Goal: Task Accomplishment & Management: Use online tool/utility

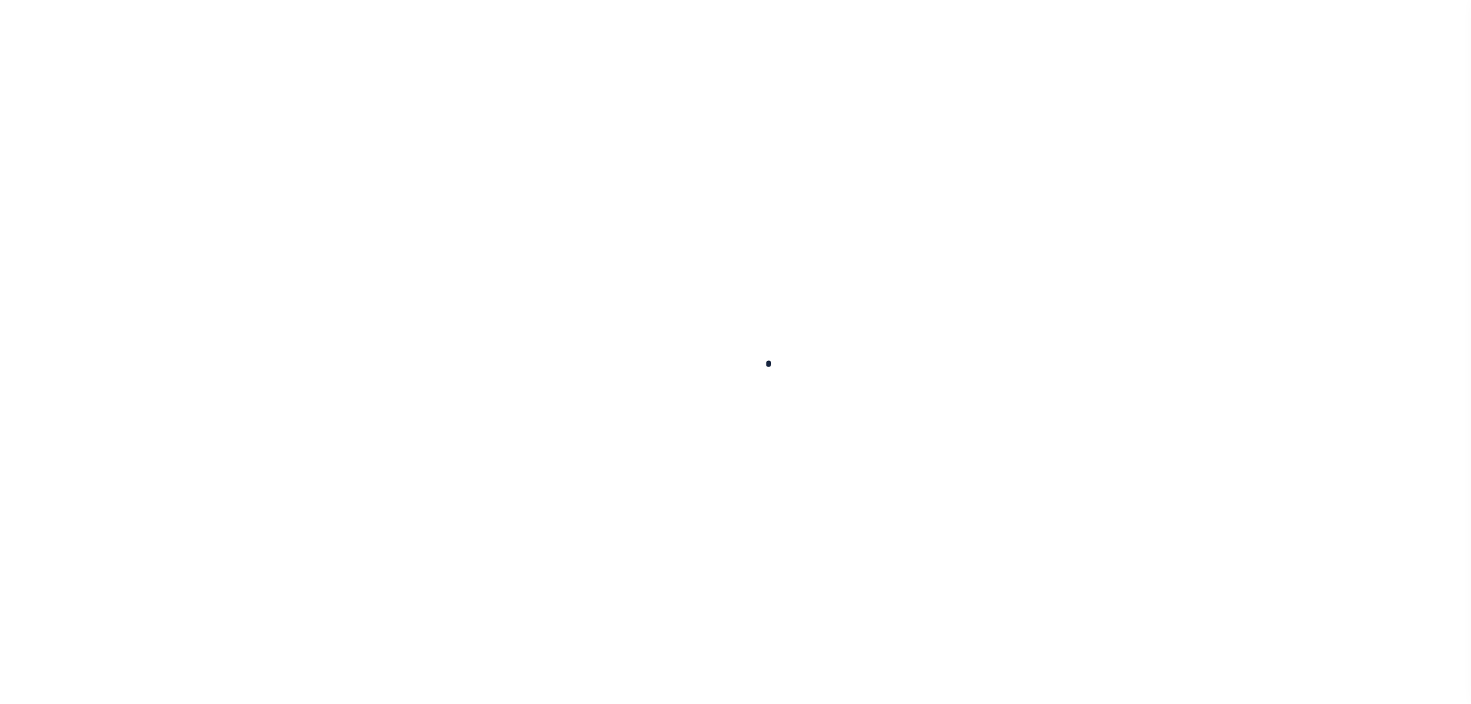
select select
checkbox input "false"
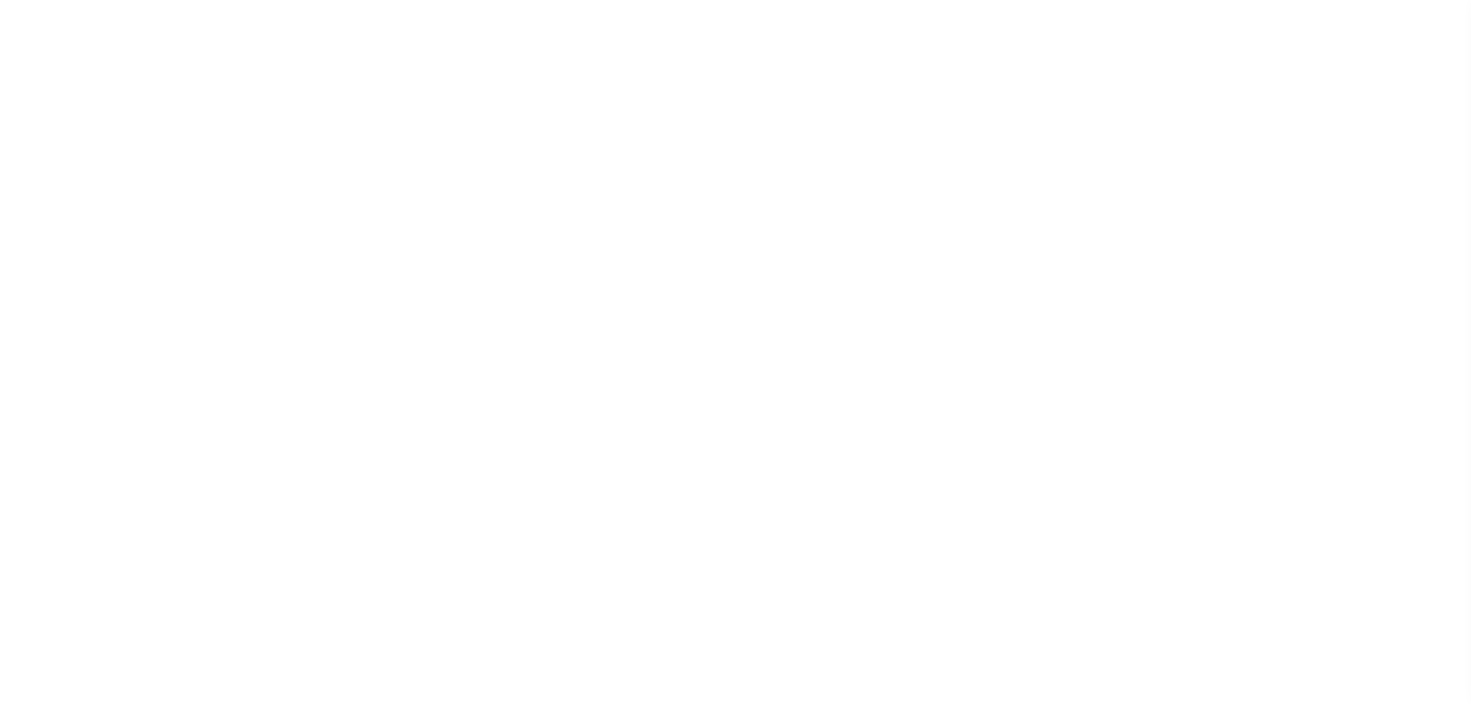
checkbox input "false"
checkbox input "true"
type input "2207104000"
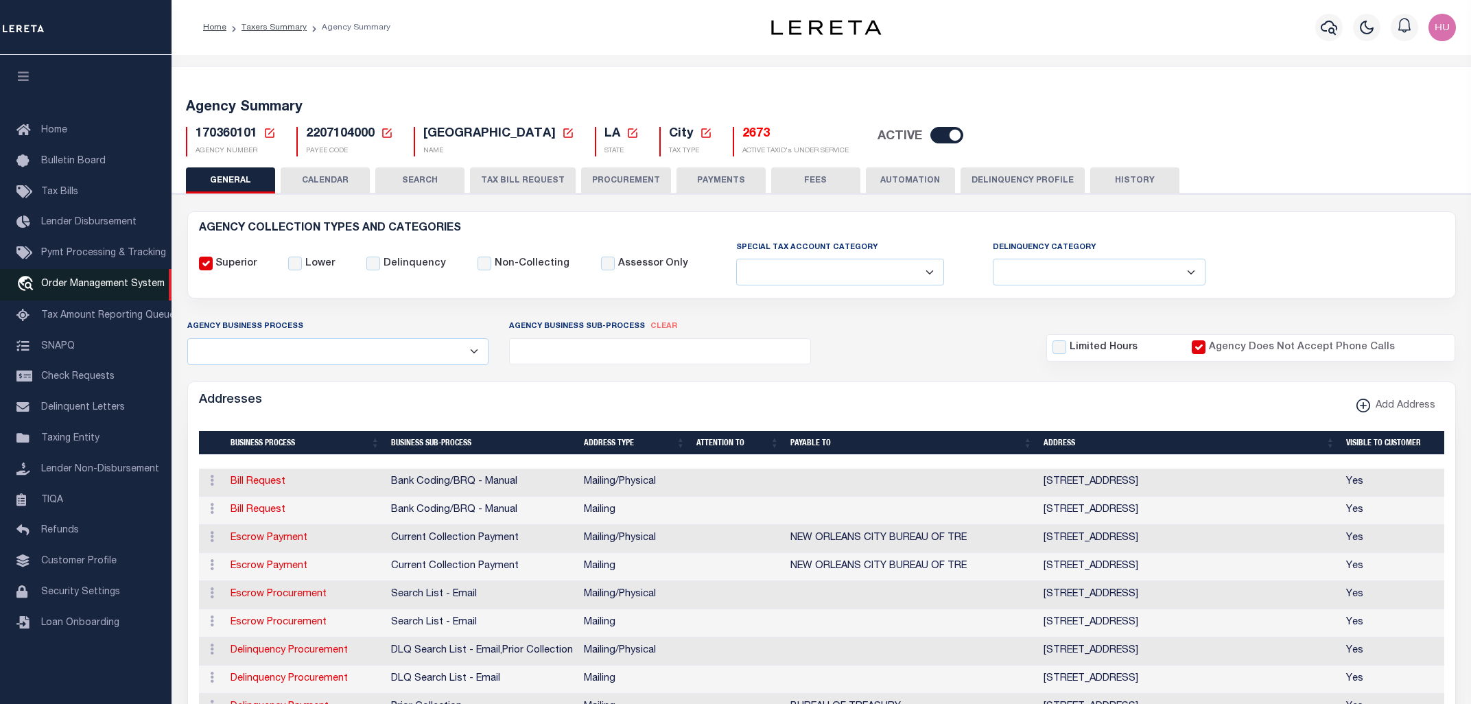
click at [92, 288] on span "Order Management System" at bounding box center [103, 284] width 124 height 10
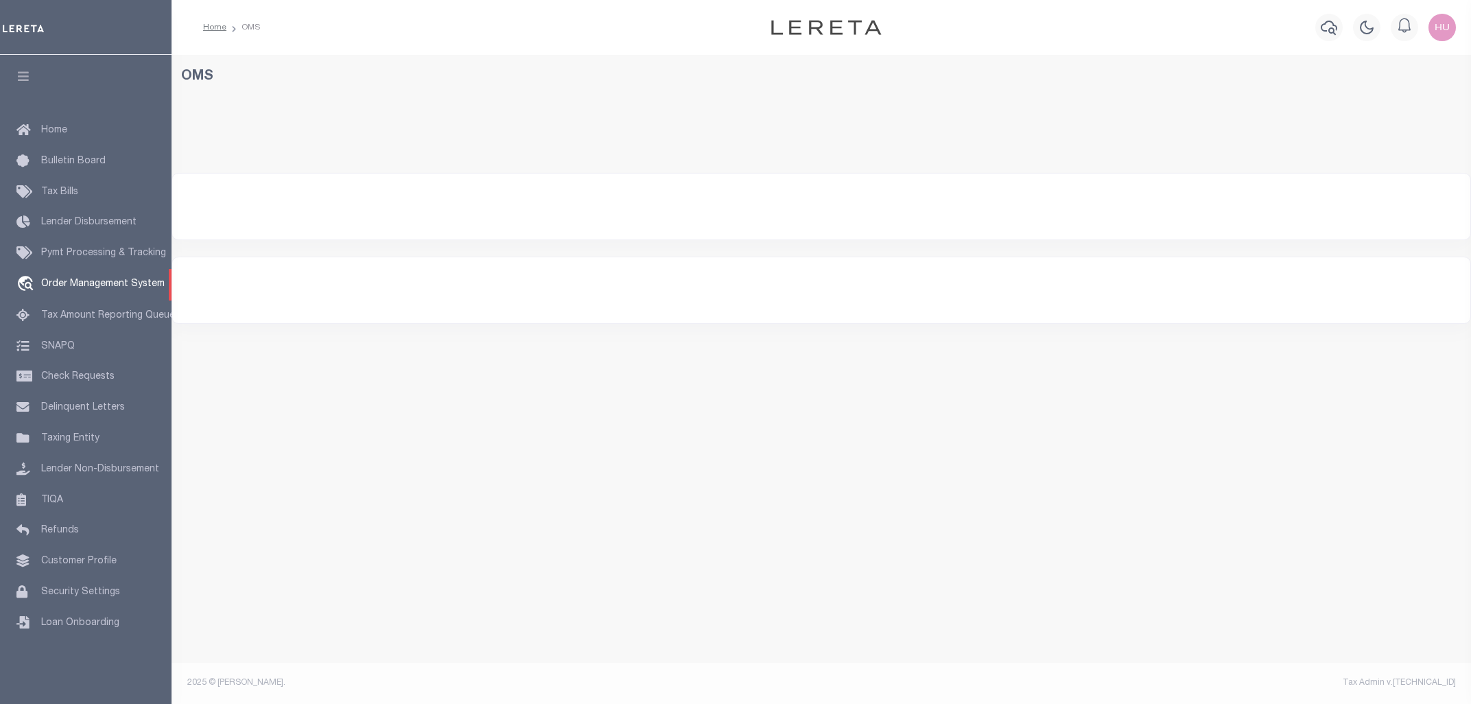
select select "200"
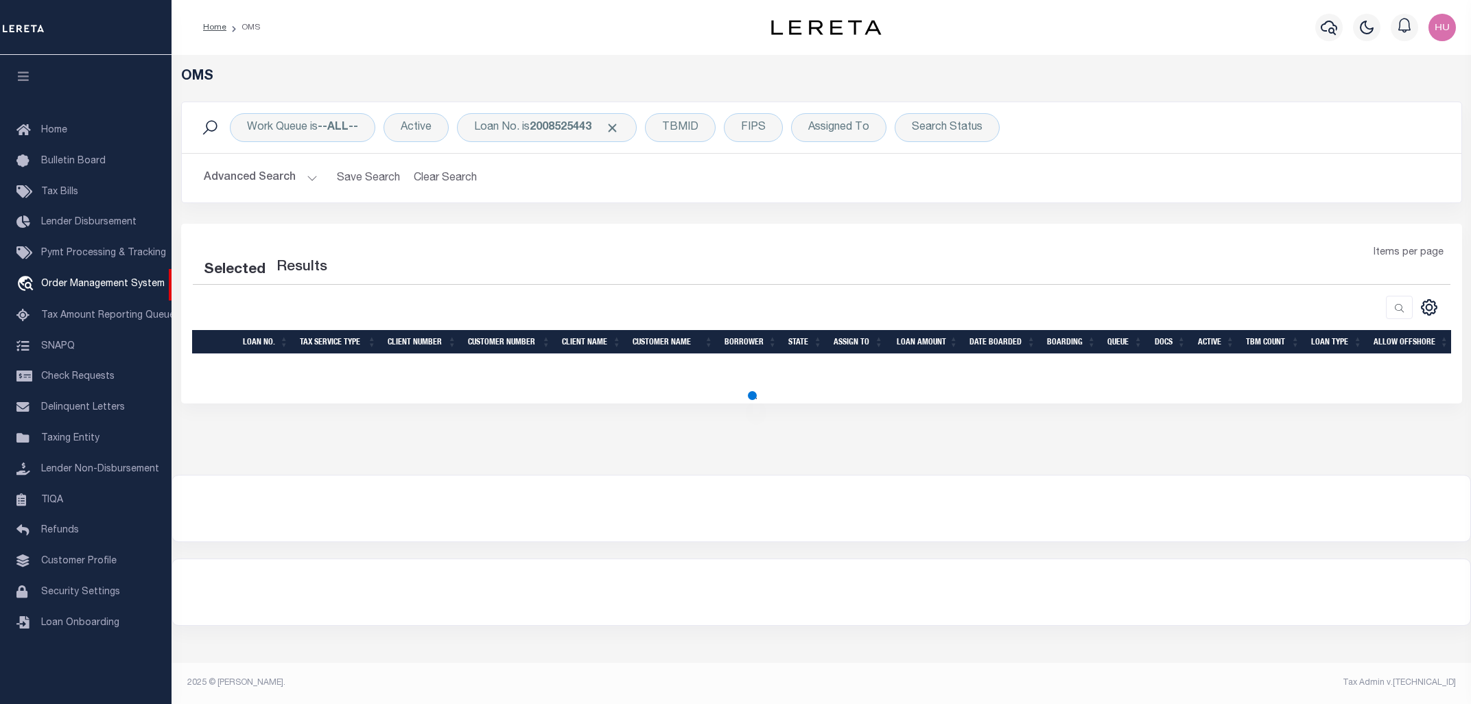
select select "200"
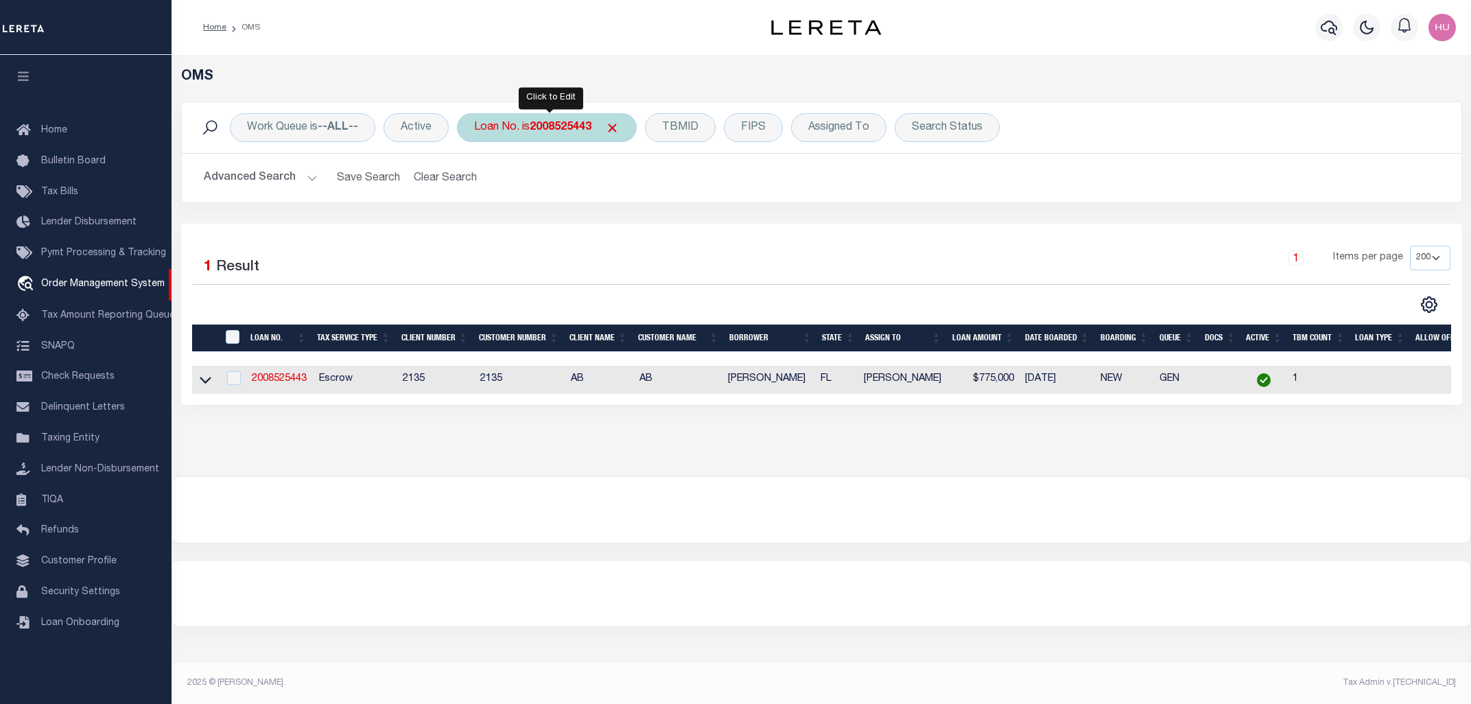
click at [527, 129] on div "Loan No. is 2008525443" at bounding box center [547, 127] width 180 height 29
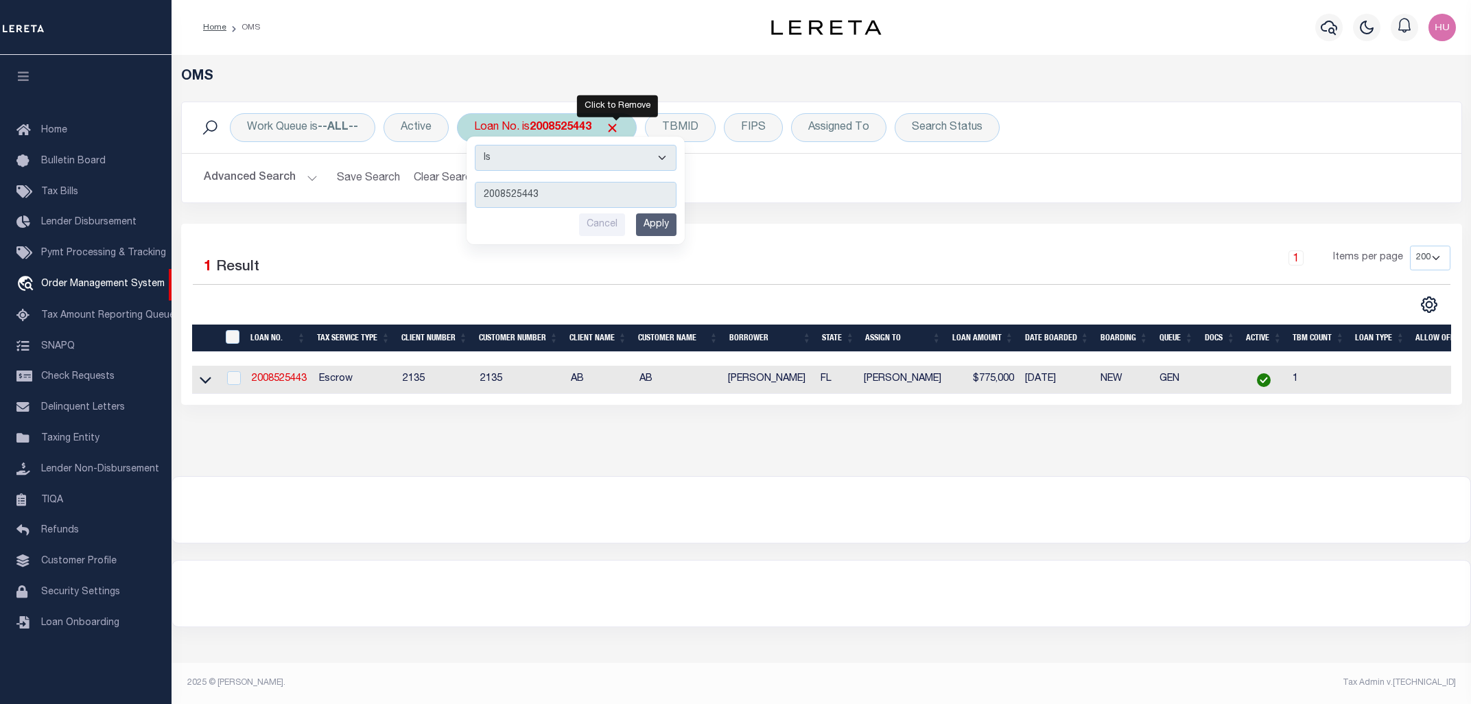
click at [615, 126] on span "Click to Remove" at bounding box center [612, 128] width 14 height 14
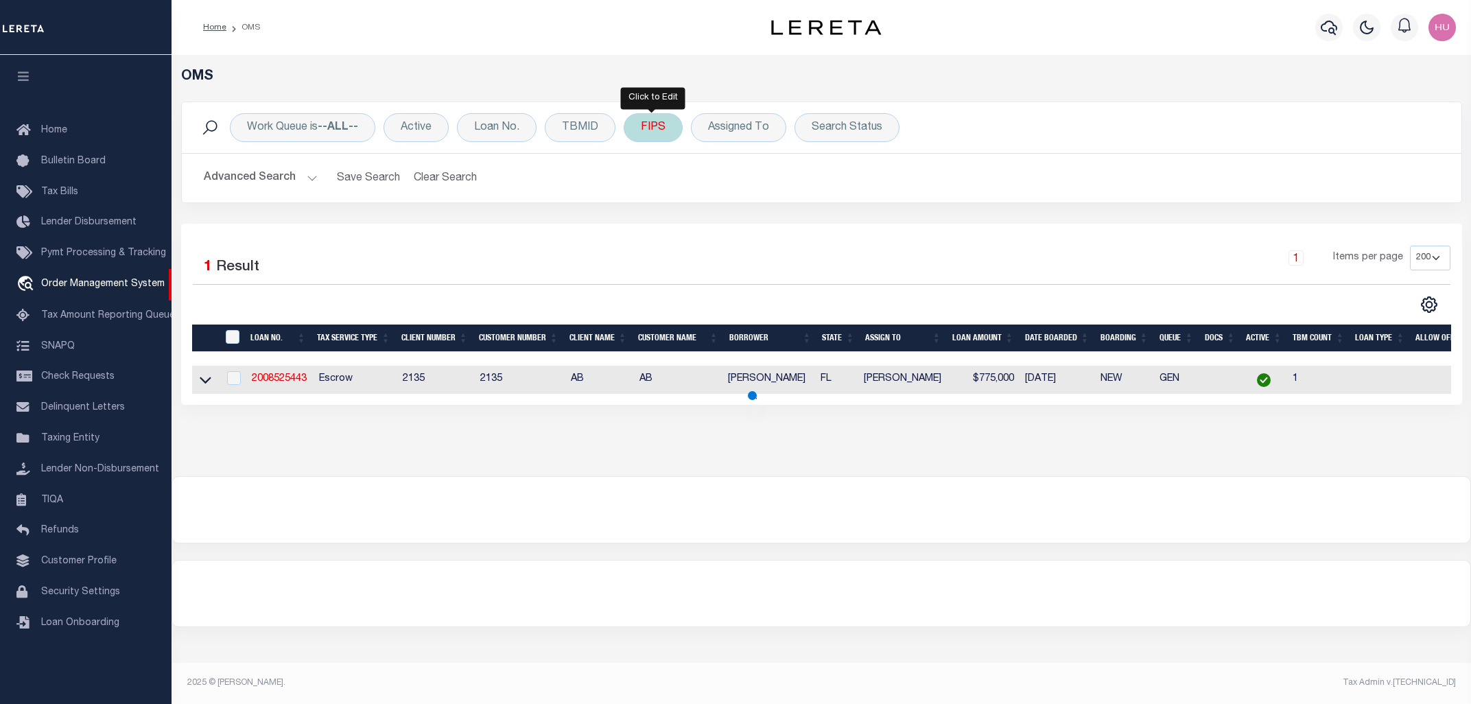
click at [646, 128] on div "FIPS" at bounding box center [653, 127] width 59 height 29
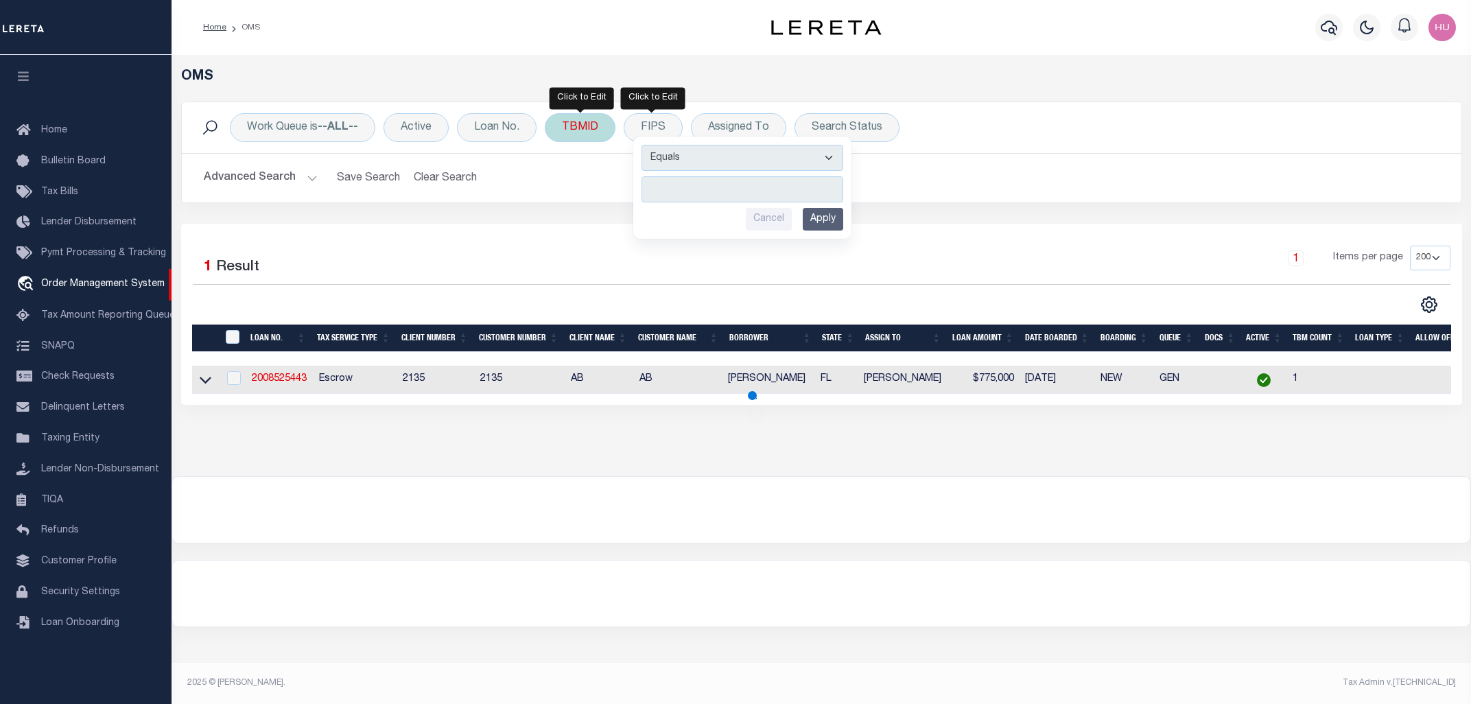
click at [578, 129] on div "TBMID" at bounding box center [580, 127] width 71 height 29
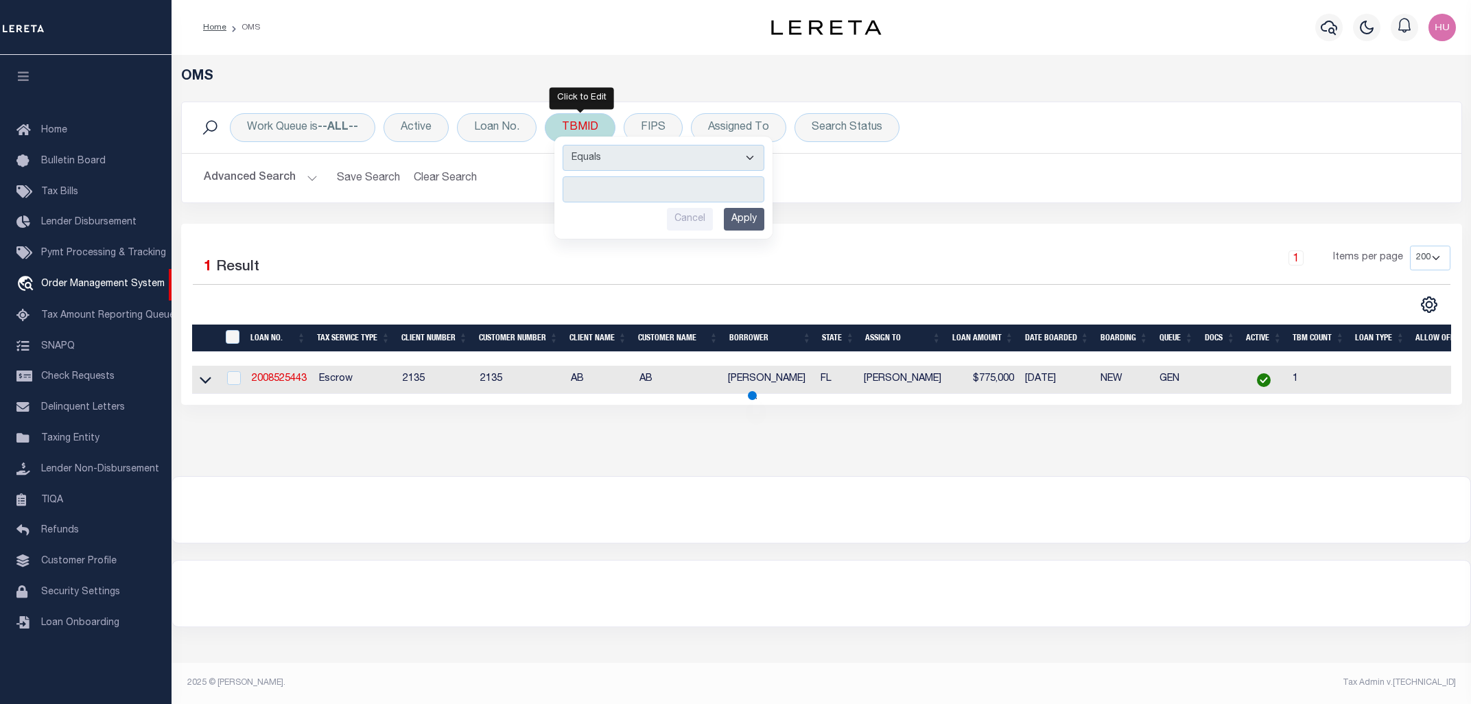
scroll to position [0, 139]
click at [754, 223] on input "Apply" at bounding box center [744, 219] width 40 height 23
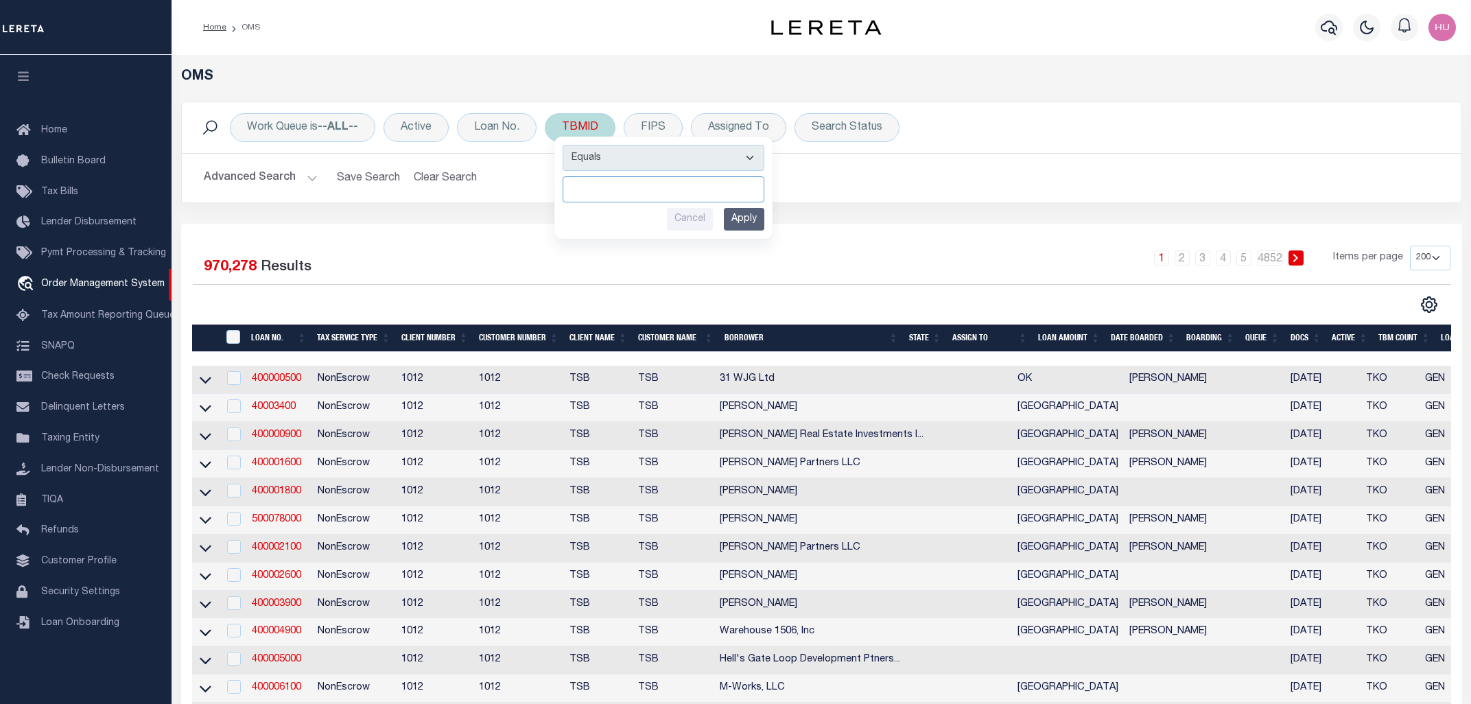
click at [640, 189] on input "number" at bounding box center [664, 189] width 202 height 26
paste input "3482487"
type input "3482487"
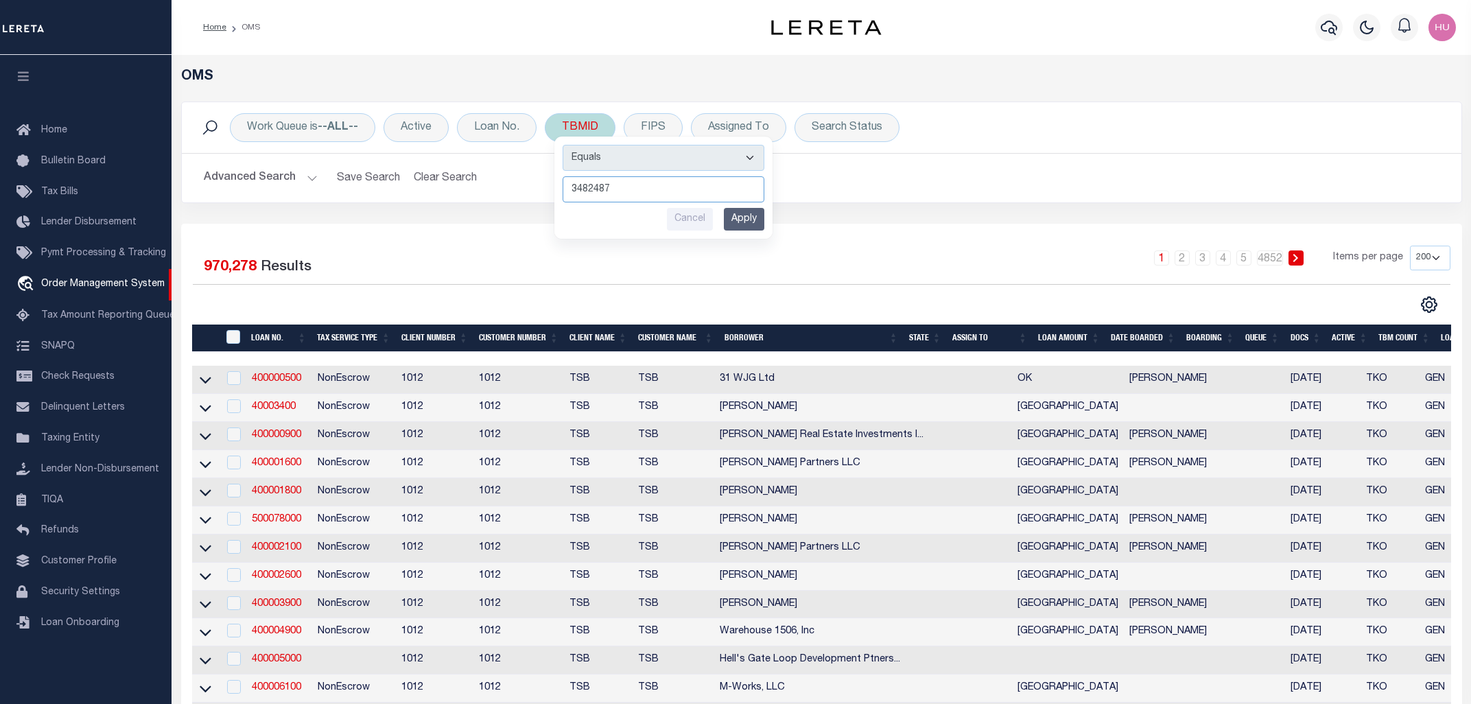
scroll to position [0, 0]
click at [760, 215] on input "Apply" at bounding box center [744, 219] width 40 height 23
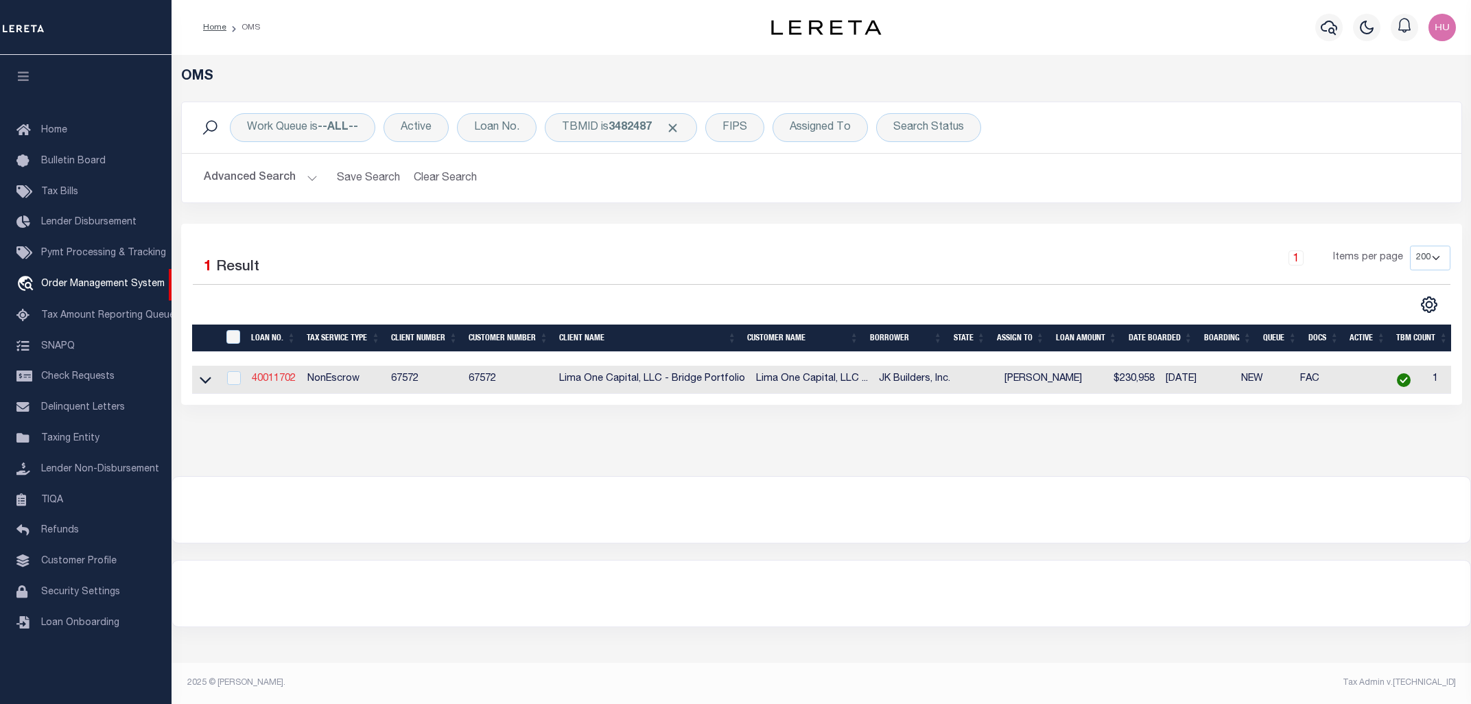
click at [277, 382] on link "40011702" at bounding box center [274, 379] width 44 height 10
type input "40011702"
type input "JK Builders, Inc."
select select
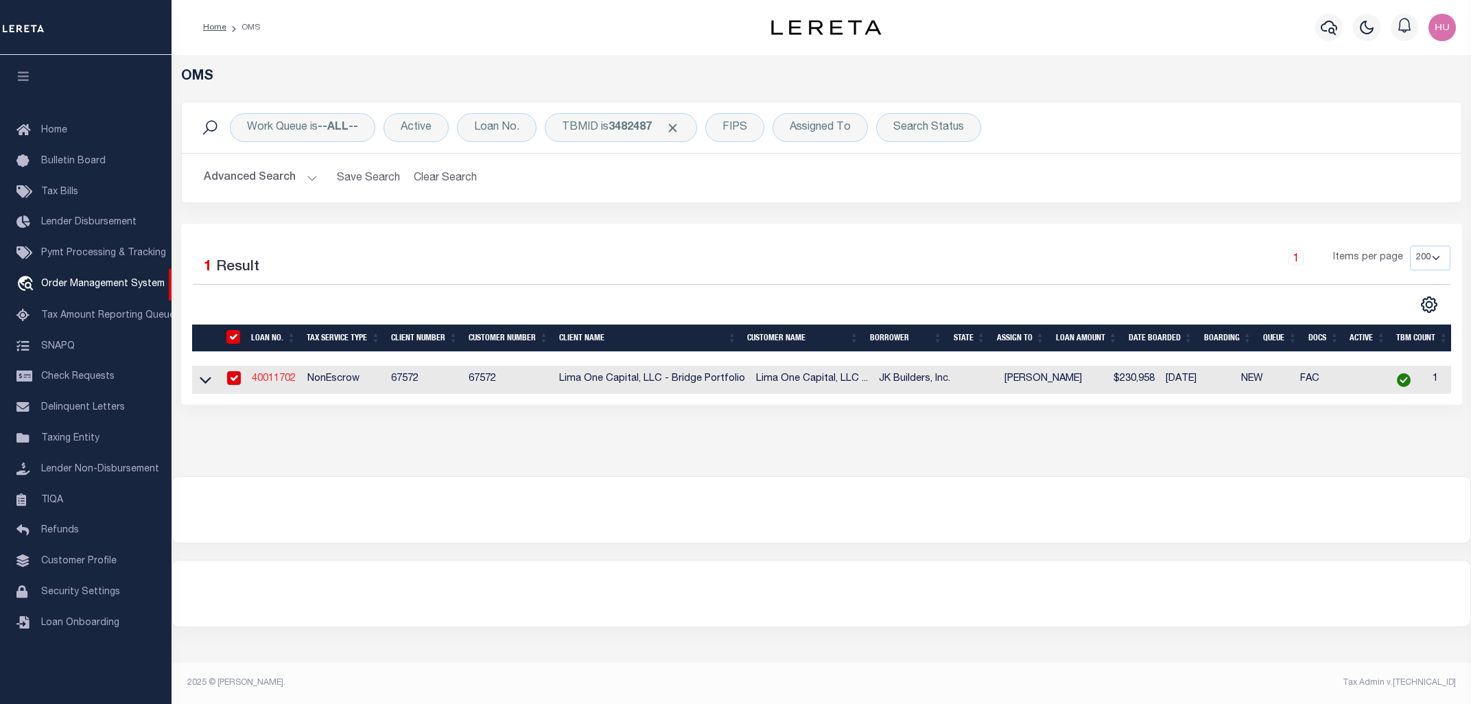
type input "279 Filly Lane"
type input "Raeford NC 28376"
select select
select select "NonEscrow"
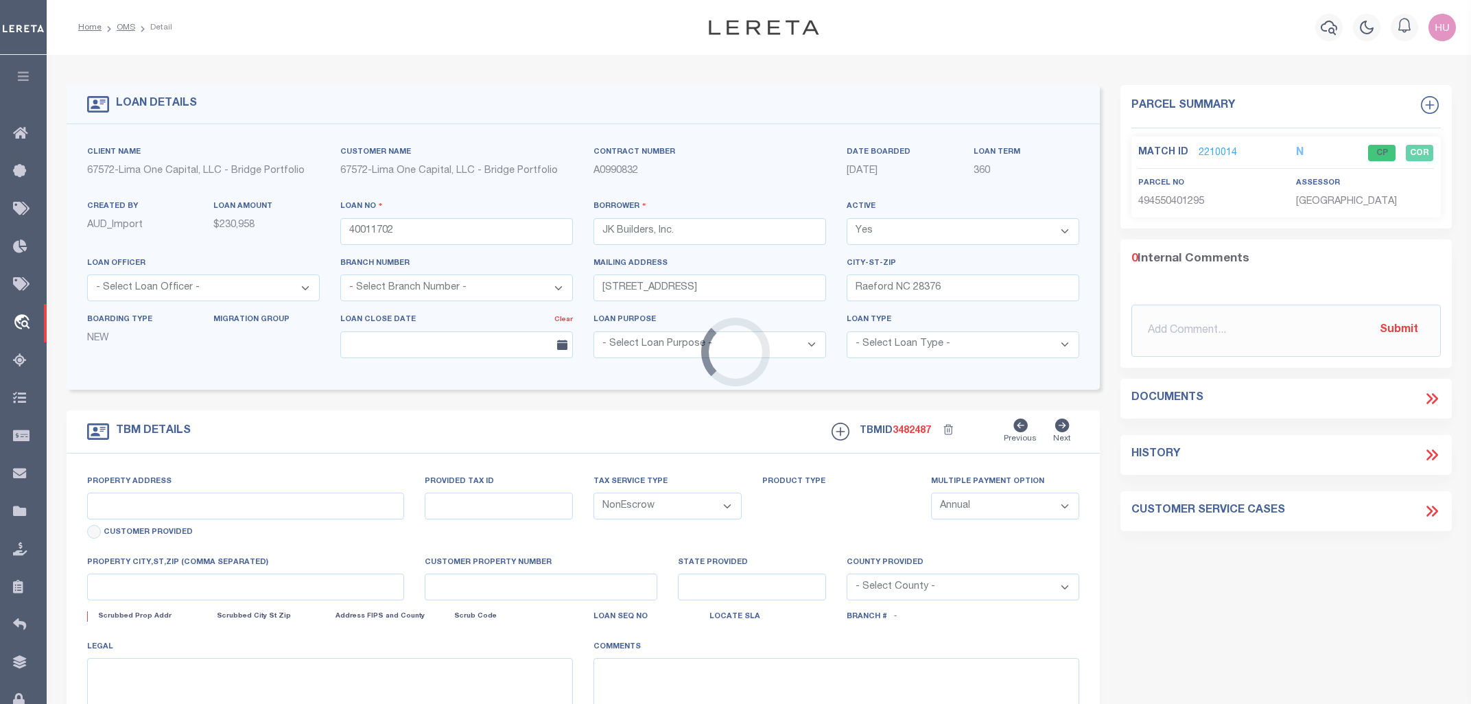
type input "179 Ainsdale Warren Court"
type input "494550000000"
select select
type input "Raeford NC 28376"
type input "40011702-1"
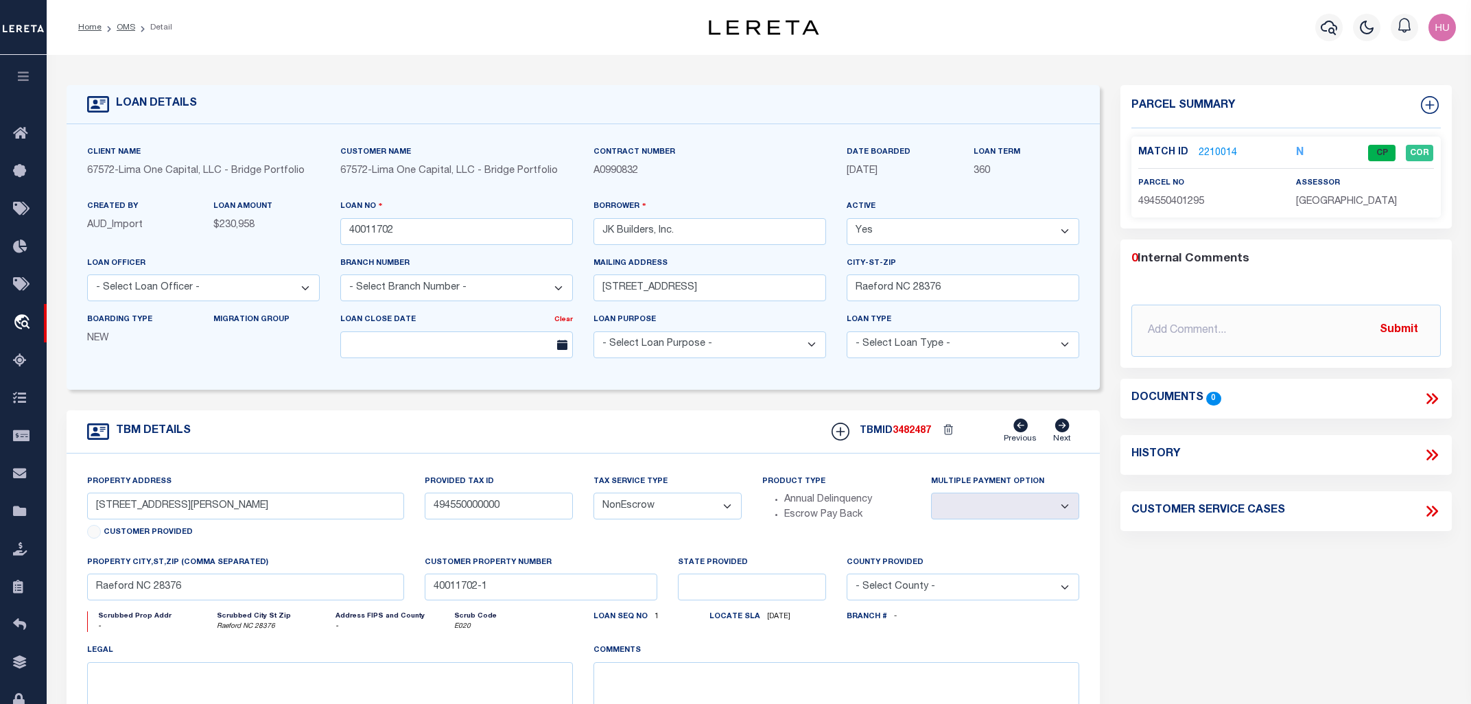
click at [1215, 150] on link "2210014" at bounding box center [1218, 153] width 38 height 14
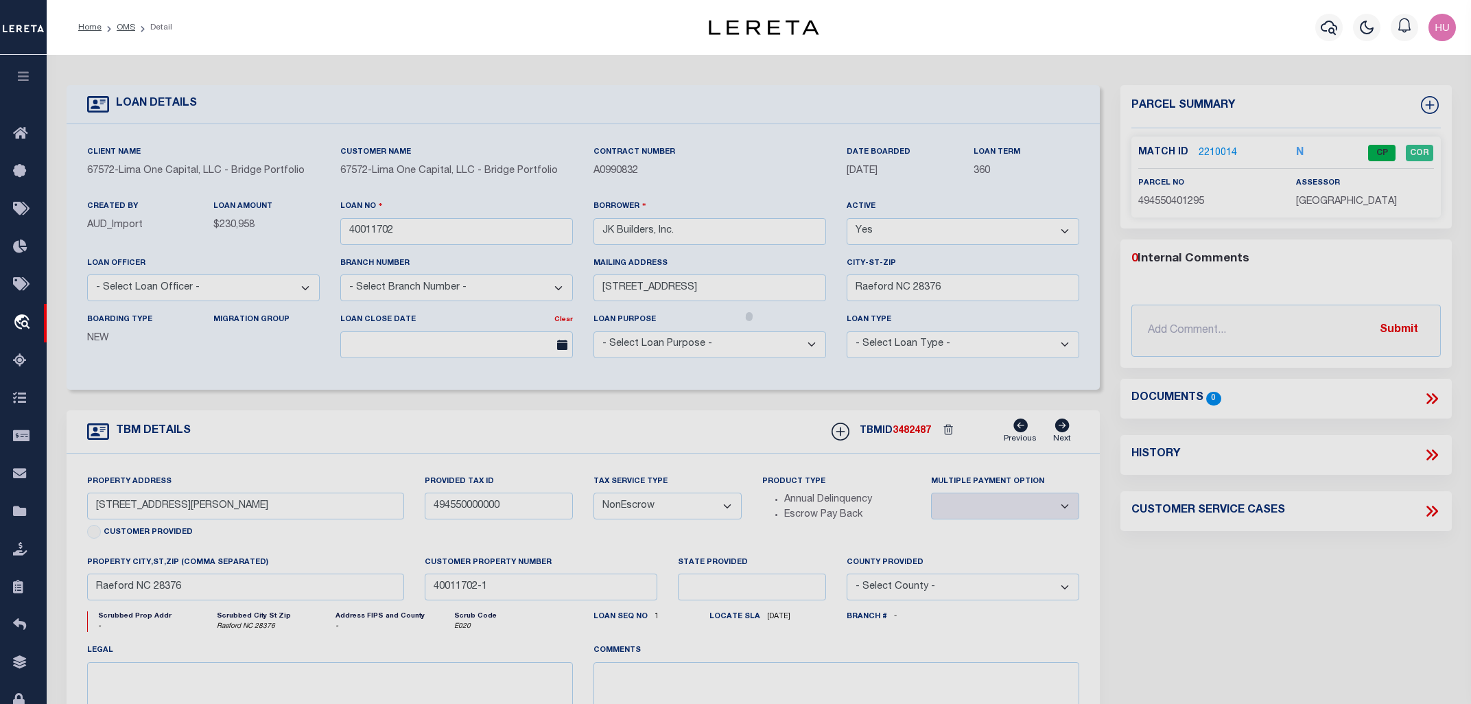
checkbox input "false"
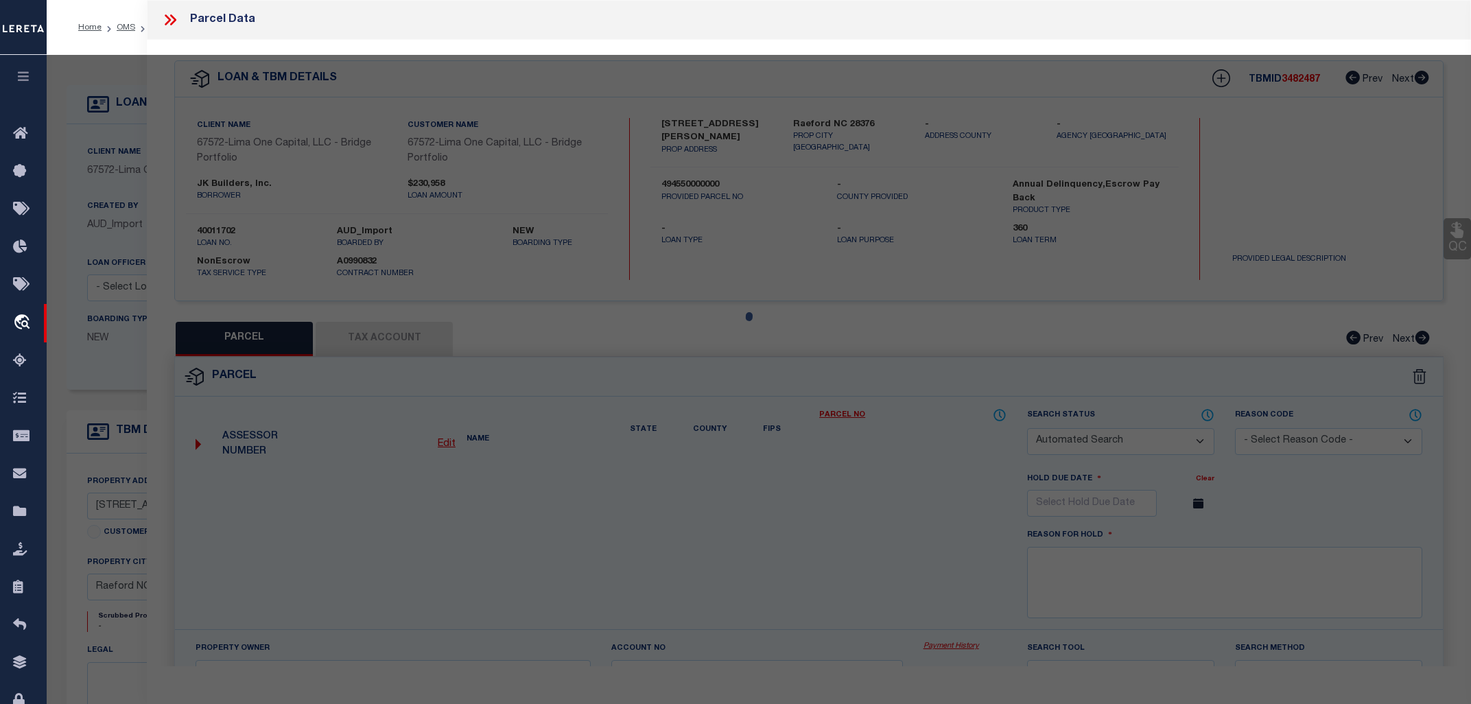
select select "CP"
select select "099"
type input "ROCKFISH PROPERTY, LLP"
select select "AGW"
select select
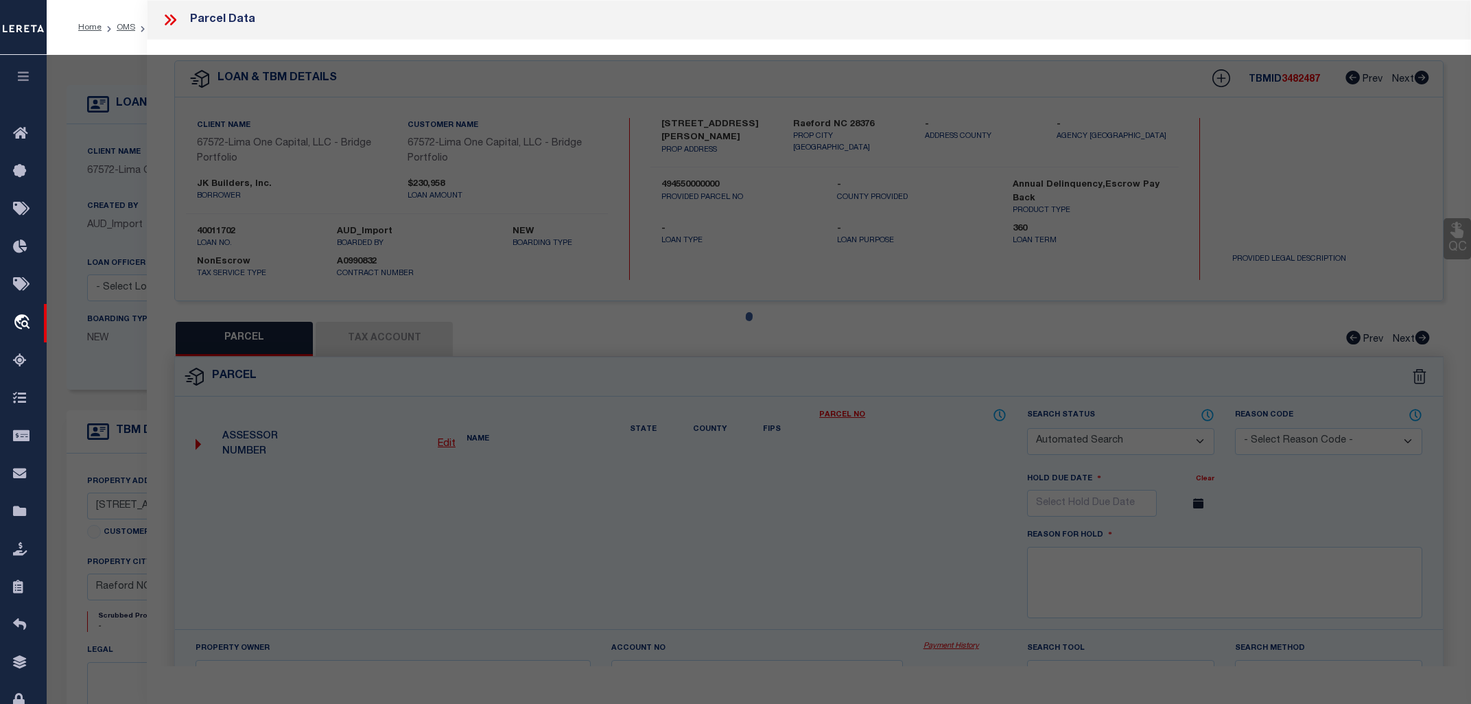
type input "179 AINSDALE WARREN CT"
type input "Raeford NC 28376"
type textarea "14 BLACKSTONE 4-199/8"
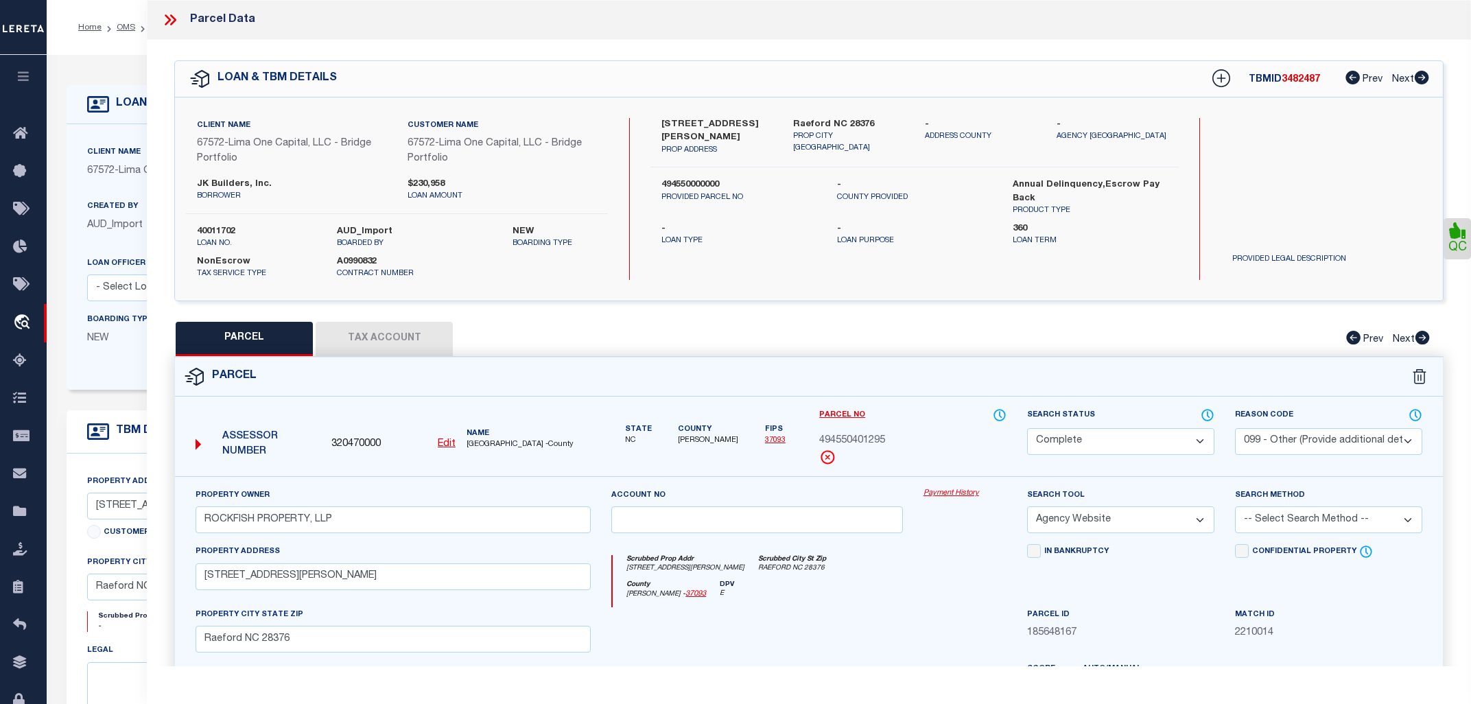
click at [947, 492] on link "Payment History" at bounding box center [965, 494] width 83 height 12
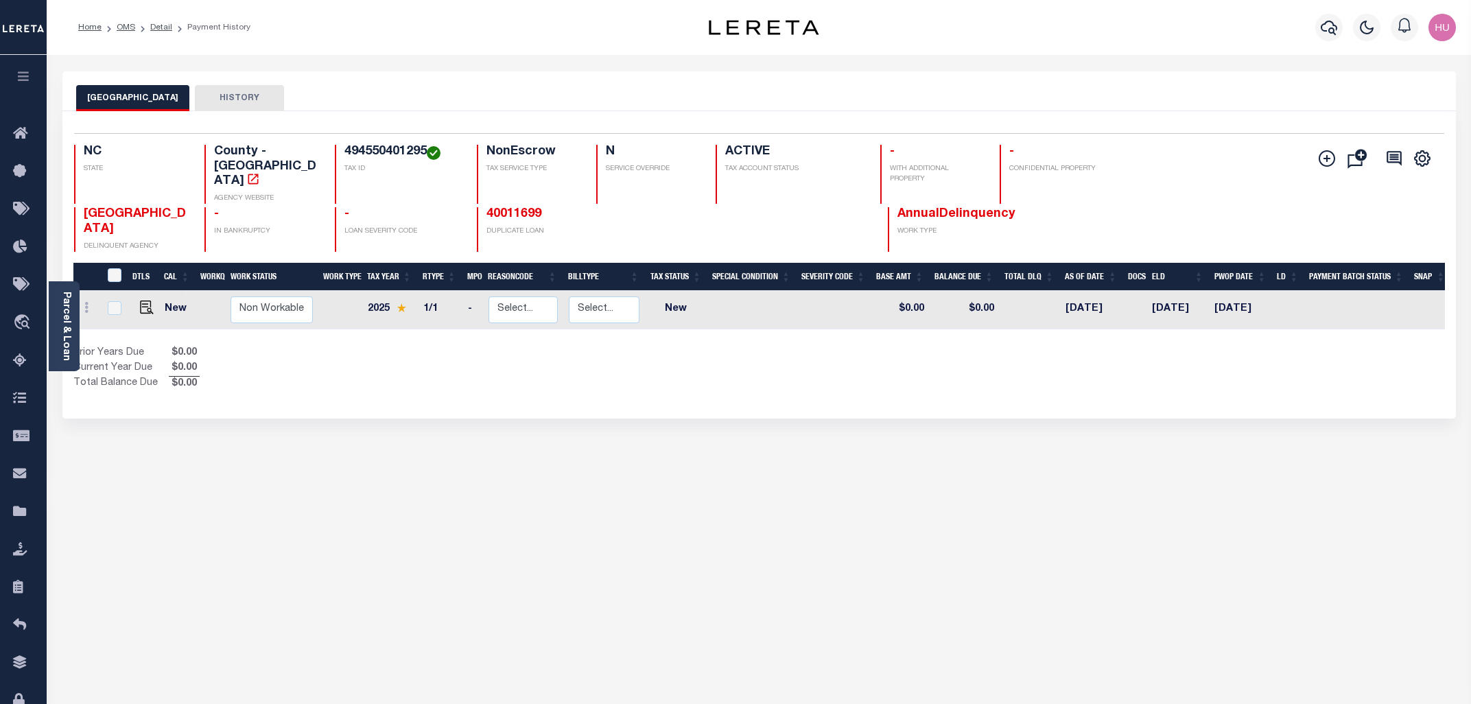
click at [228, 93] on button "HISTORY" at bounding box center [239, 98] width 89 height 26
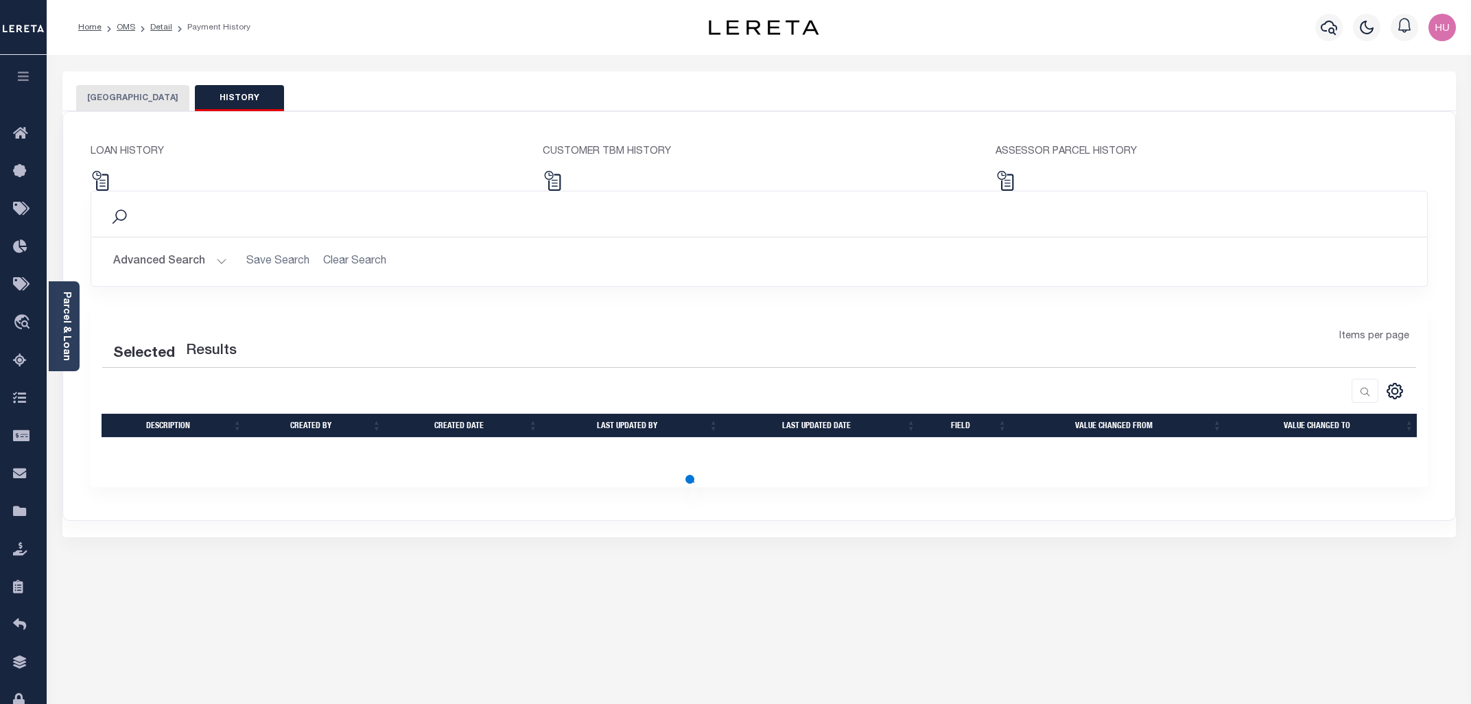
click at [124, 98] on button "[GEOGRAPHIC_DATA]" at bounding box center [132, 98] width 113 height 26
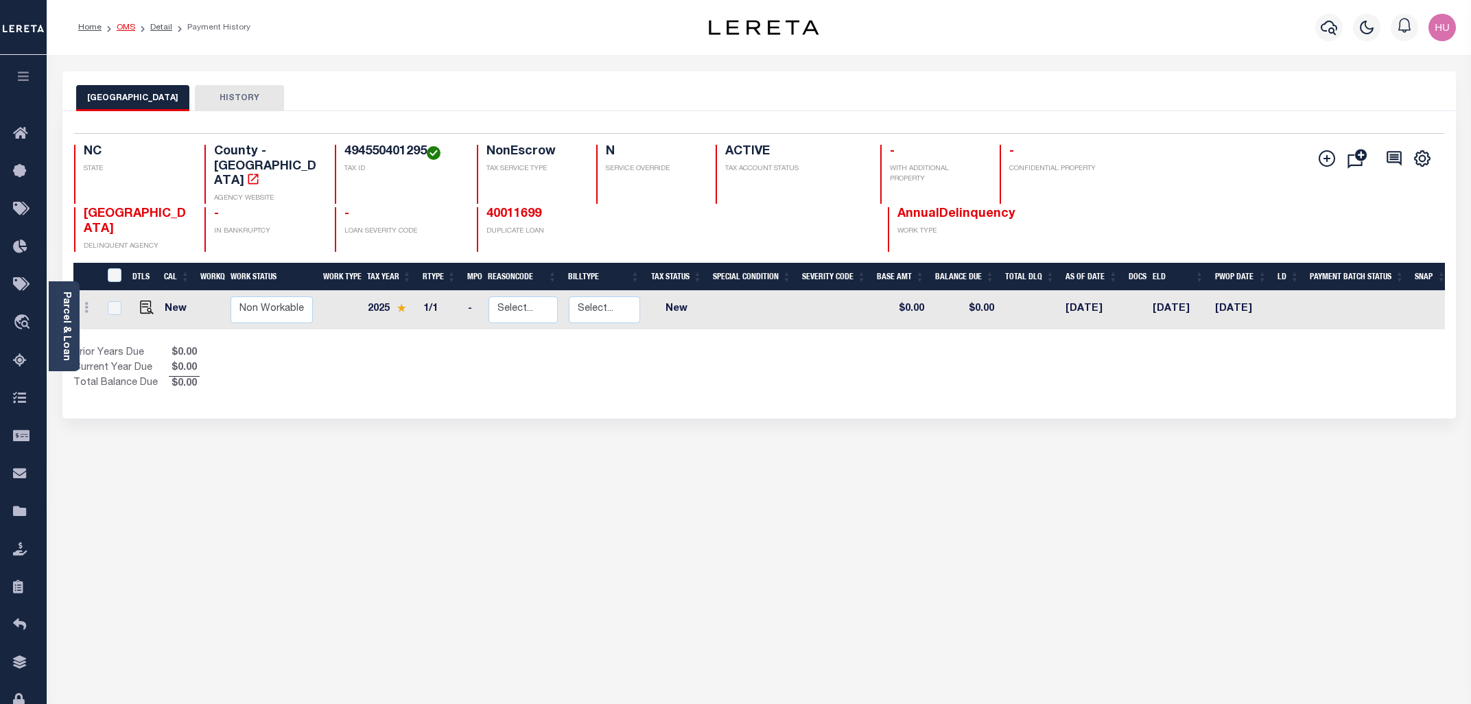
click at [126, 25] on link "OMS" at bounding box center [126, 27] width 19 height 8
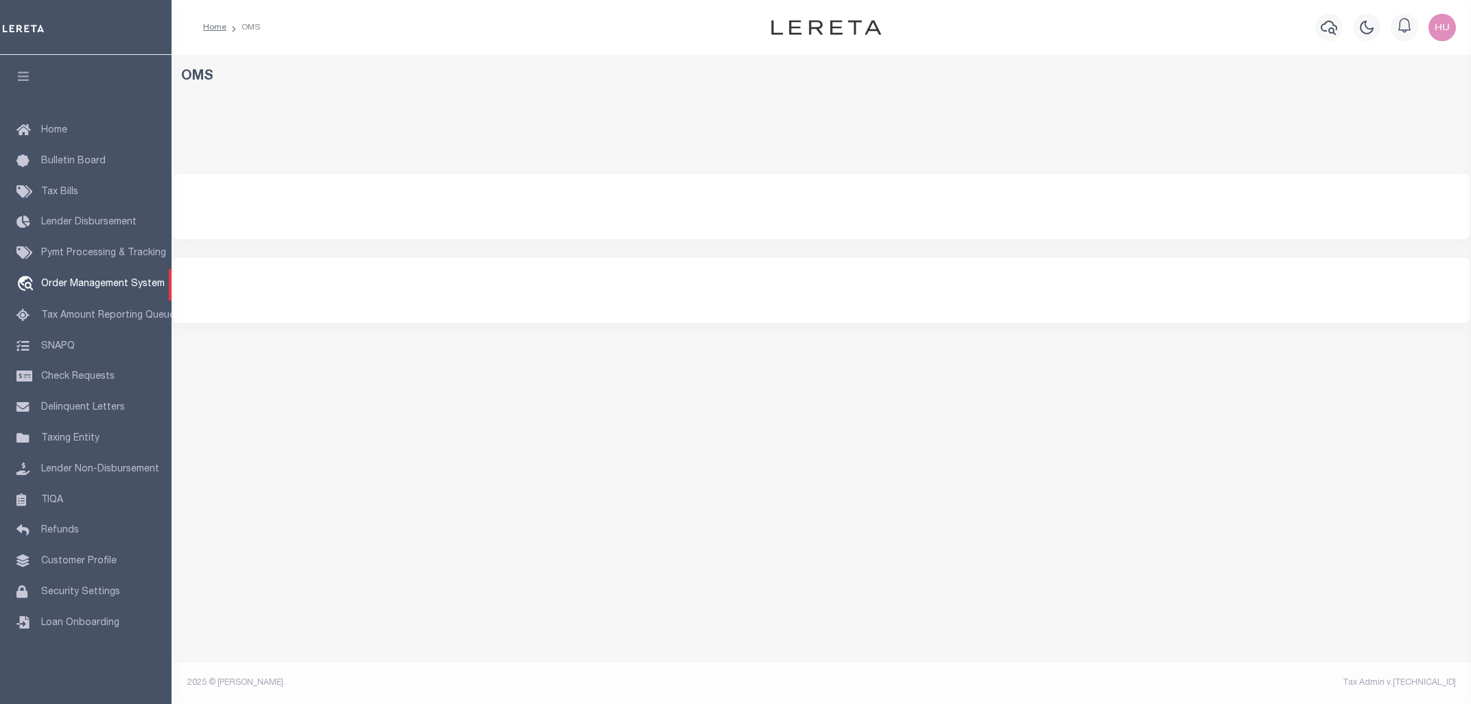
select select "200"
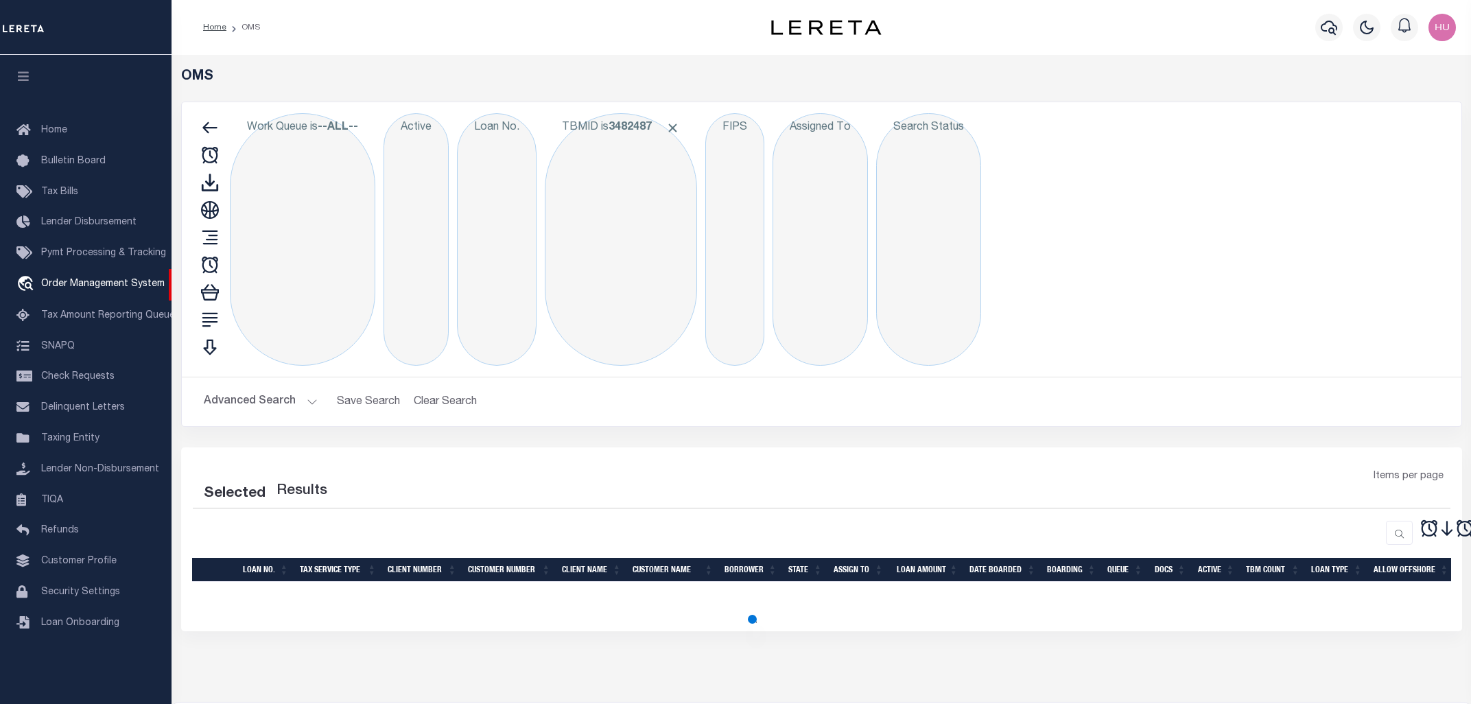
select select "200"
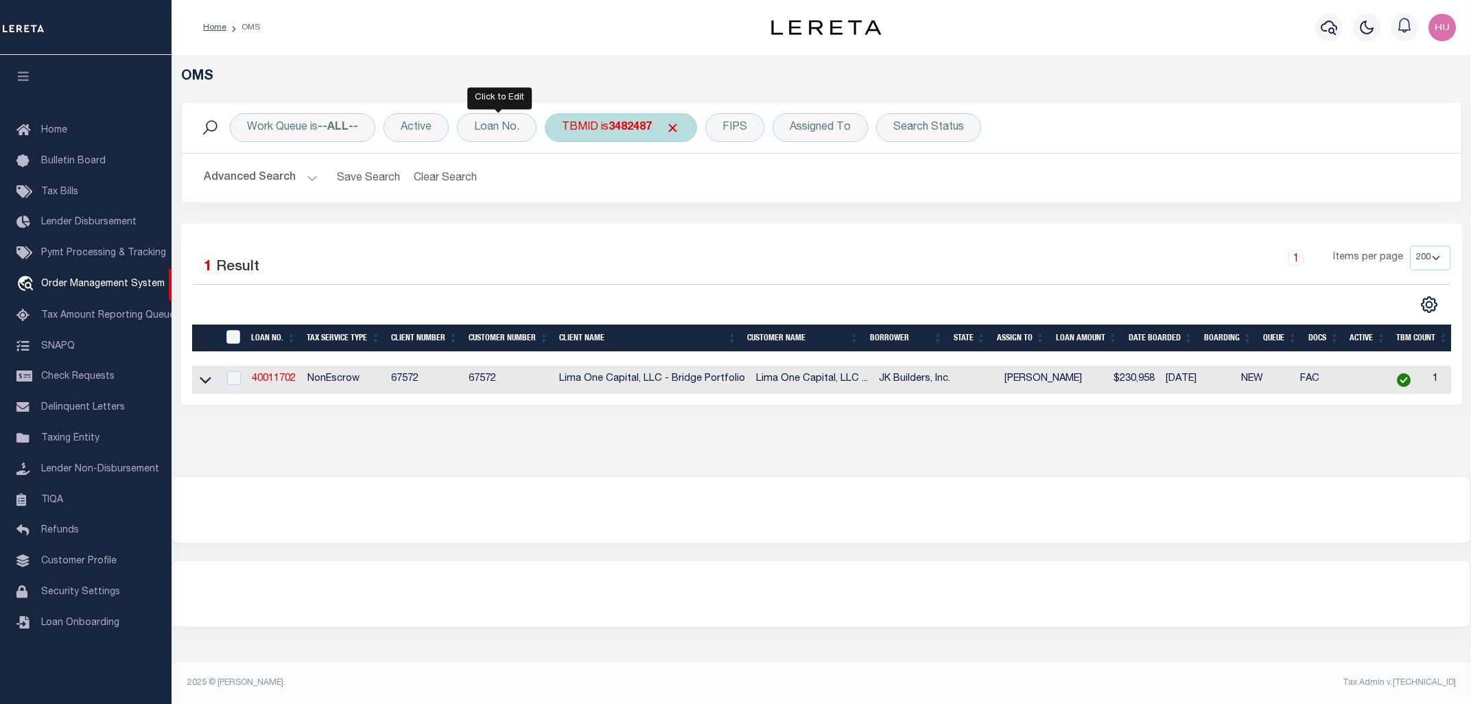
click at [598, 127] on div "TBMID is 3482487" at bounding box center [621, 127] width 152 height 29
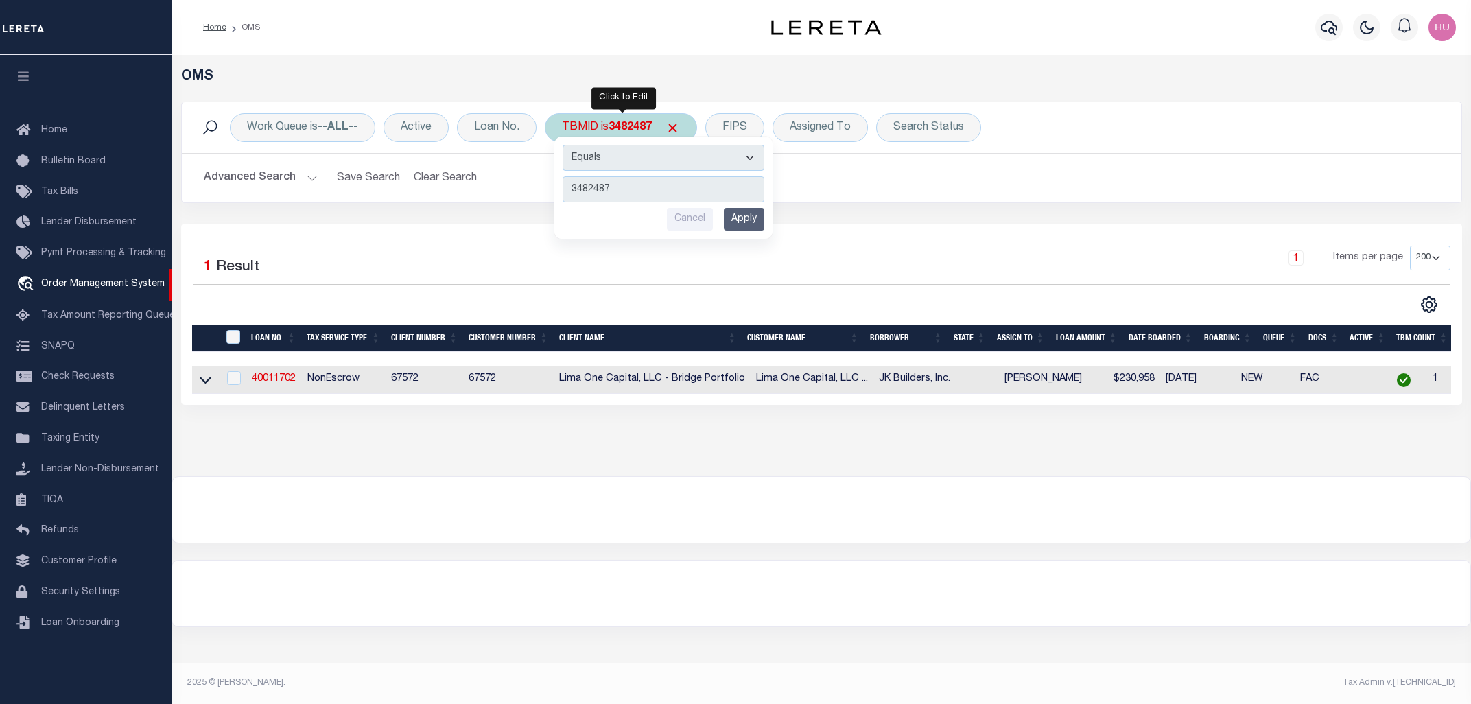
type input "3482447"
click at [742, 212] on input "Apply" at bounding box center [744, 219] width 40 height 23
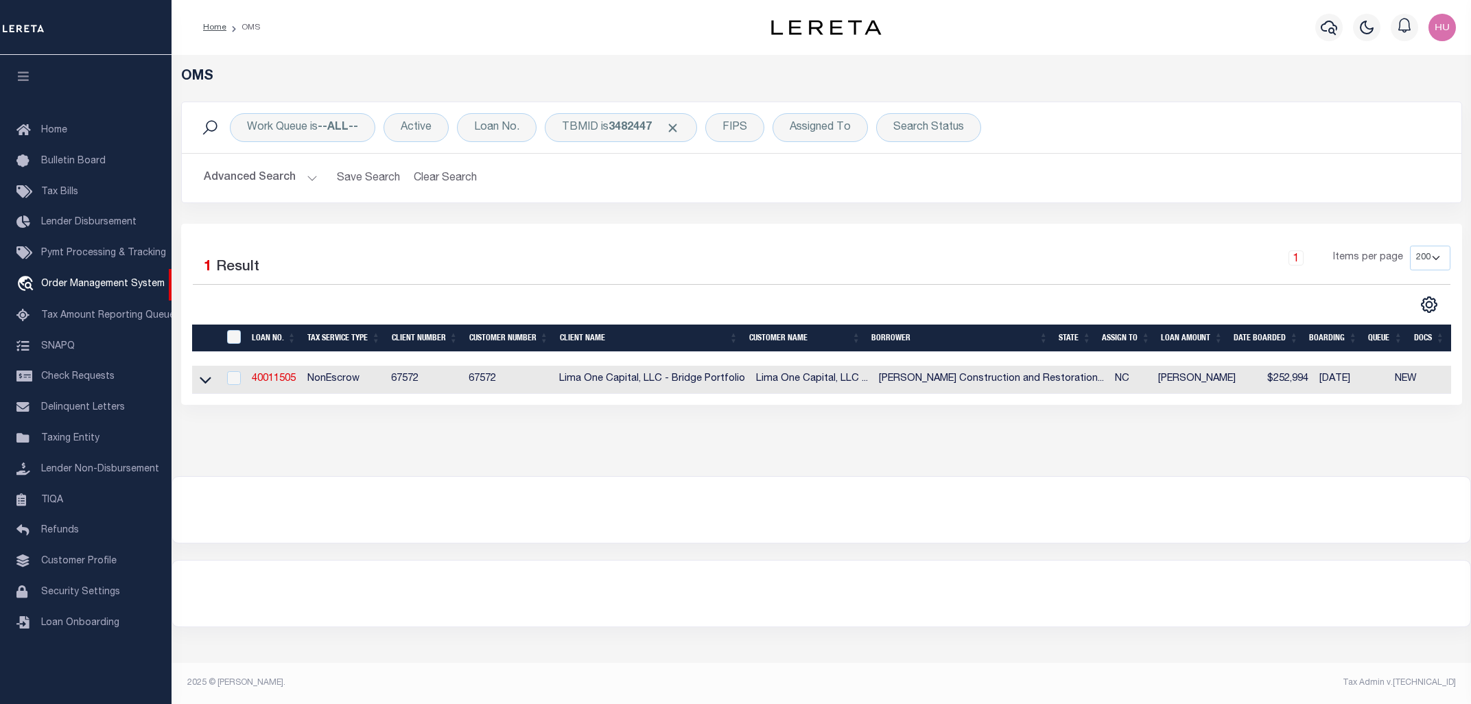
click at [271, 375] on td "40011505" at bounding box center [274, 380] width 56 height 28
checkbox input "true"
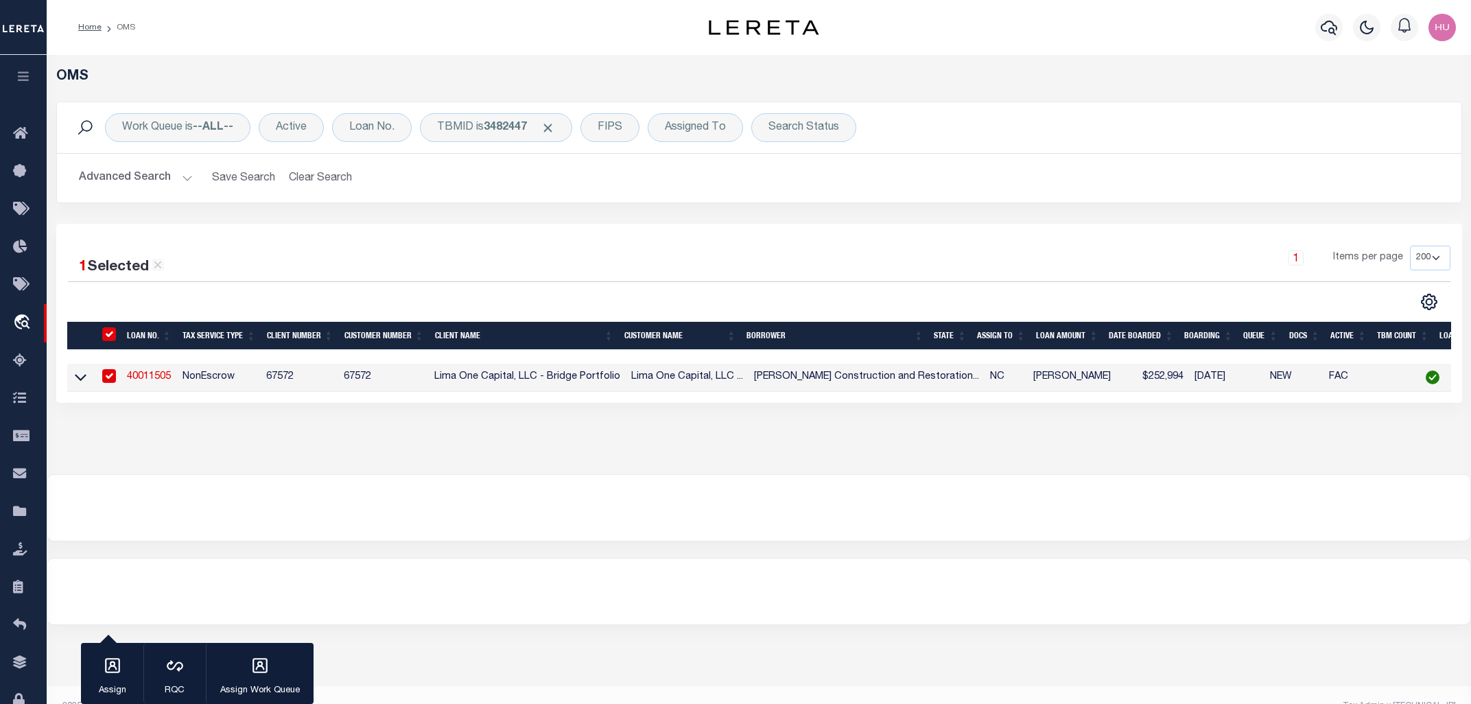
click at [146, 374] on link "40011505" at bounding box center [149, 377] width 44 height 10
type input "40011505"
type input "Thomas Construction and Restoration, Inc."
select select
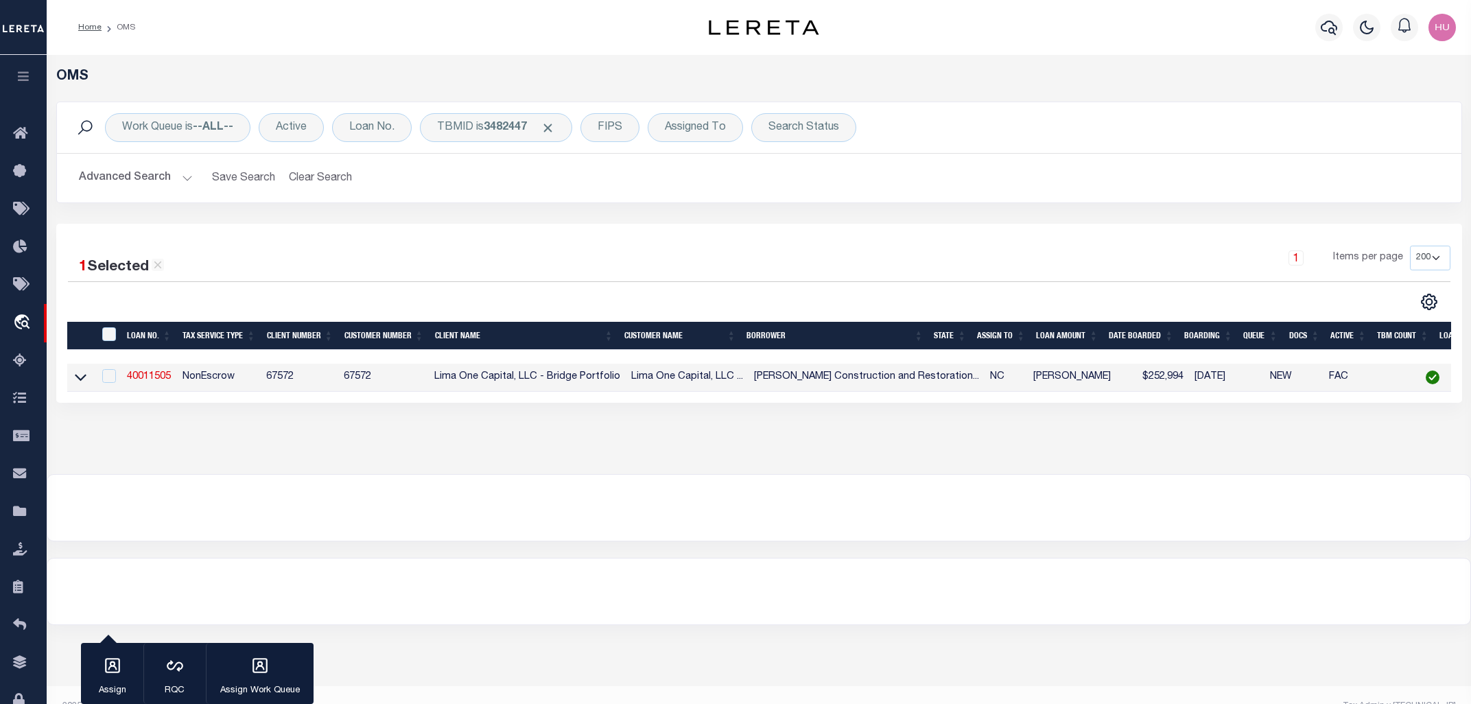
type input "2165 Sandlapper Drive"
type input "York SC 29745"
select select
select select "NonEscrow"
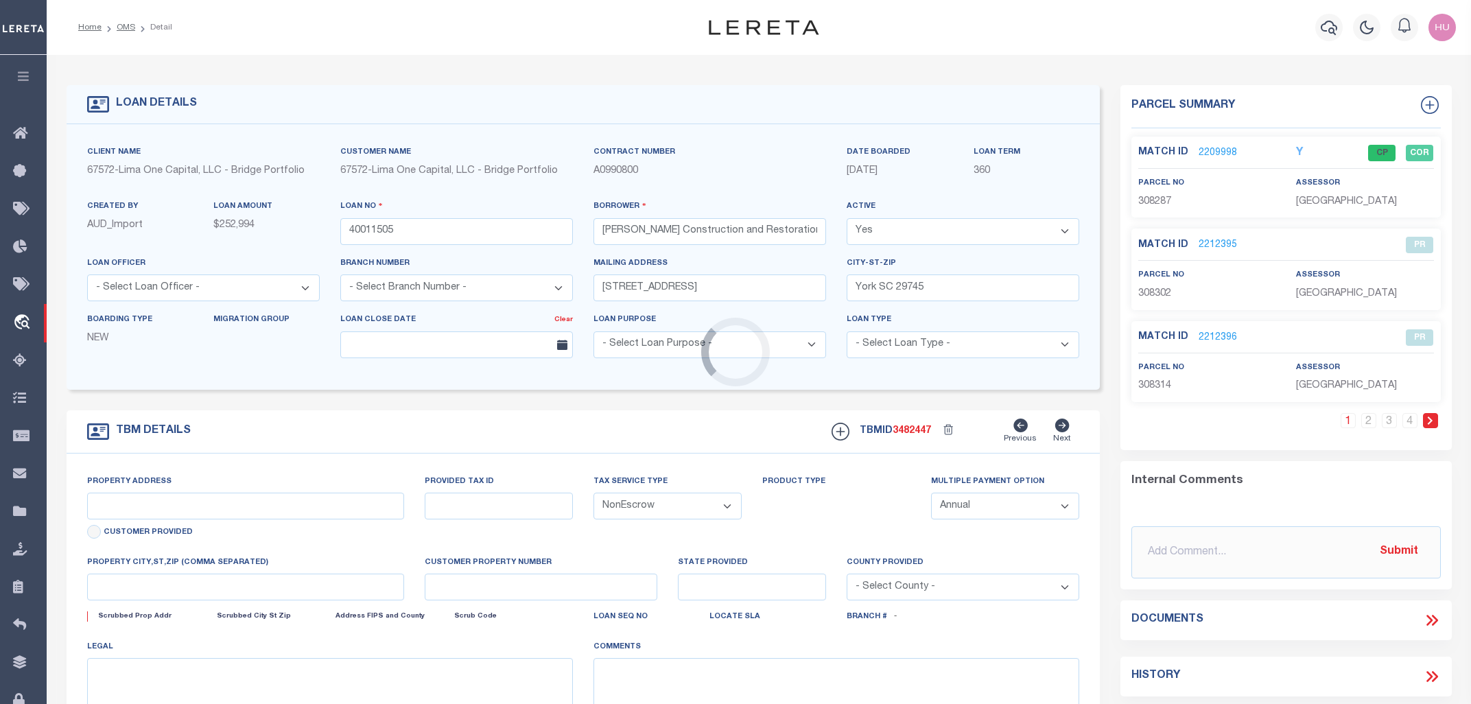
type input "502 GENEVA CIR"
type input "308287"
select select
type input "GASTONIA NC 28056"
type input "40011505-1"
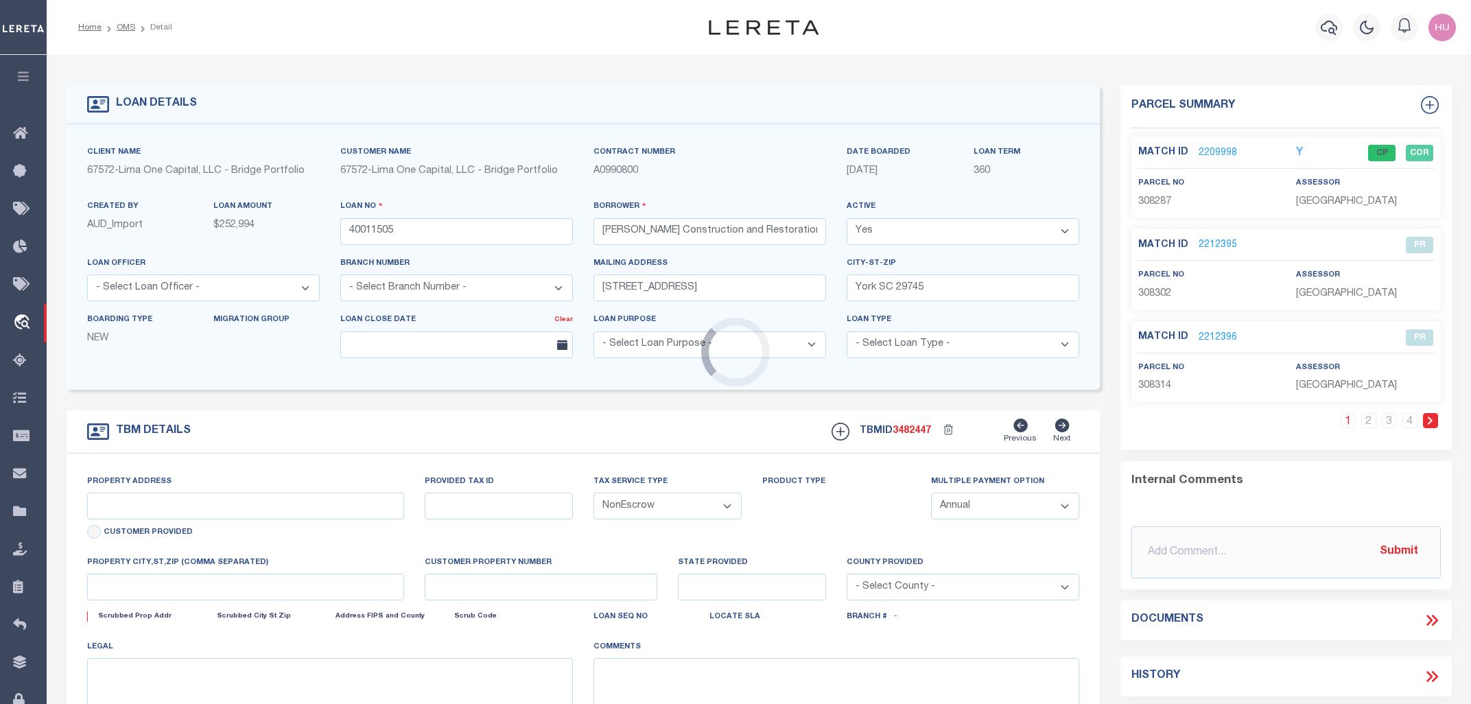
type input "NC"
select select
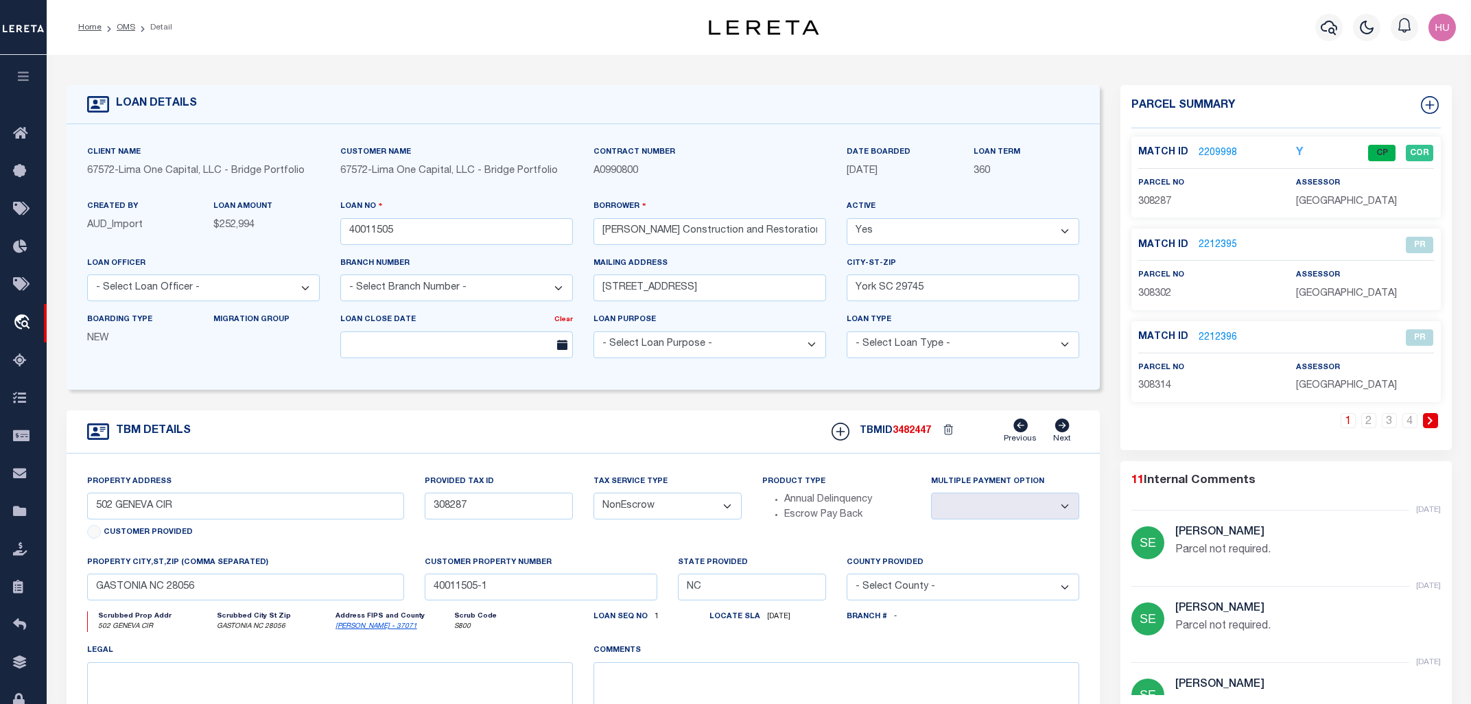
click at [1215, 148] on link "2209998" at bounding box center [1218, 153] width 38 height 14
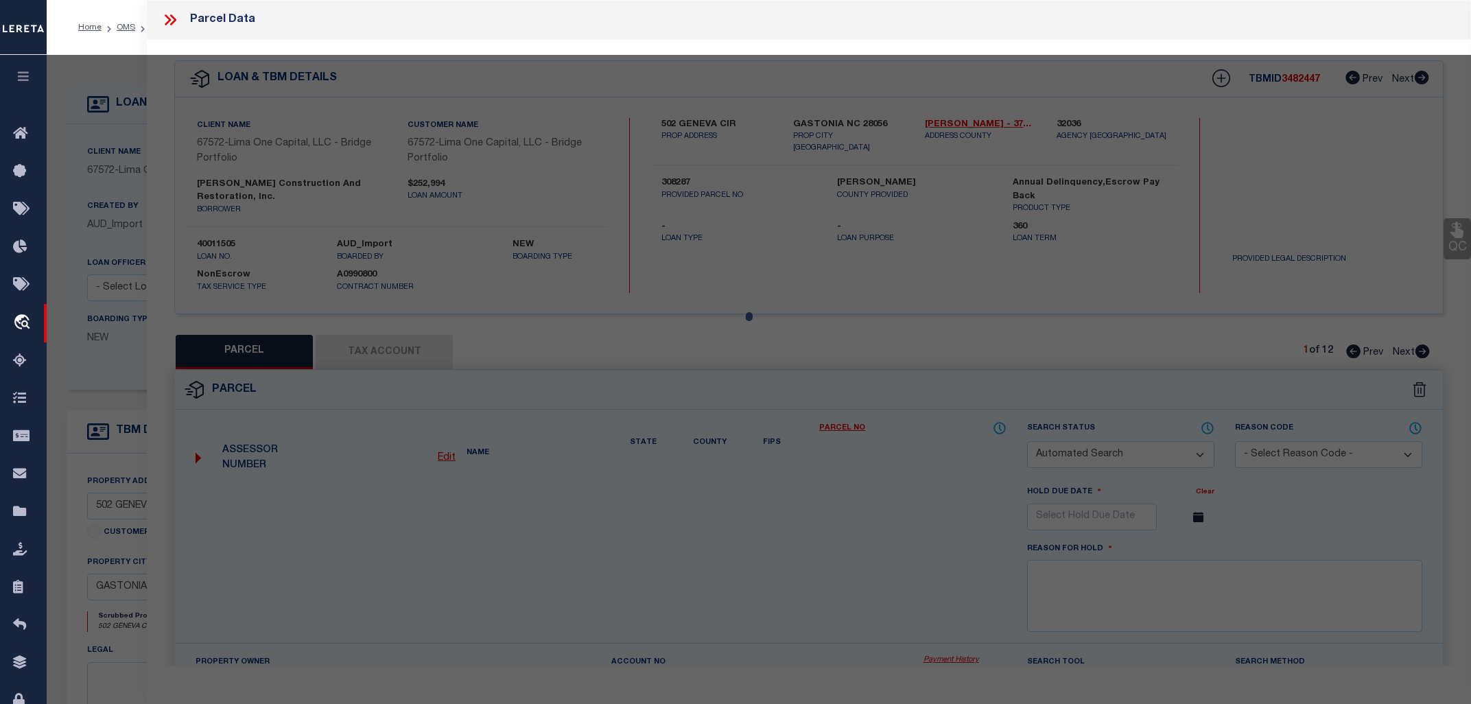
checkbox input "false"
select select "CP"
type input "THOMAS CONSTRUCTION OF RESTORATION"
select select "AGW"
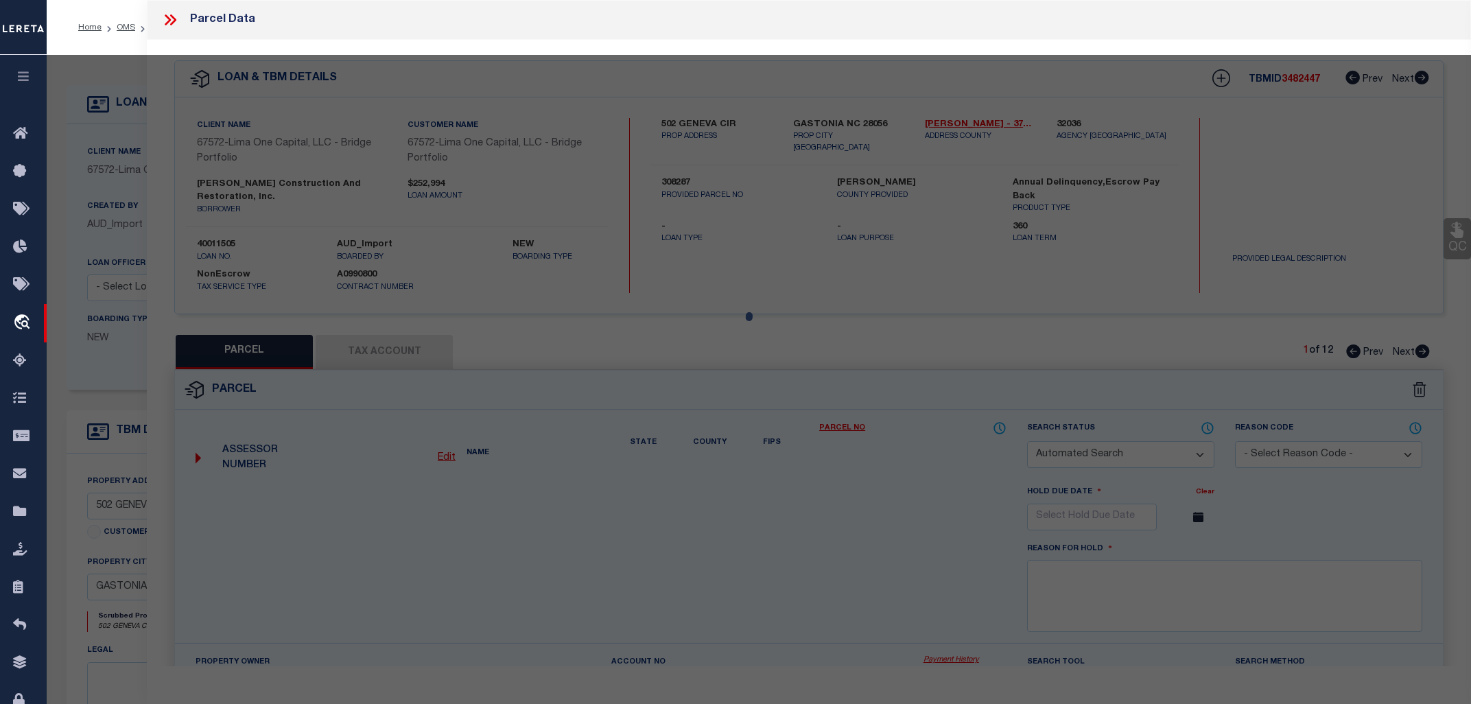
select select "ADD"
type input "502 GENEVA CIR"
type input "GASTONIA, NC 28056"
type textarea "DIXON VILLAGE LOT 1 PLAT BOOK 097 PAGE 095"
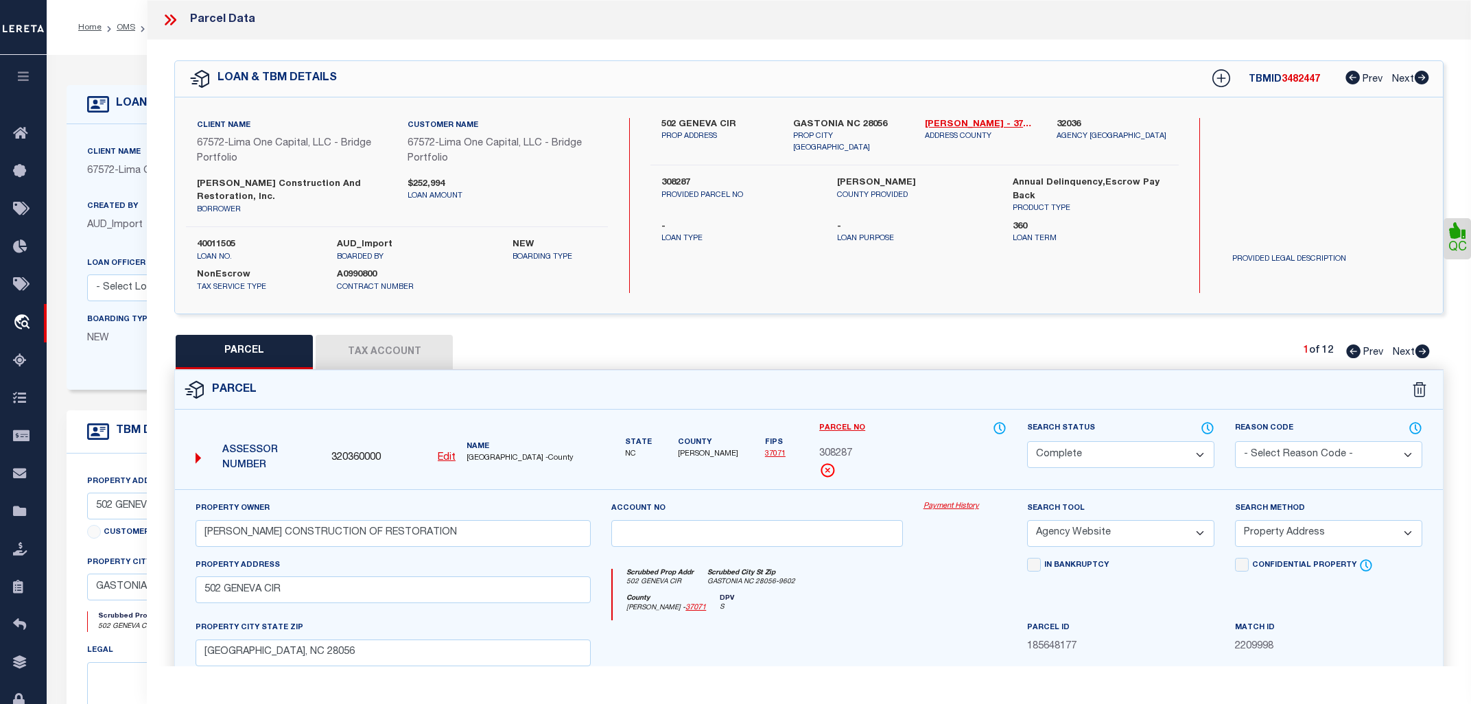
click at [935, 501] on link "Payment History" at bounding box center [965, 507] width 83 height 12
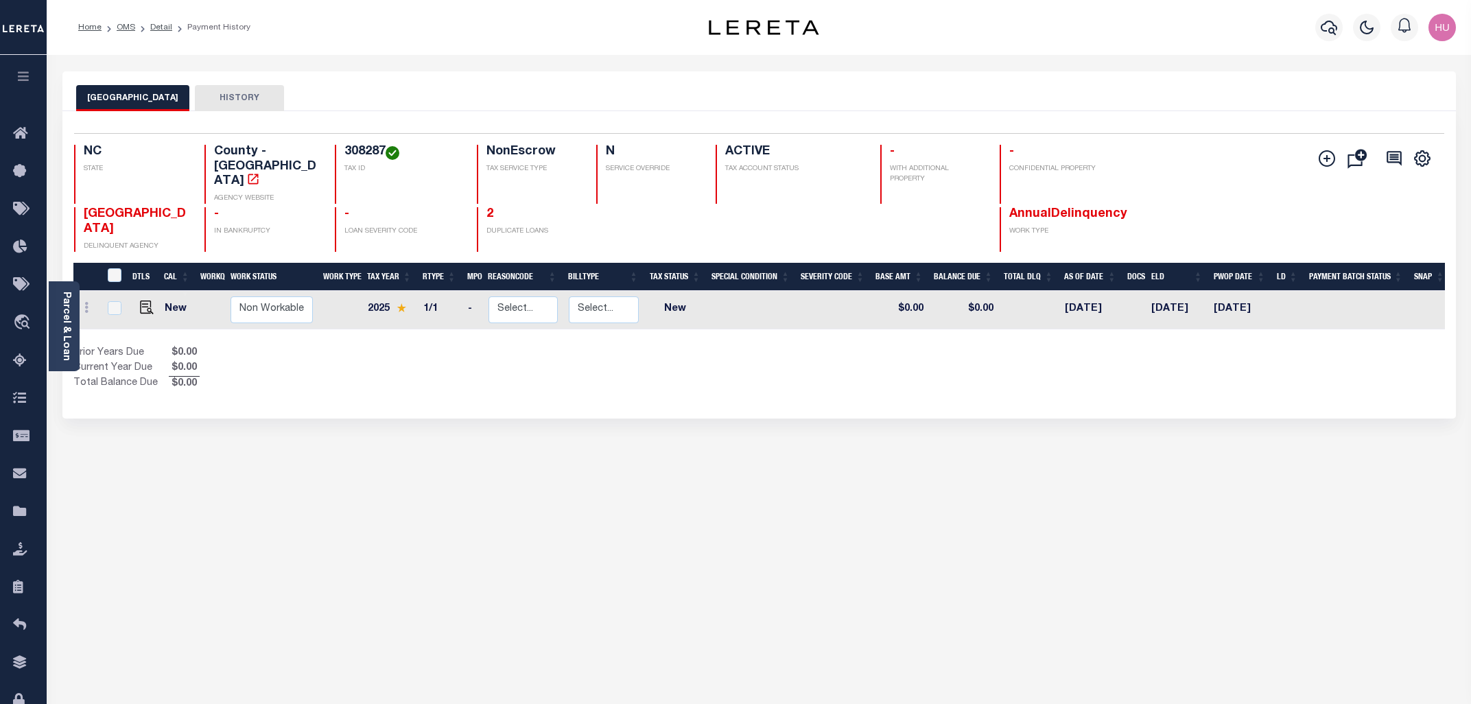
click at [411, 347] on div "Prior Years Due $0.00 Current Year Due $0.00 Total Balance Due $0.00" at bounding box center [416, 369] width 686 height 46
click at [408, 346] on div "Prior Years Due $0.00 Current Year Due $0.00 Total Balance Due $0.00" at bounding box center [416, 369] width 686 height 46
click at [69, 321] on link "Parcel & Loan" at bounding box center [66, 326] width 10 height 69
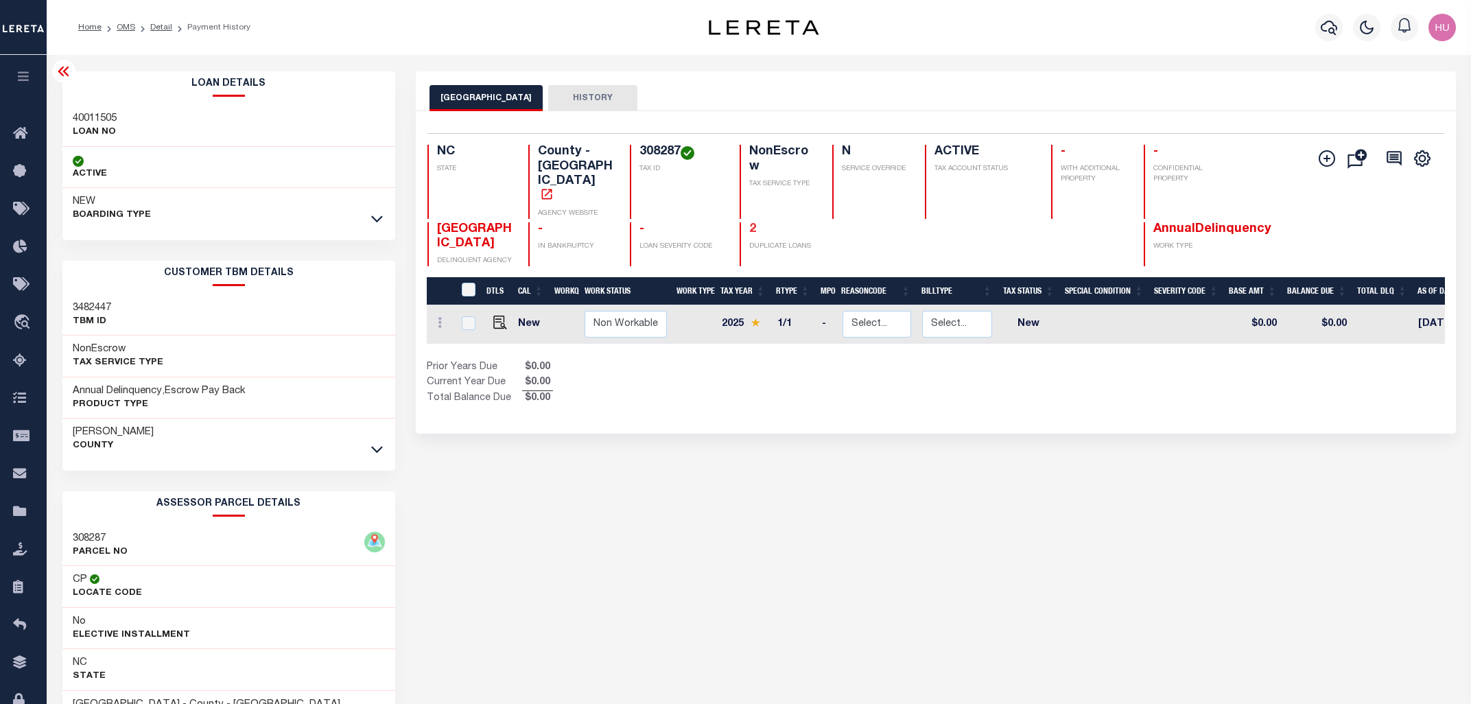
click at [750, 223] on link "2" at bounding box center [752, 229] width 7 height 12
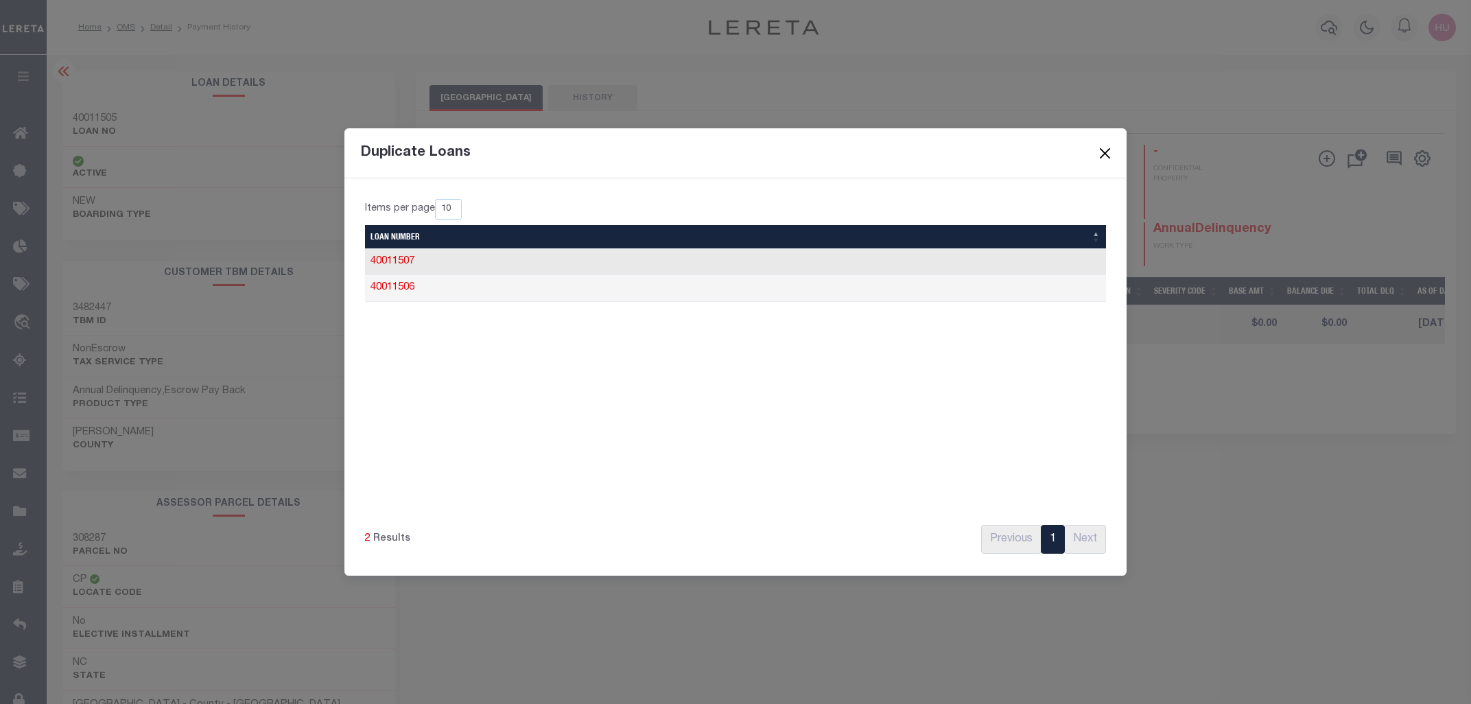
click at [1109, 158] on button "Close" at bounding box center [1105, 154] width 18 height 18
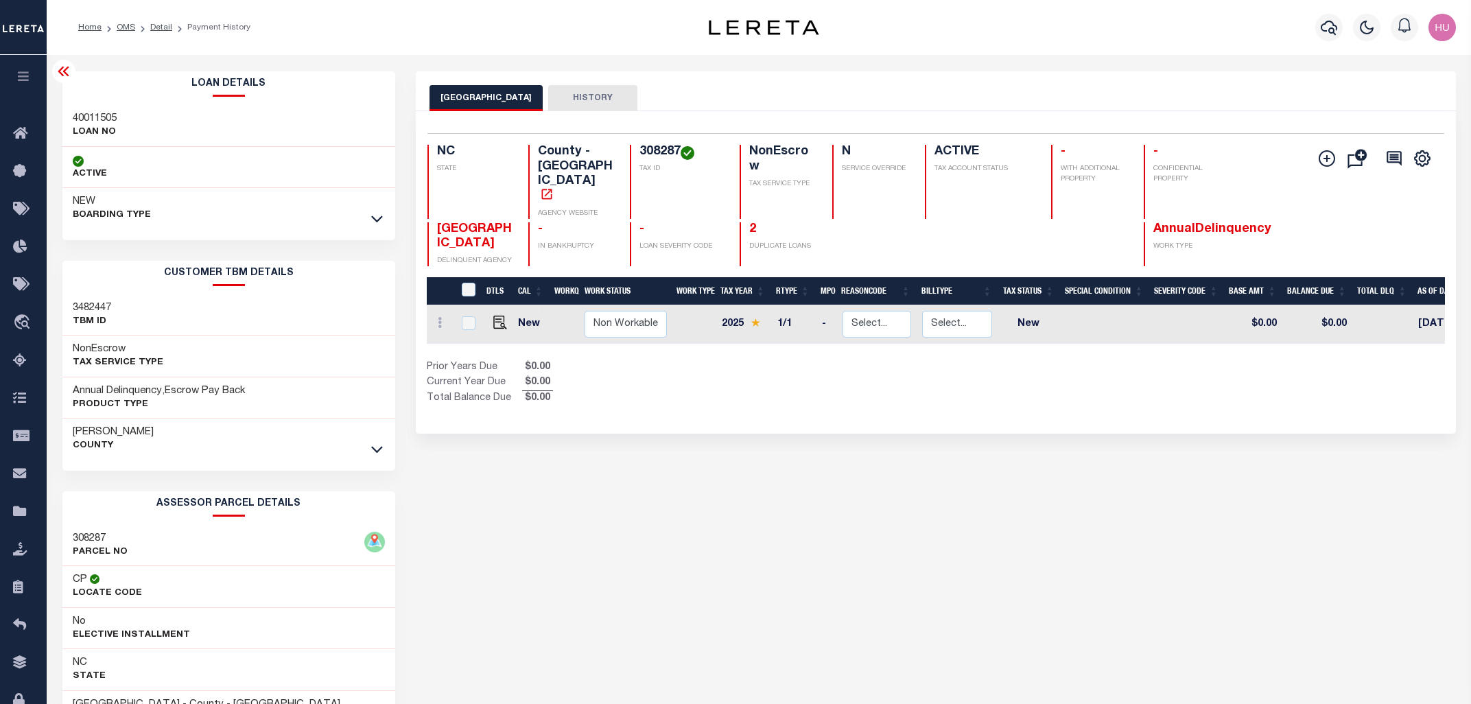
click at [58, 69] on icon at bounding box center [64, 71] width 16 height 16
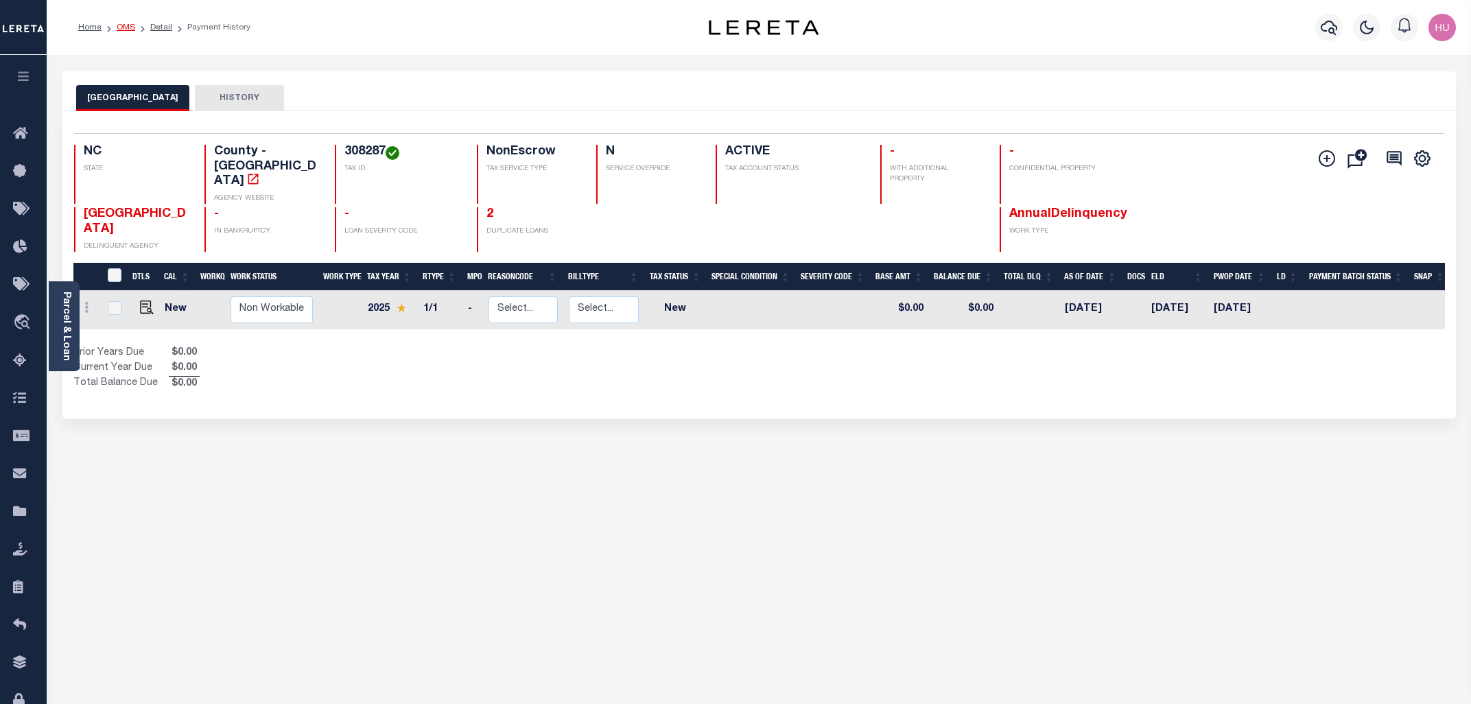
click at [127, 27] on link "OMS" at bounding box center [126, 27] width 19 height 8
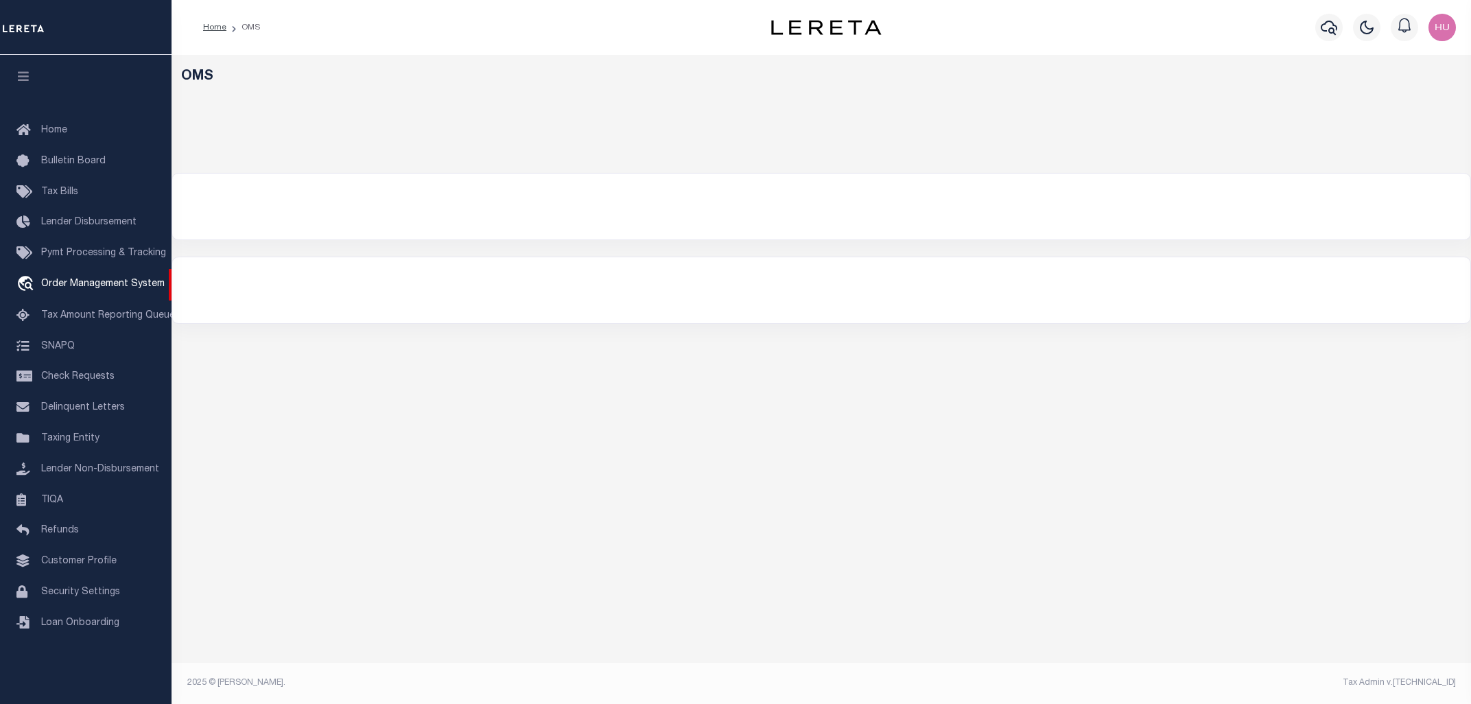
select select "200"
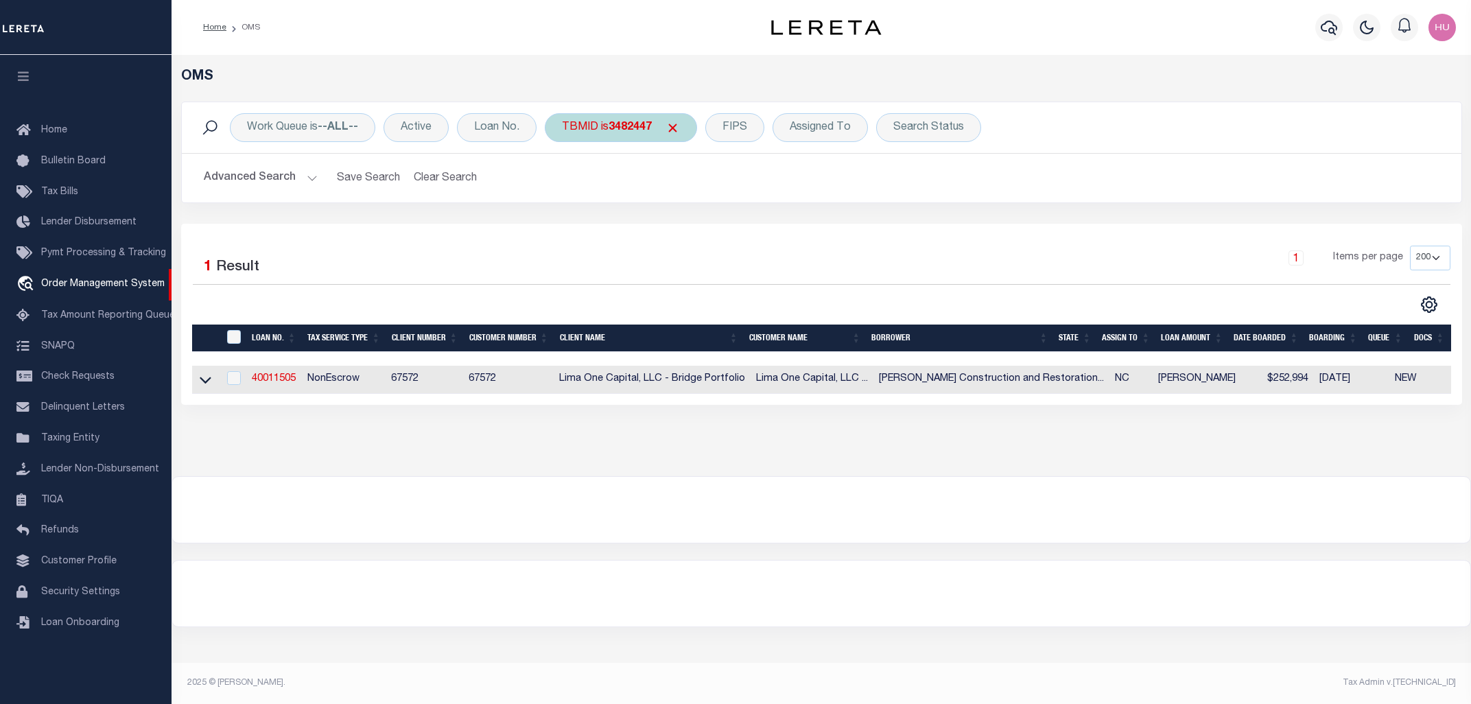
click at [606, 132] on div "TBMID is 3482447" at bounding box center [621, 127] width 152 height 29
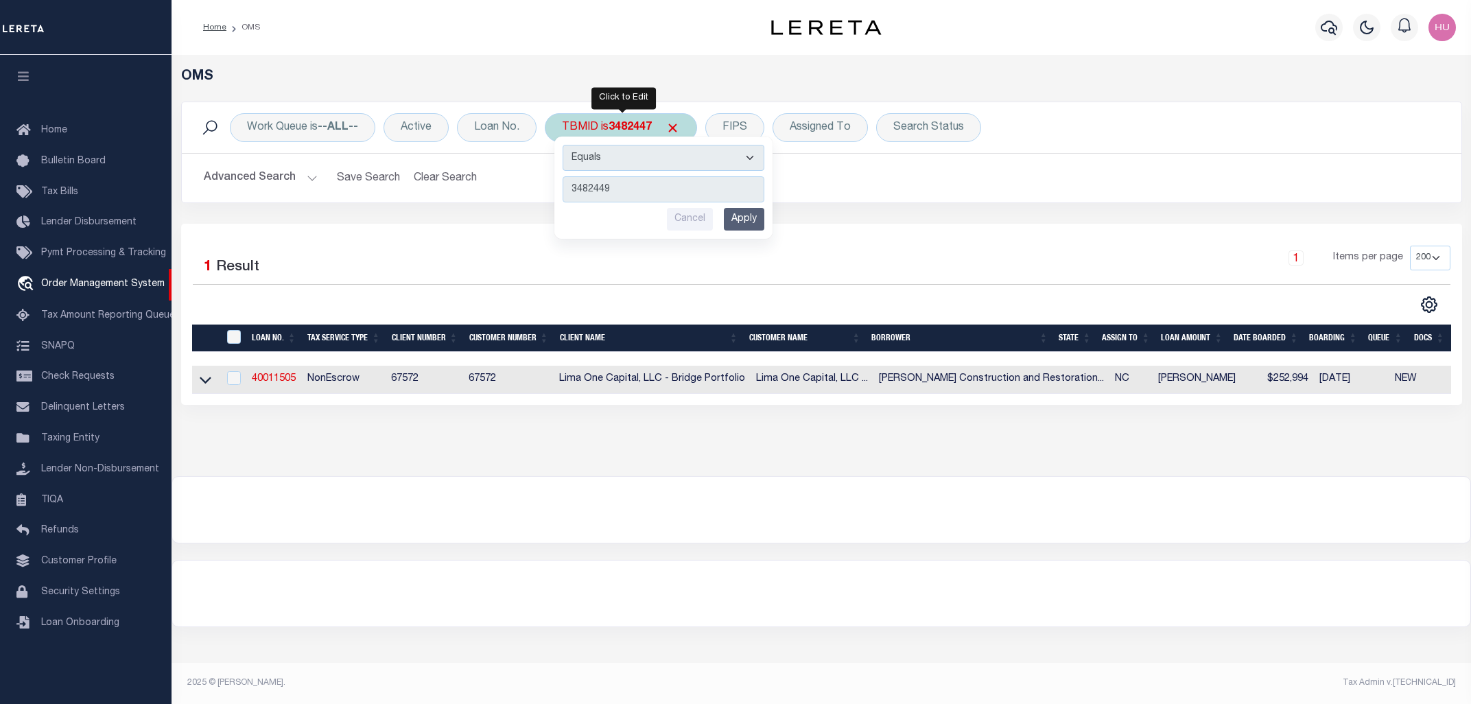
type input "3482449"
click at [750, 218] on input "Apply" at bounding box center [744, 219] width 40 height 23
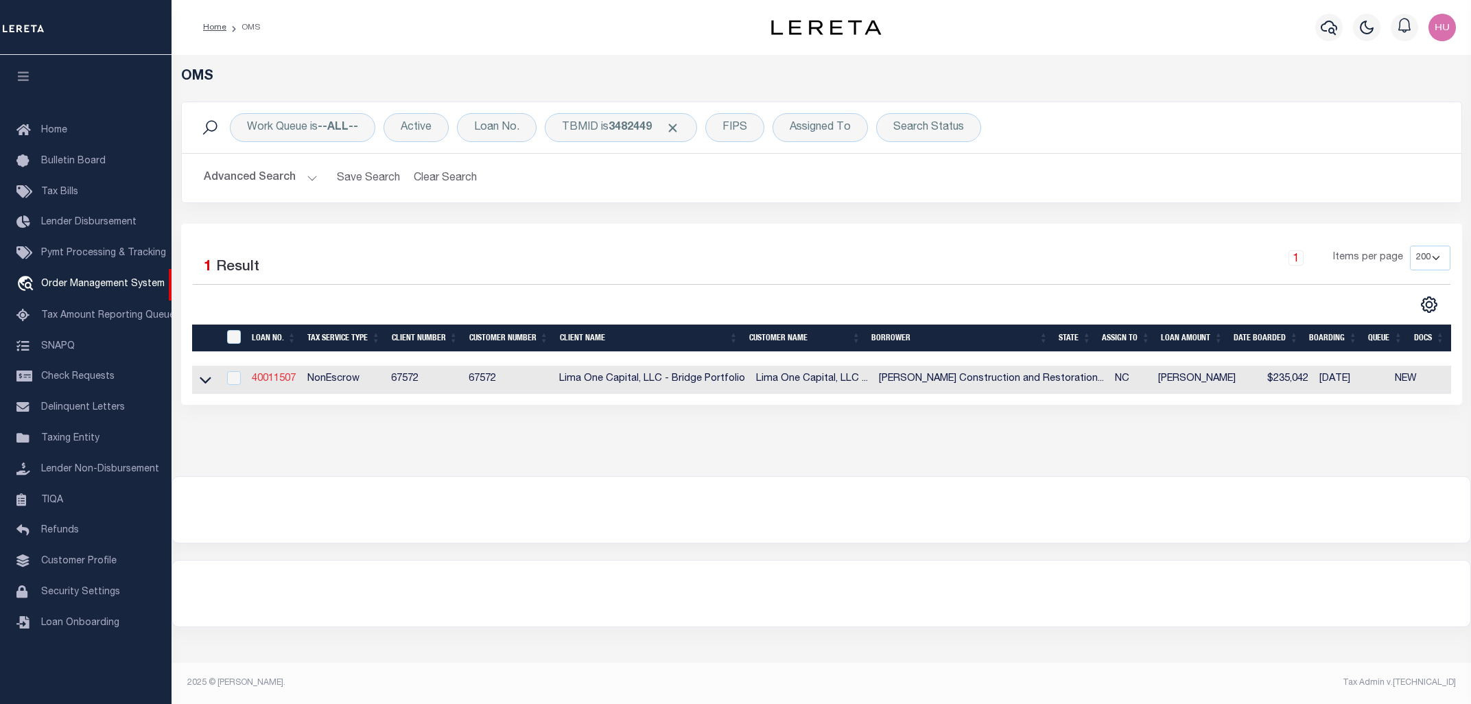
click at [280, 379] on link "40011507" at bounding box center [274, 379] width 44 height 10
type input "40011507"
type input "Thomas Construction and Restoration, Inc."
select select
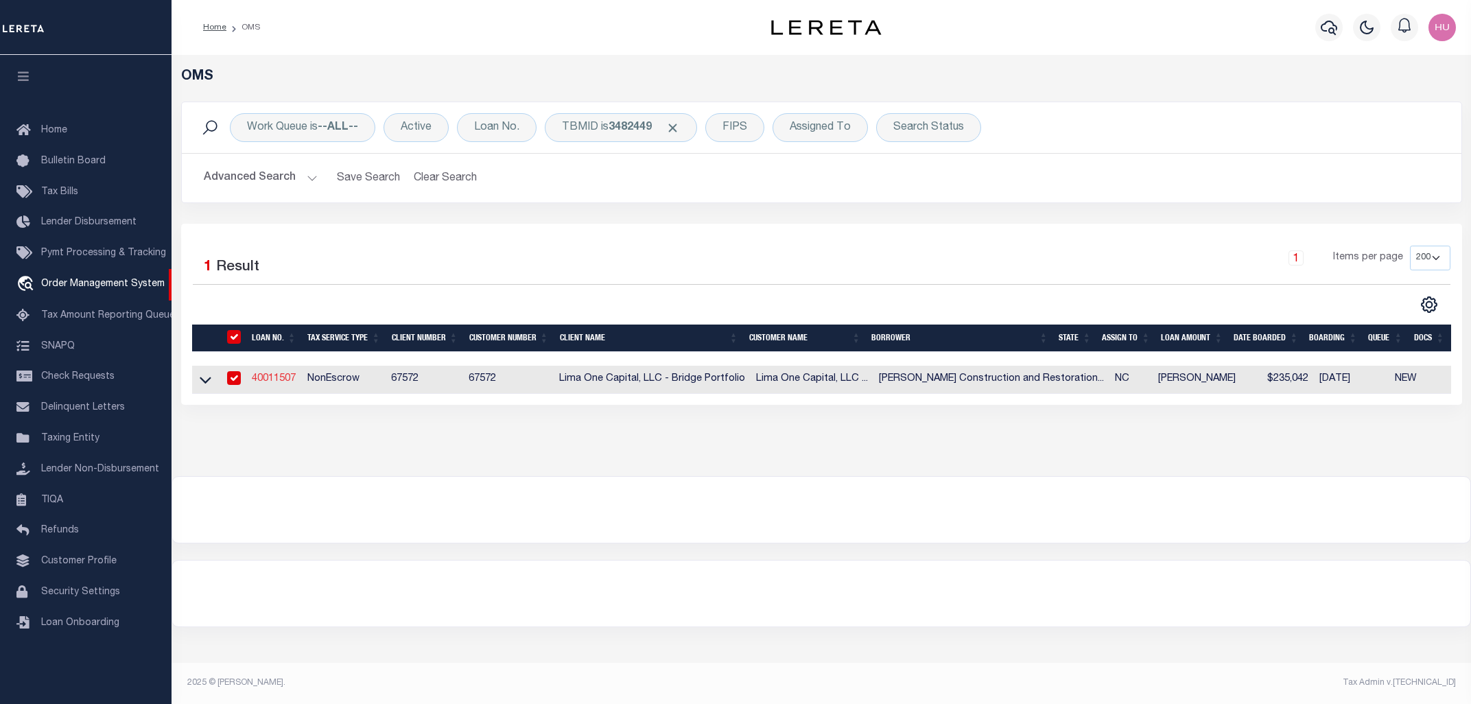
type input "2165 Sandlapper Drive"
type input "York SC 29745"
select select
select select "NonEscrow"
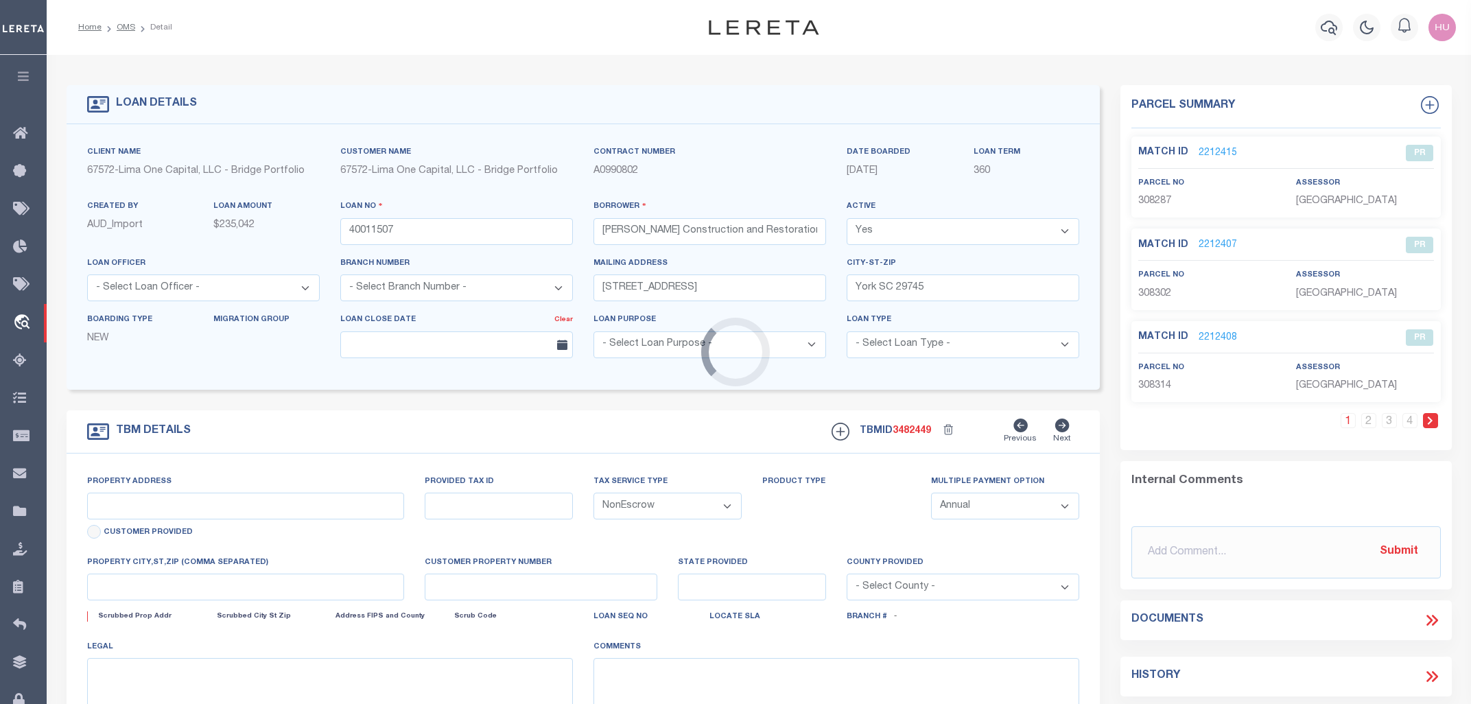
type input "560 GENEVA CIR"
type input "308301"
select select
type input "GASTONIA NC 28056"
type input "40011507-1"
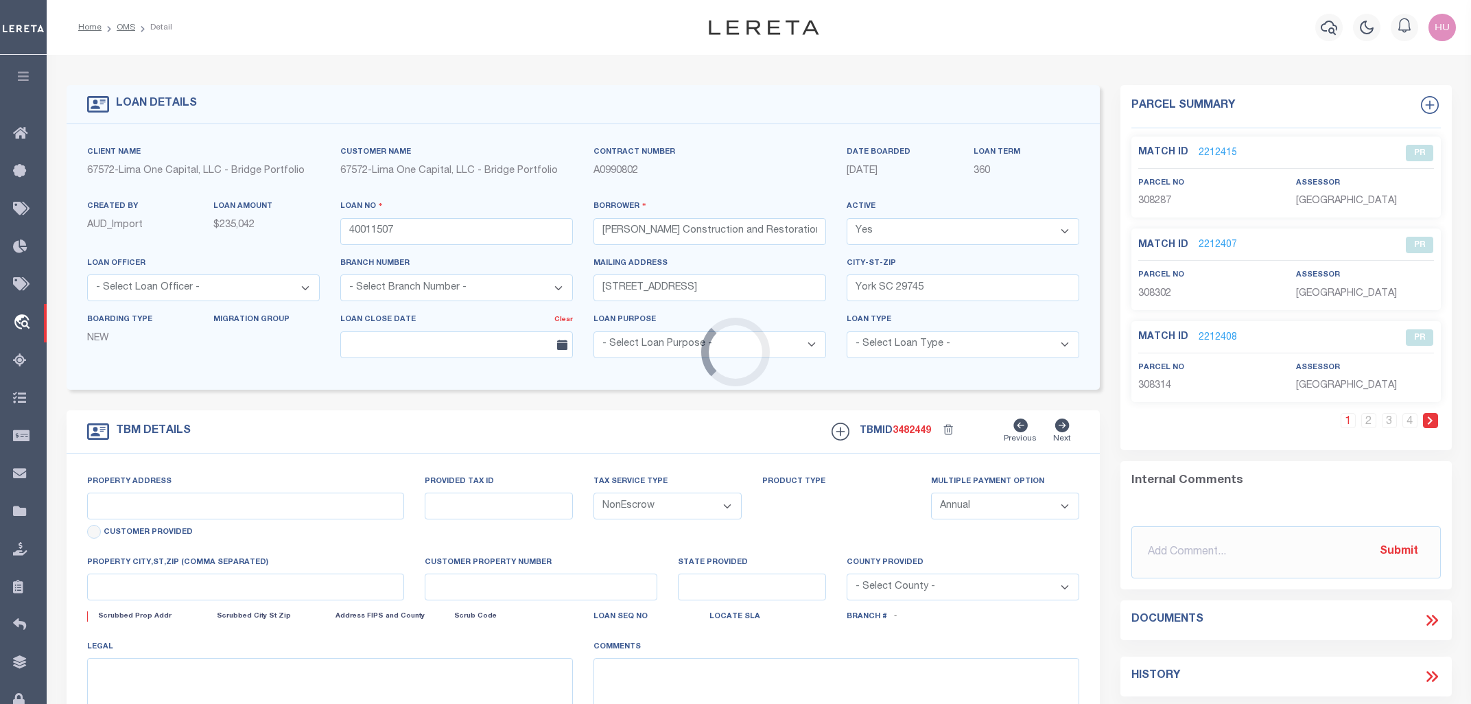
type input "NC"
select select
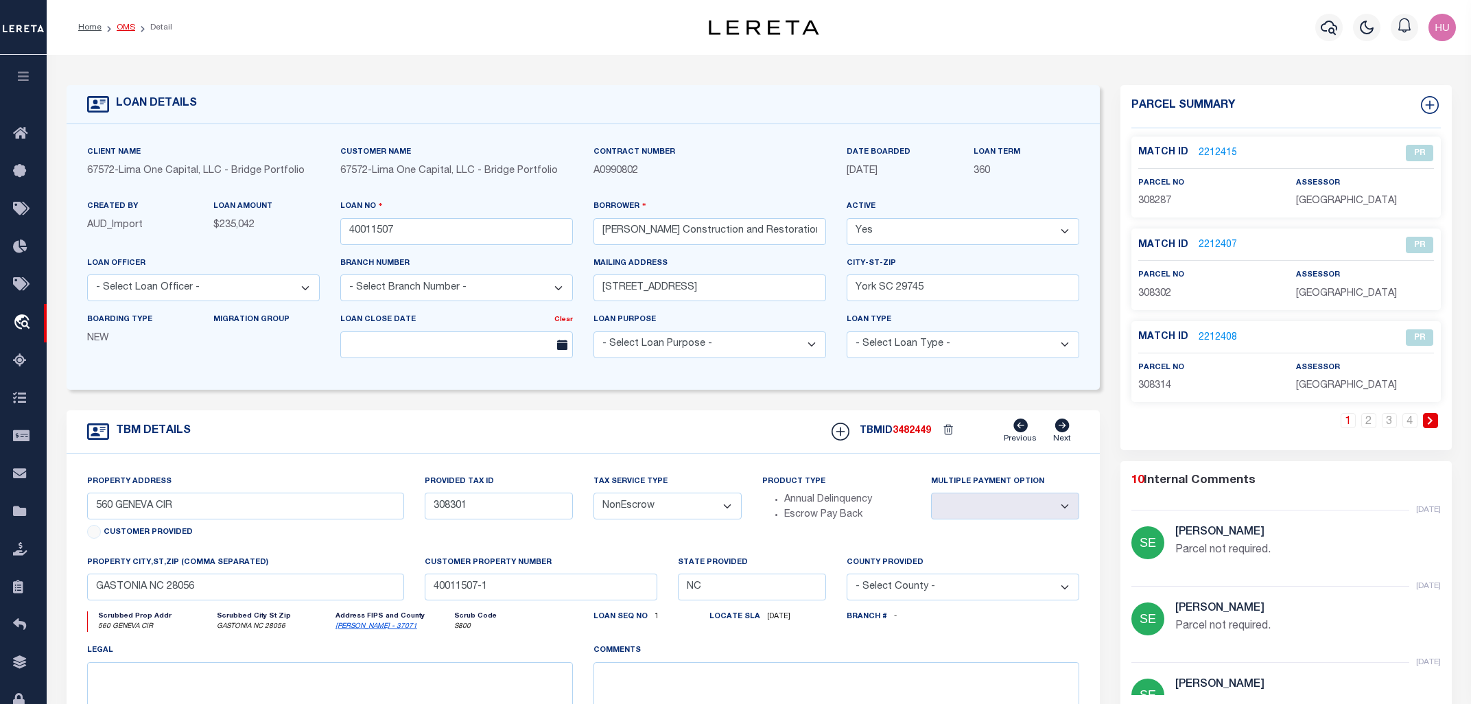
click at [124, 26] on link "OMS" at bounding box center [126, 27] width 19 height 8
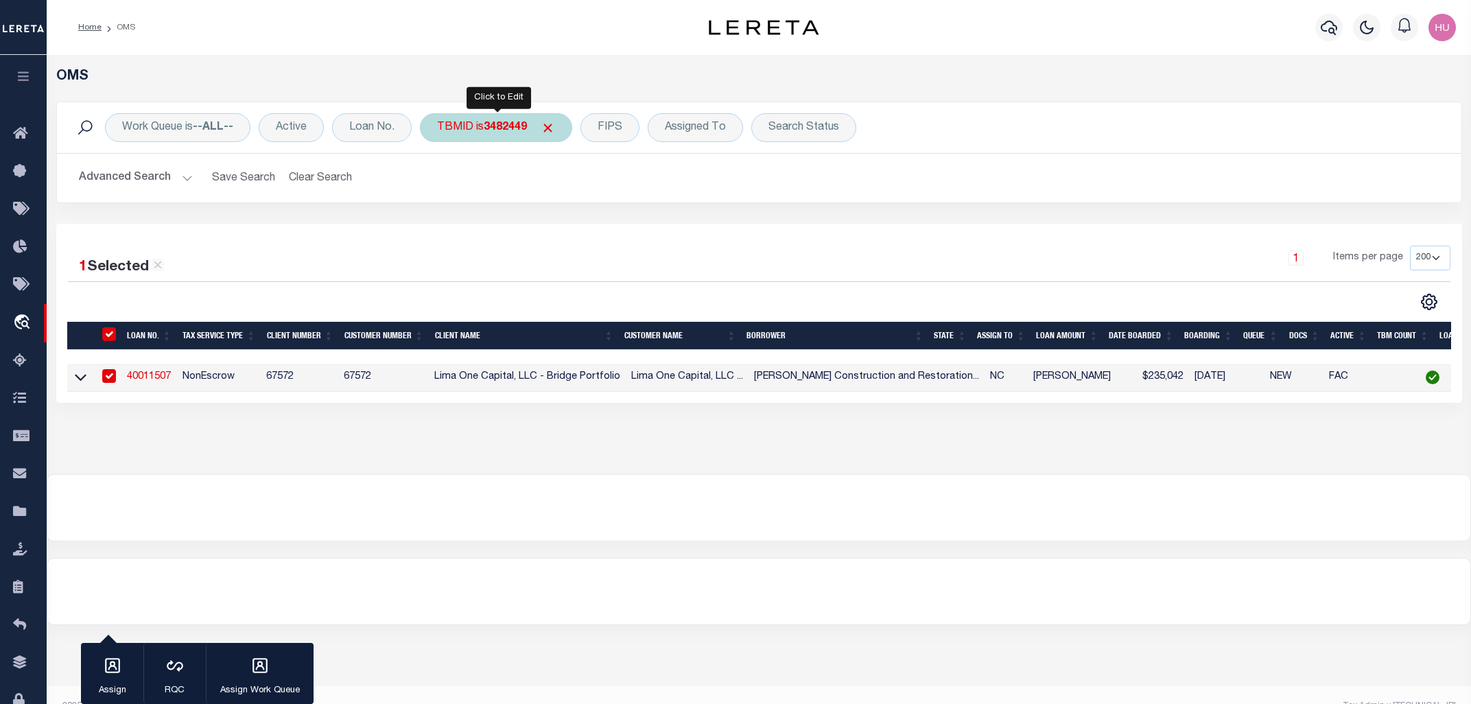
click at [497, 132] on b "3482449" at bounding box center [505, 127] width 43 height 11
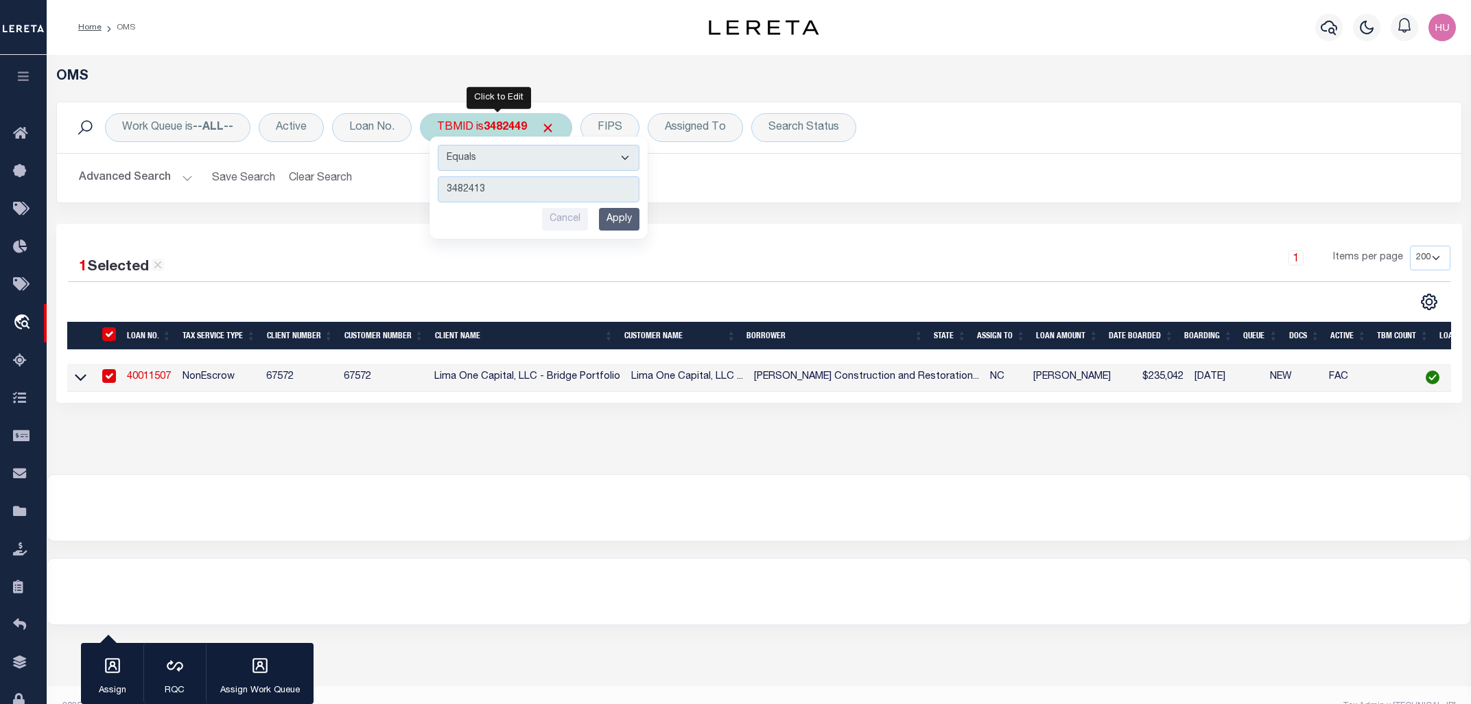
click at [626, 222] on input "Apply" at bounding box center [619, 219] width 40 height 23
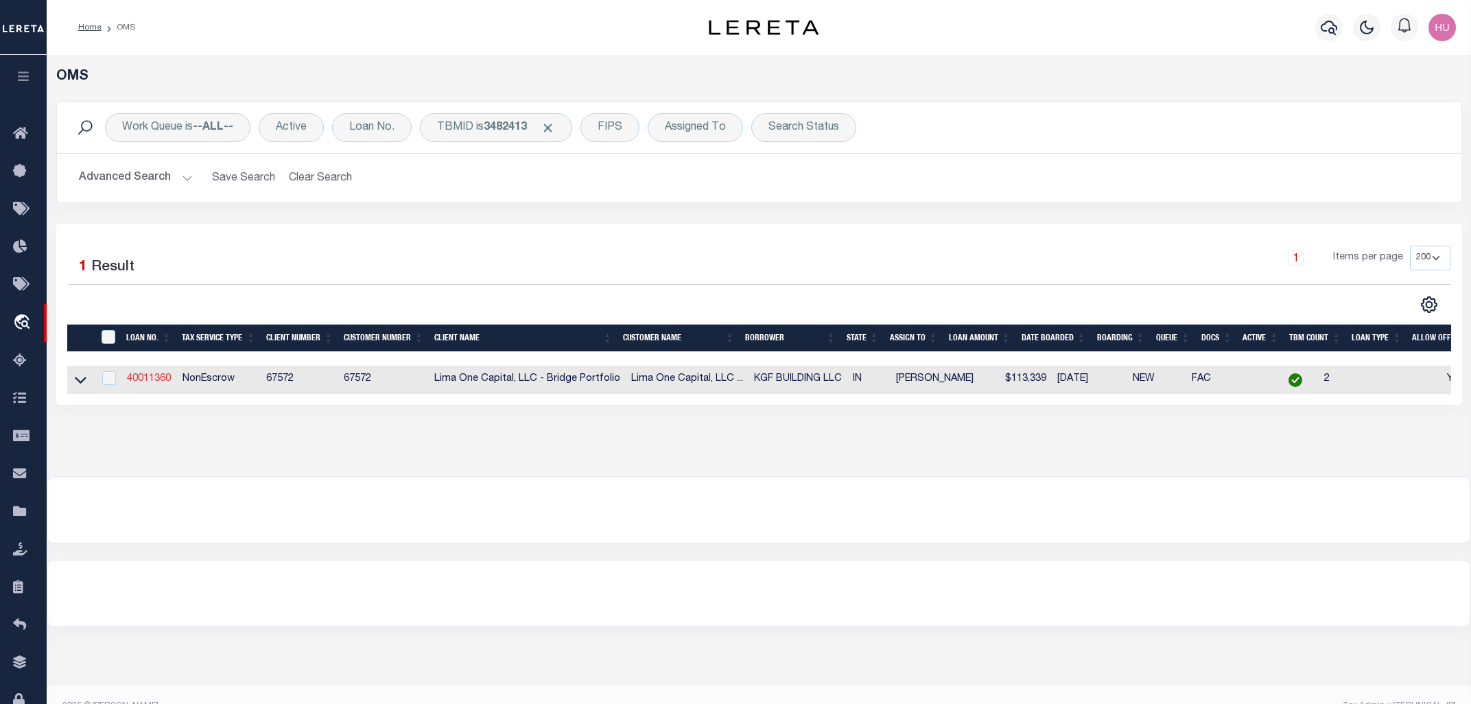
click at [154, 376] on link "40011360" at bounding box center [149, 379] width 44 height 10
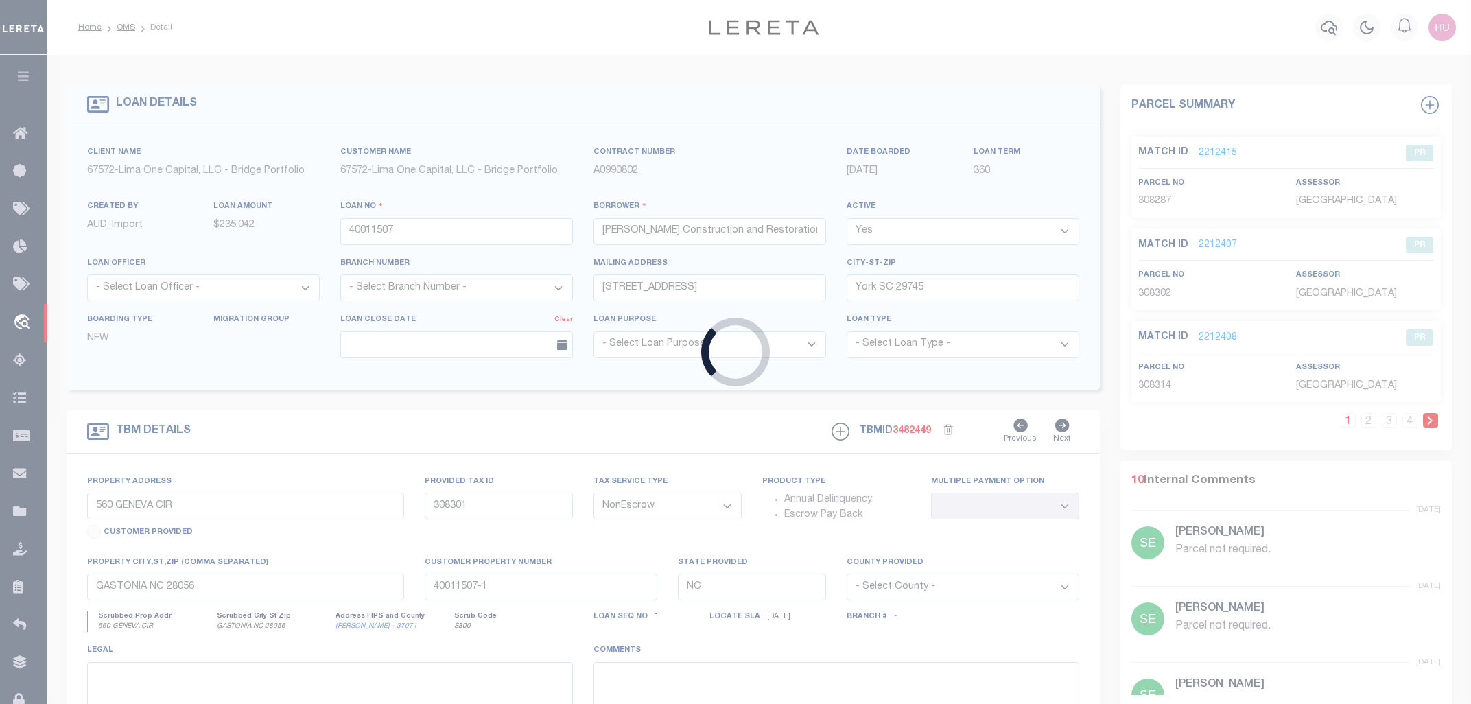
type input "40011360"
type input "KGF BUILDING LLC"
type input "20830 Kemp Rd"
type input "Charlestown IN 47111"
select select
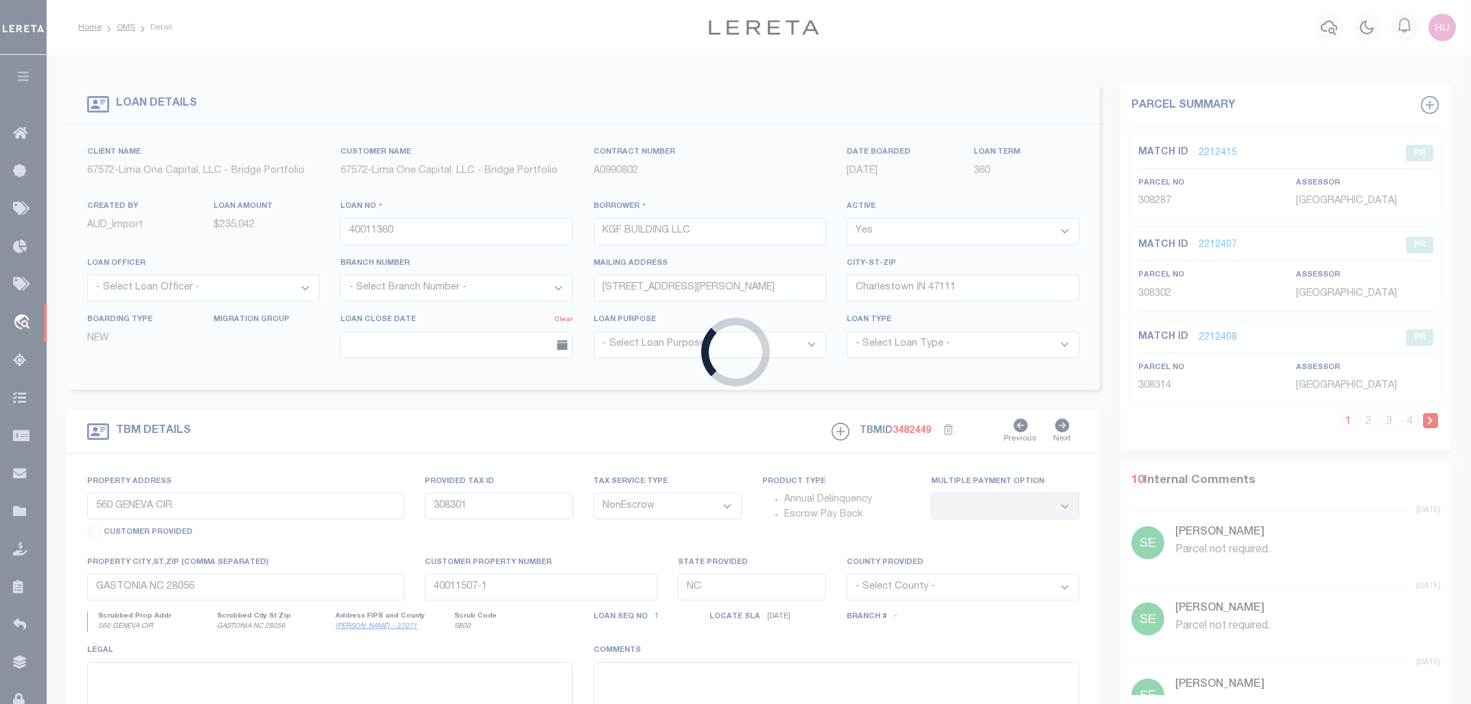
type input "1844 Heathglen Circle 1845 Heathglen Circle"
type input "40-10-24-310-159.000-014"
select select
type input "North Vernon IN 47265"
type input "40011360-1"
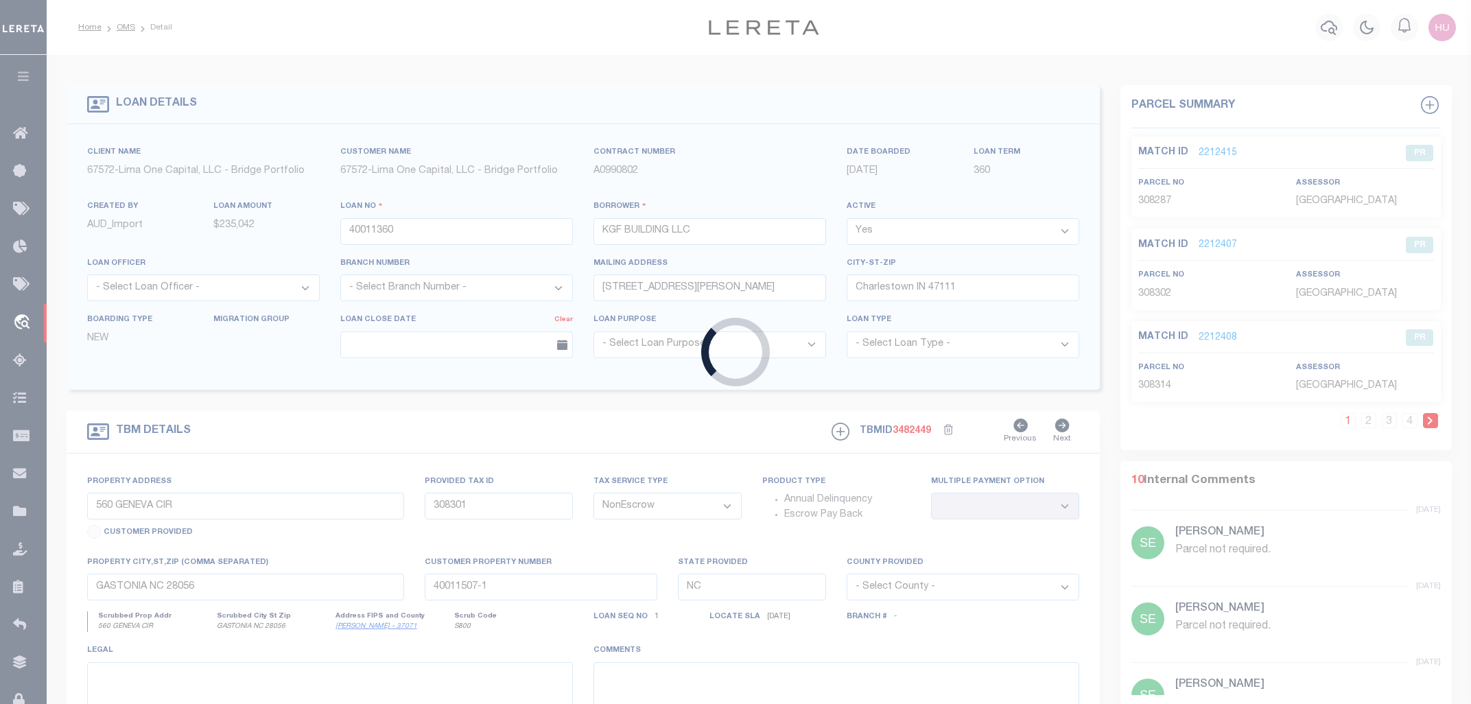
type input "IN"
select select
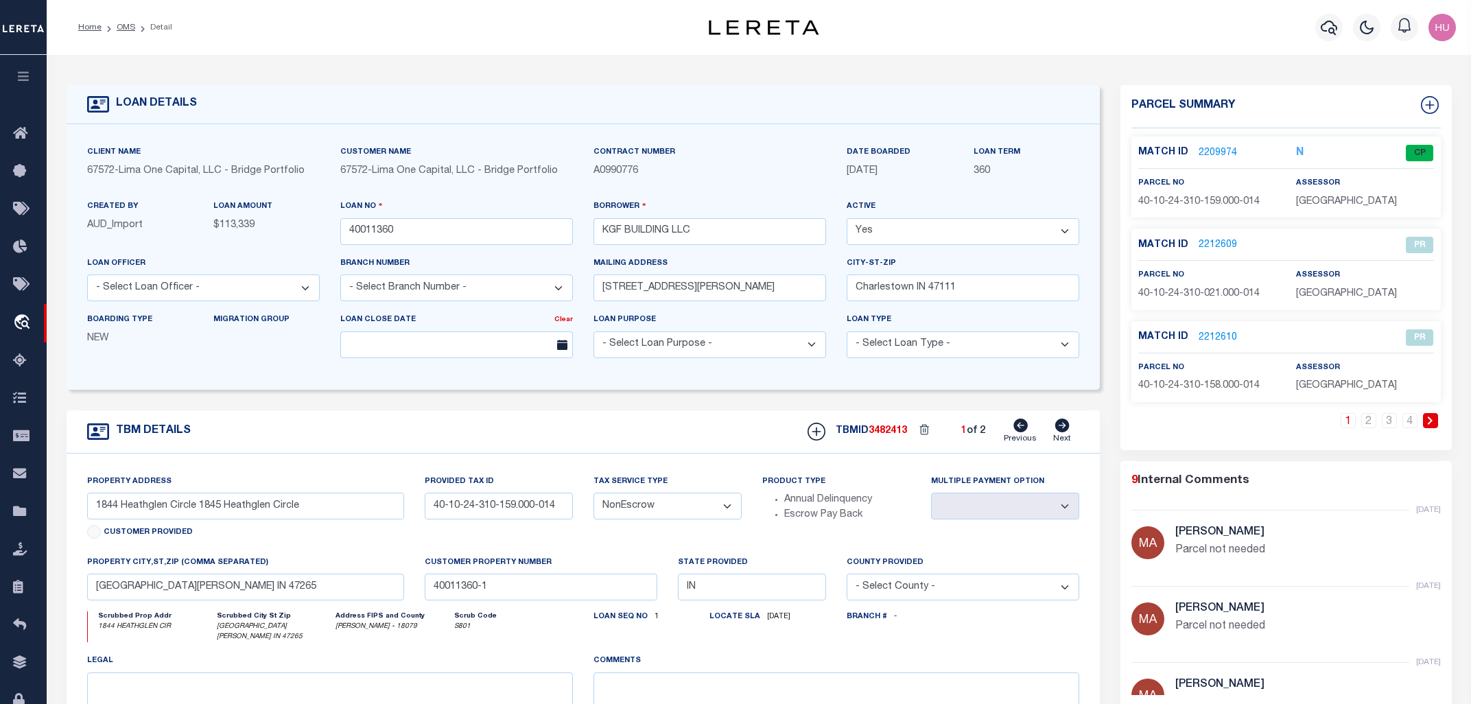
click at [1227, 149] on link "2209974" at bounding box center [1218, 153] width 38 height 14
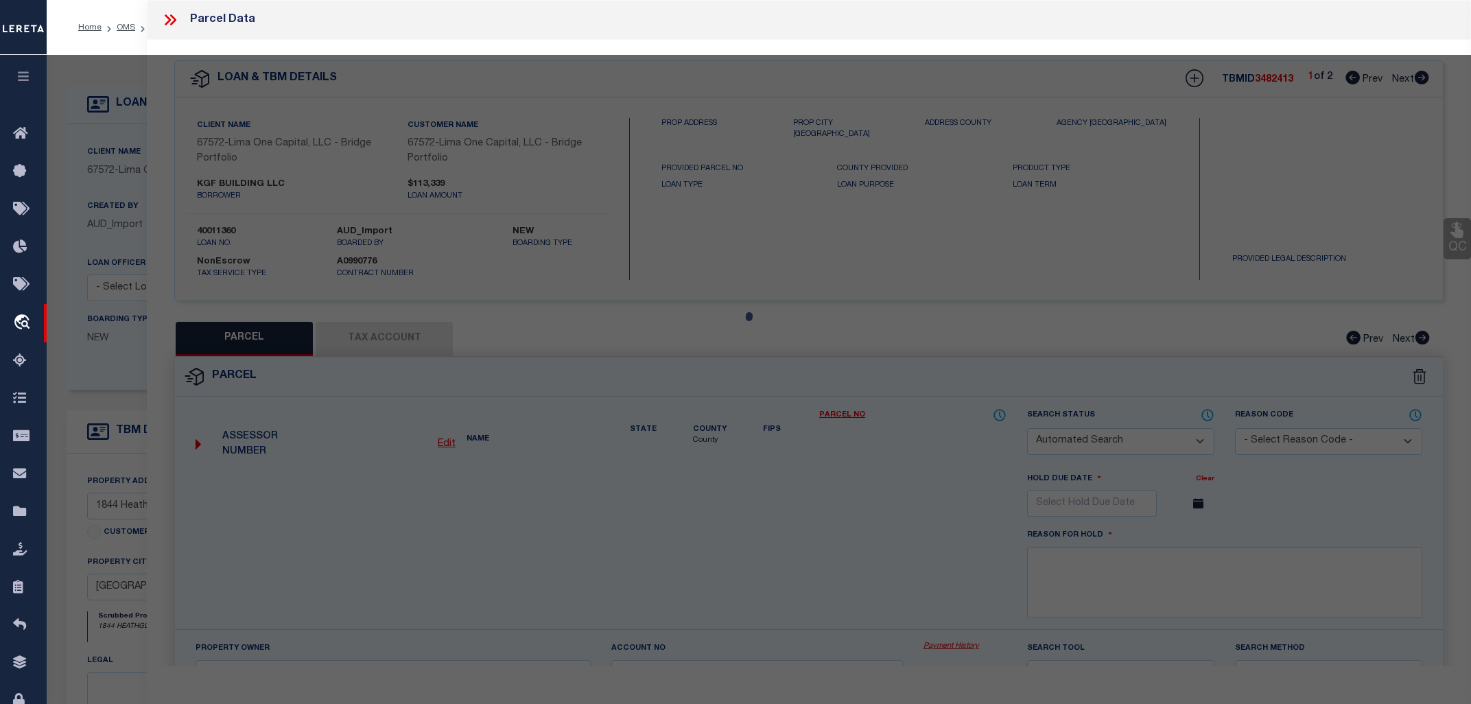
checkbox input "false"
select select "CP"
select select "099"
type input "KGF Building, LLC"
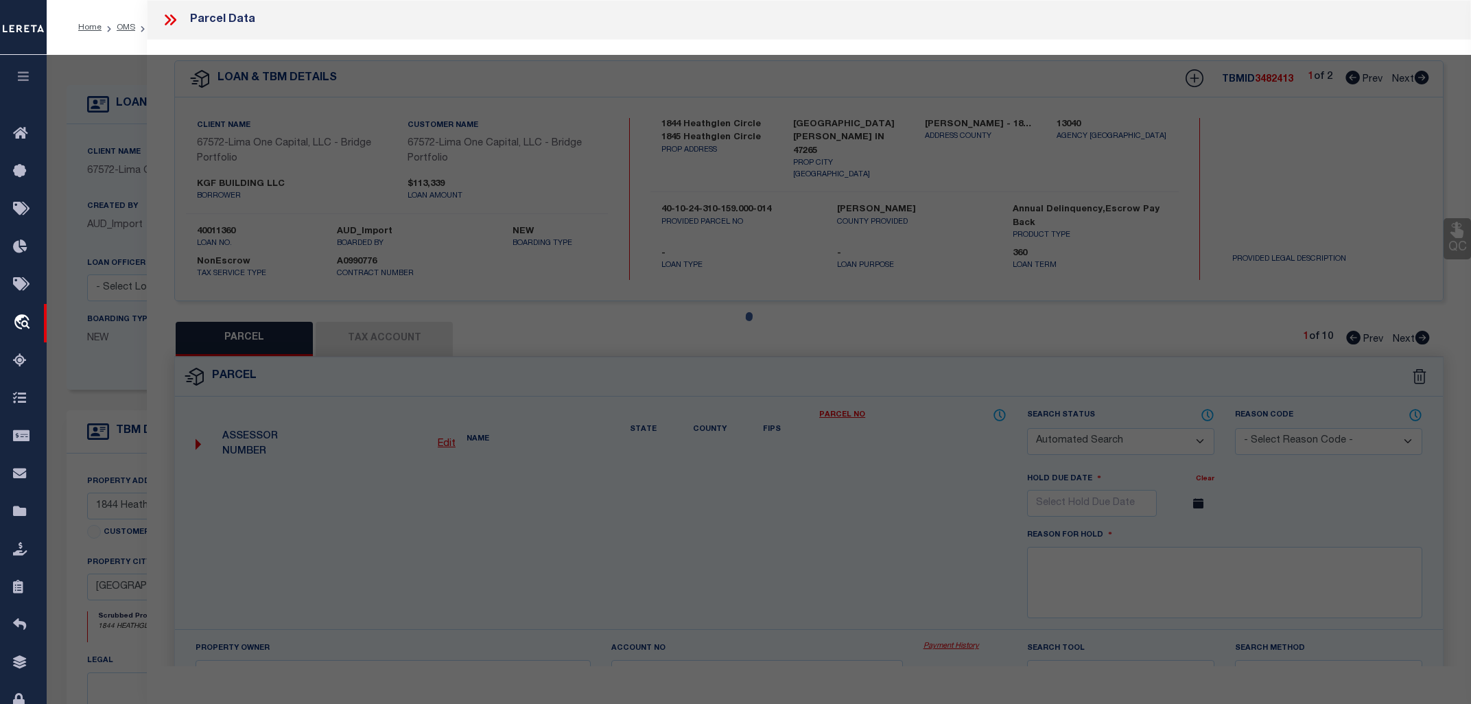
select select "AGW"
select select "ADD"
type input "1844 HEATHGLEN CIR"
type input "NORTH VERNON, IN 47265"
type textarea "COUNTRY SQUIRE LAKE SEC 4 1844 10-24- 031-159.000-04"
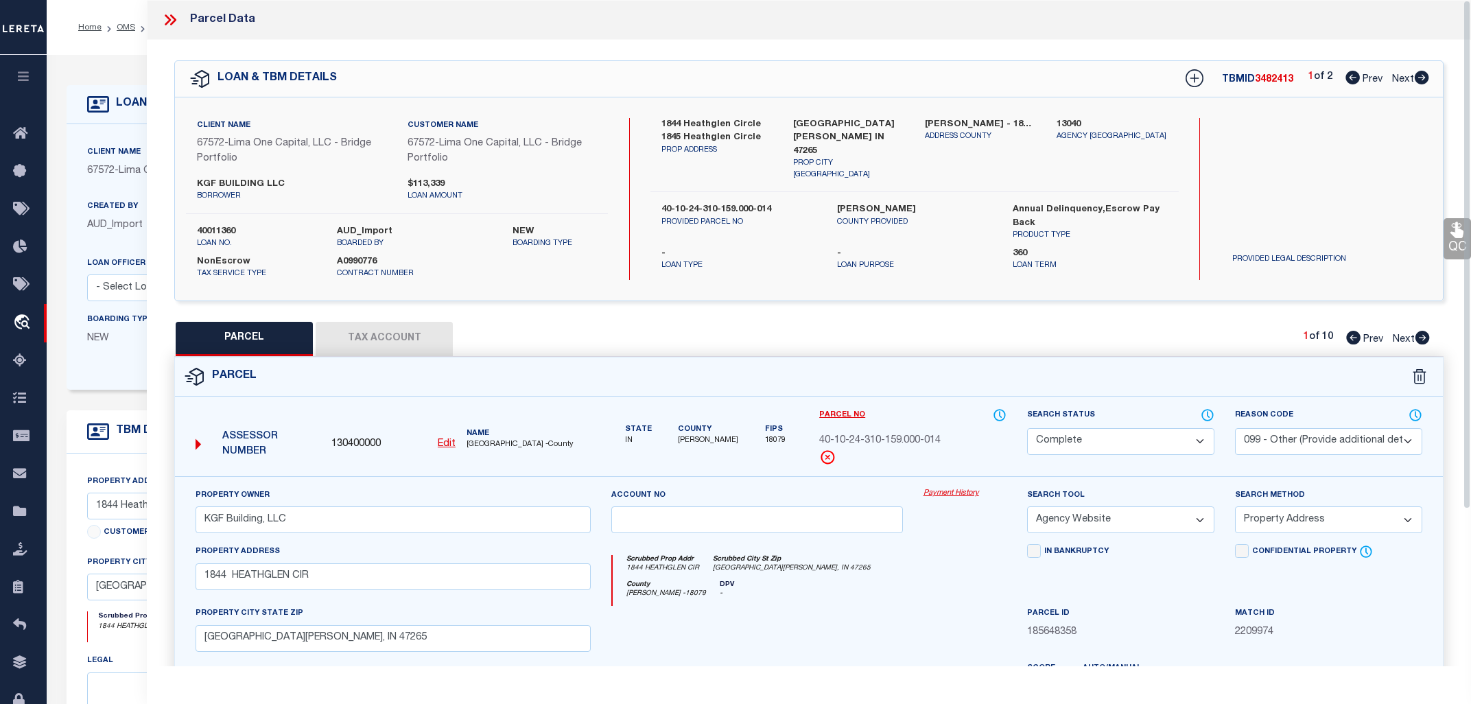
click at [946, 492] on link "Payment History" at bounding box center [965, 494] width 83 height 12
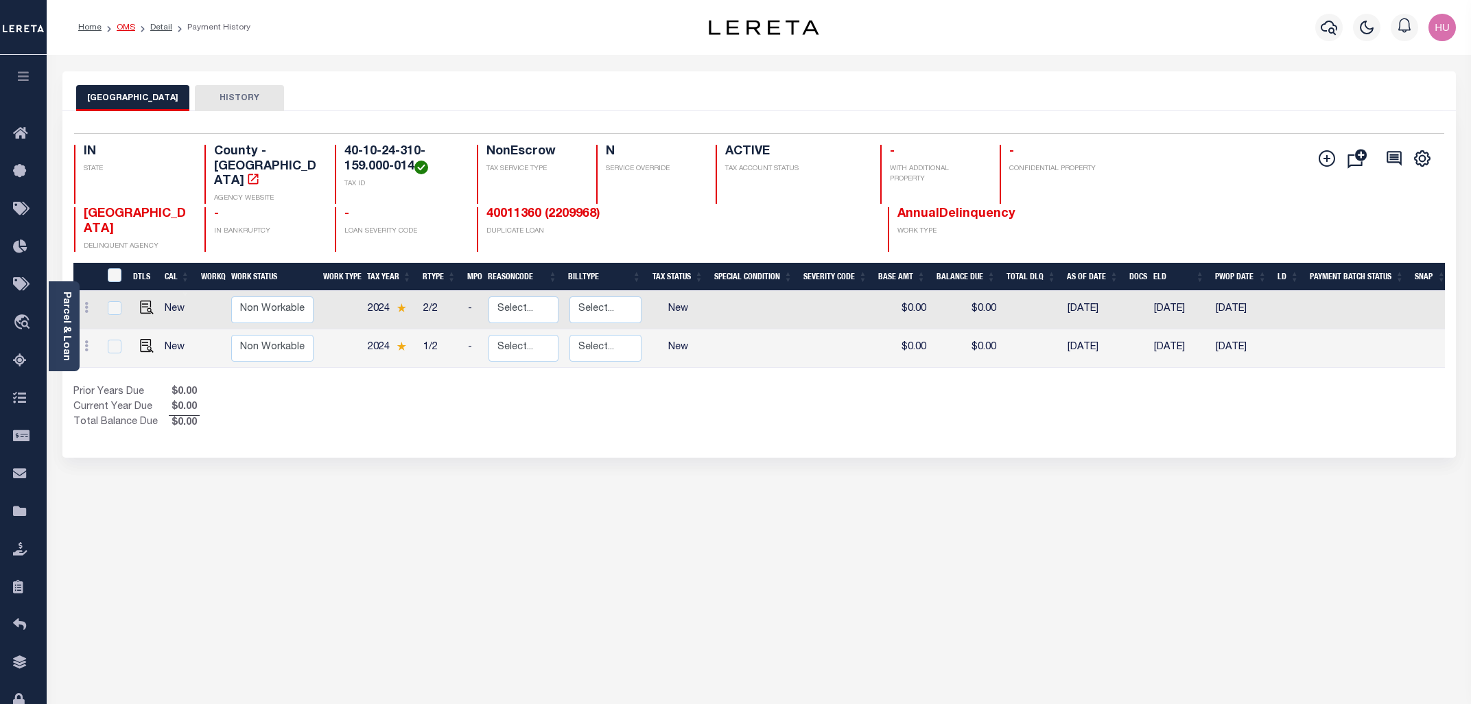
click at [117, 28] on link "OMS" at bounding box center [126, 27] width 19 height 8
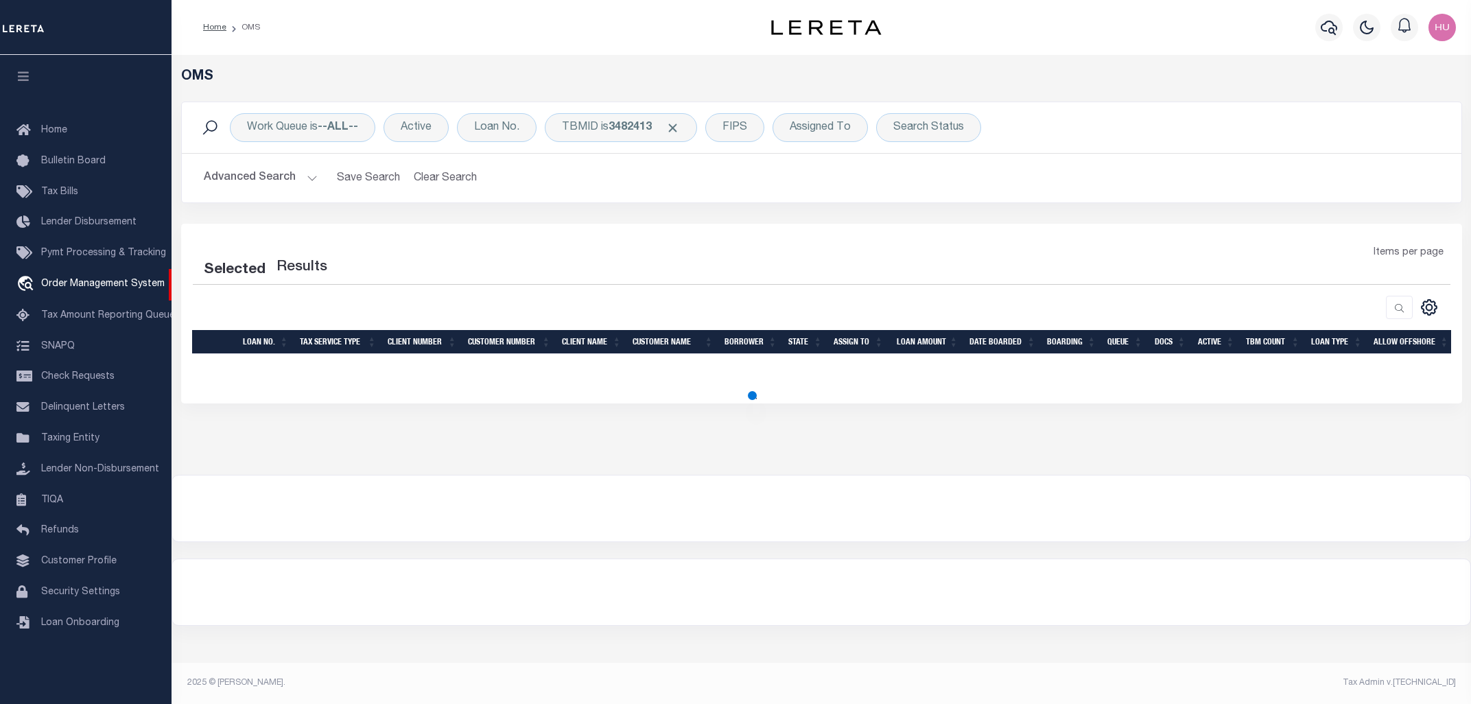
select select "200"
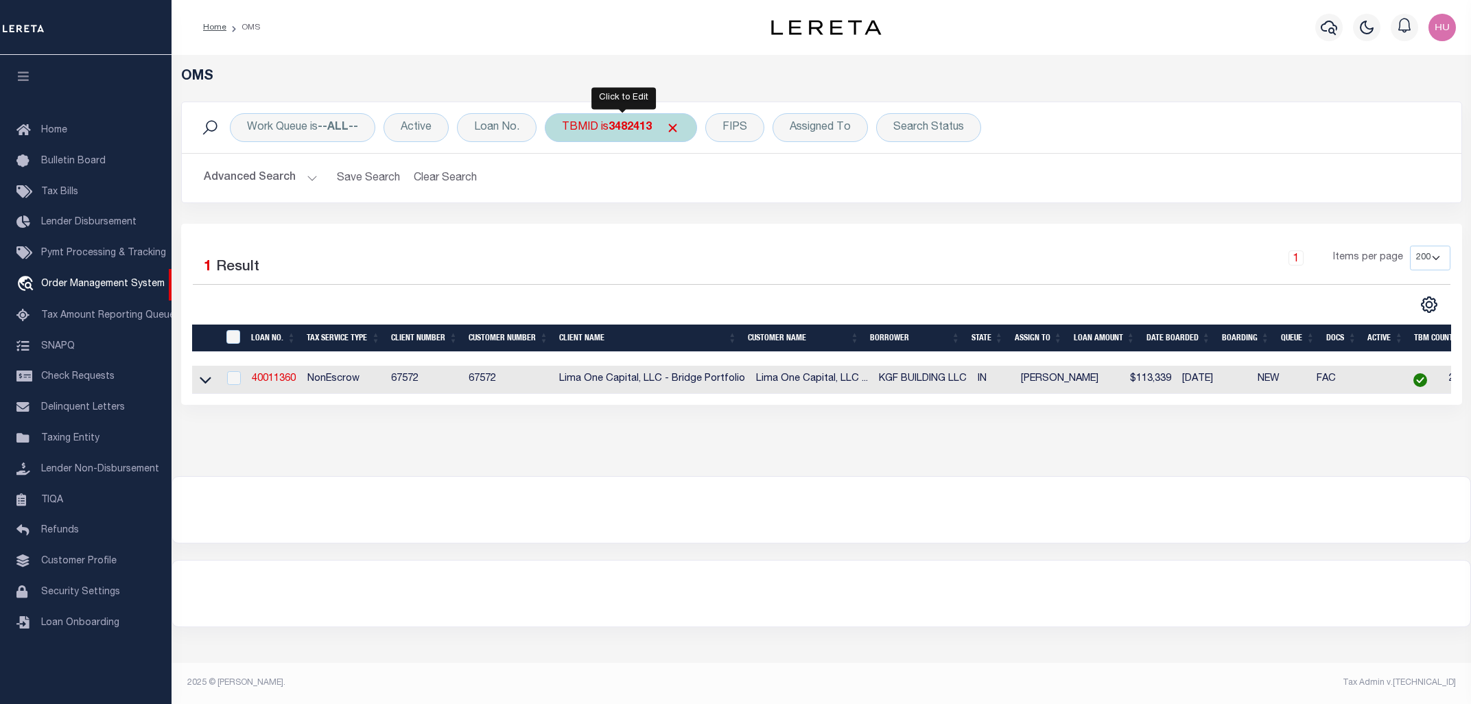
click at [618, 121] on div "TBMID is 3482413" at bounding box center [621, 127] width 152 height 29
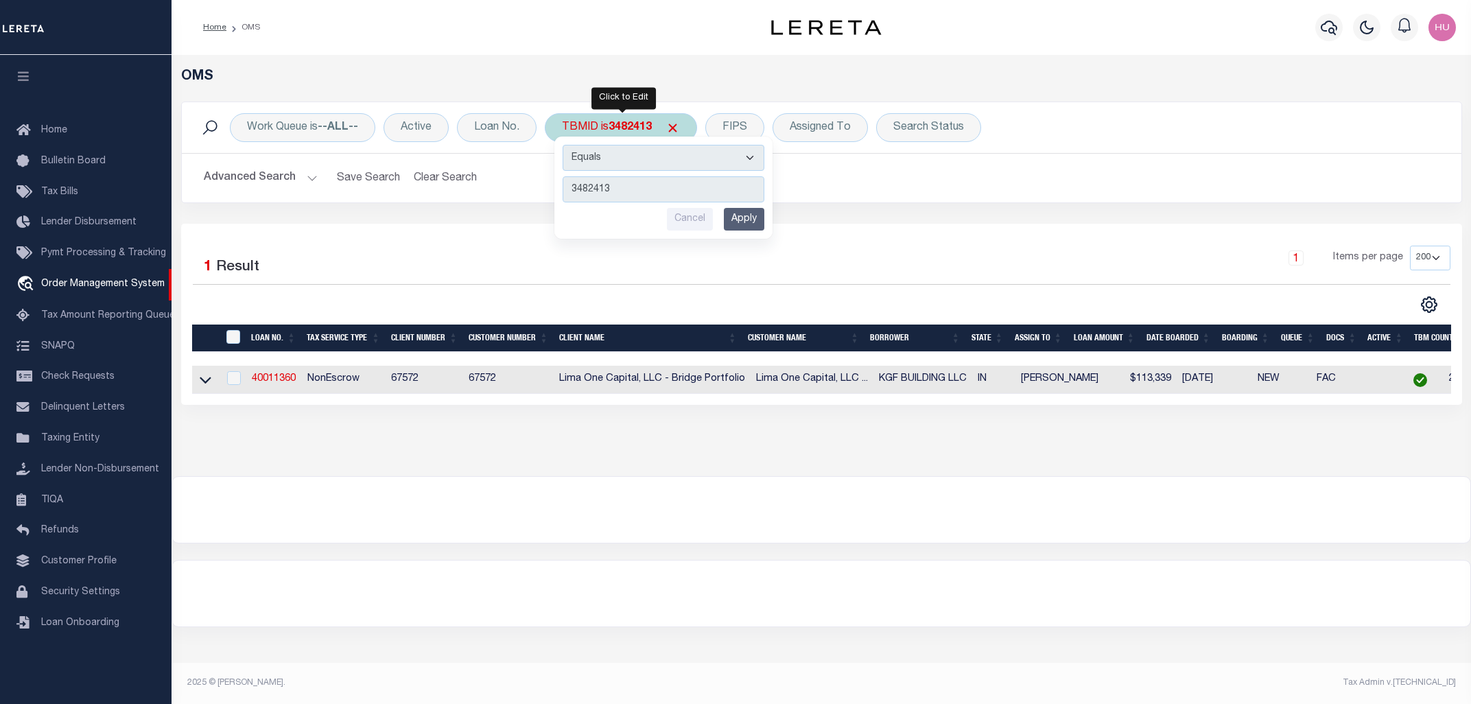
type input "3482652"
click at [744, 215] on input "Apply" at bounding box center [744, 219] width 40 height 23
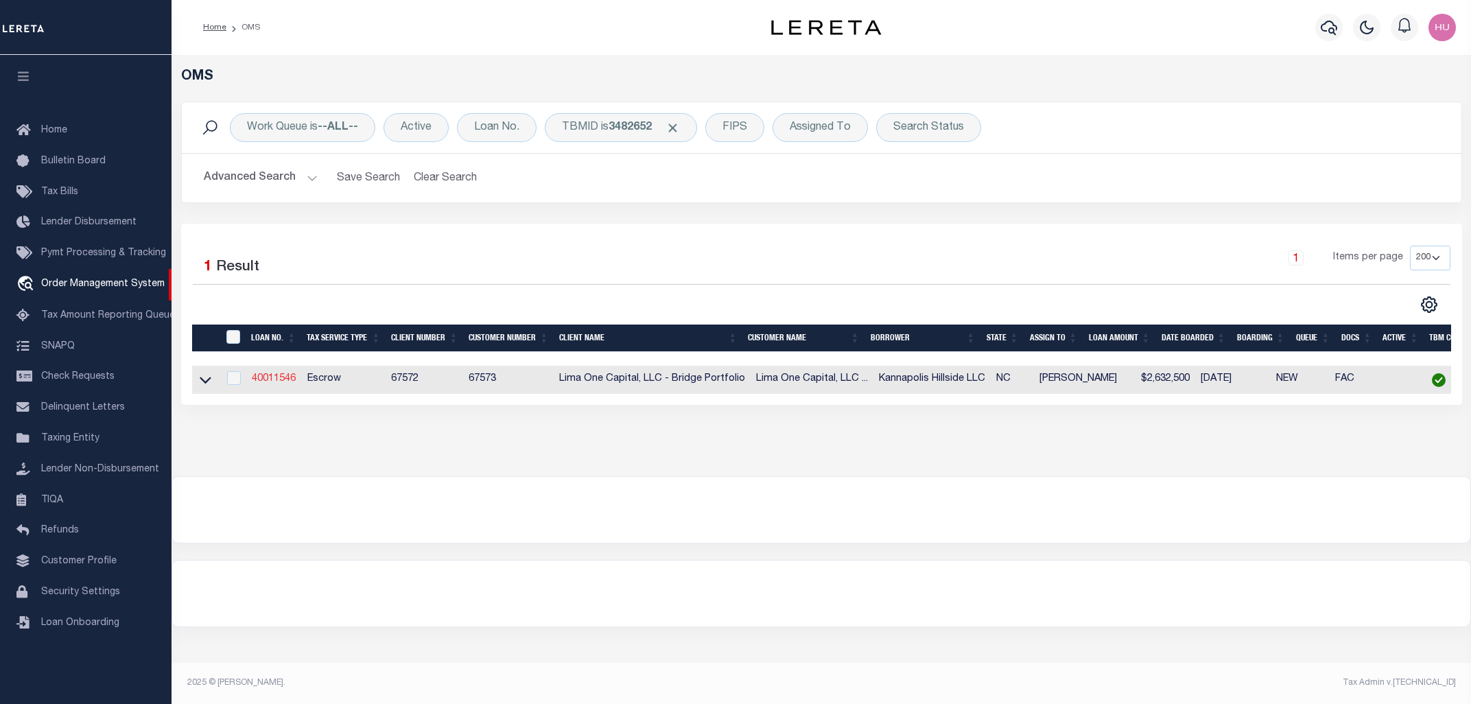
click at [282, 378] on link "40011546" at bounding box center [274, 379] width 44 height 10
type input "40011546"
type input "Kannapolis Hillside LLC"
select select
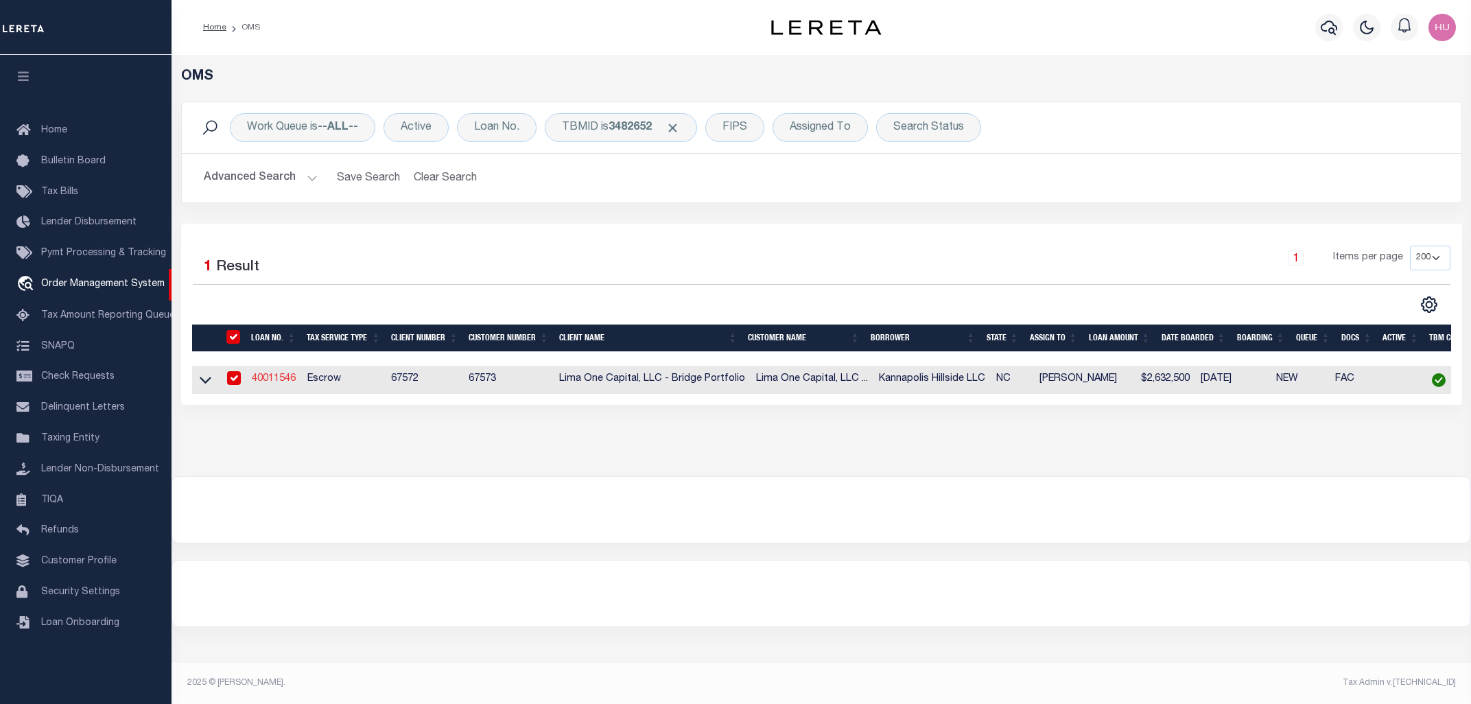
type input "13791 Louisiana Ln"
type input "Frisco TX 75035"
select select
select select "Escrow"
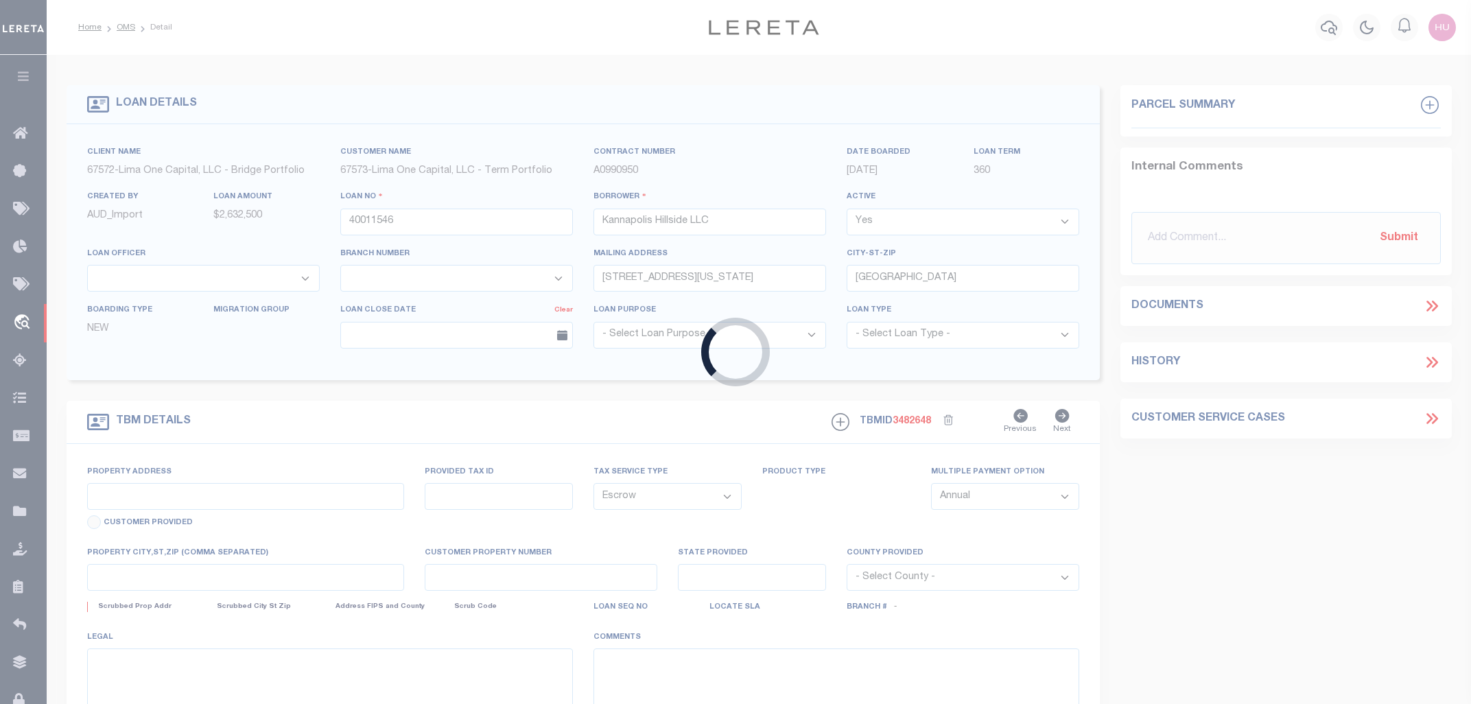
type input "772 Hillside St"
type input "56230612040000"
select select
type input "Kannapolis NC 28083"
type input "40011546-1"
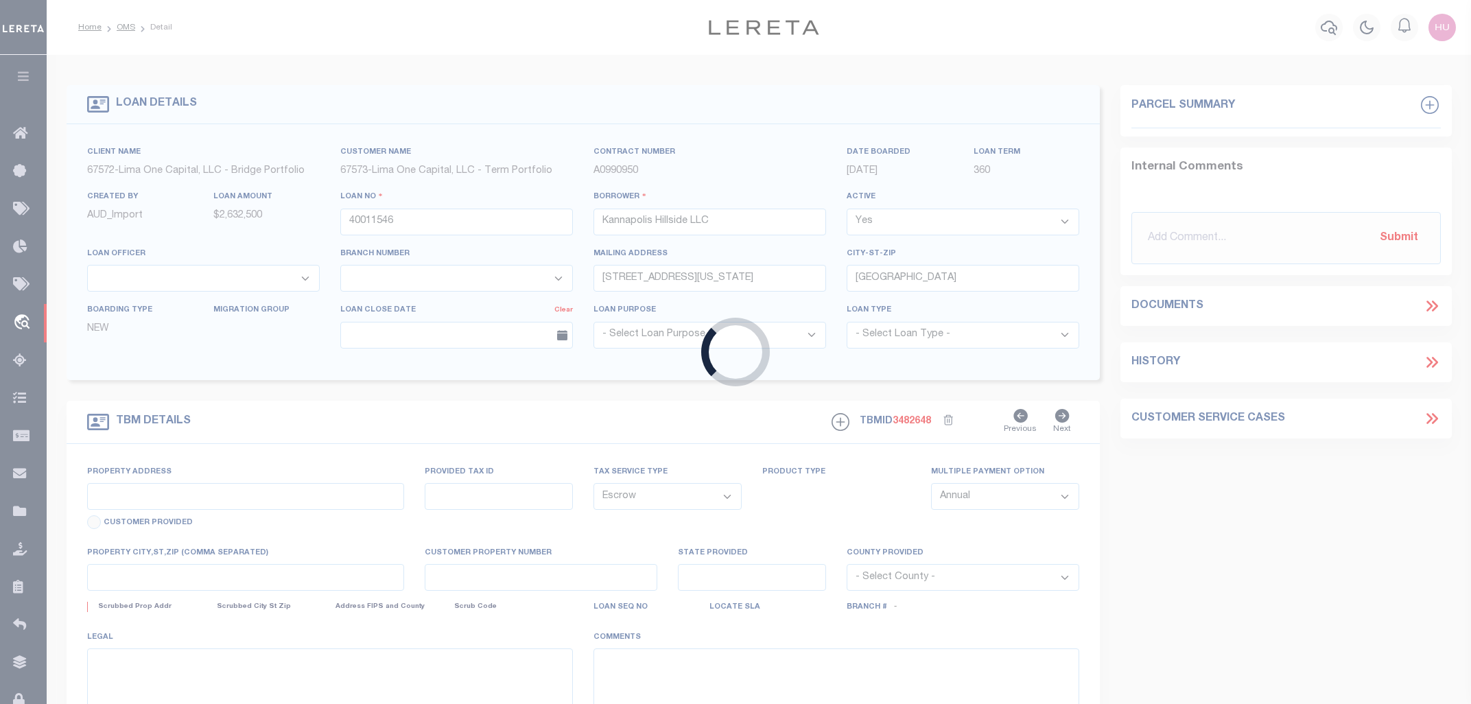
type input "NC"
select select
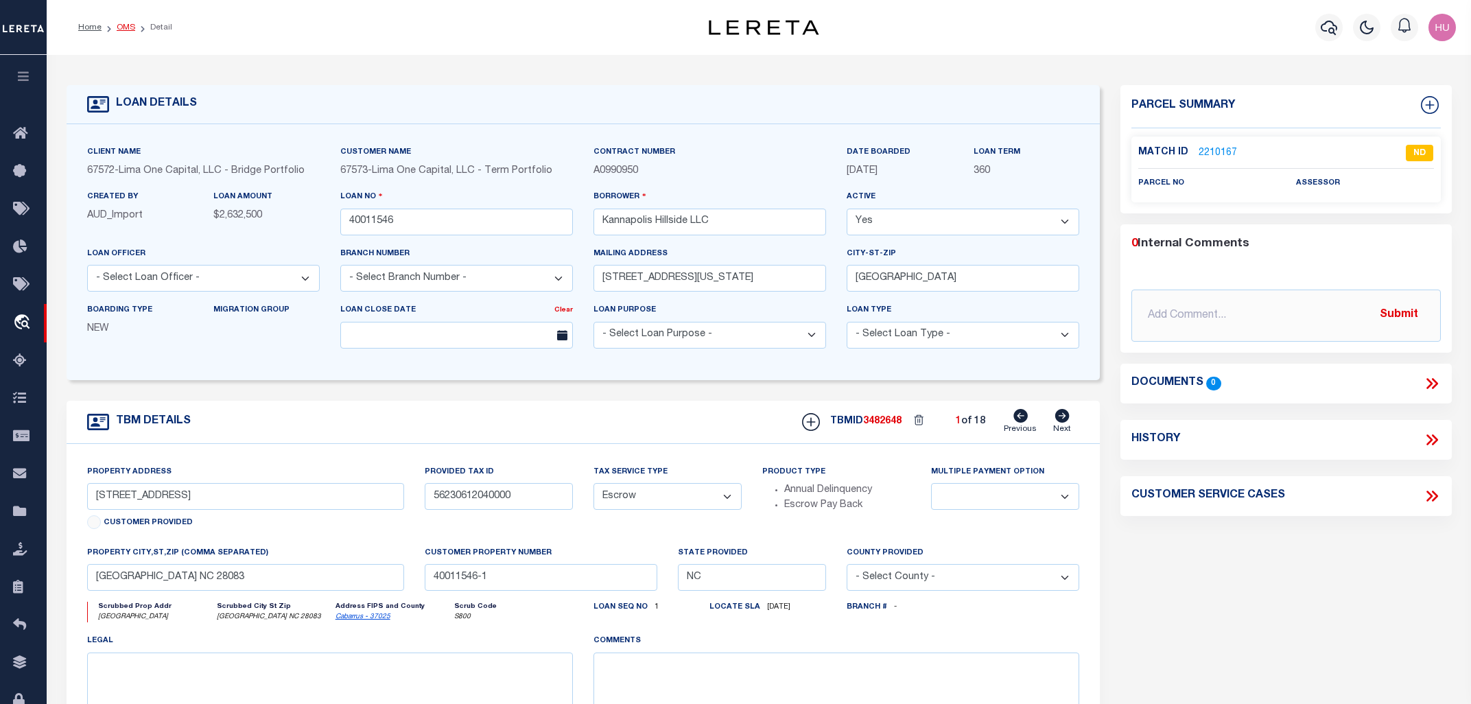
click at [122, 24] on link "OMS" at bounding box center [126, 27] width 19 height 8
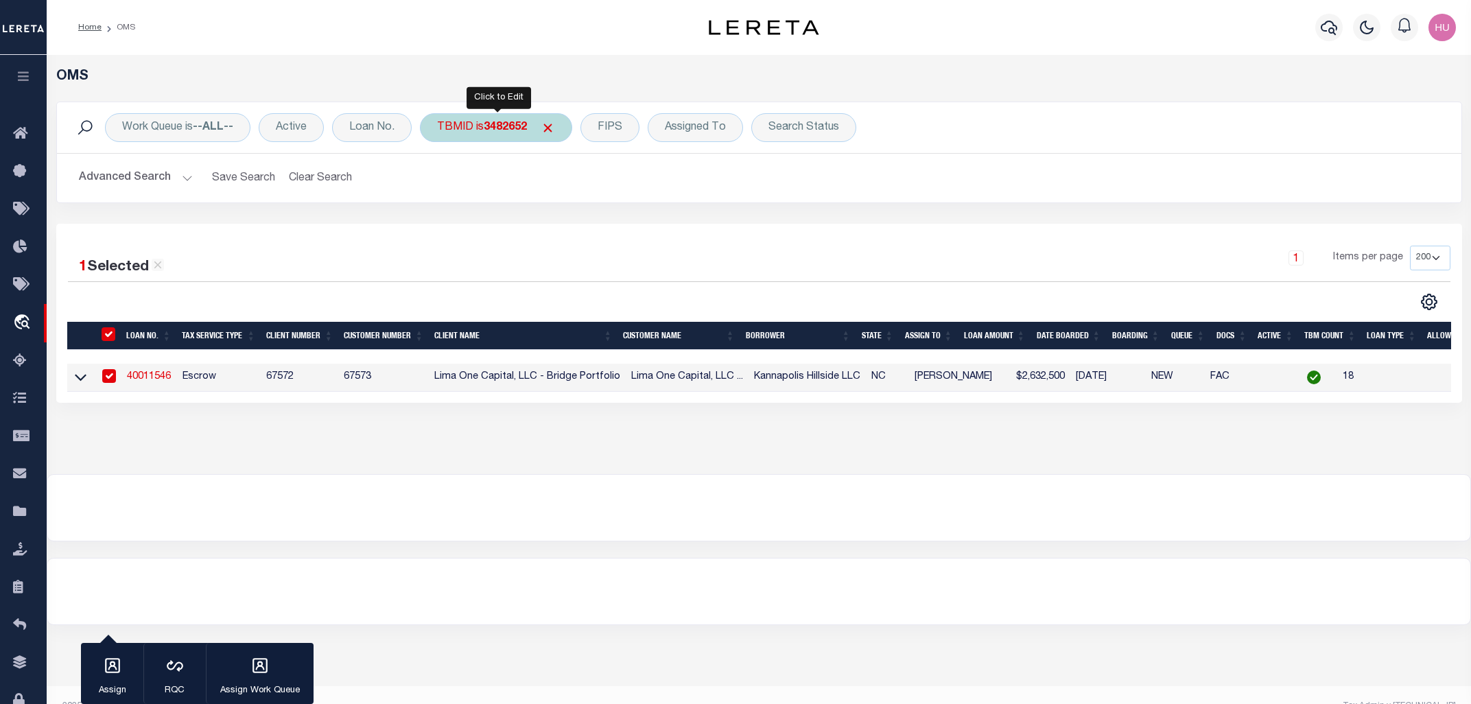
click at [467, 123] on div "TBMID is 3482652" at bounding box center [496, 127] width 152 height 29
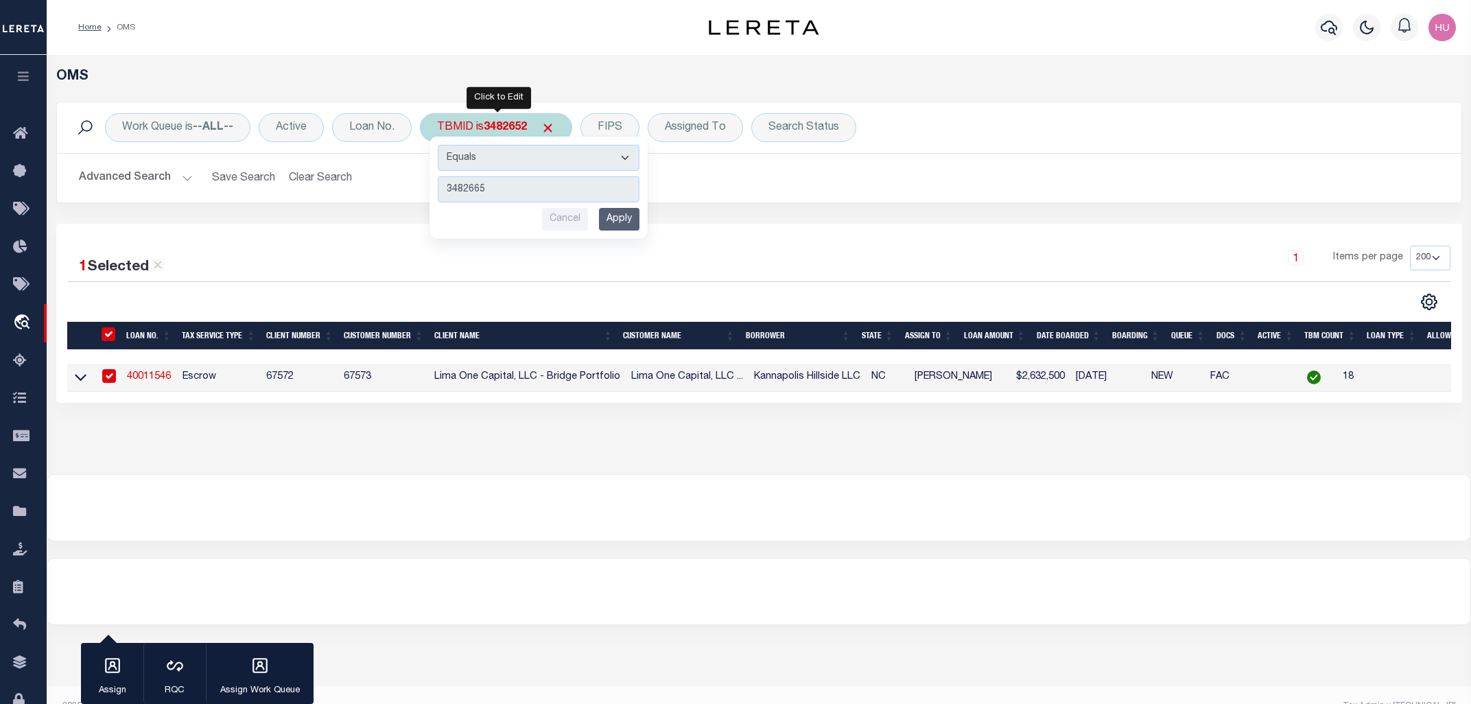
type input "3482665"
click at [632, 222] on input "Apply" at bounding box center [619, 219] width 40 height 23
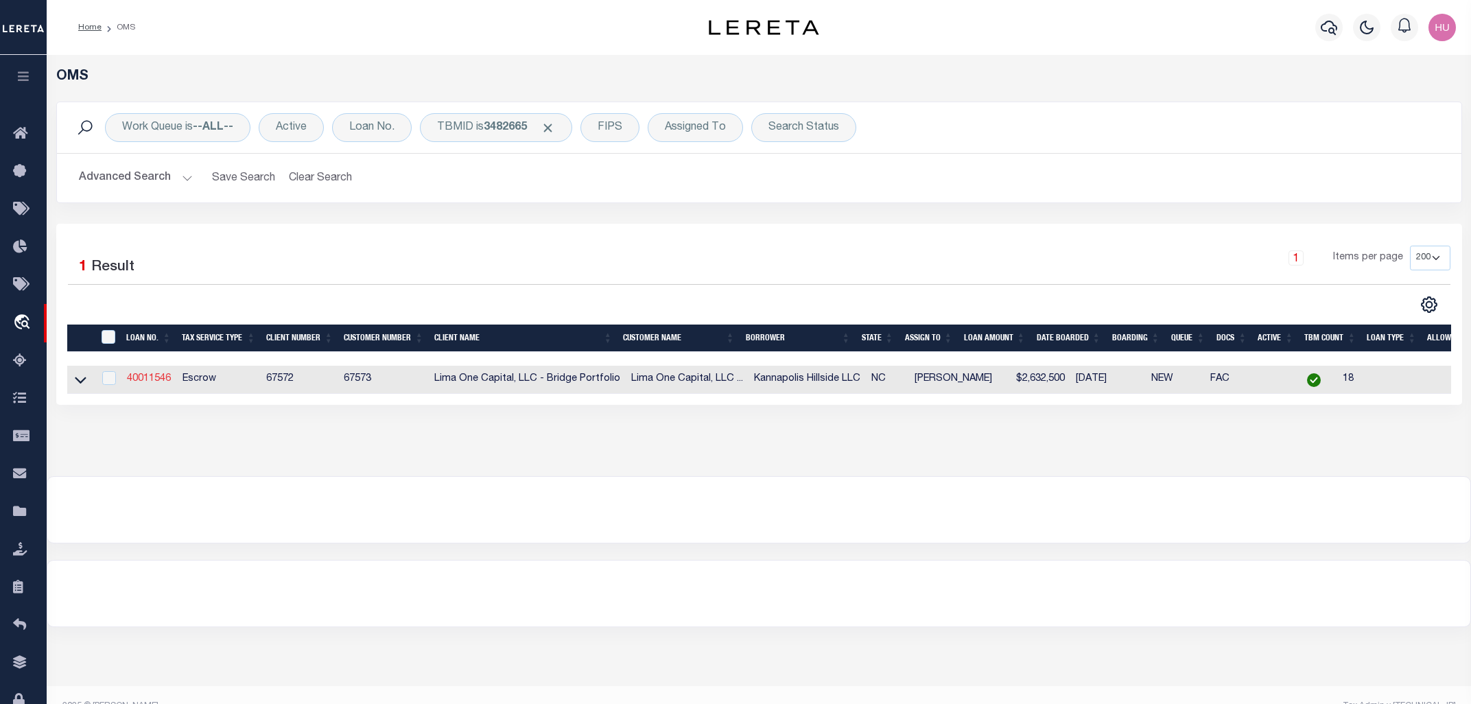
click at [145, 380] on link "40011546" at bounding box center [149, 379] width 44 height 10
select select
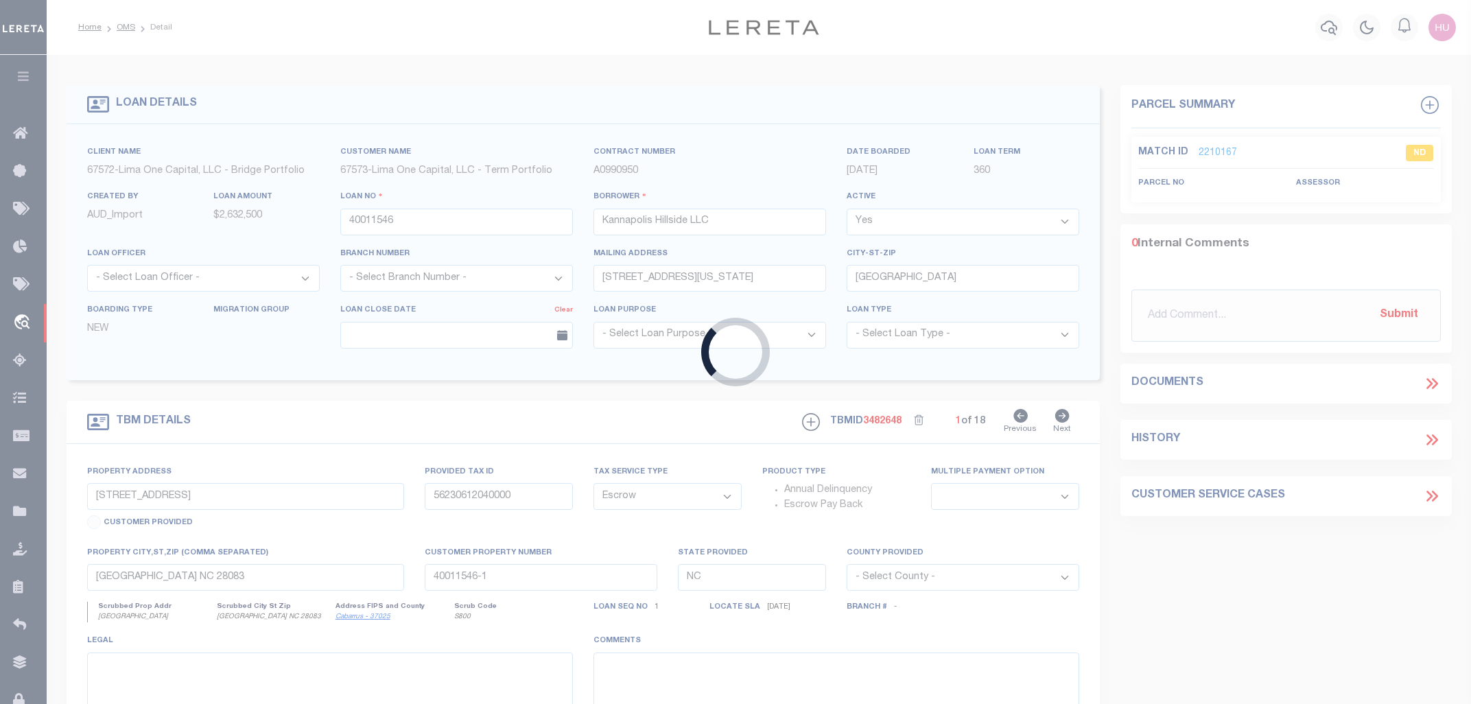
select select
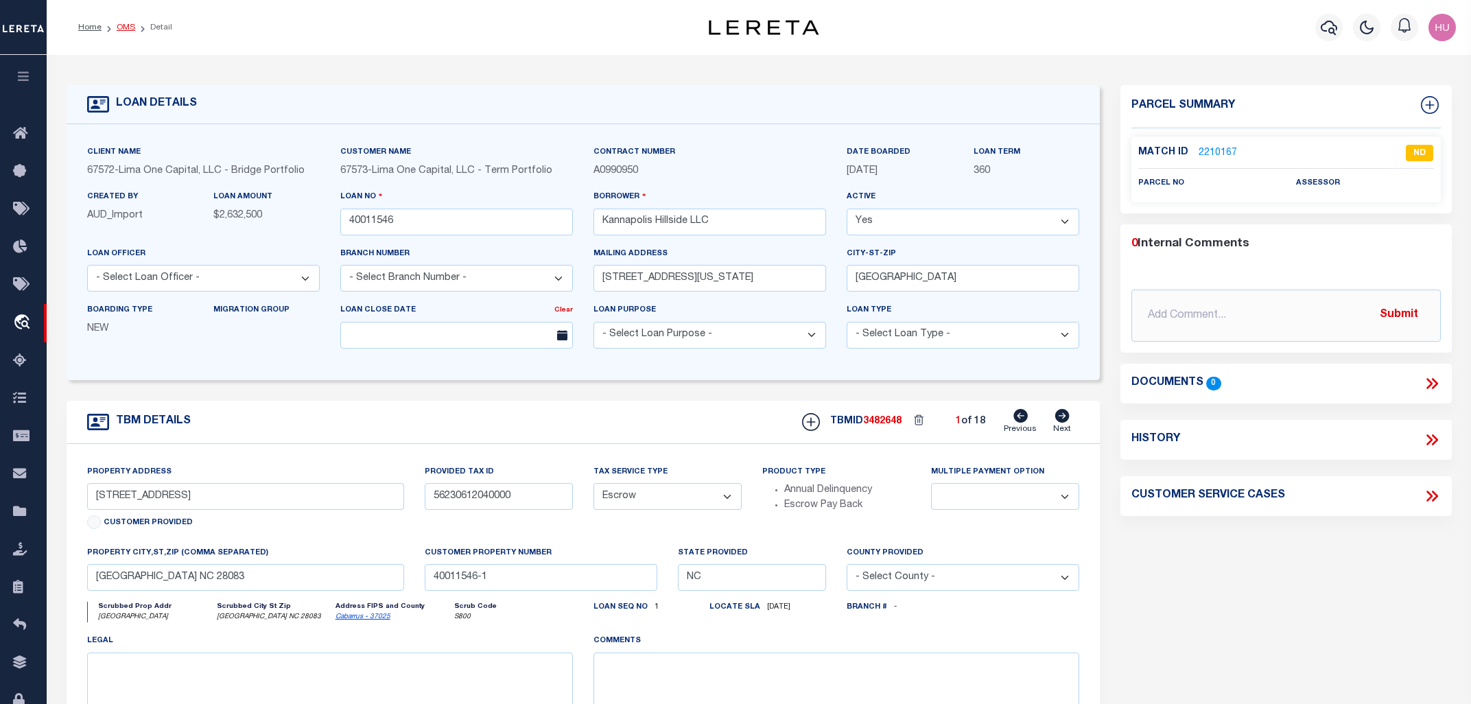
drag, startPoint x: 129, startPoint y: 26, endPoint x: 151, endPoint y: 28, distance: 22.1
click at [129, 25] on link "OMS" at bounding box center [126, 27] width 19 height 8
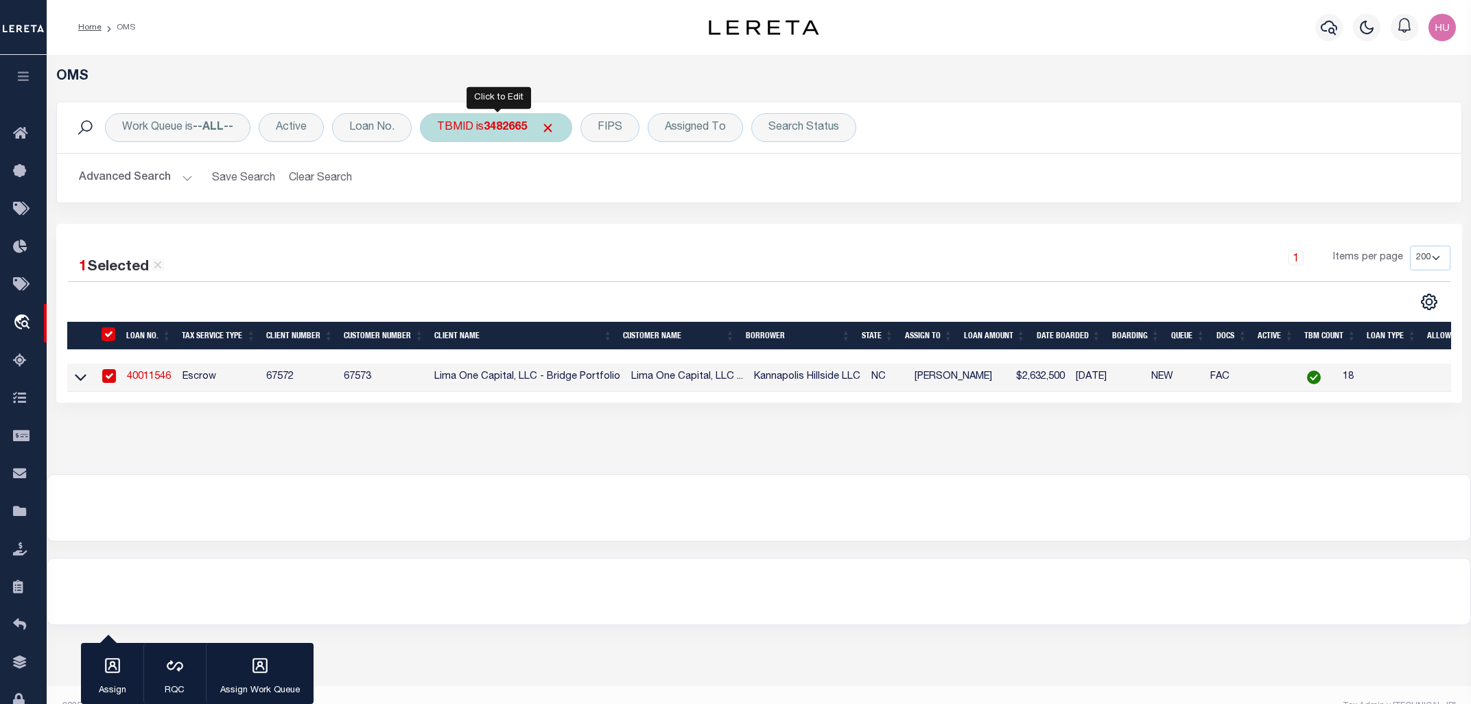
click at [486, 125] on div "TBMID is 3482665" at bounding box center [496, 127] width 152 height 29
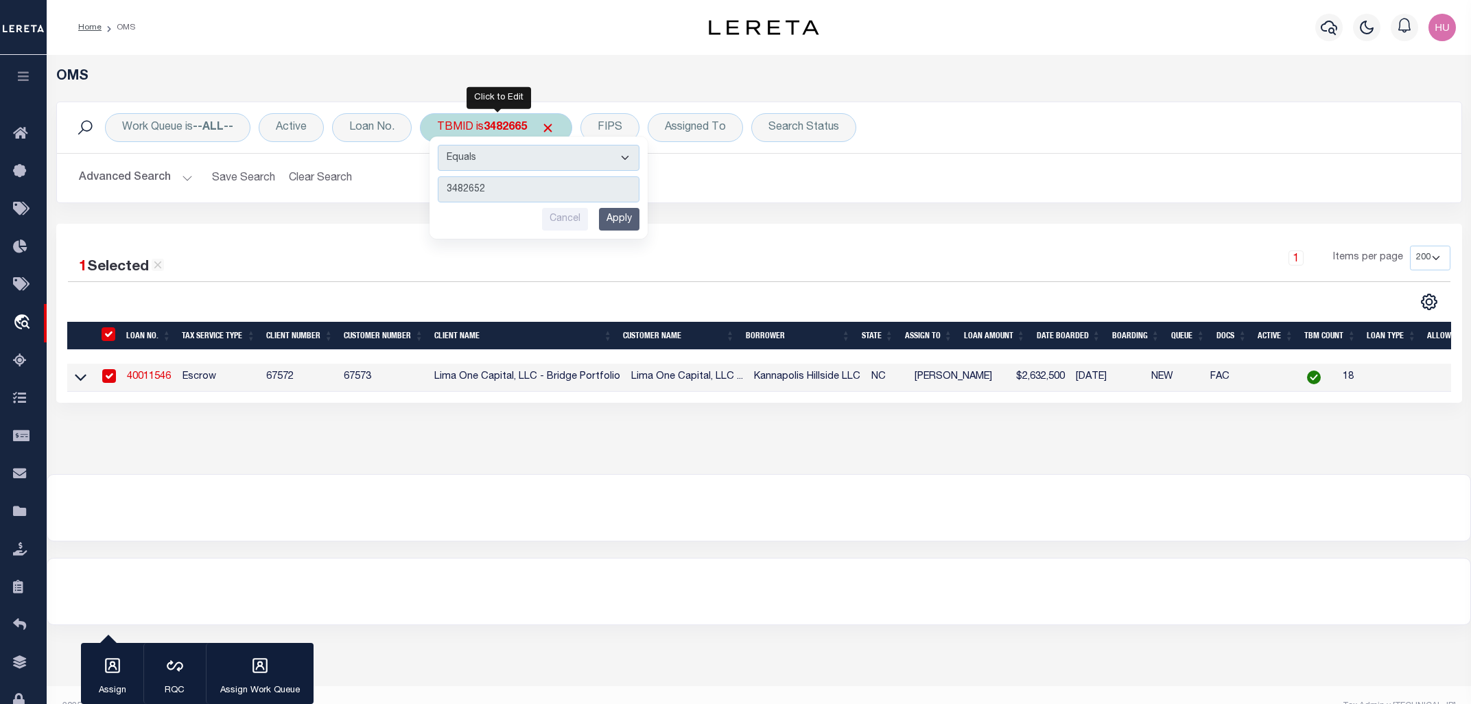
click at [615, 218] on input "Apply" at bounding box center [619, 219] width 40 height 23
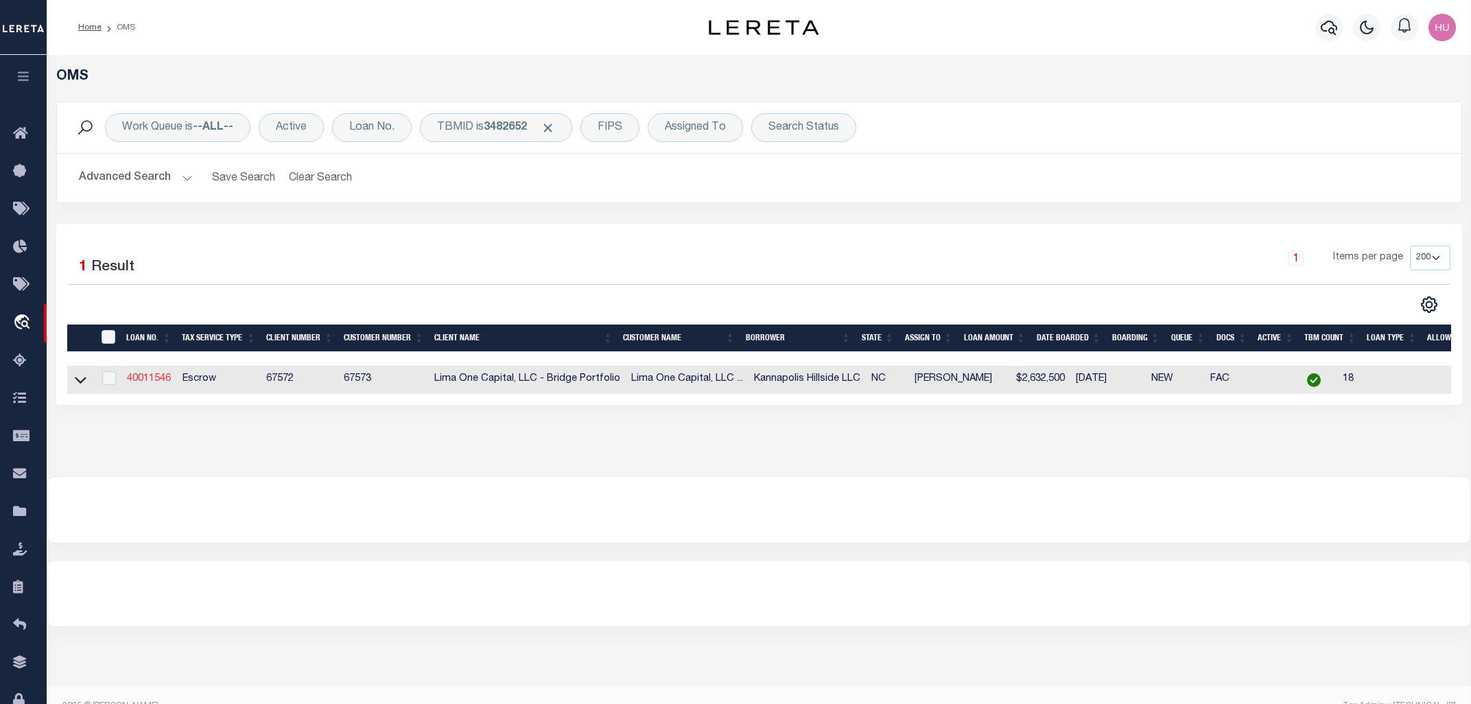
click at [144, 379] on link "40011546" at bounding box center [149, 379] width 44 height 10
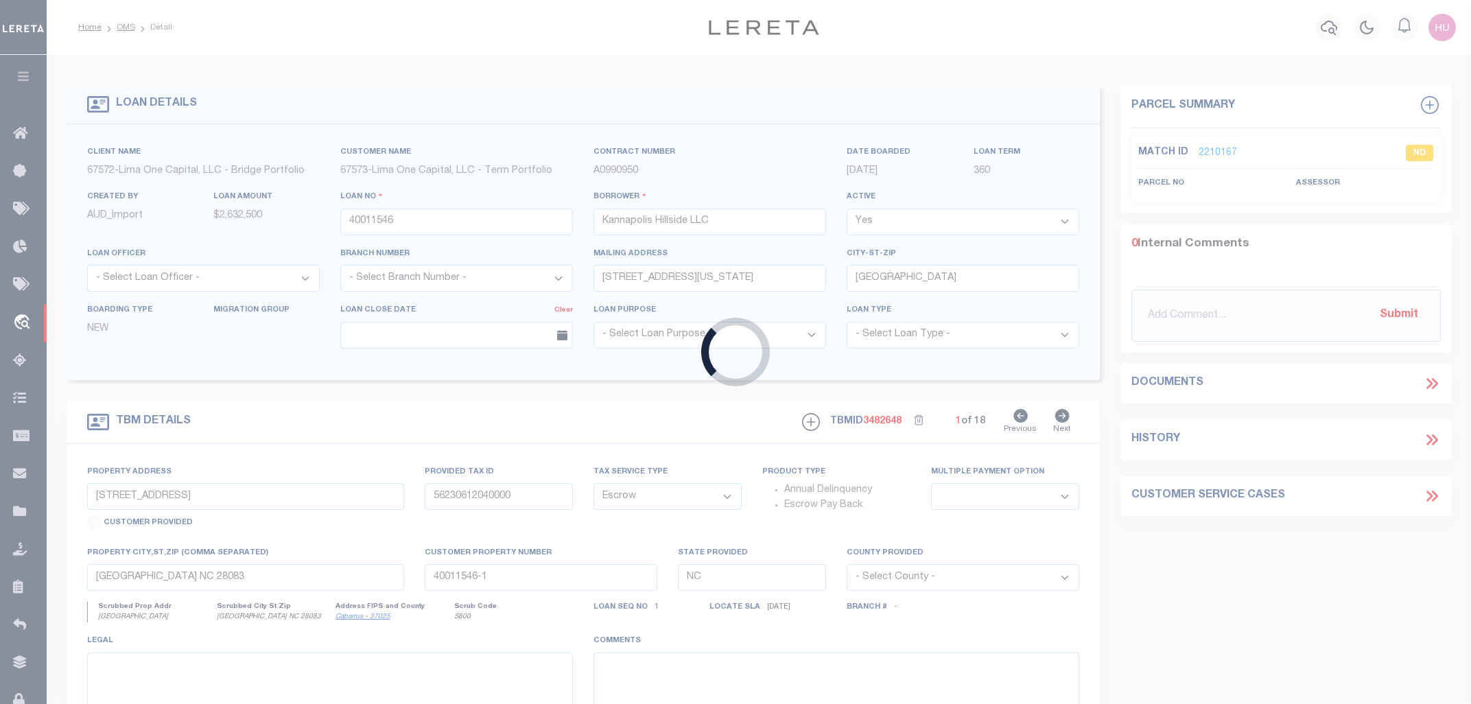
select select
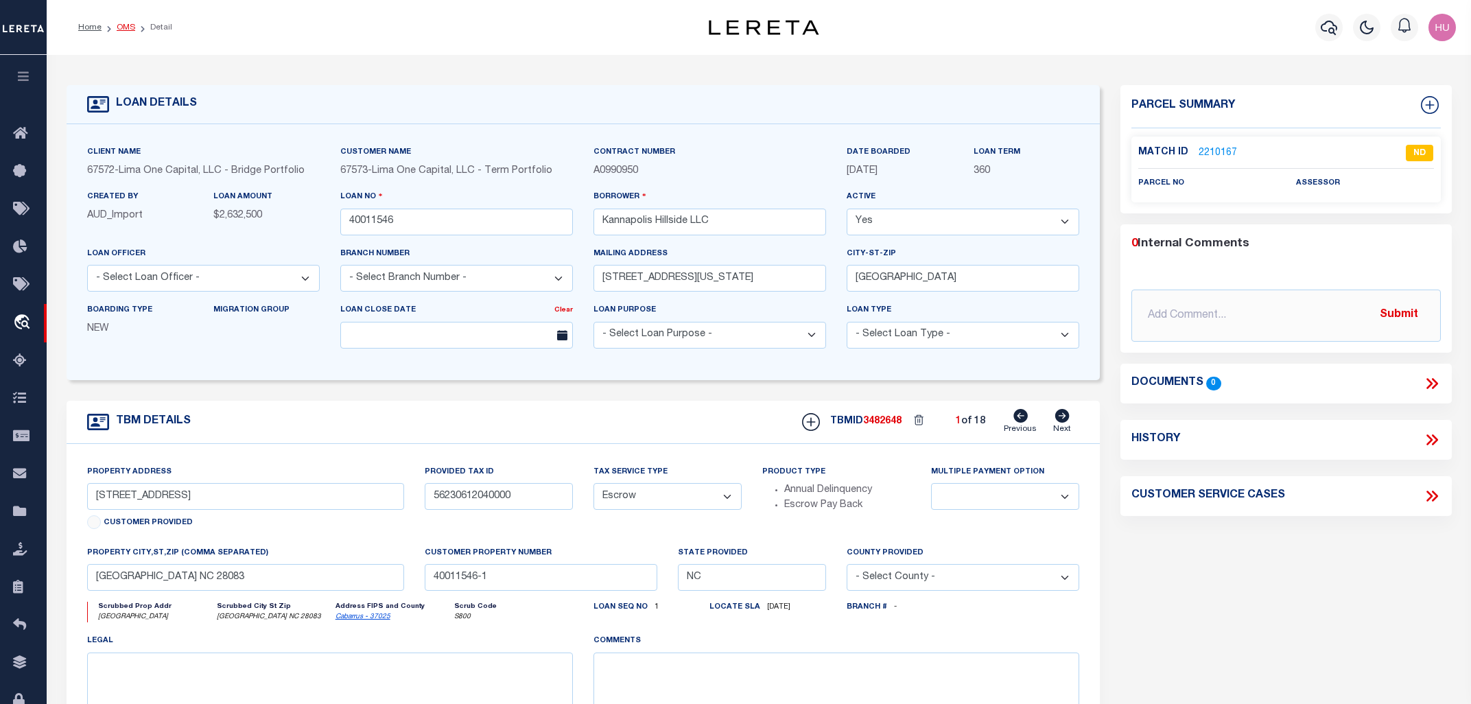
click at [117, 24] on link "OMS" at bounding box center [126, 27] width 19 height 8
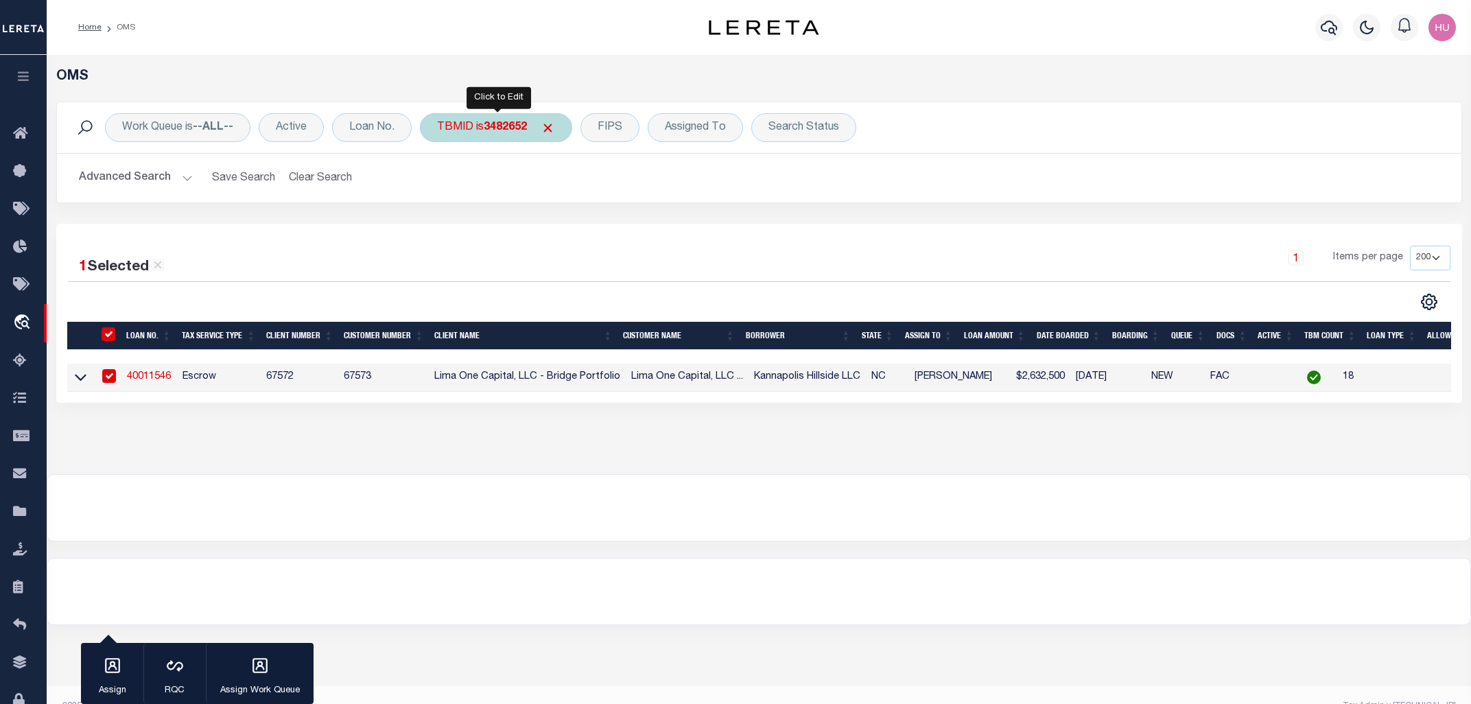
click at [504, 130] on b "3482652" at bounding box center [505, 127] width 43 height 11
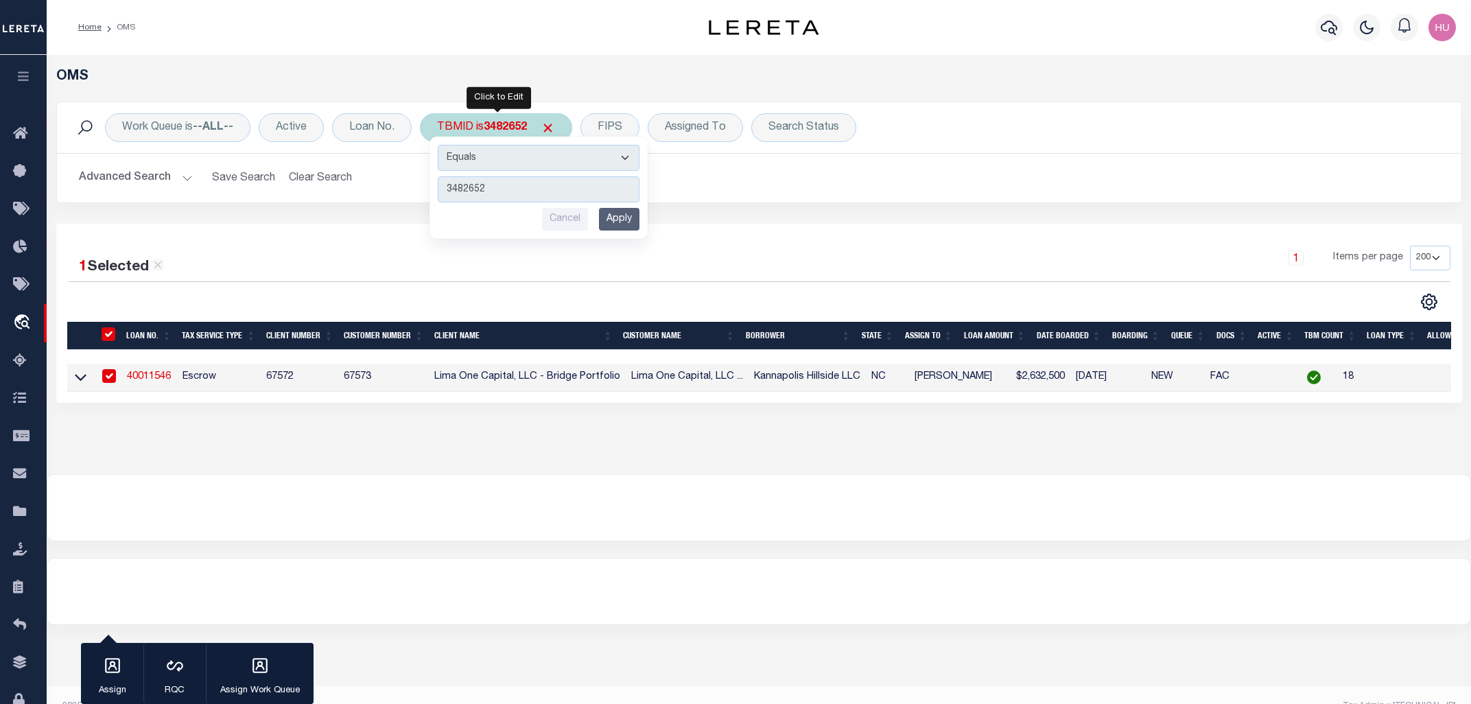
type input "3482639"
click at [620, 222] on input "Apply" at bounding box center [619, 219] width 40 height 23
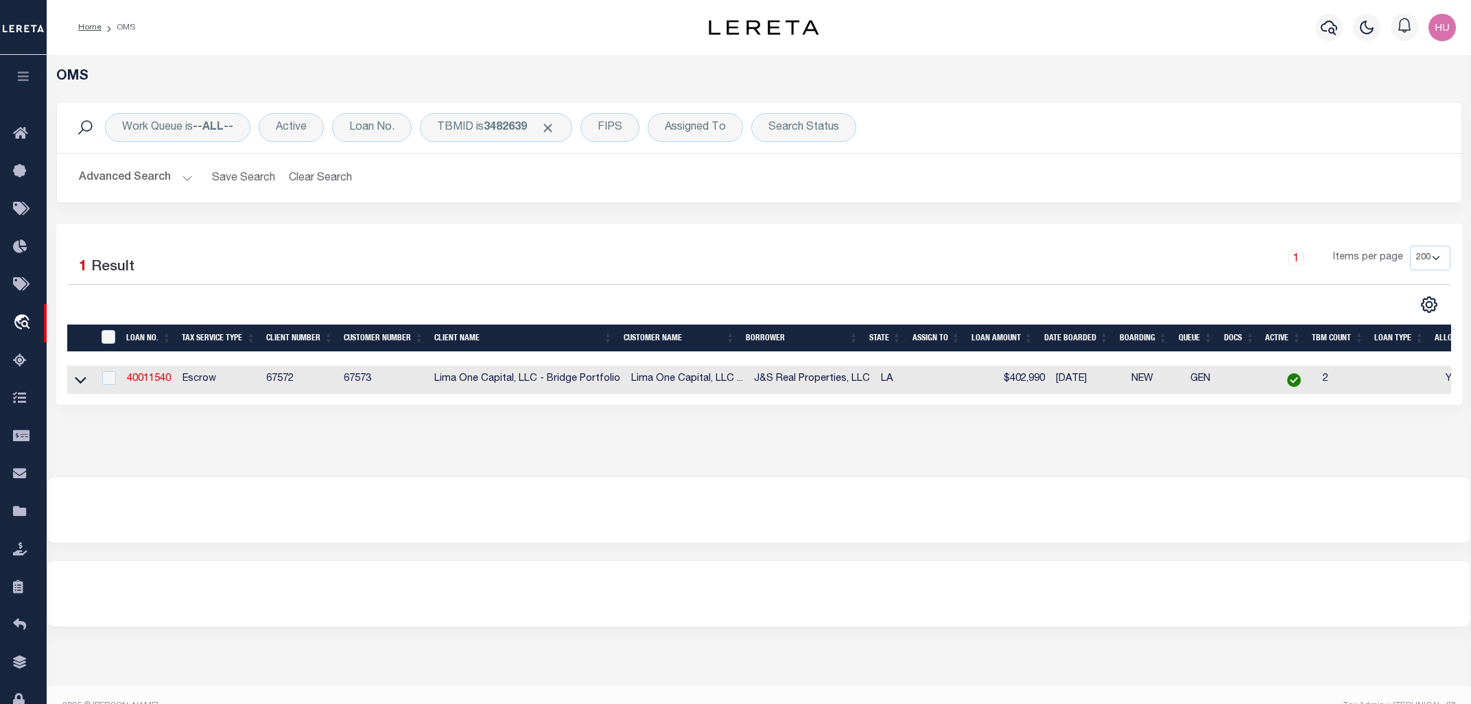
click at [145, 375] on td "40011540" at bounding box center [149, 380] width 56 height 28
checkbox input "true"
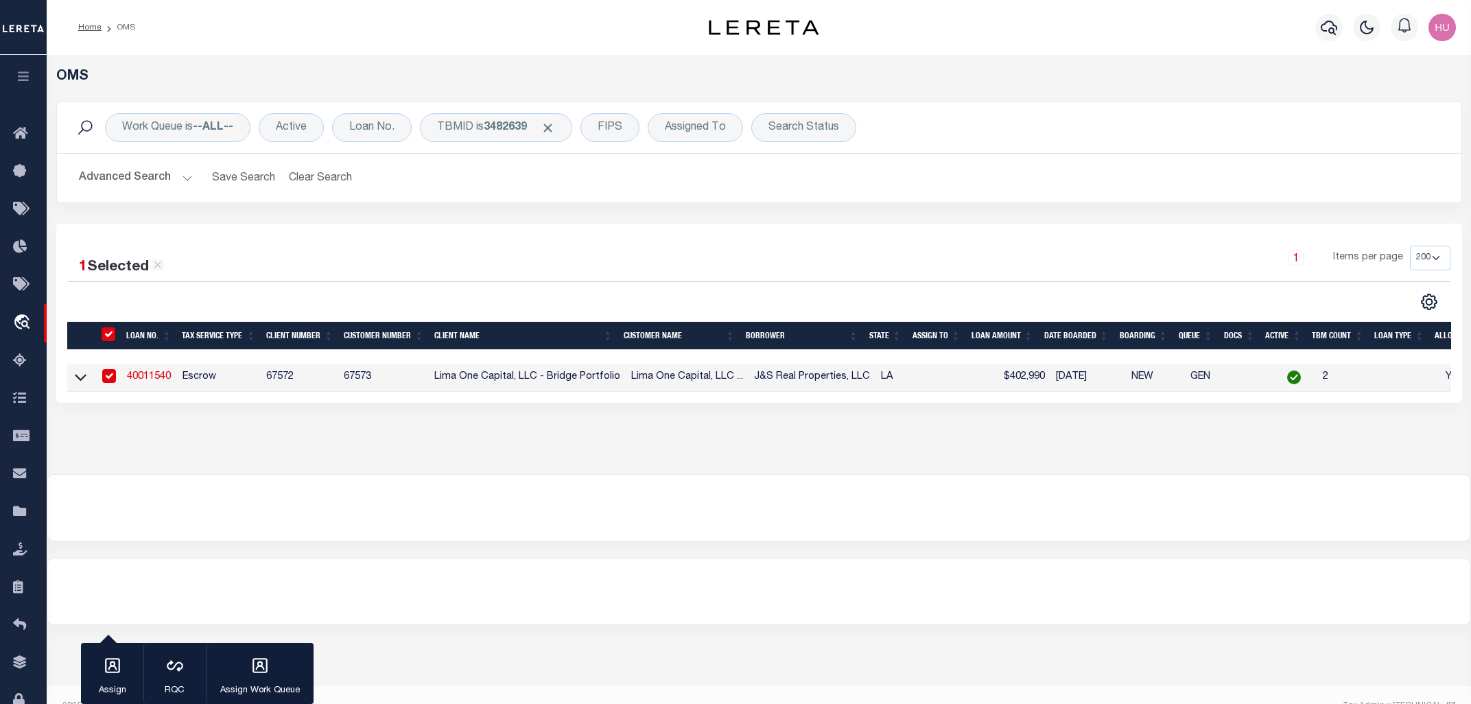
click at [148, 382] on link "40011540" at bounding box center [149, 377] width 44 height 10
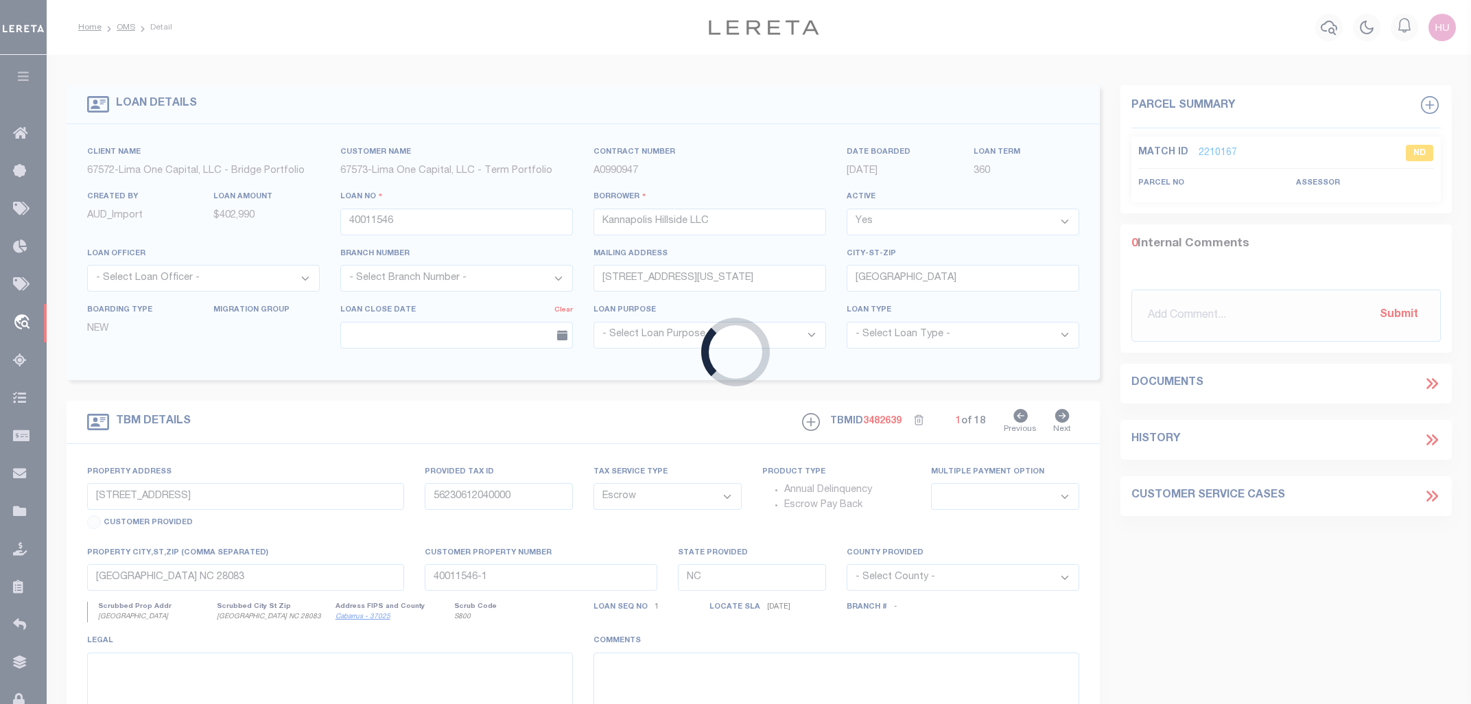
type input "40011540"
type input "J&S Real Properties, LLC"
type input "[STREET_ADDRESS]"
type input "Baton Rouge LA 70806"
select select
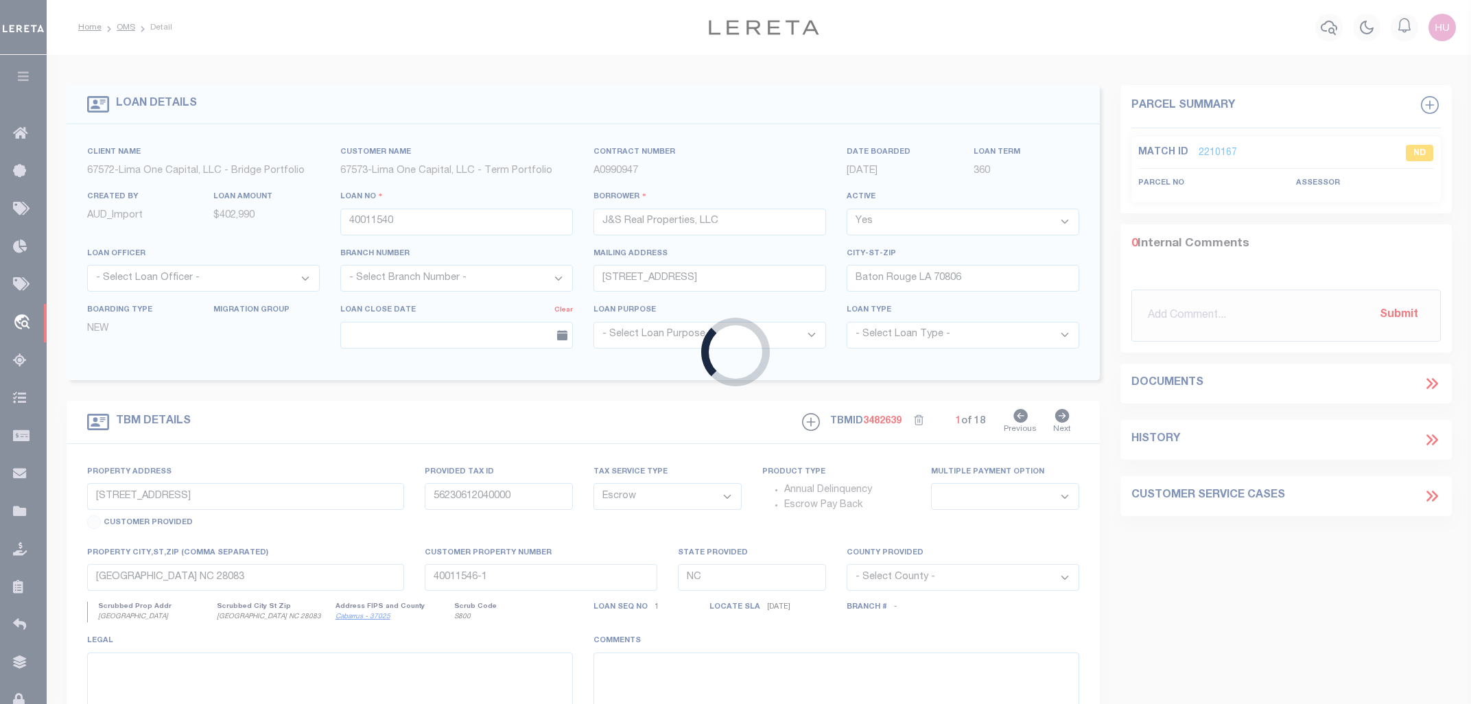
type input "[STREET_ADDRESS]"
type input "640530"
select select
type input "Baton Rouge LA 70802"
type input "40011540-1"
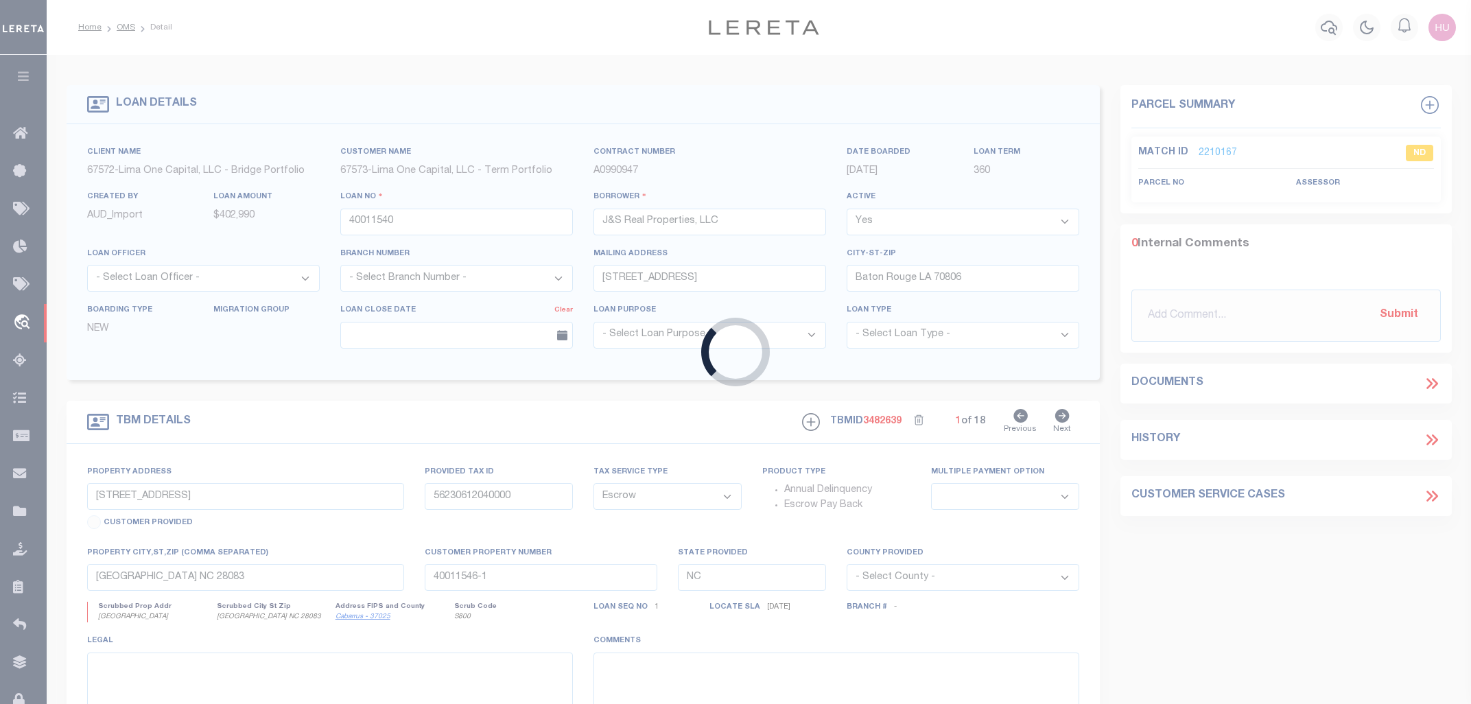
type input "LA"
select select
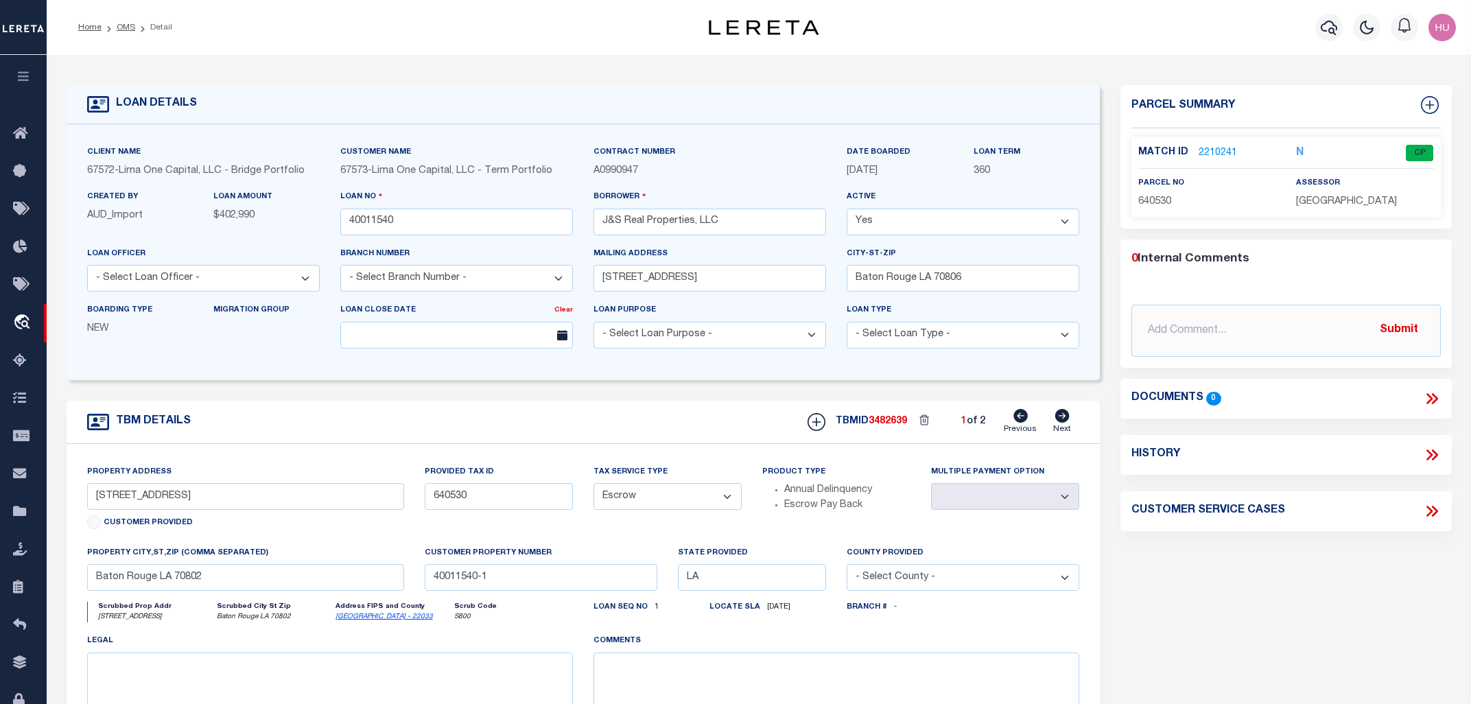
click at [1211, 150] on link "2210241" at bounding box center [1218, 153] width 38 height 14
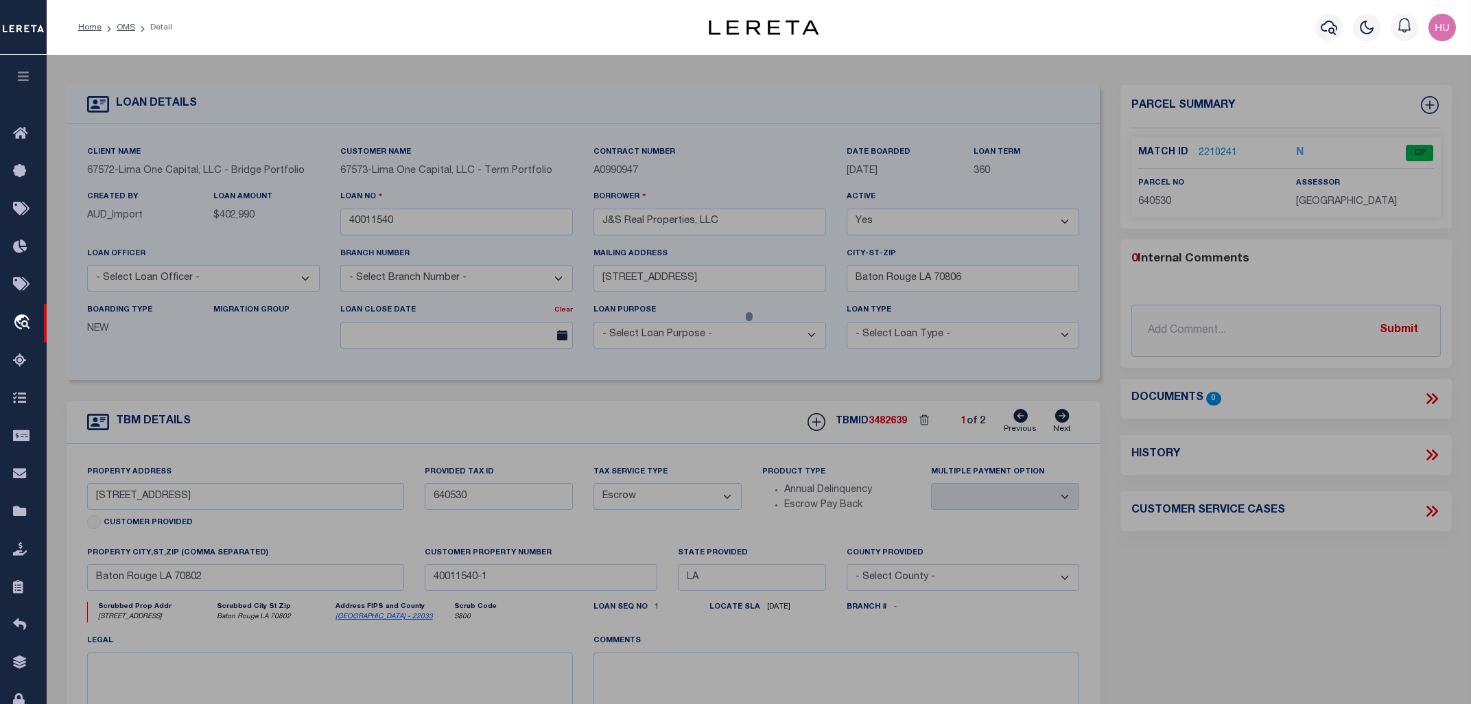
checkbox input "false"
select select "CP"
type input "KNAPP, ADAM L"
select select "ATL"
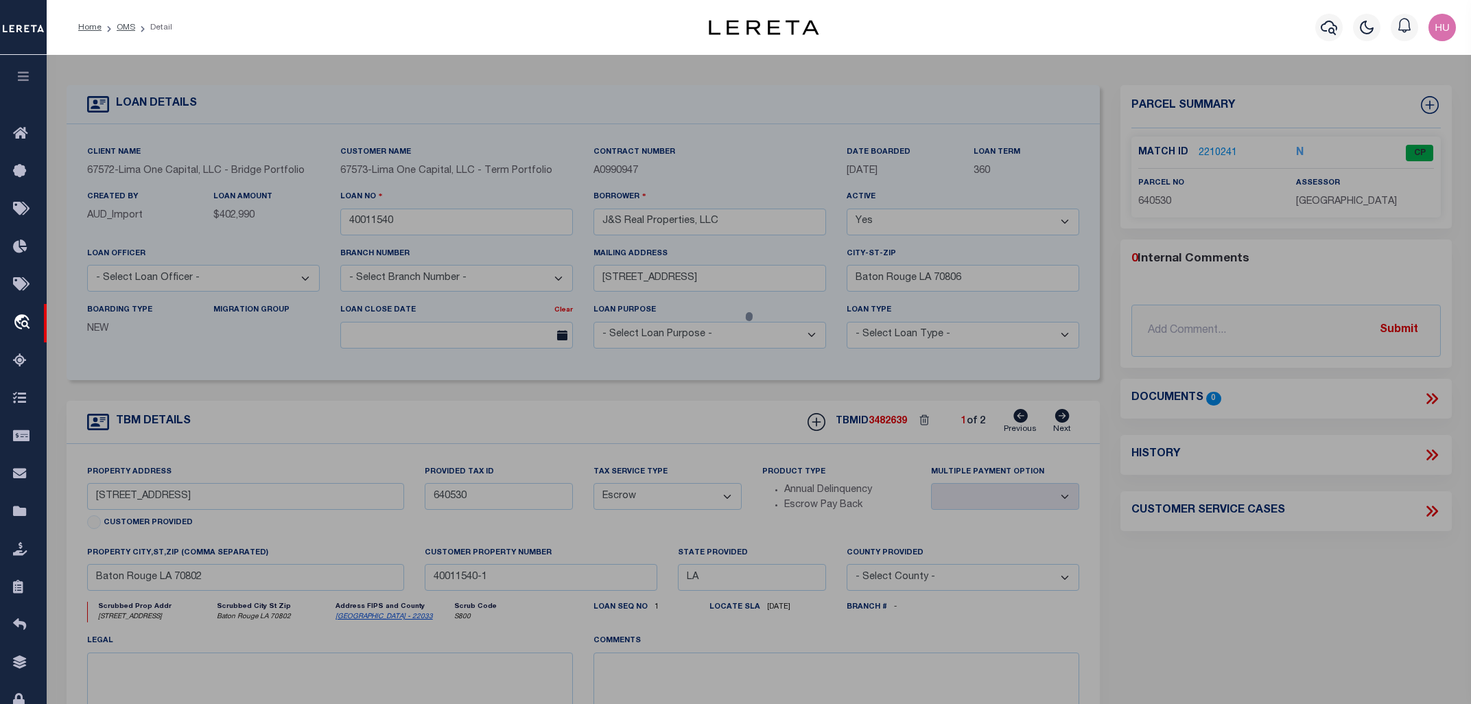
select select "ADD"
type input "3243 IVANHOE ST."
checkbox input "false"
type input "Baton Rouge, LA 70802"
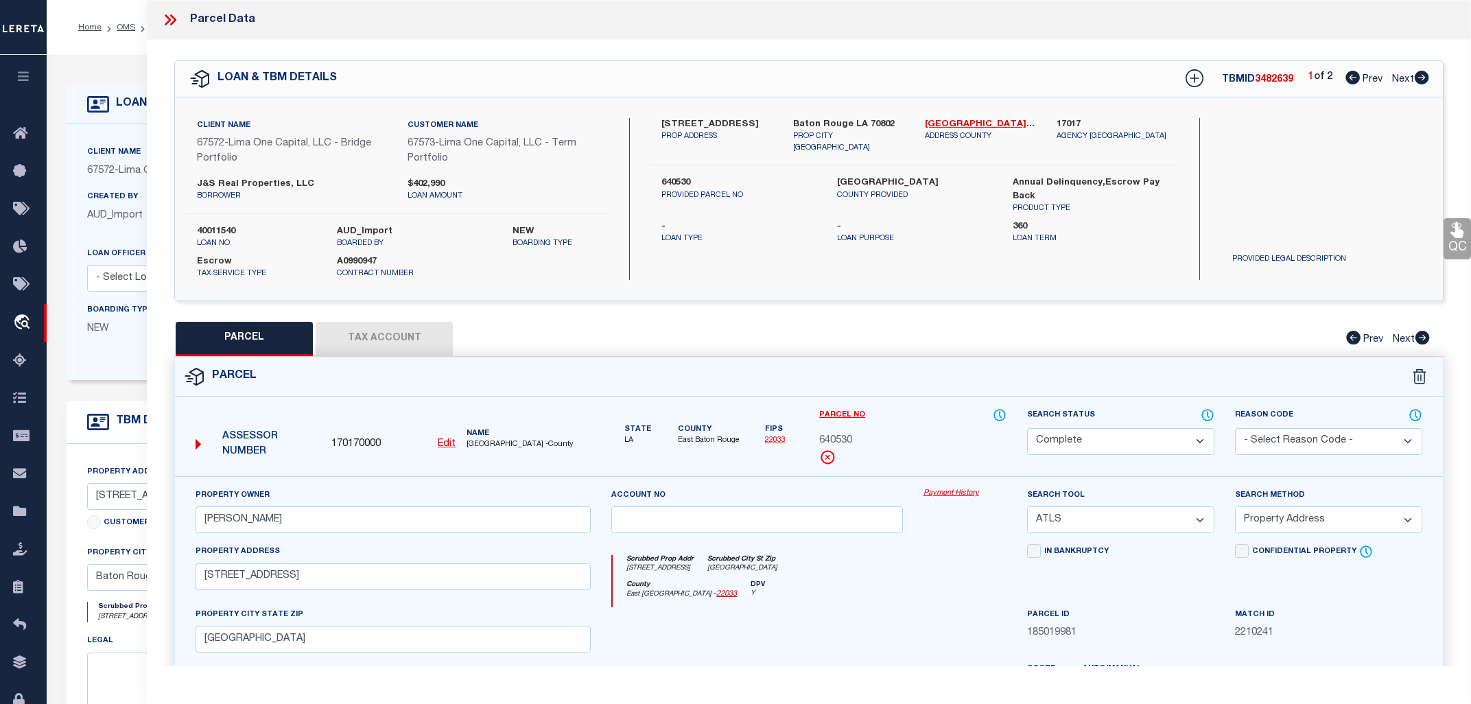
click at [950, 491] on link "Payment History" at bounding box center [965, 494] width 83 height 12
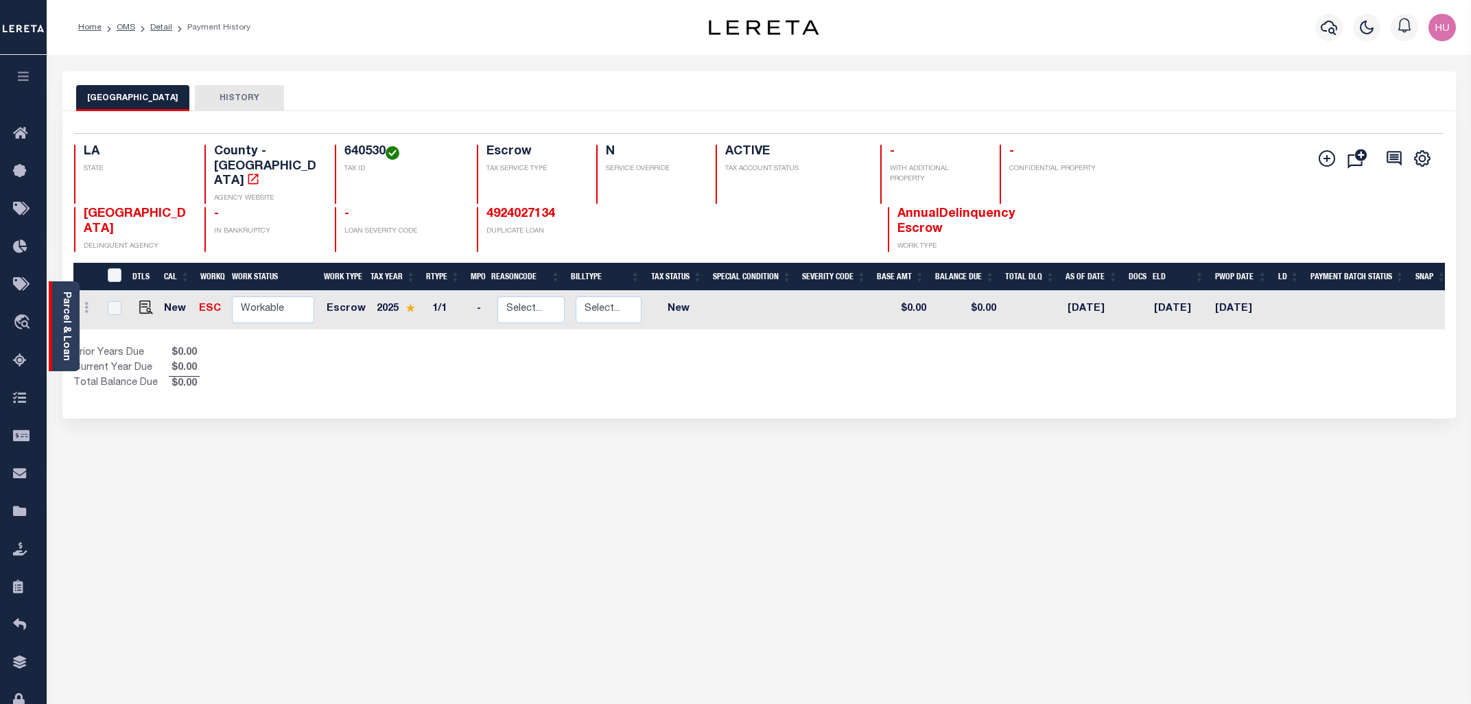
click at [73, 317] on div "Parcel & Loan" at bounding box center [64, 326] width 31 height 90
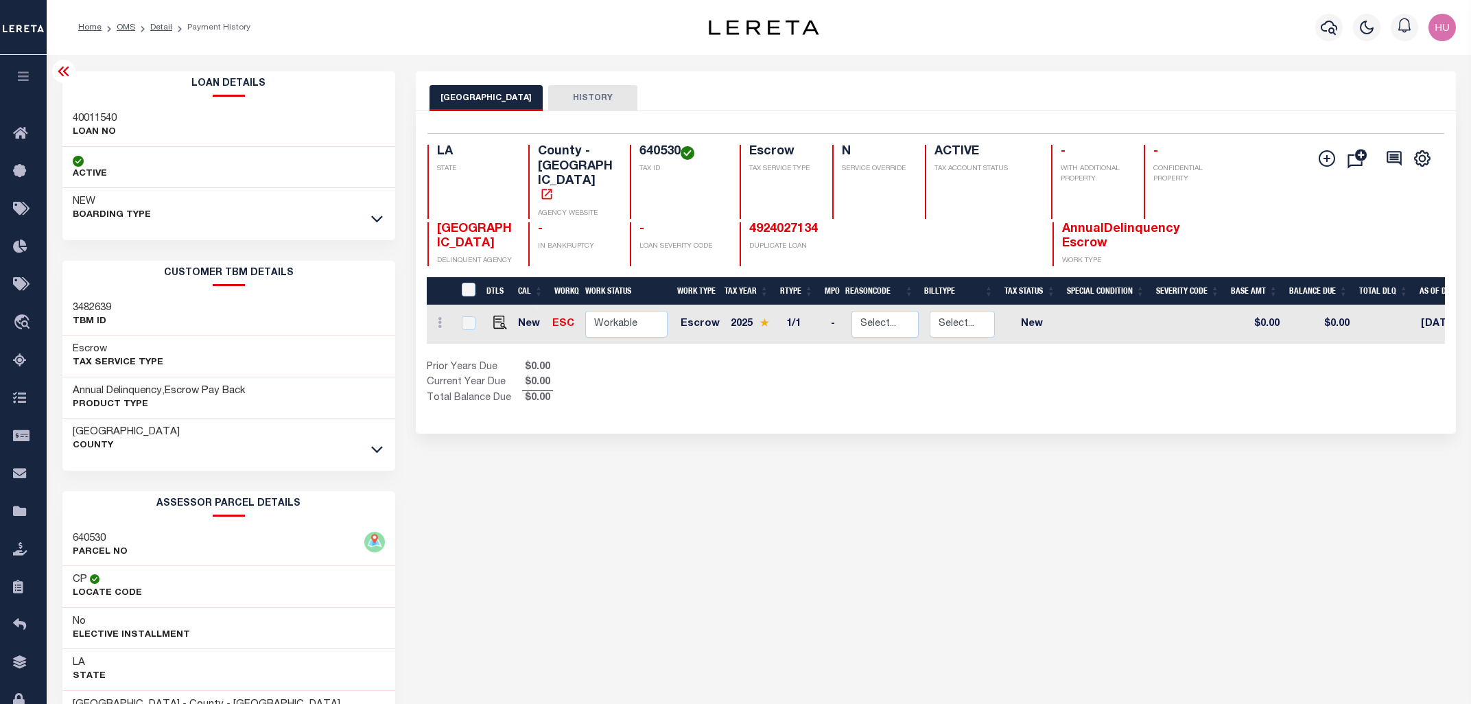
click at [63, 67] on icon at bounding box center [64, 71] width 16 height 16
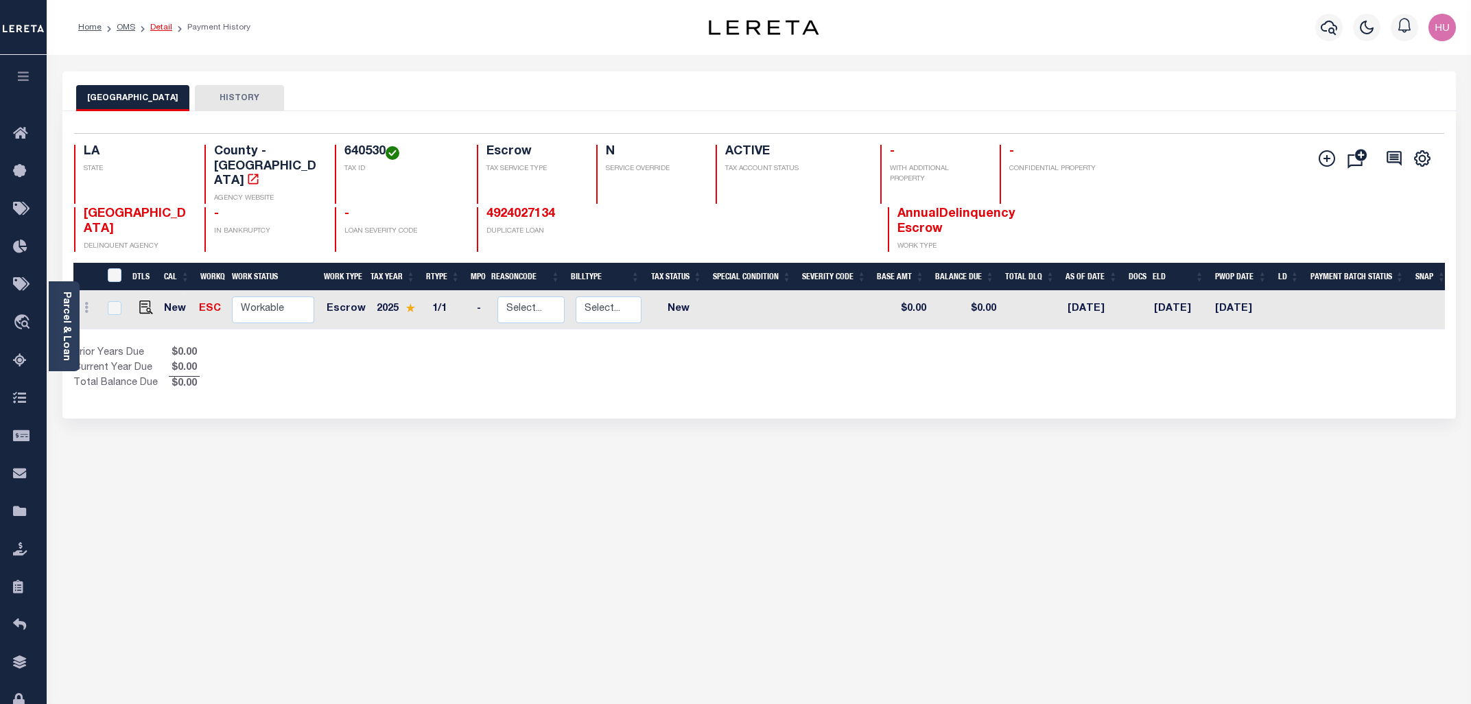
click at [159, 30] on link "Detail" at bounding box center [161, 27] width 22 height 8
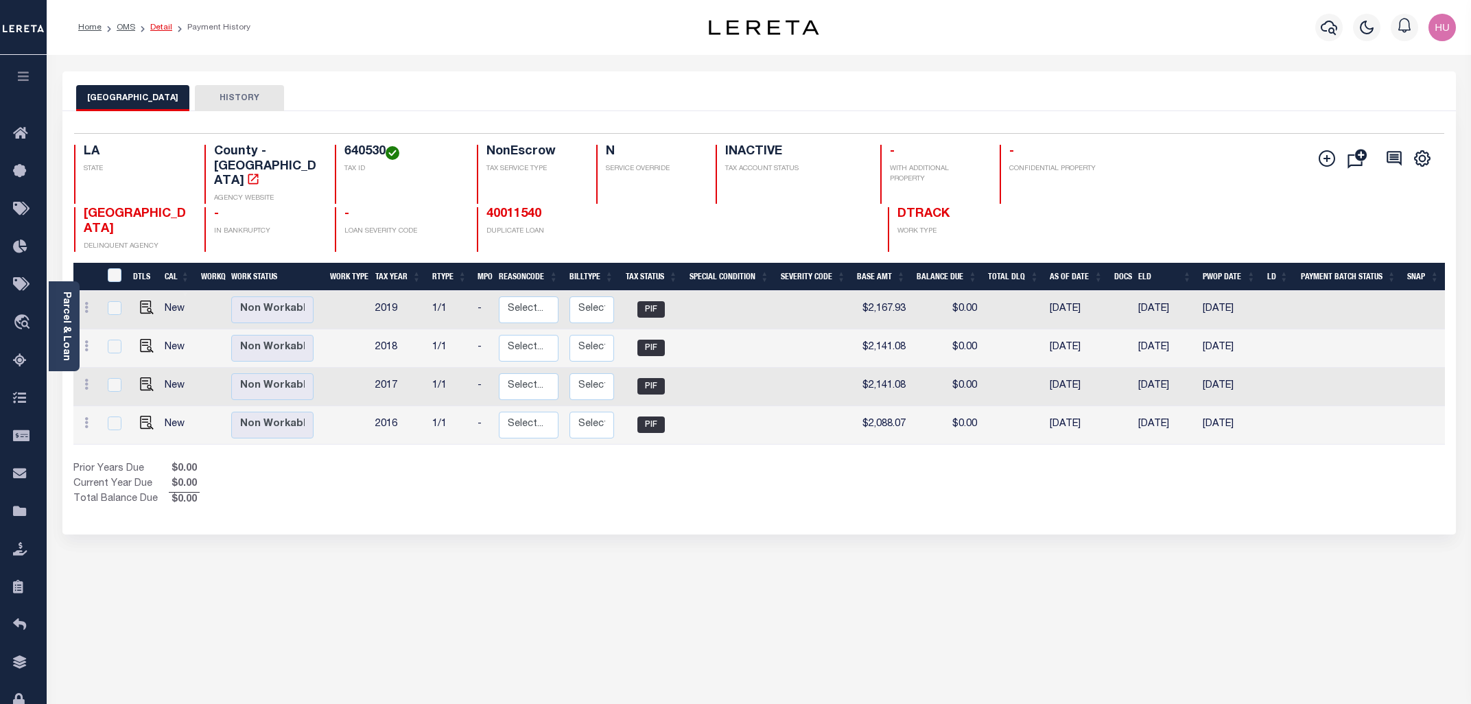
click at [157, 27] on link "Detail" at bounding box center [161, 27] width 22 height 8
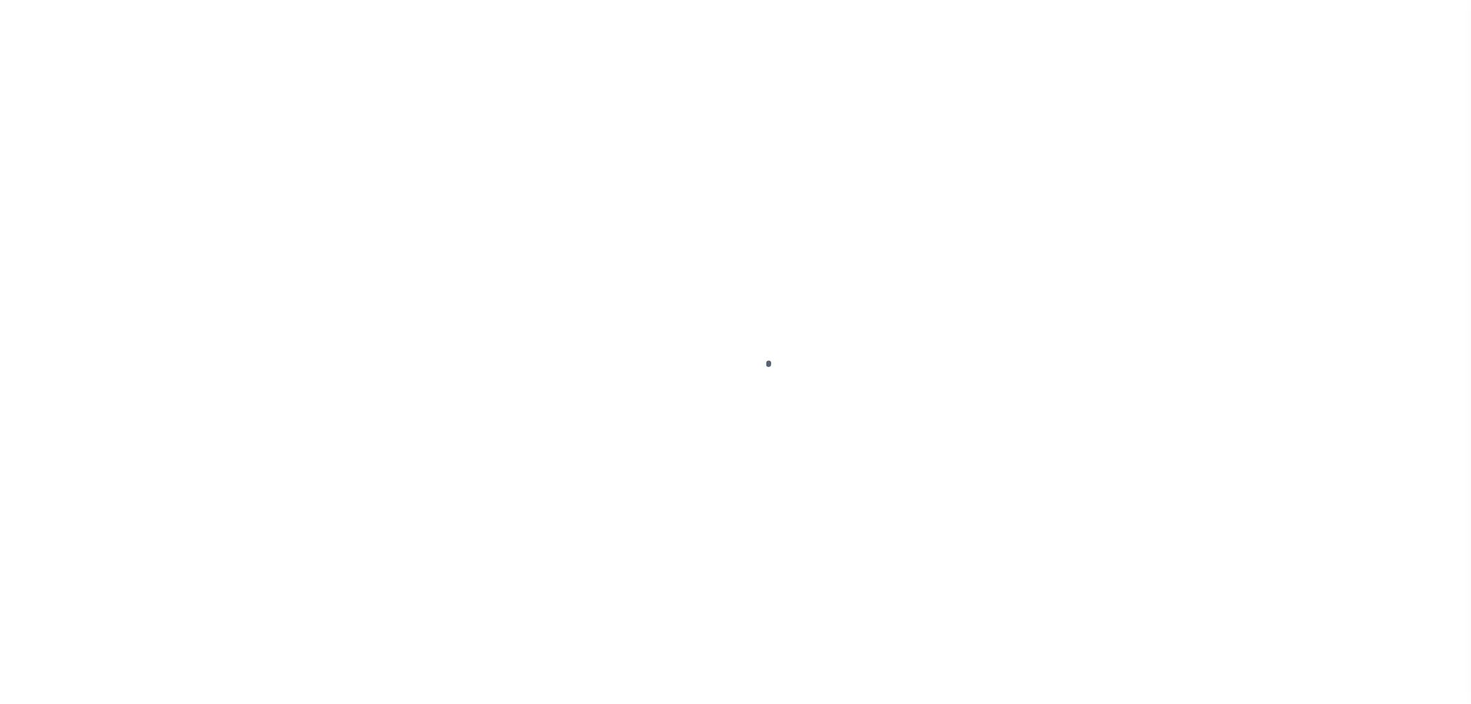
select select "False"
select select "3295"
select select "10"
select select "NonEscrow"
type input "3243 IVANHOE ST."
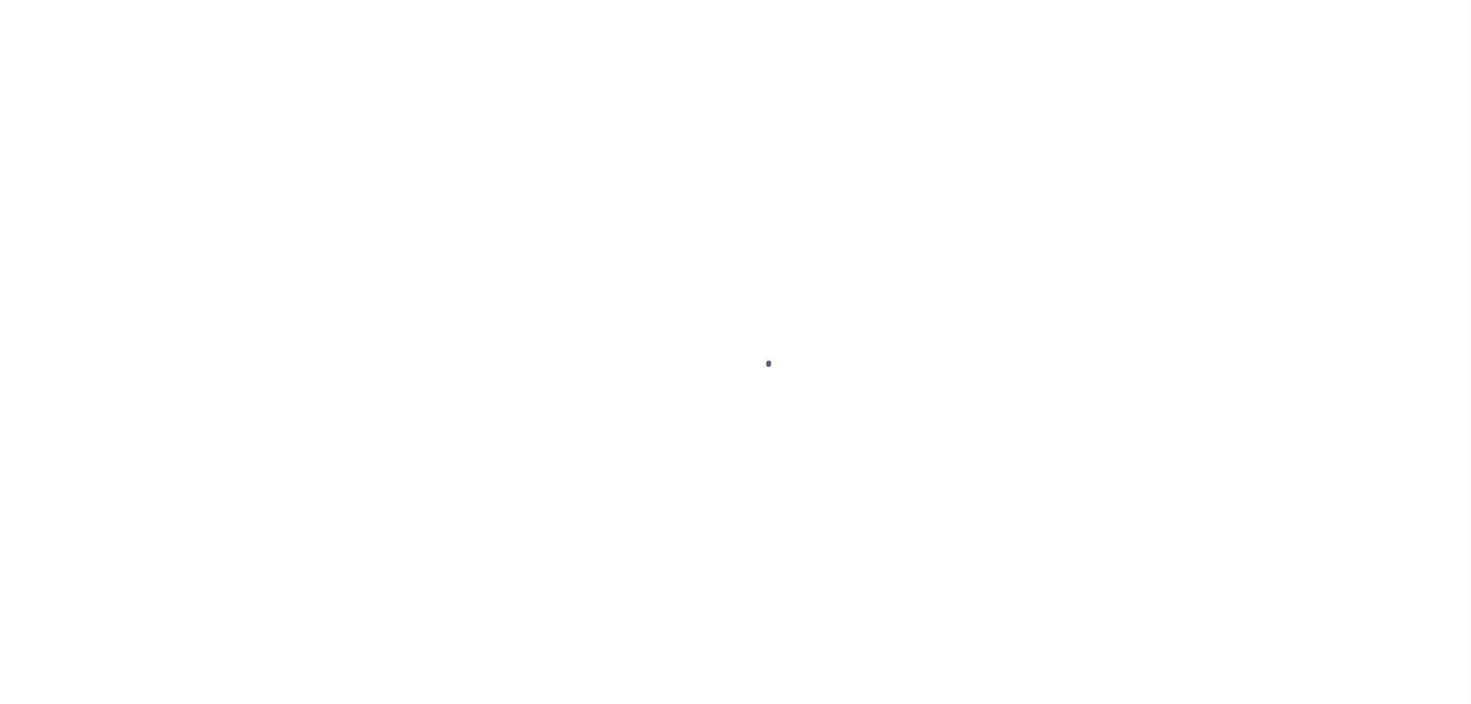
type input "00640530"
select select
type input "BATON ROUGE LA 70802"
type input "LA"
select select
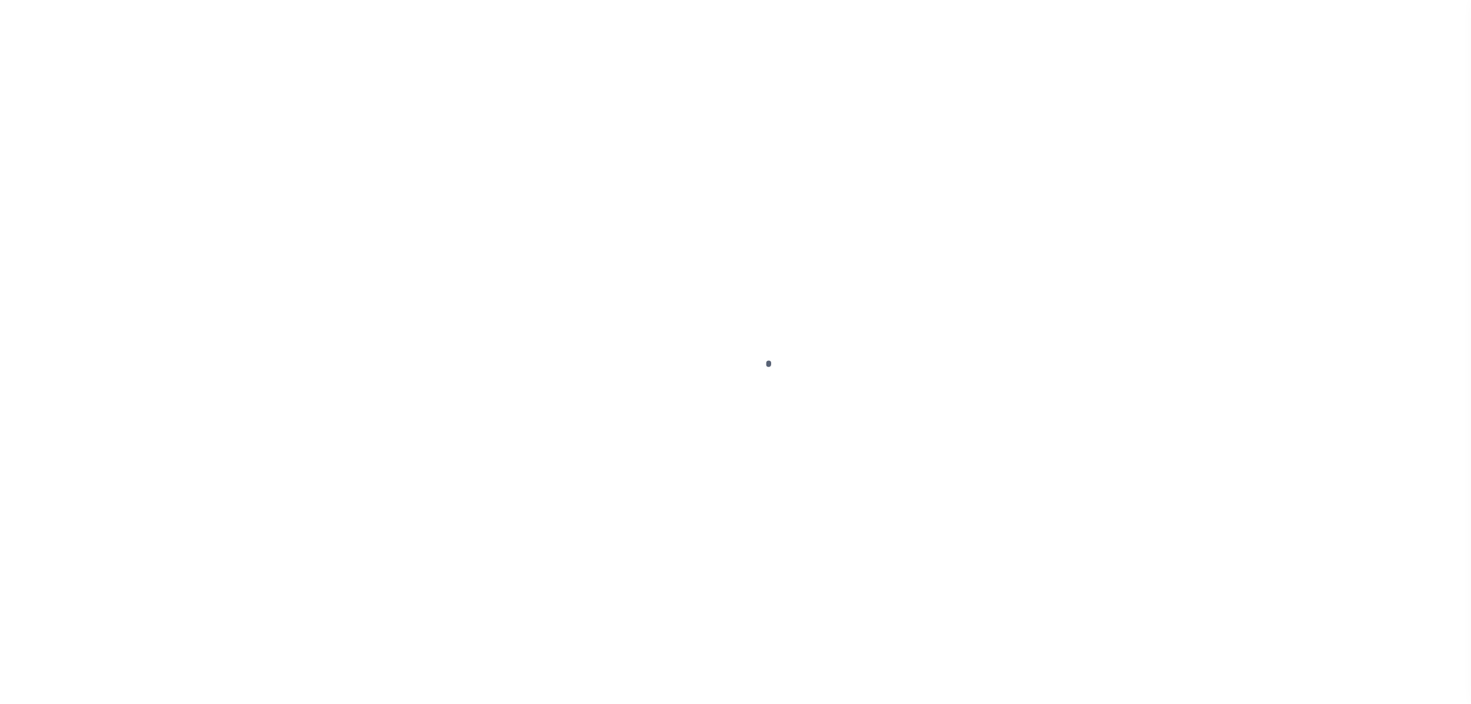
type textarea "3243IVANHOE ST"
type textarea "PARCEL COUNT - 001"
select select "9193"
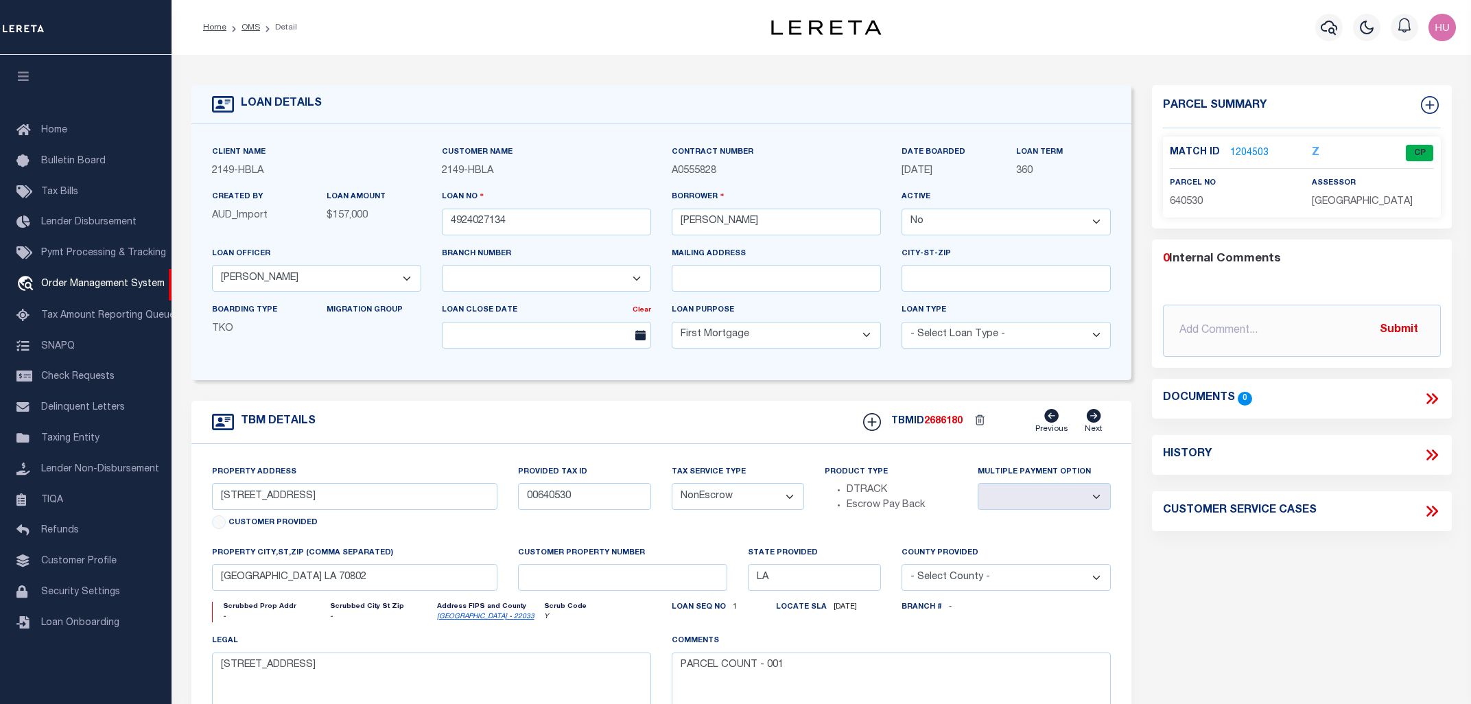
click at [1241, 146] on link "1204503" at bounding box center [1249, 153] width 38 height 14
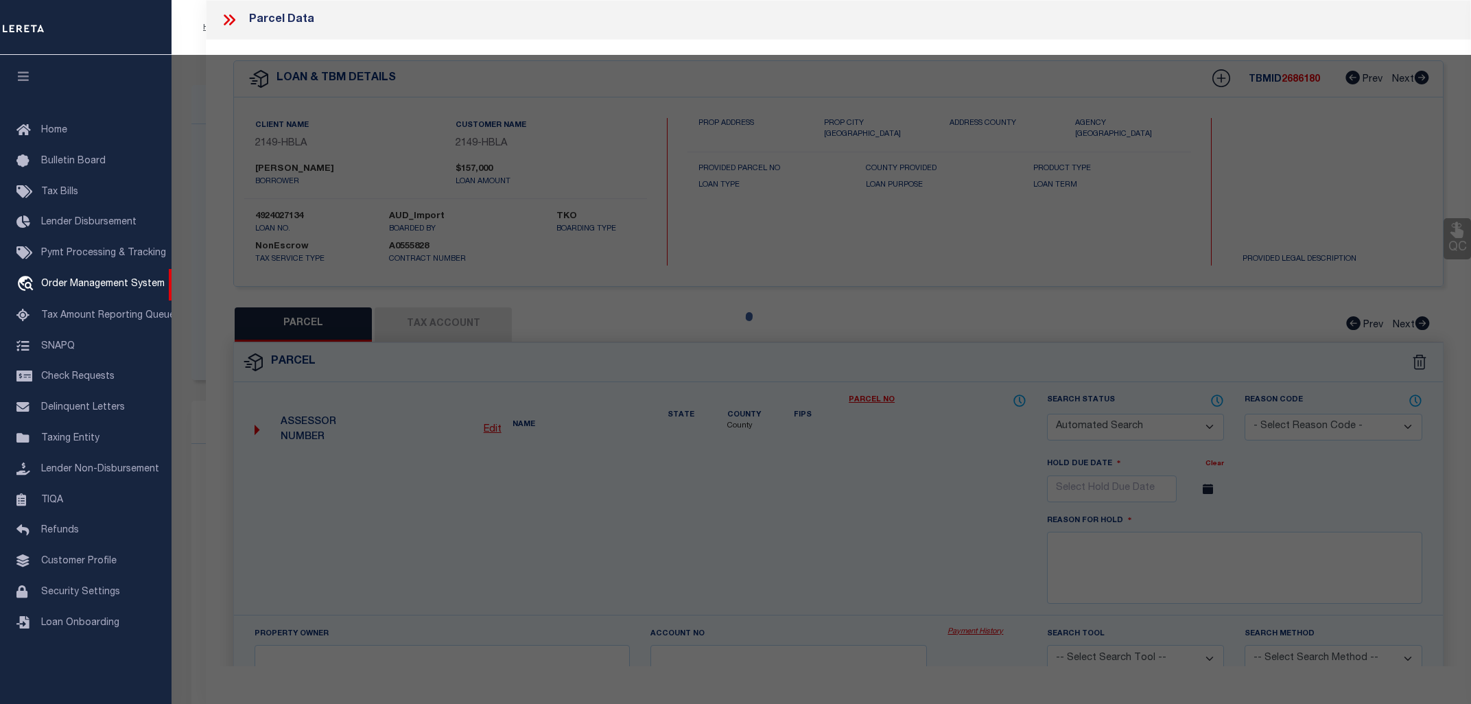
checkbox input "false"
select select "CP"
type input "KNAPP, ADAM L"
type input "3243 IVANHOE ST."
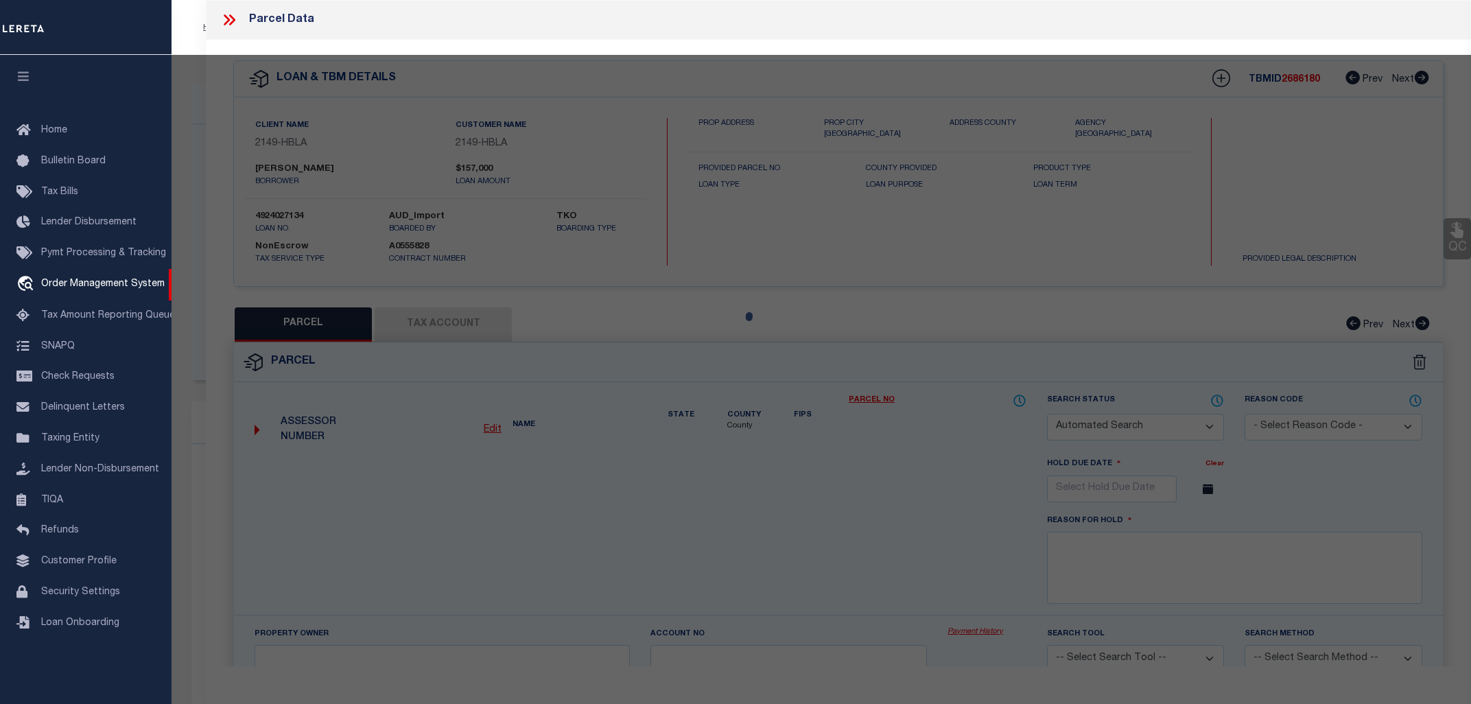
checkbox input "false"
type input "Baton Rouge, LA 70802"
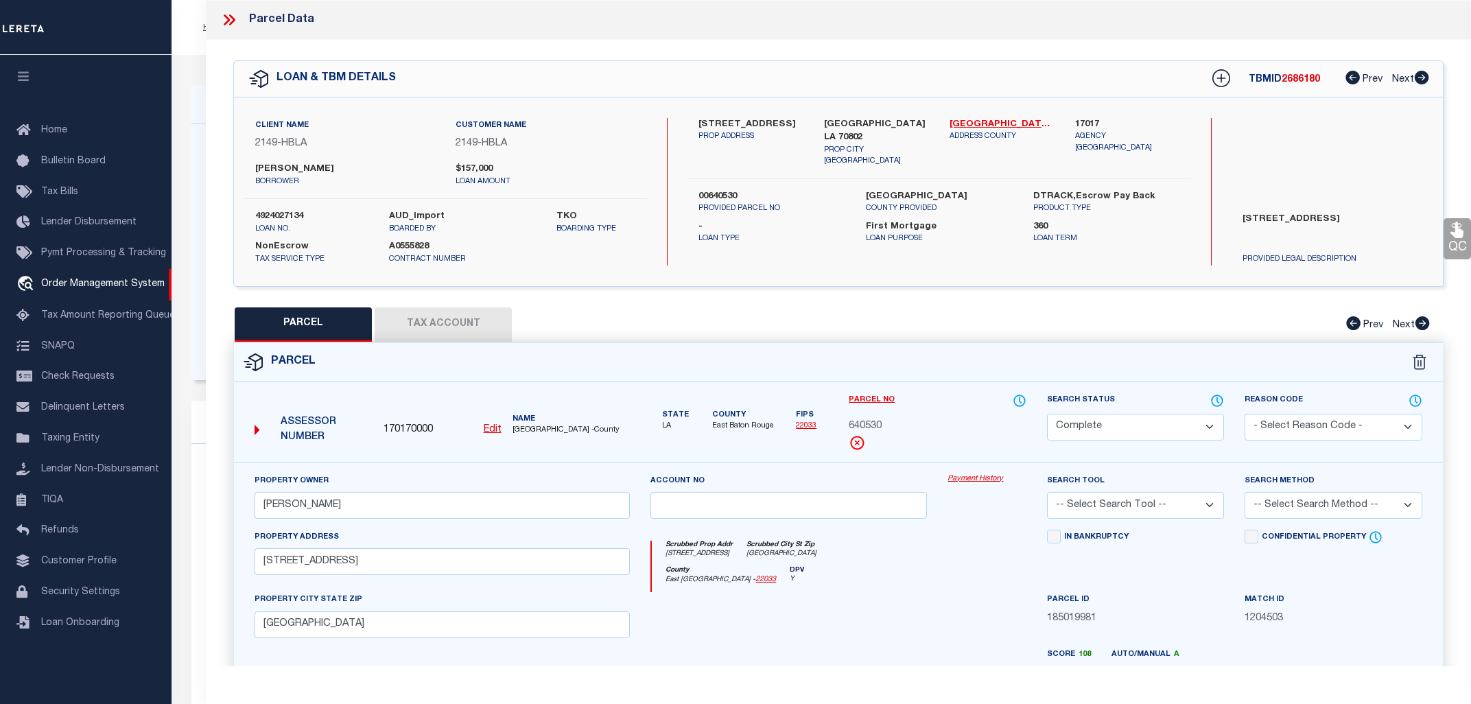
click at [448, 326] on button "Tax Account" at bounding box center [443, 324] width 137 height 34
select select "100"
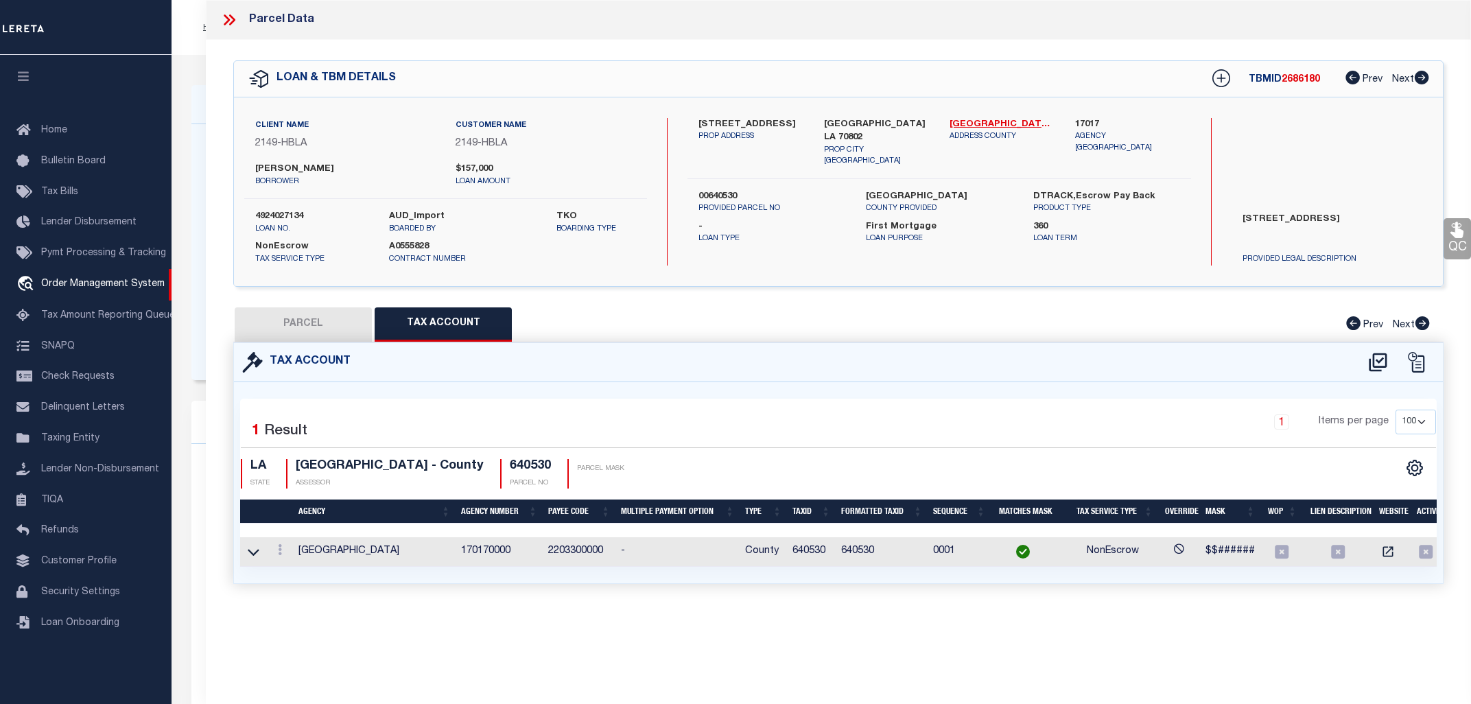
click at [585, 552] on td "2203300000" at bounding box center [579, 552] width 73 height 30
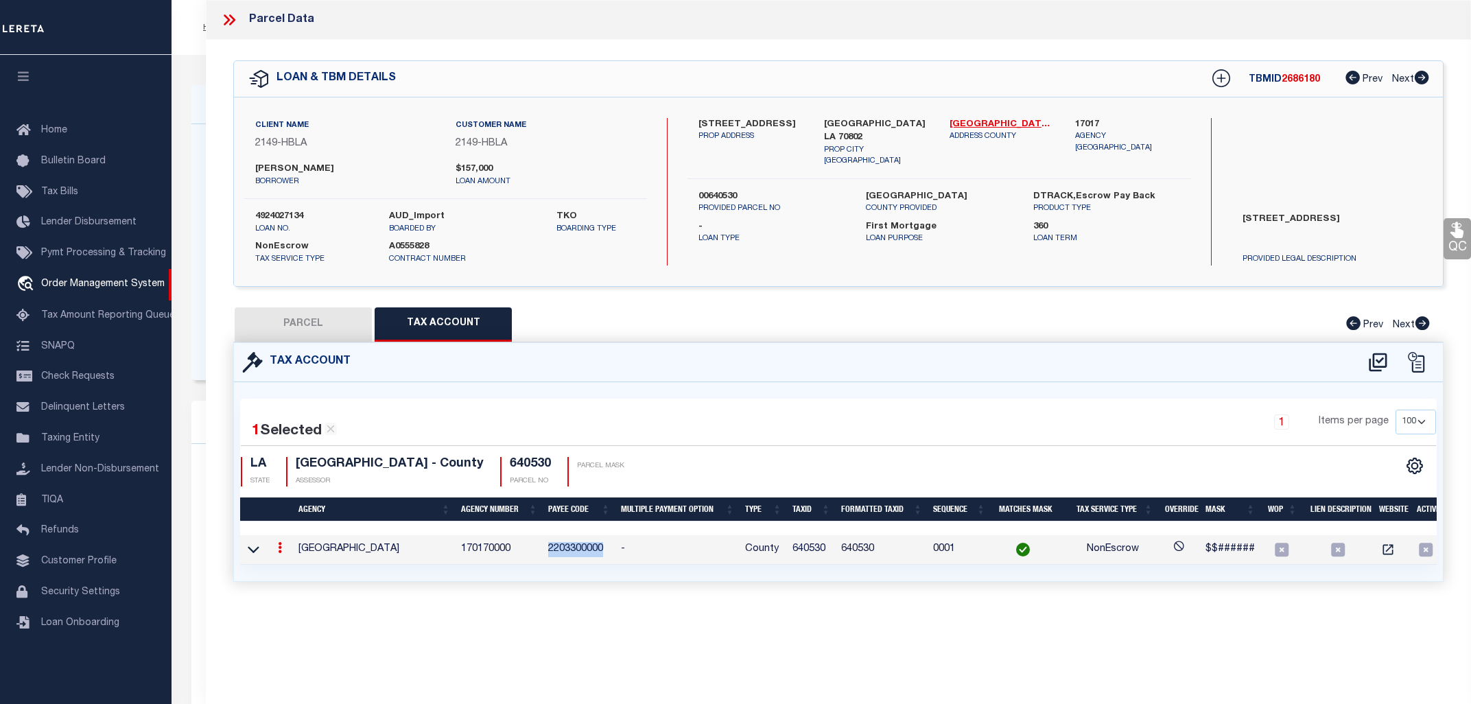
click at [585, 552] on td "2203300000" at bounding box center [579, 550] width 73 height 30
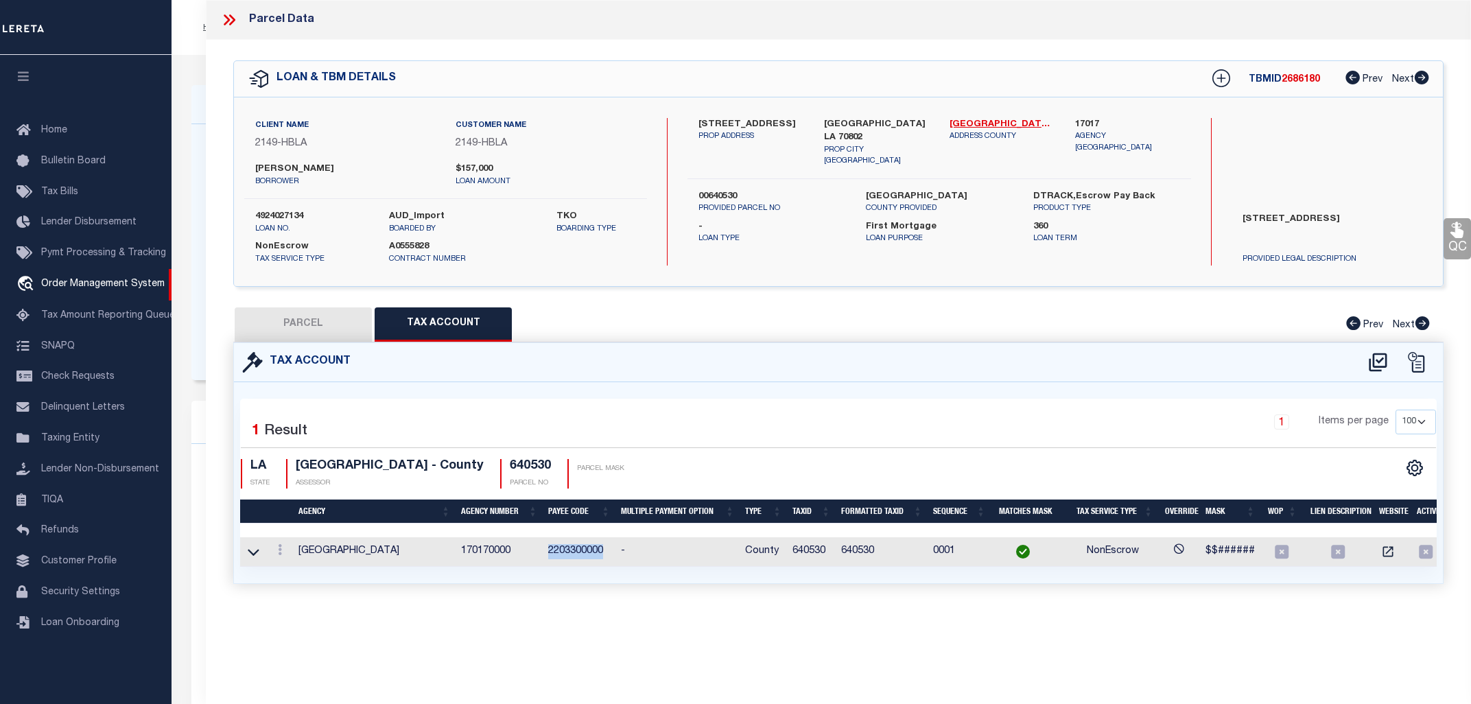
copy td "2203300000"
click at [233, 15] on icon at bounding box center [229, 20] width 18 height 18
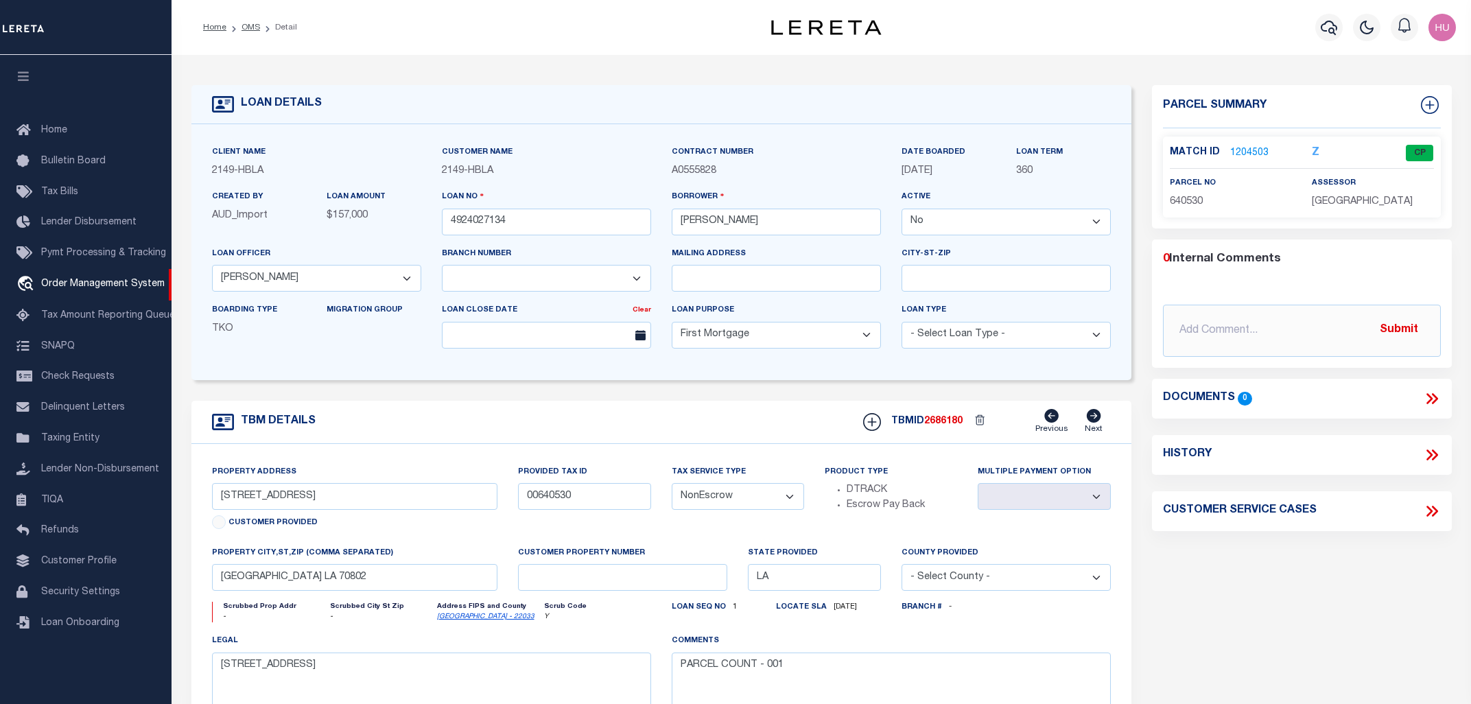
drag, startPoint x: 954, startPoint y: 170, endPoint x: 901, endPoint y: 173, distance: 53.6
click at [901, 173] on div "DATE BOARDED 10/28/2019" at bounding box center [948, 167] width 115 height 45
copy span "10/28/2019"
click at [649, 36] on div "Home OMS Detail" at bounding box center [456, 27] width 528 height 29
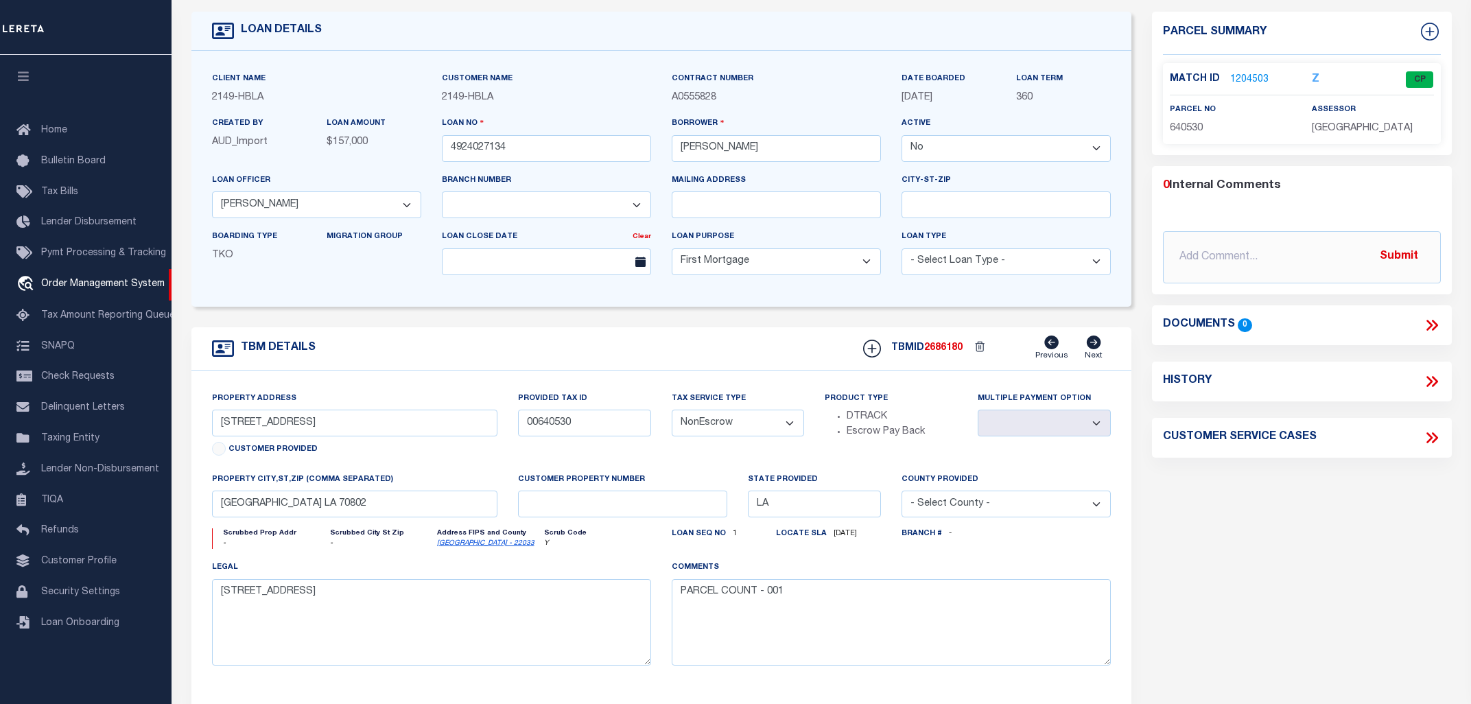
click at [1243, 81] on link "1204503" at bounding box center [1249, 80] width 38 height 14
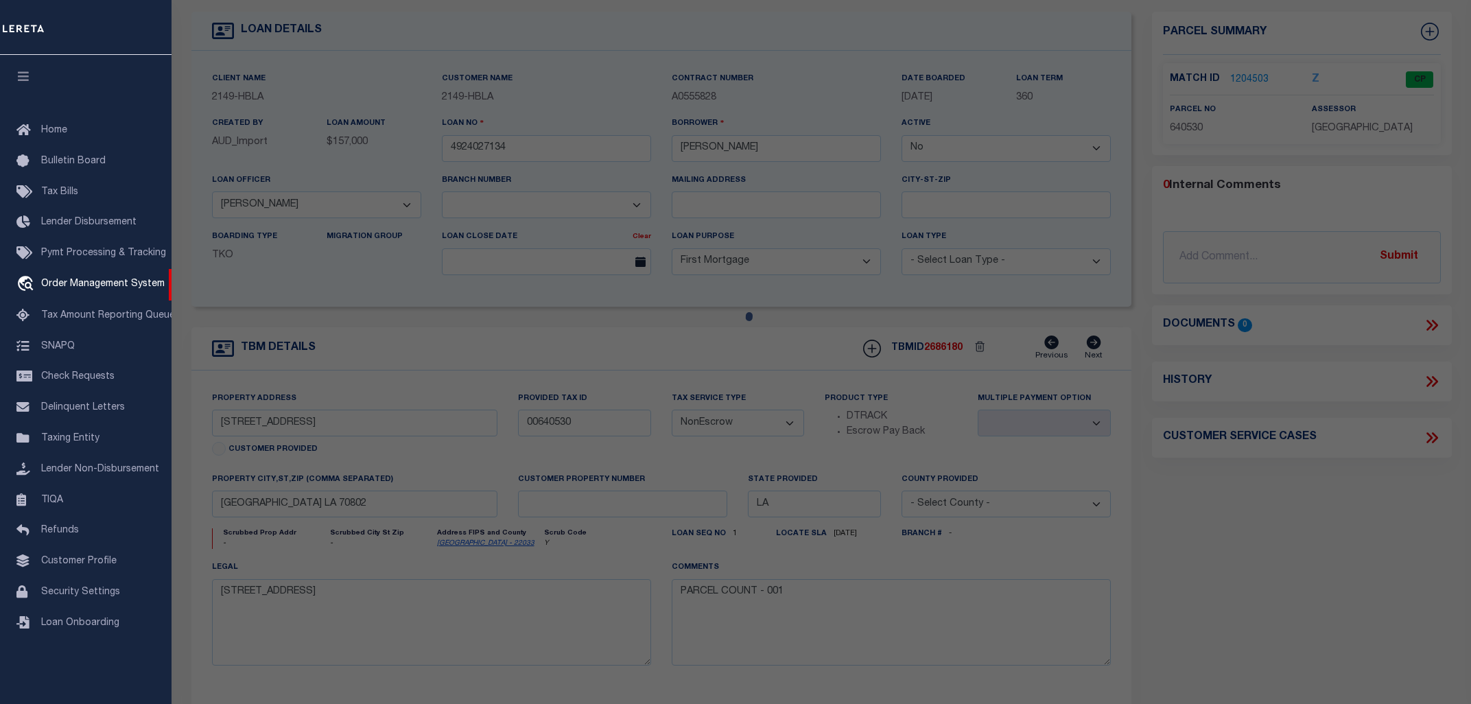
select select "AS"
checkbox input "false"
select select "CP"
type input "KNAPP, ADAM L"
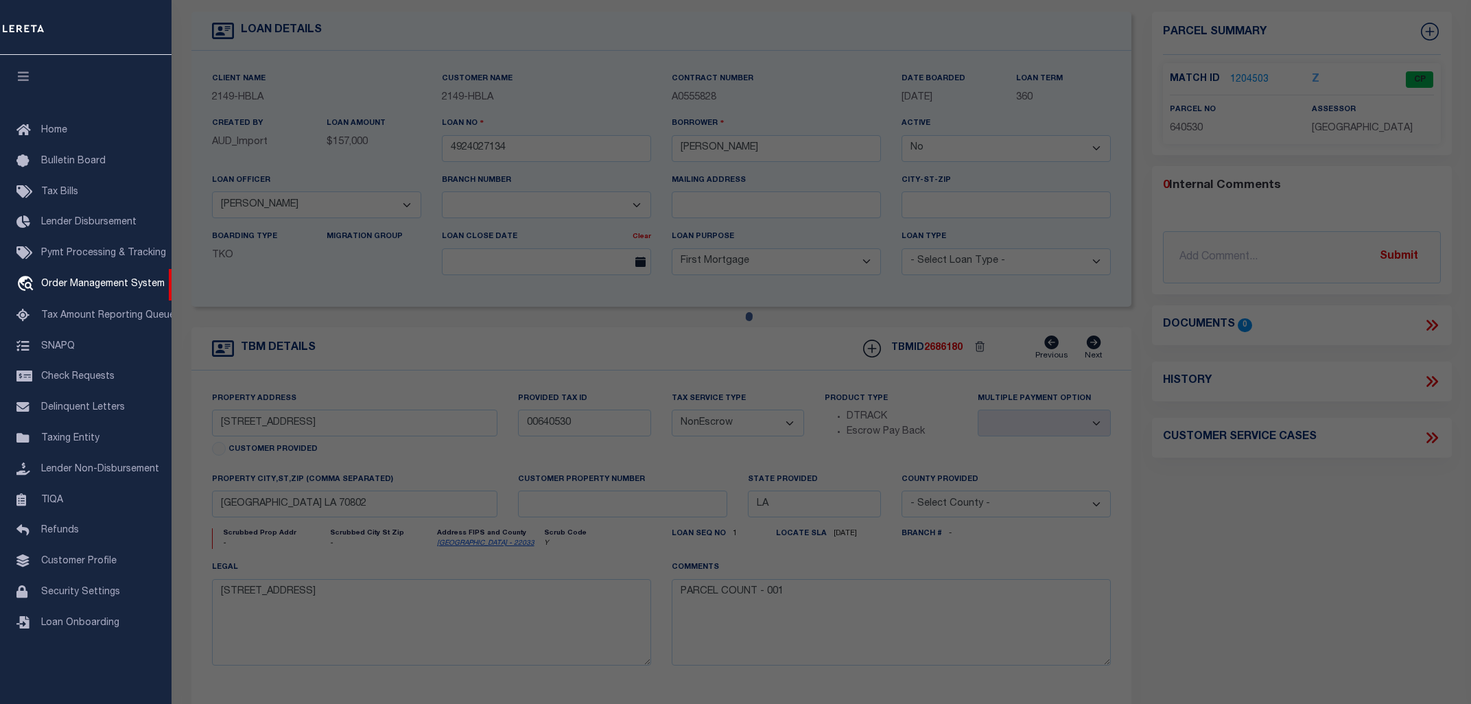
type input "3243 IVANHOE ST."
checkbox input "false"
type input "Baton Rouge, LA 70802"
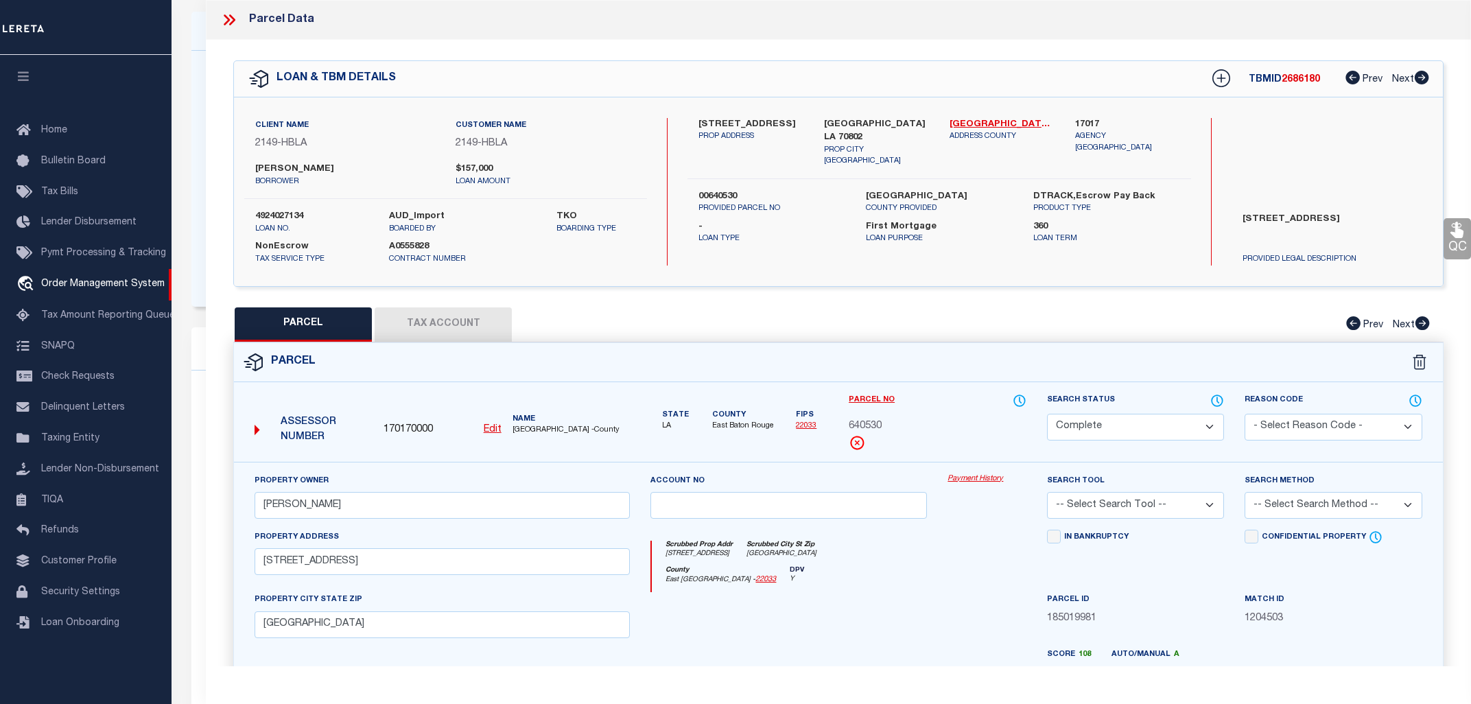
click at [985, 483] on link "Payment History" at bounding box center [987, 479] width 78 height 12
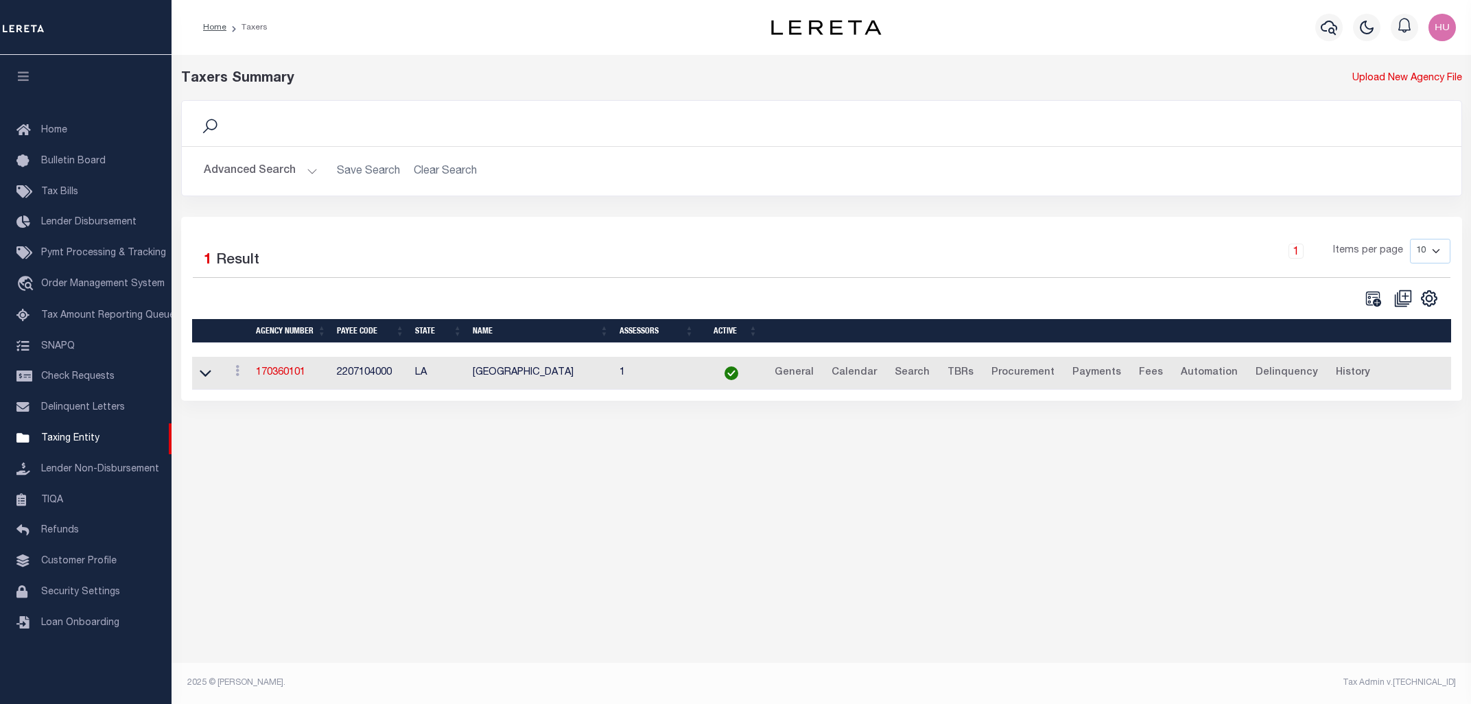
click at [254, 165] on button "Advanced Search" at bounding box center [261, 171] width 114 height 27
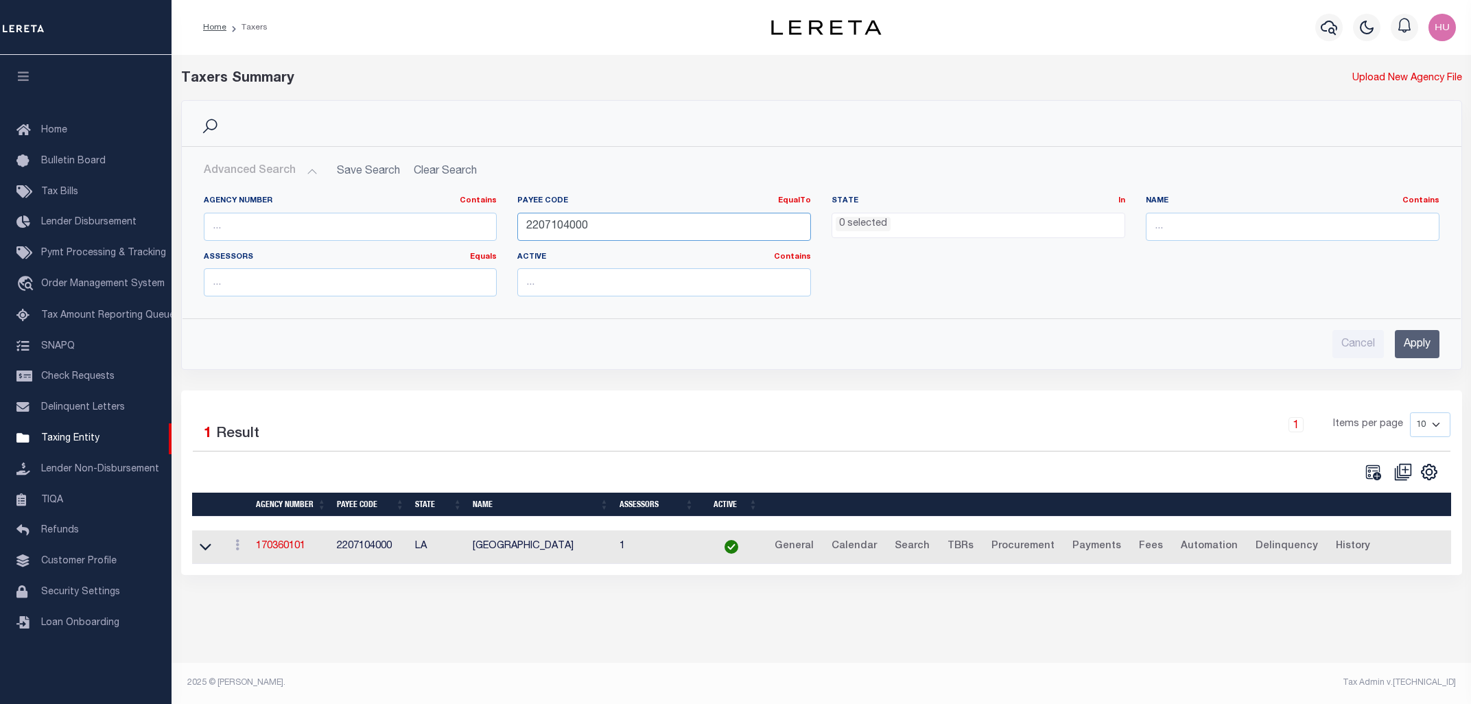
click at [541, 228] on input "2207104000" at bounding box center [664, 227] width 294 height 28
paste input "3300"
type input "2203300000"
click at [1406, 344] on input "Apply" at bounding box center [1417, 344] width 45 height 28
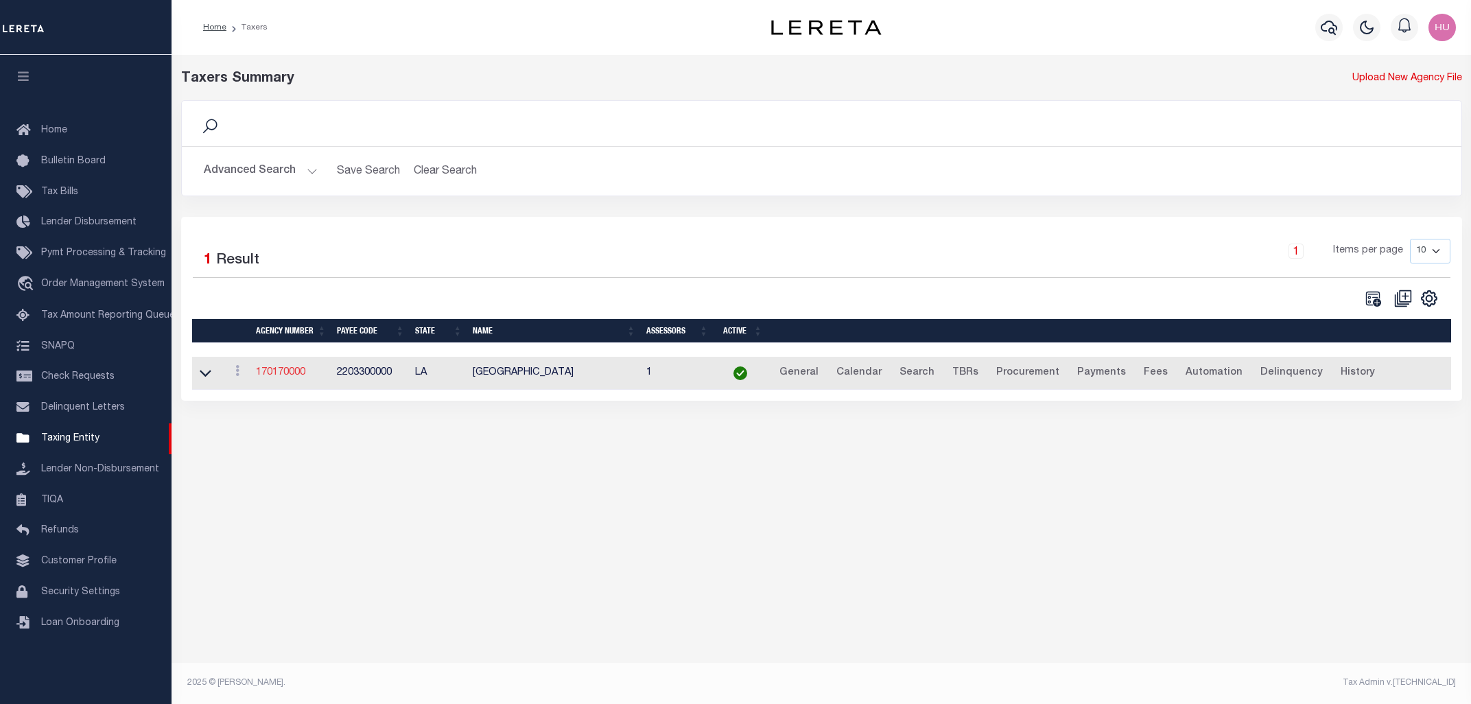
click at [277, 377] on link "170170000" at bounding box center [280, 373] width 49 height 10
click at [258, 164] on button "Advanced Search" at bounding box center [261, 171] width 114 height 27
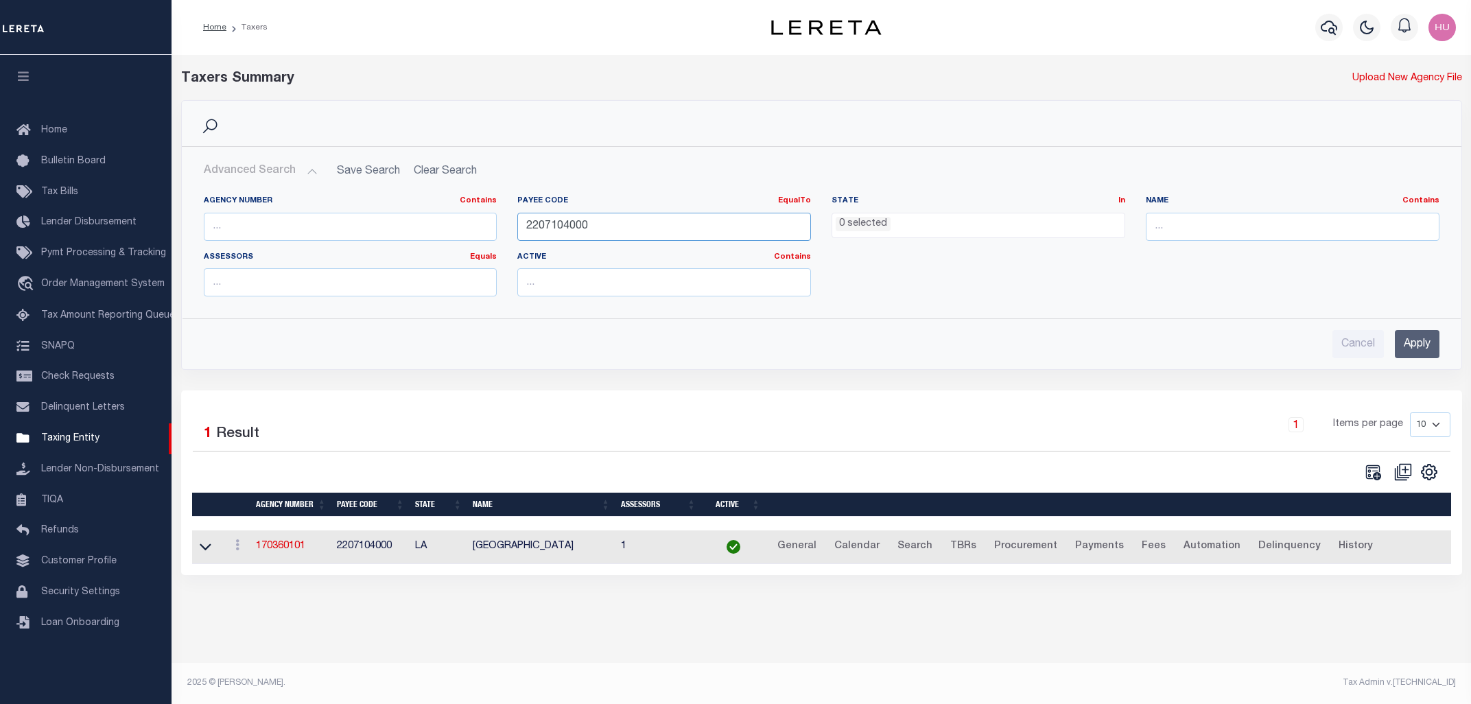
click at [550, 222] on input "2207104000" at bounding box center [664, 227] width 294 height 28
paste input "3300"
type input "2203300000"
click at [1425, 346] on input "Apply" at bounding box center [1417, 344] width 45 height 28
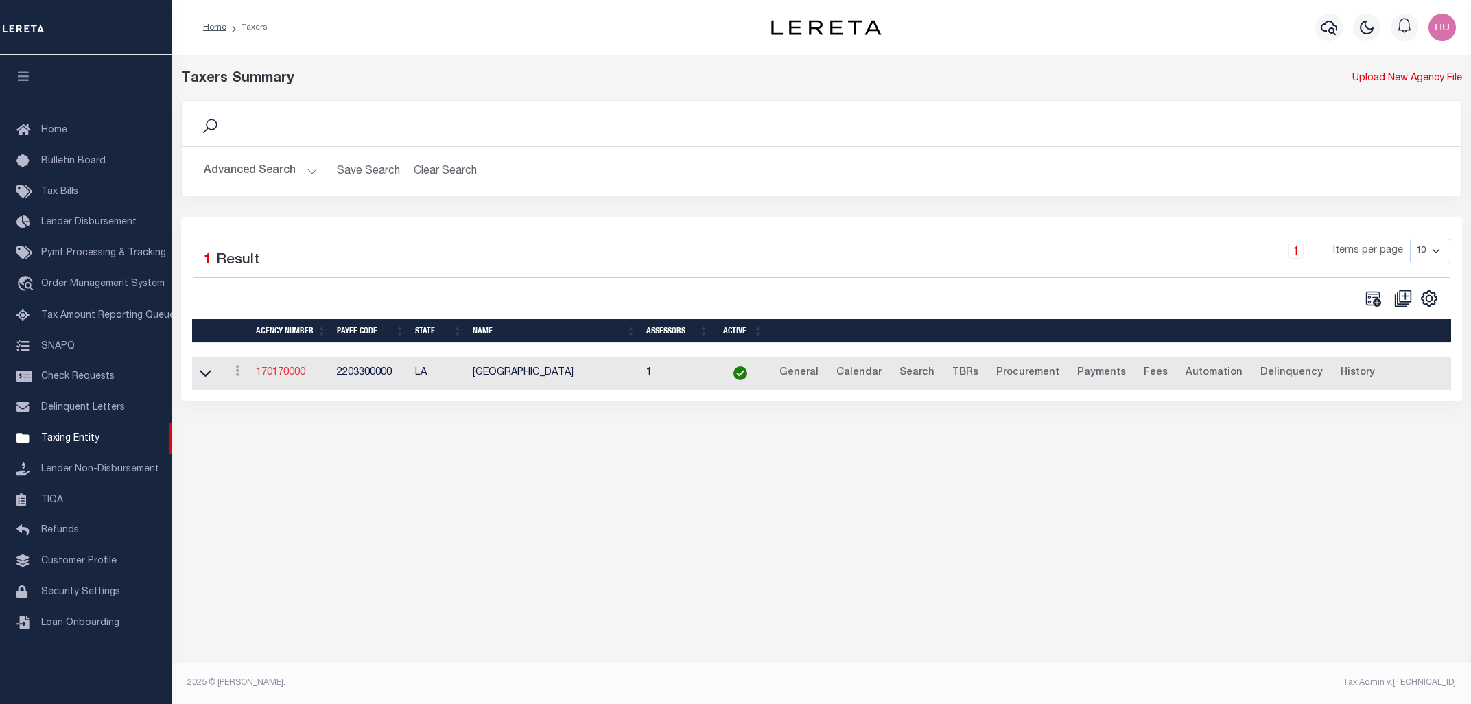
click at [279, 375] on link "170170000" at bounding box center [280, 373] width 49 height 10
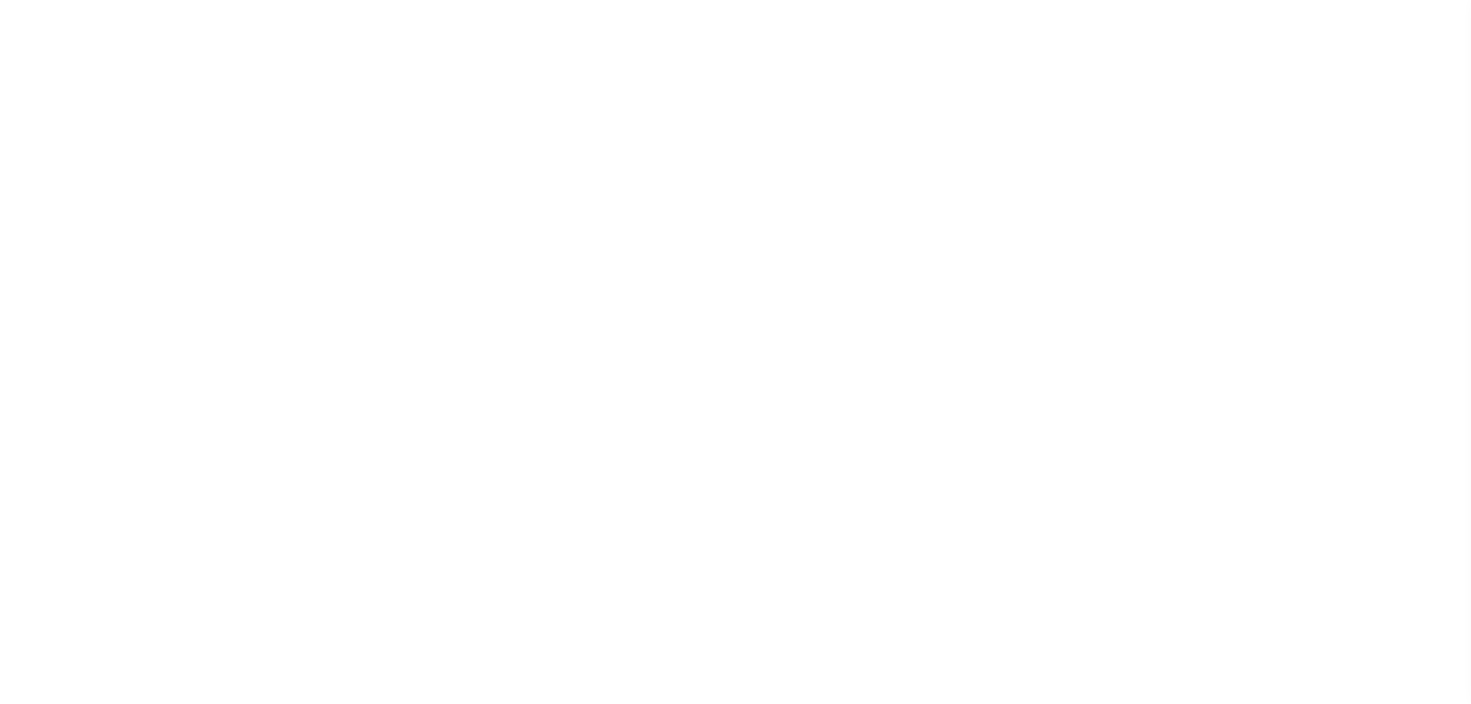
select select
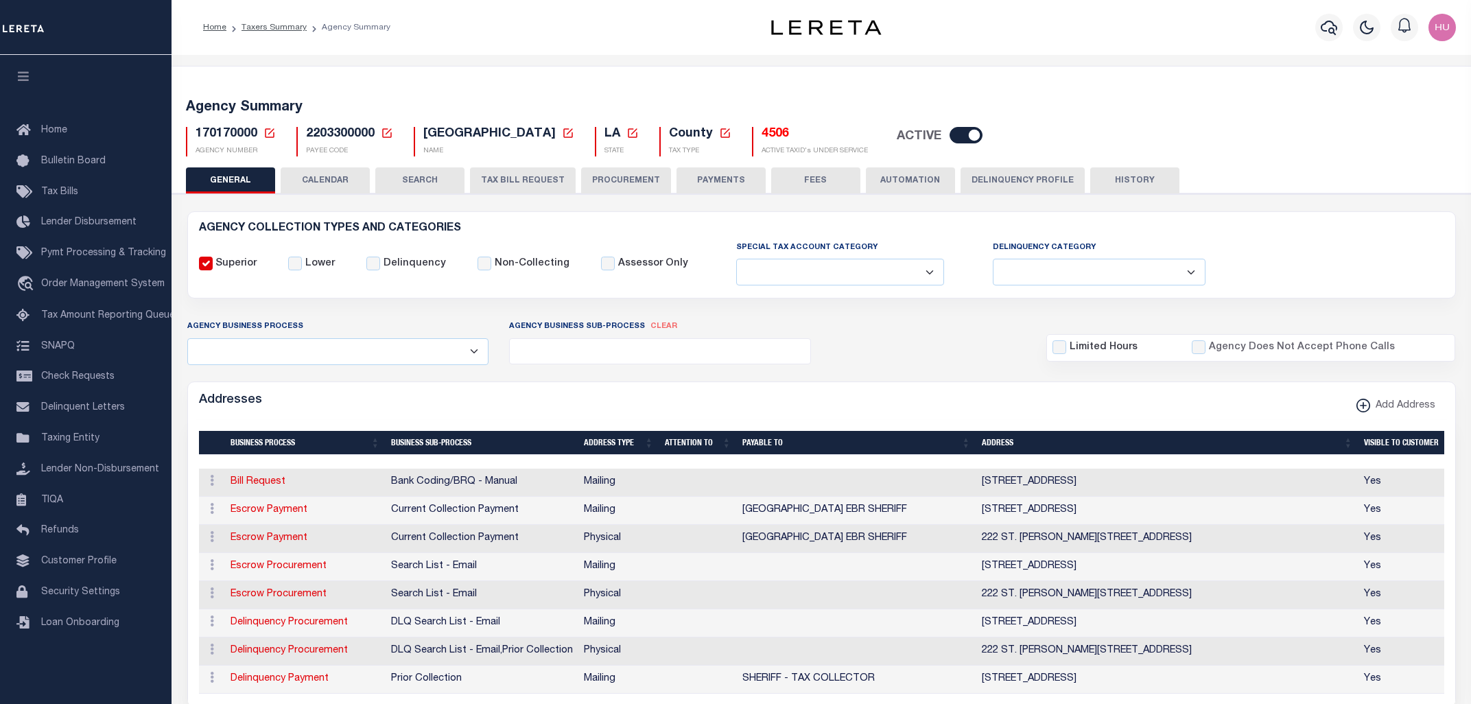
click at [314, 186] on button "CALENDAR" at bounding box center [325, 180] width 89 height 26
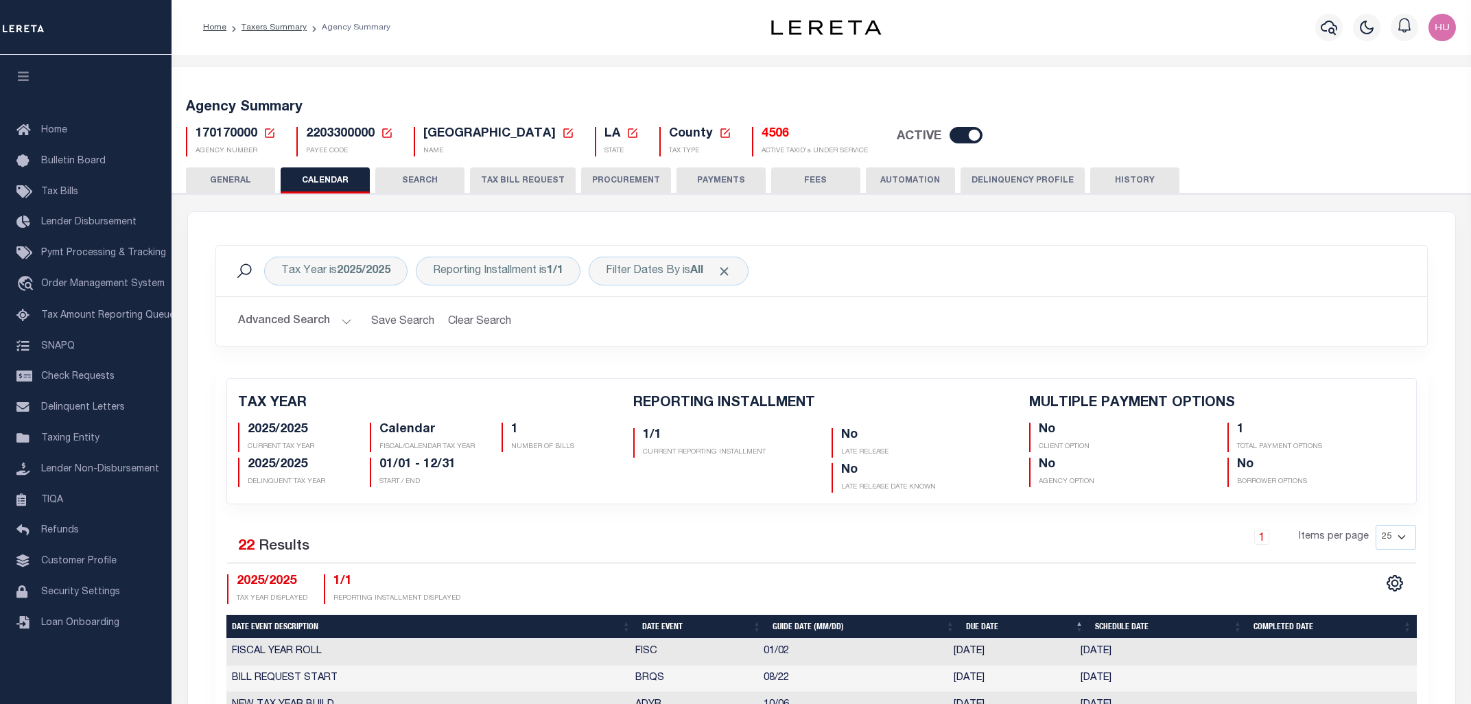
checkbox input "false"
type input "1"
click at [534, 282] on div "Reporting Installment is 1/1" at bounding box center [498, 271] width 165 height 29
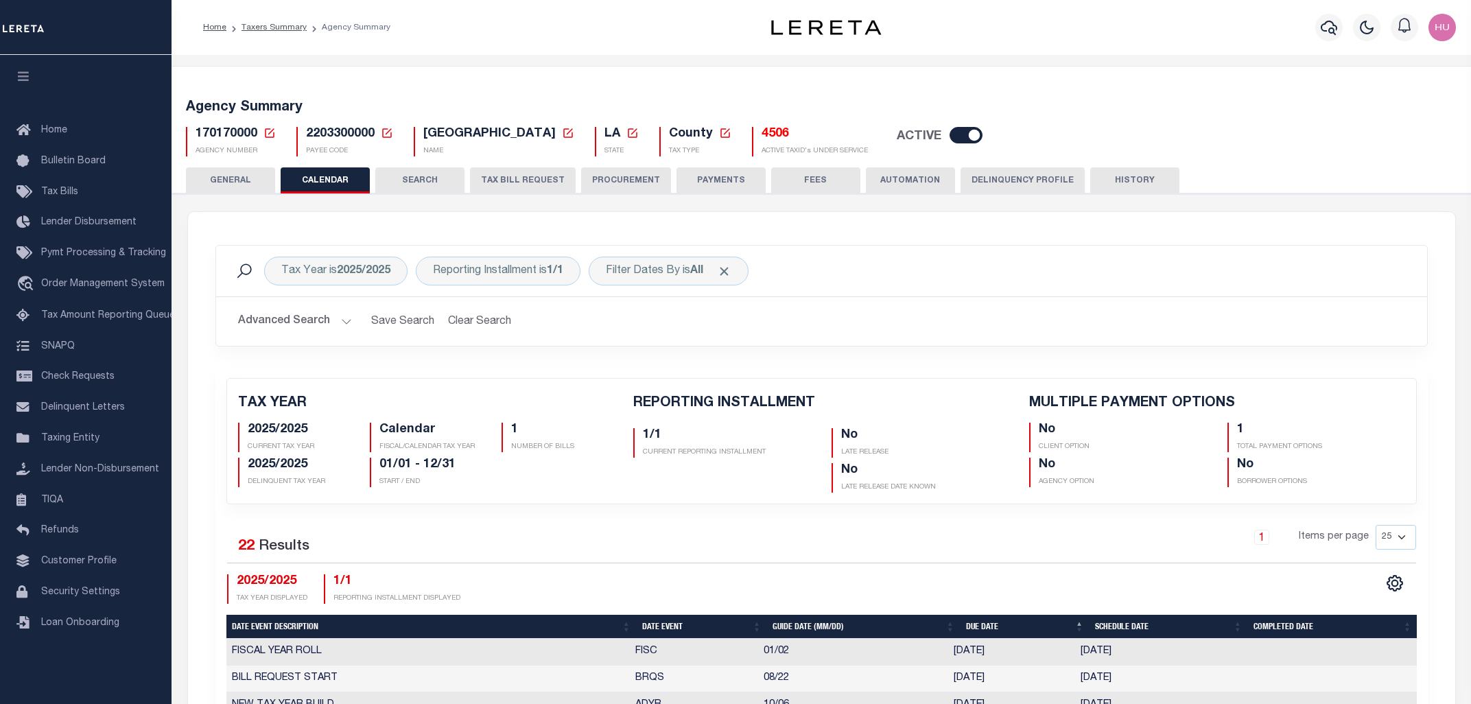
click at [953, 288] on div "Tax Year is 2025/2025 Reporting Installment is 1/1 Is Contains 1/1 Cancel Apply…" at bounding box center [821, 271] width 1211 height 51
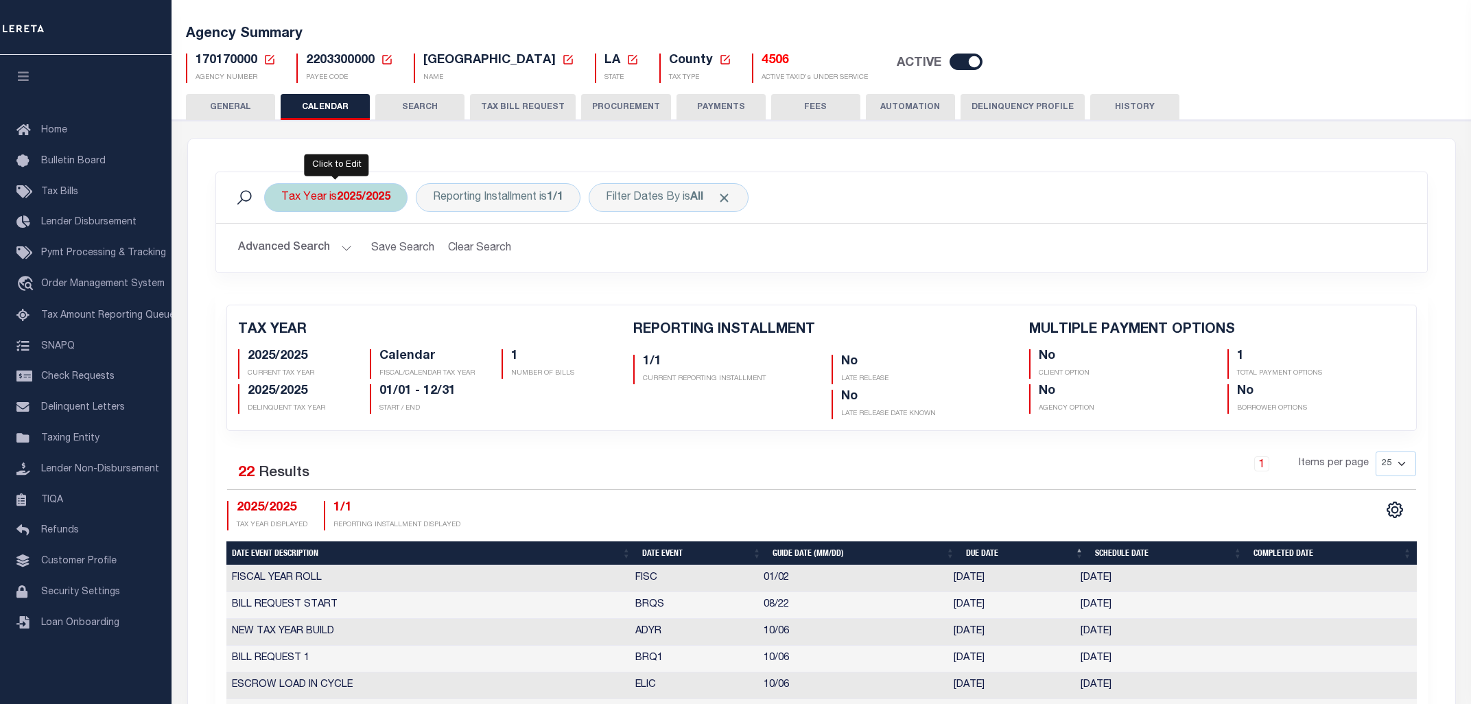
click at [346, 200] on b "2025/2025" at bounding box center [364, 197] width 54 height 11
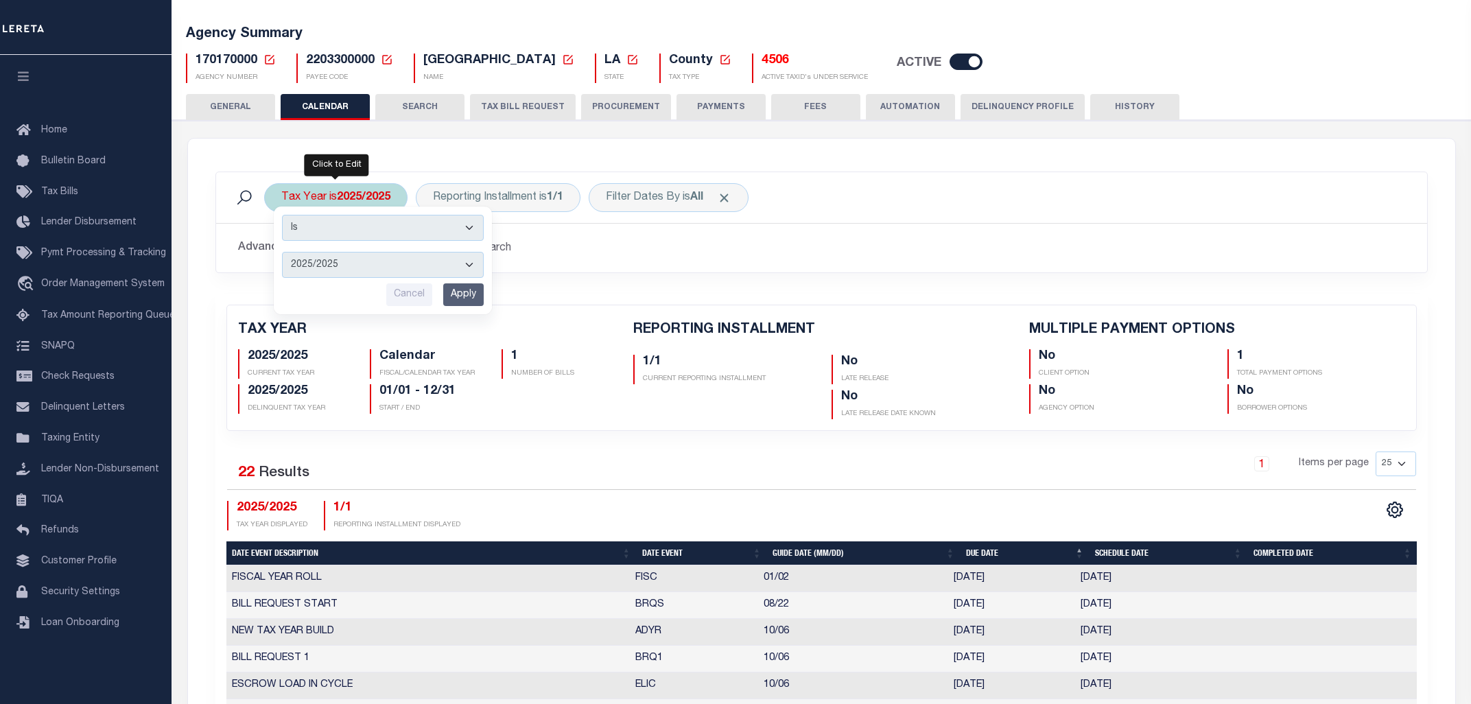
click at [282, 252] on select "2025/2025 2024/2024 2023/2023 2022/2022 2021/2021 2020/2020 2019/2019 2018/2018…" at bounding box center [383, 265] width 202 height 26
select select "2018/2018"
click option "2018/2018" at bounding box center [0, 0] width 0 height 0
click at [466, 299] on input "Apply" at bounding box center [463, 294] width 40 height 23
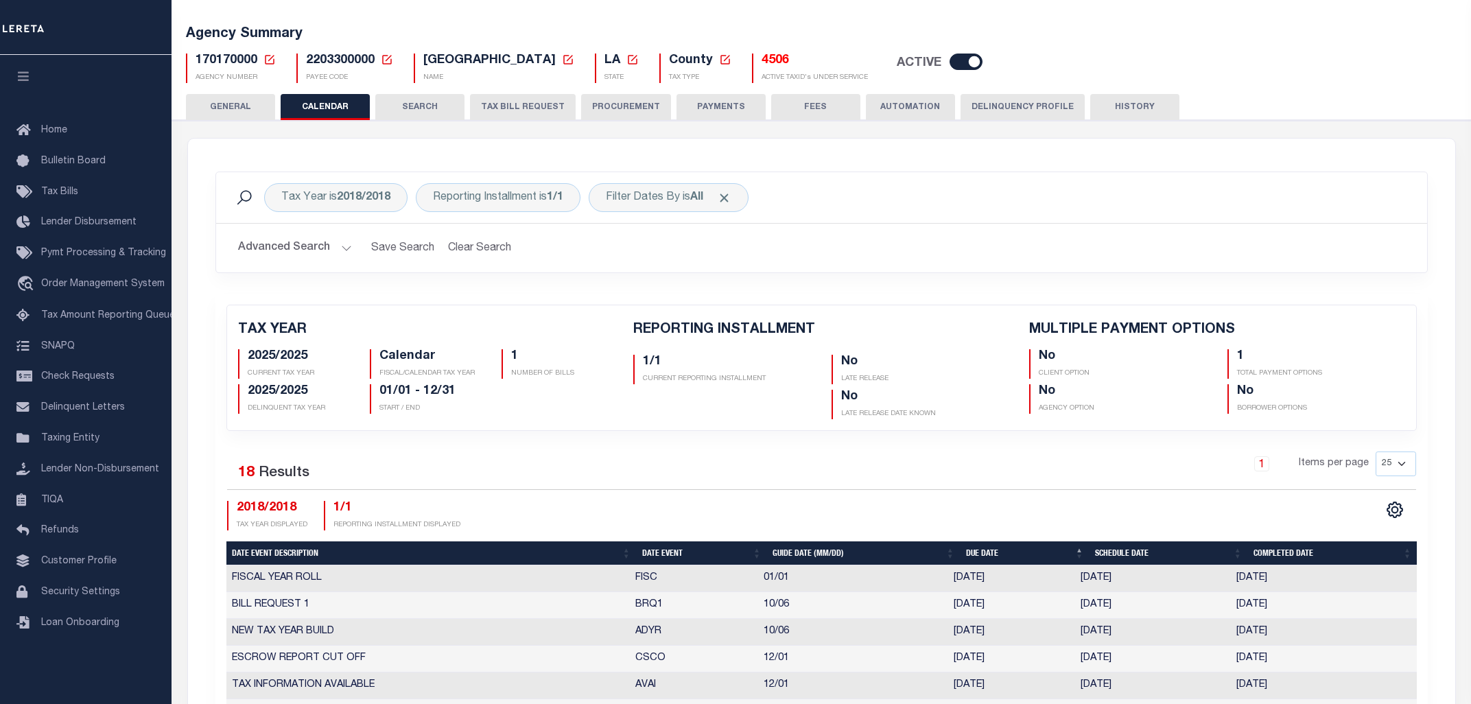
checkbox input "false"
click at [644, 254] on h2 "Advanced Search Save Search Clear Search PayeeReportingEventDatesGridWrapper_dy…" at bounding box center [821, 248] width 1189 height 27
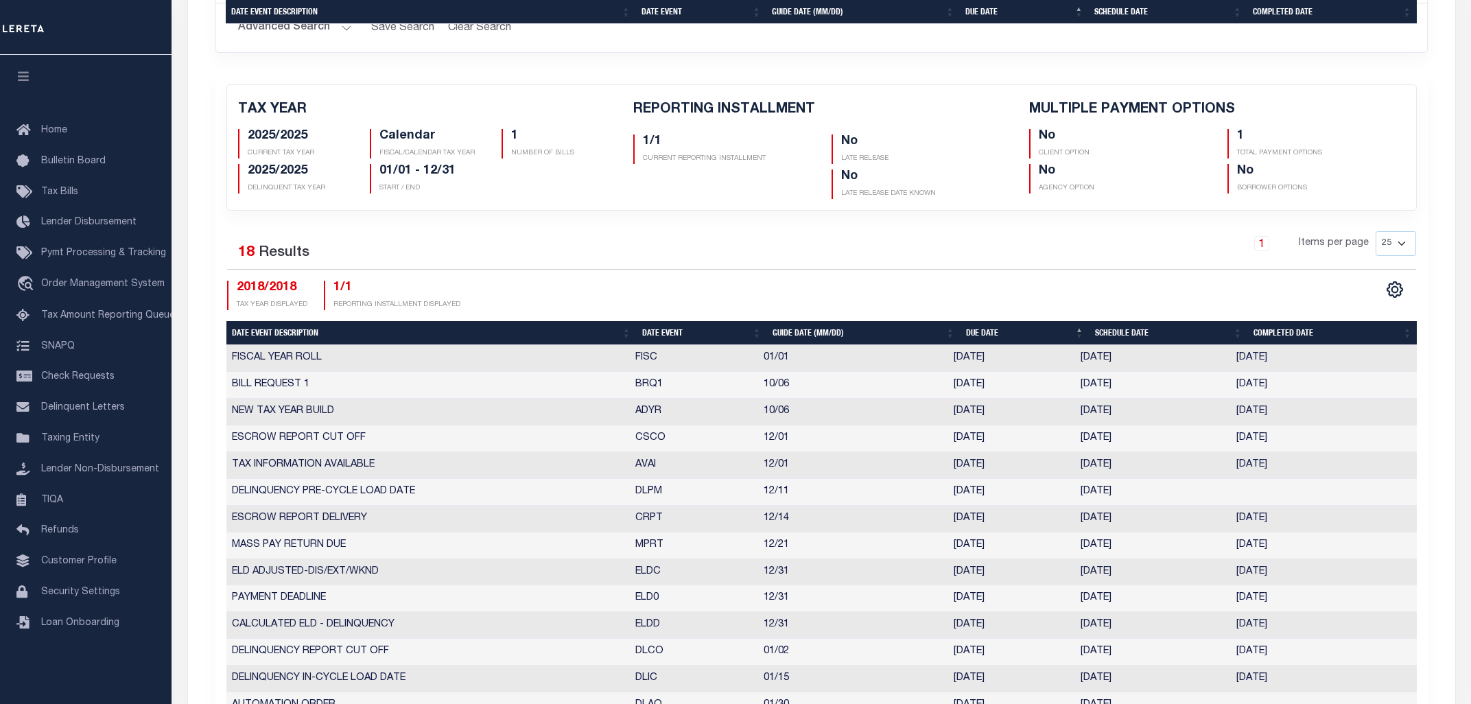
scroll to position [913, 0]
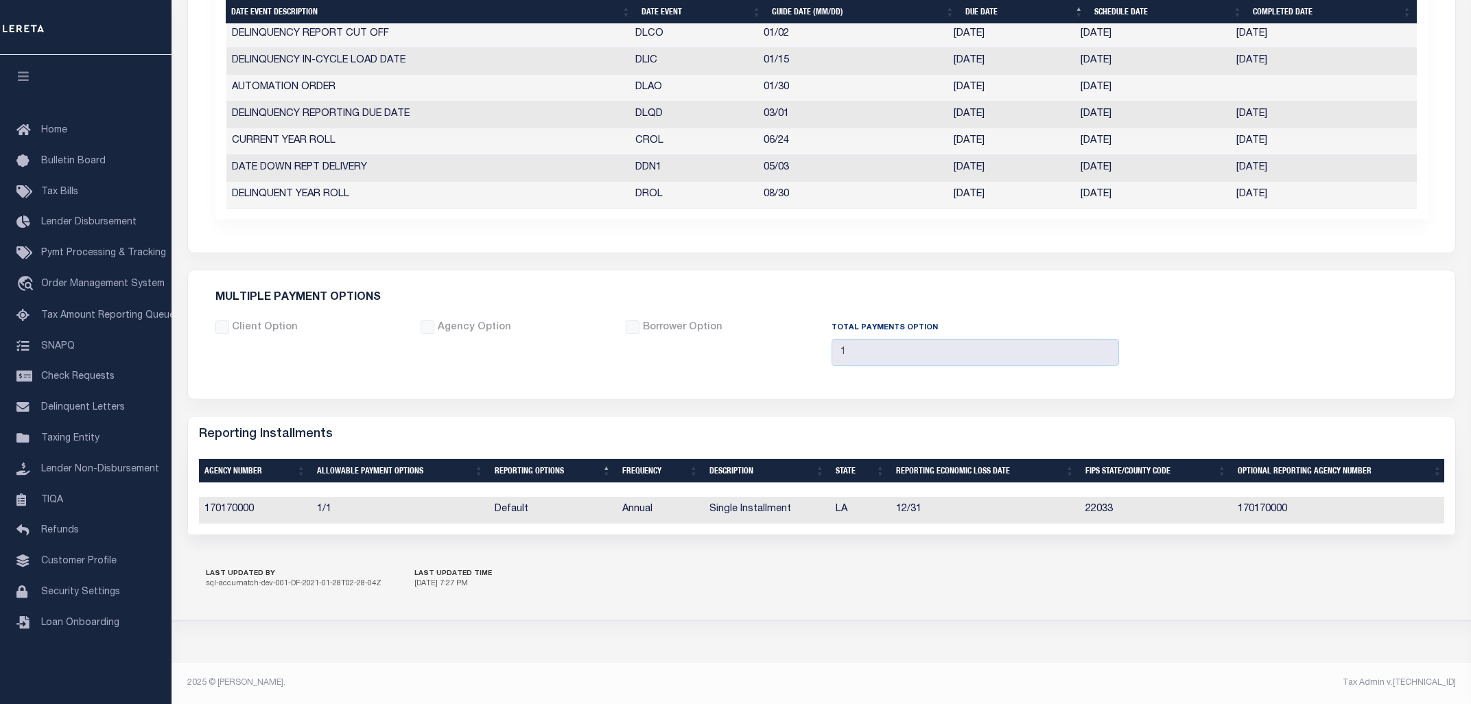
drag, startPoint x: 1134, startPoint y: 142, endPoint x: 1077, endPoint y: 144, distance: 57.0
click at [1077, 144] on td "06/24/2019" at bounding box center [1153, 141] width 156 height 27
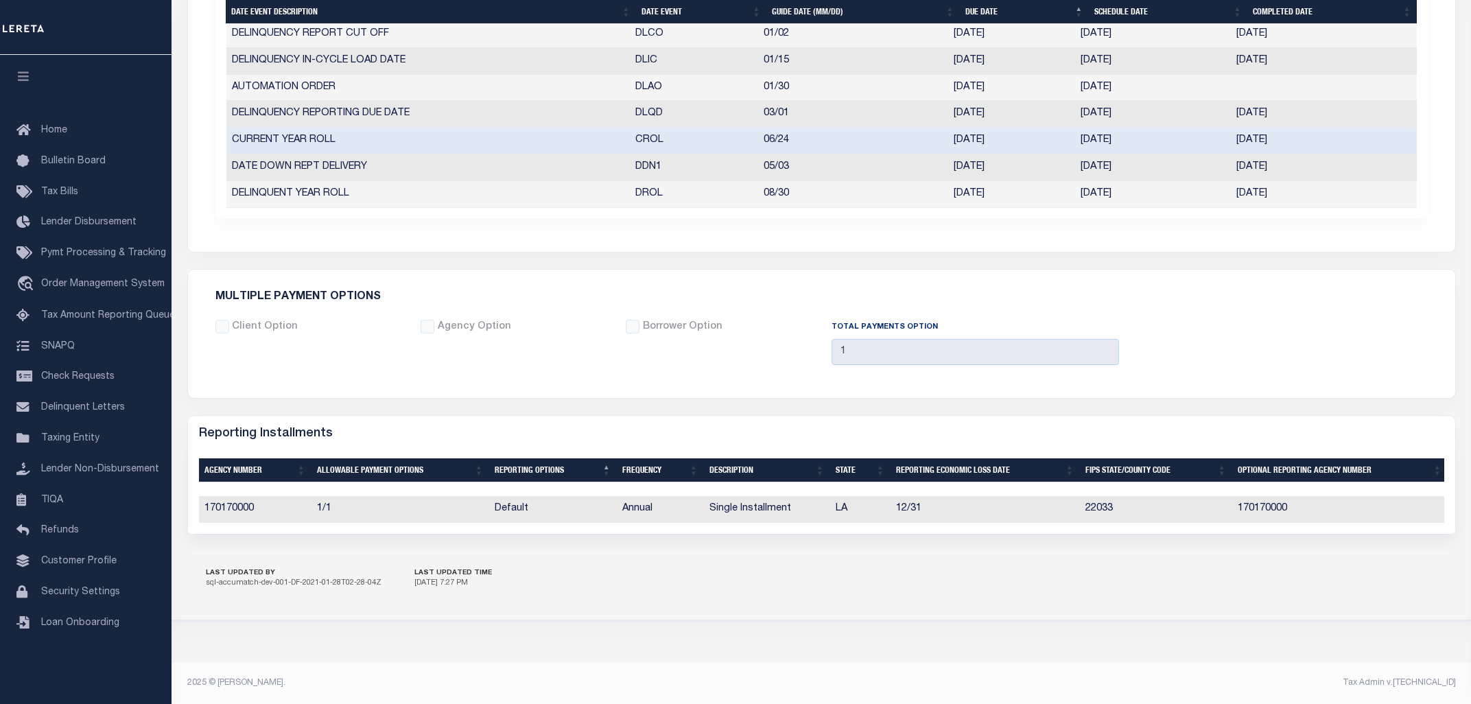
scroll to position [911, 0]
copy td "06/24/2019"
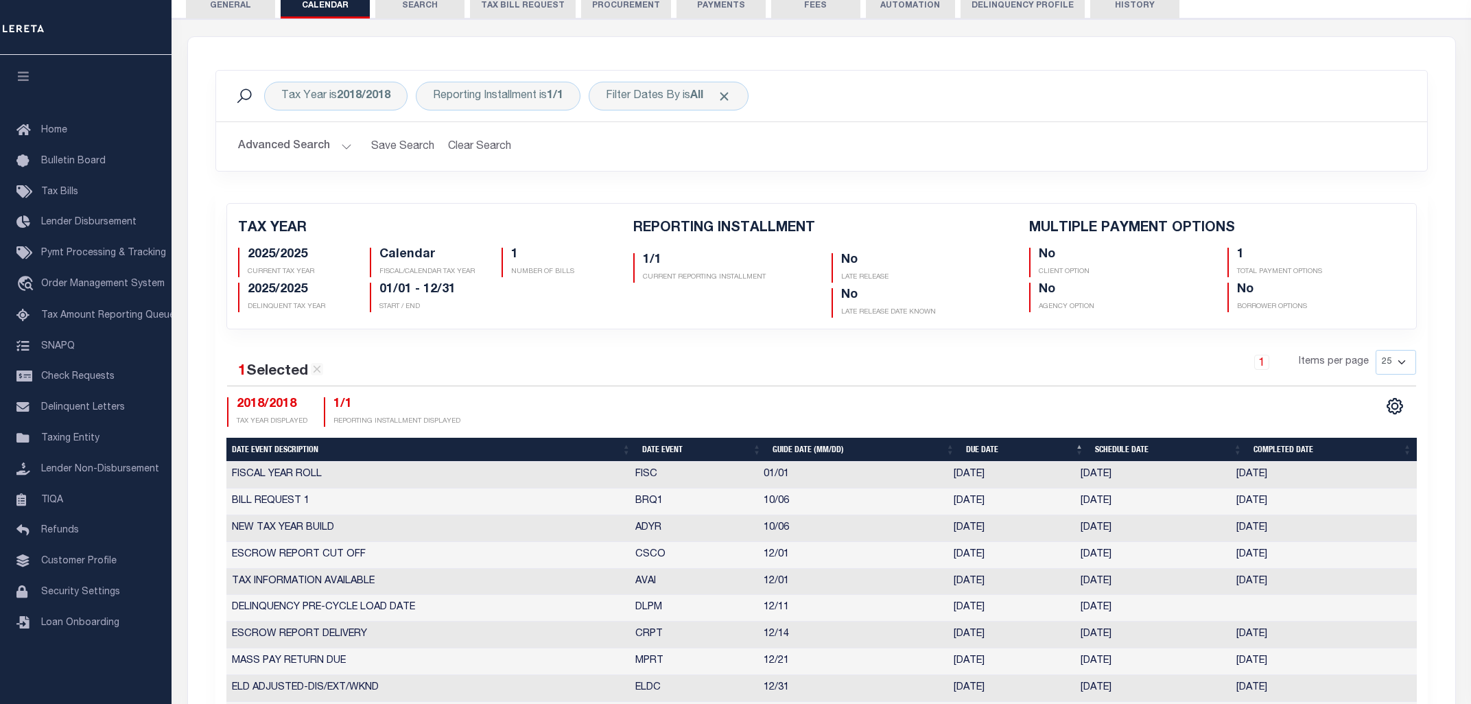
scroll to position [102, 0]
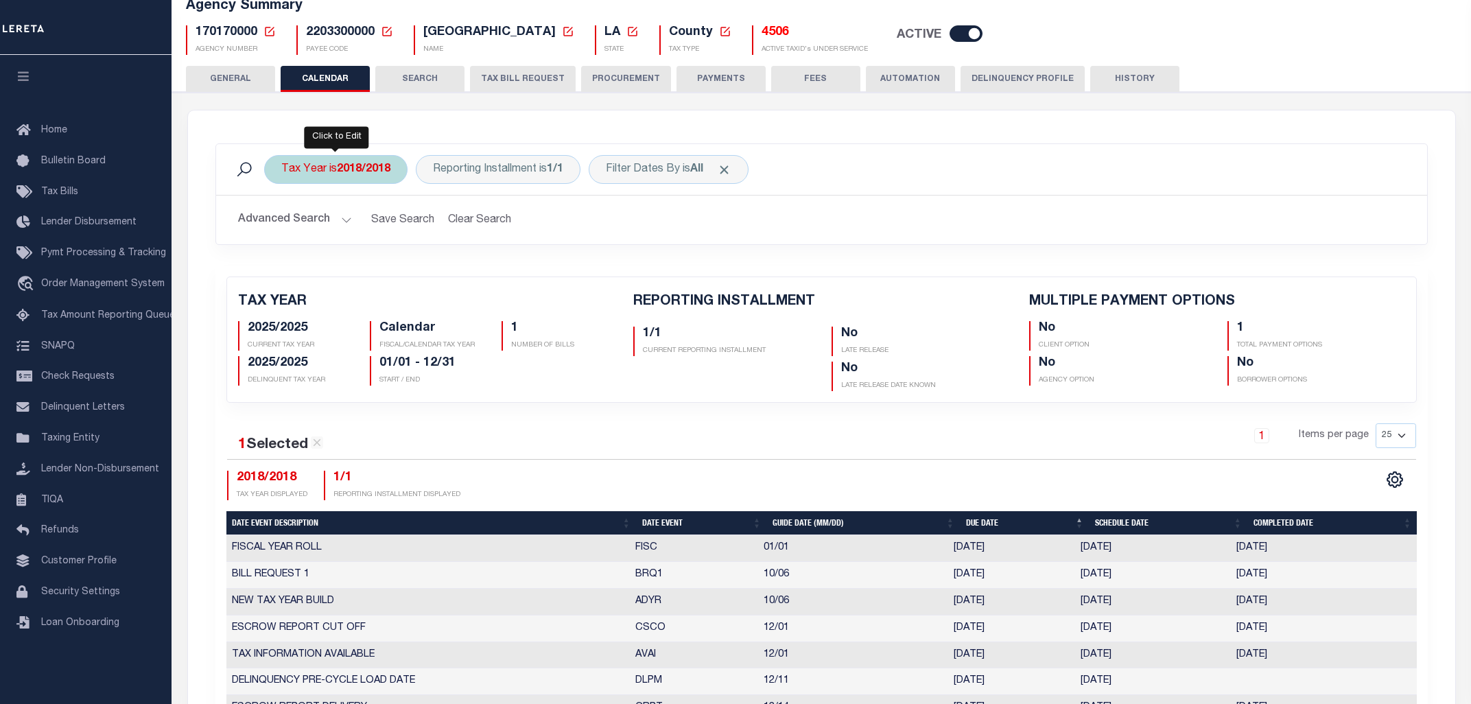
click at [349, 177] on div "Tax Year is 2018/2018" at bounding box center [335, 169] width 143 height 29
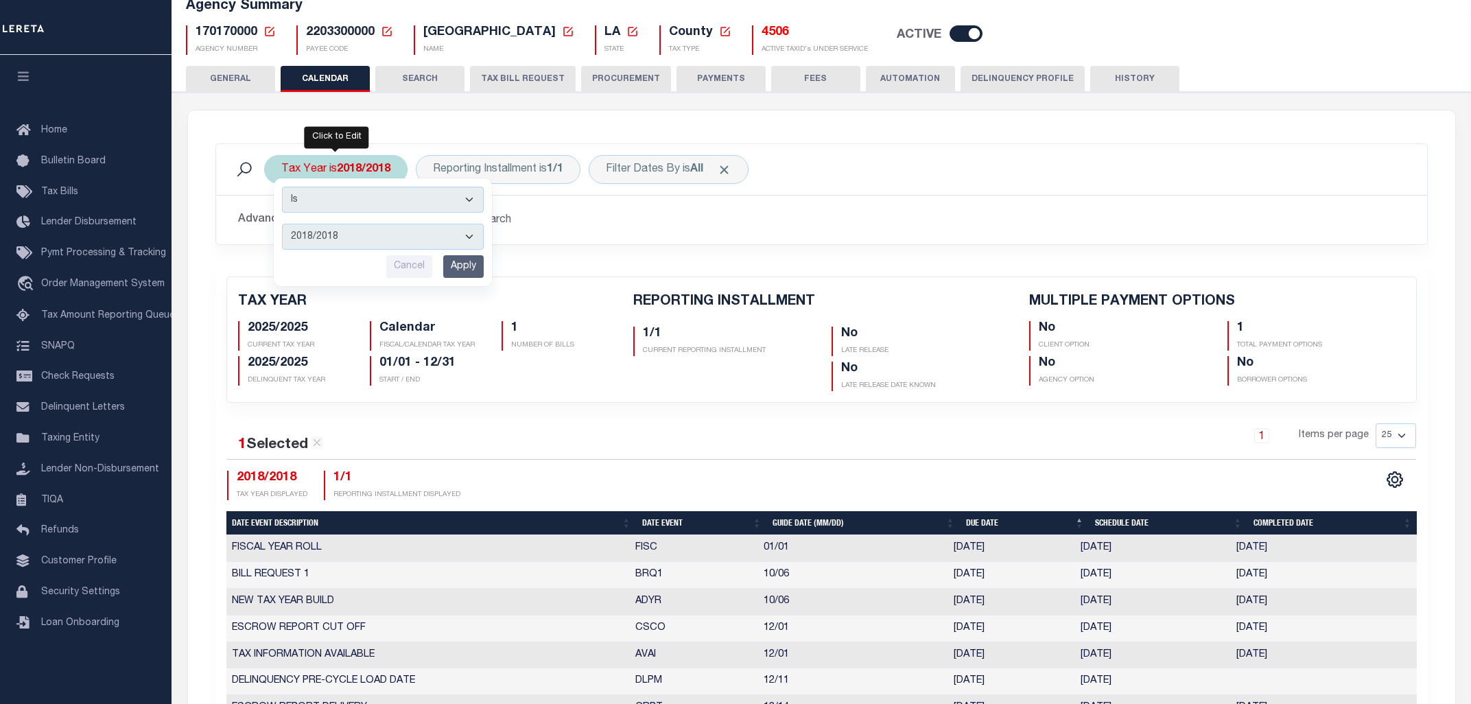
click at [282, 224] on select "2025/2025 2024/2024 2023/2023 2022/2022 2021/2021 2020/2020 2019/2019 2018/2018…" at bounding box center [383, 237] width 202 height 26
click option "2020/2020" at bounding box center [0, 0] width 0 height 0
click at [282, 224] on select "2025/2025 2024/2024 2023/2023 2022/2022 2021/2021 2020/2020 2019/2019 2018/2018…" at bounding box center [383, 237] width 202 height 26
select select "2019/2019"
click option "2019/2019" at bounding box center [0, 0] width 0 height 0
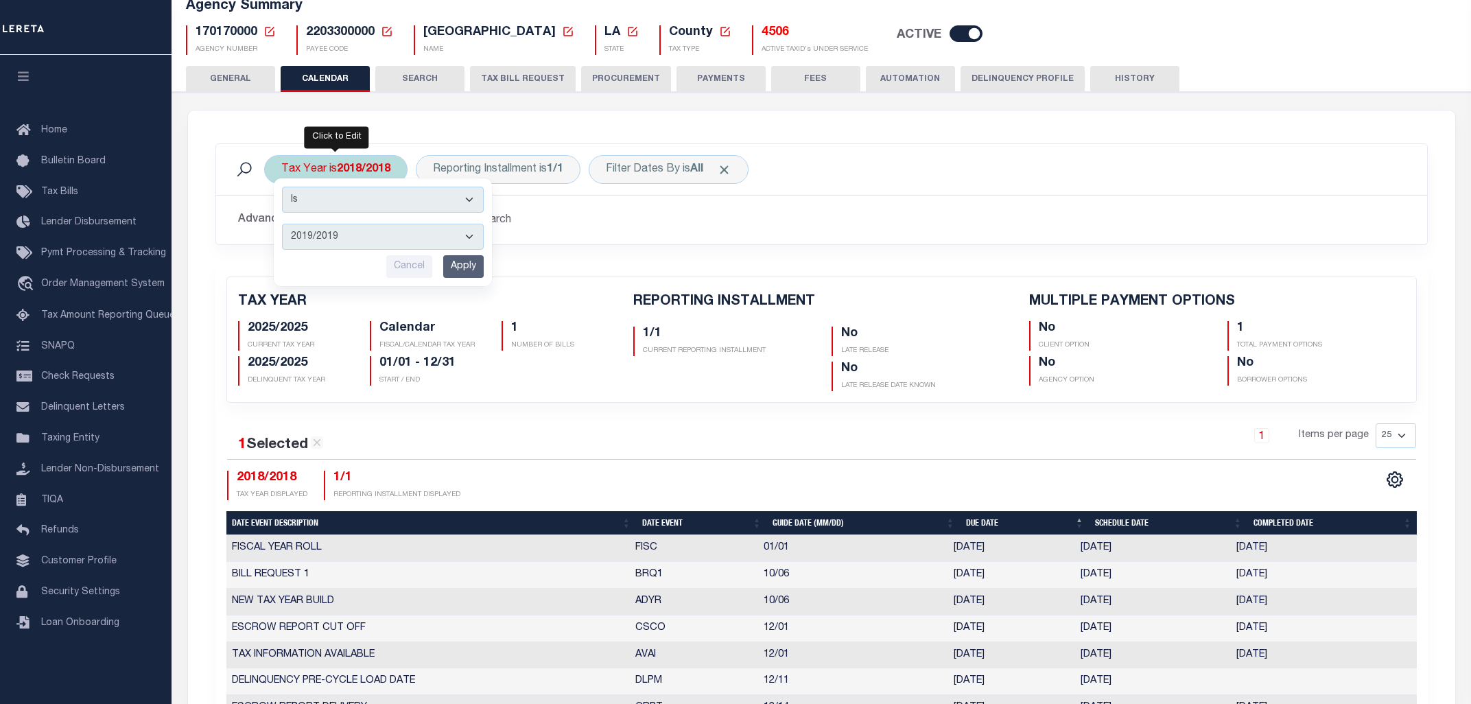
click at [477, 265] on input "Apply" at bounding box center [463, 266] width 40 height 23
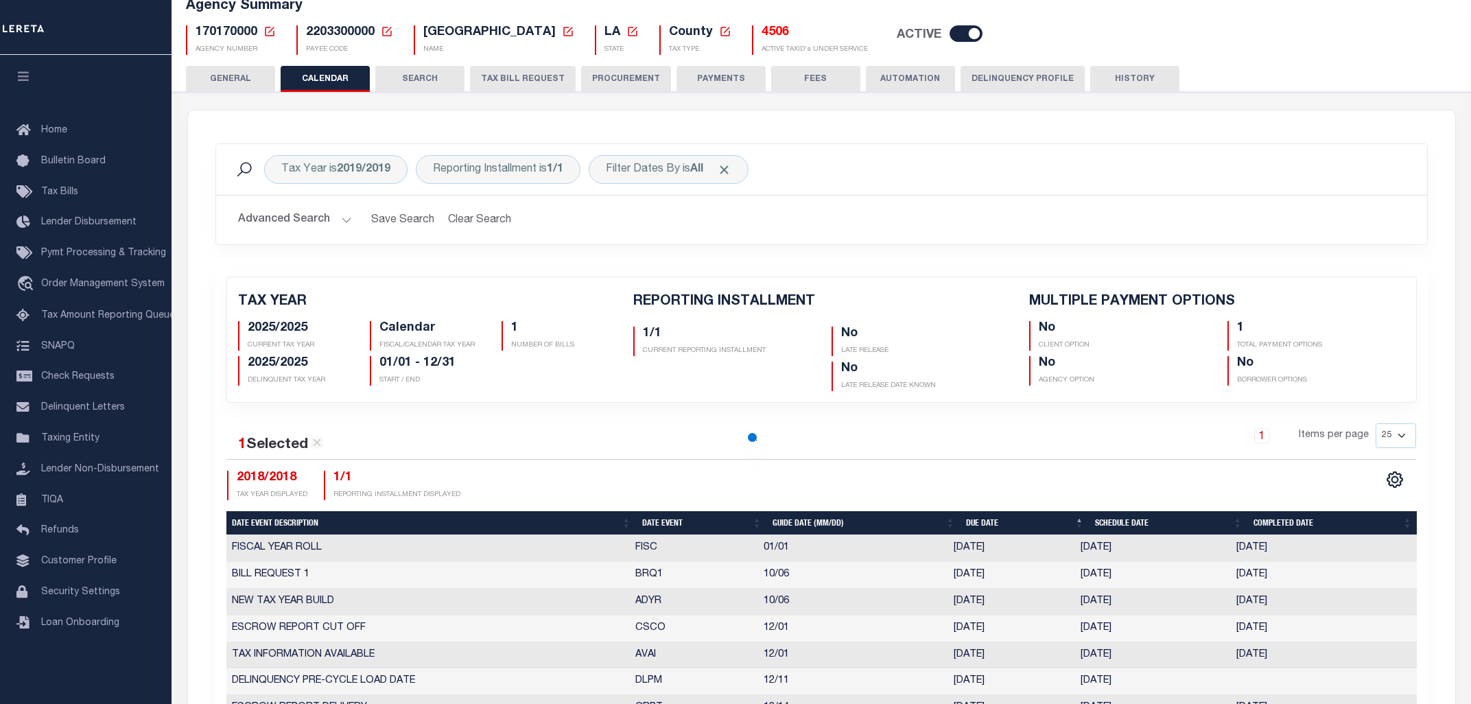
checkbox input "false"
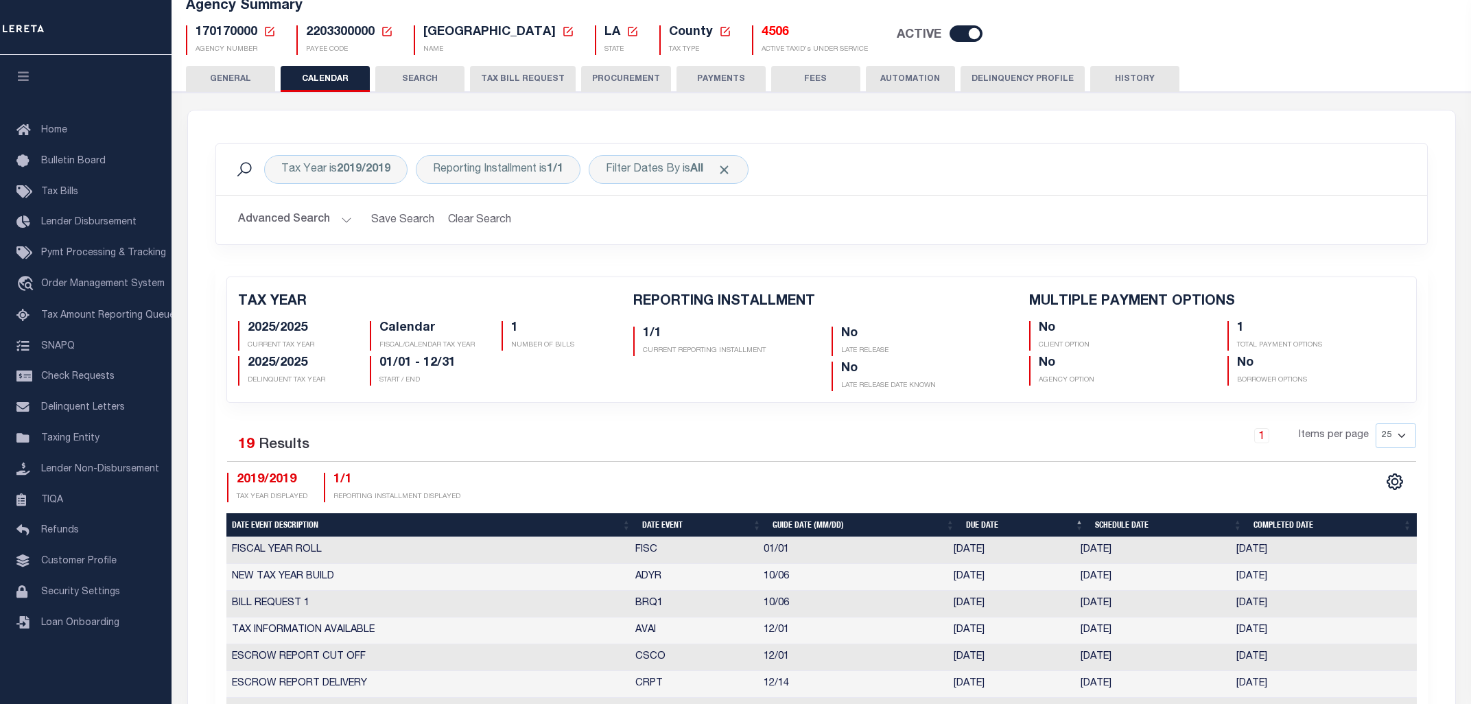
click at [639, 210] on h2 "Advanced Search Save Search Clear Search PayeeReportingEventDatesGridWrapper_dy…" at bounding box center [821, 220] width 1189 height 27
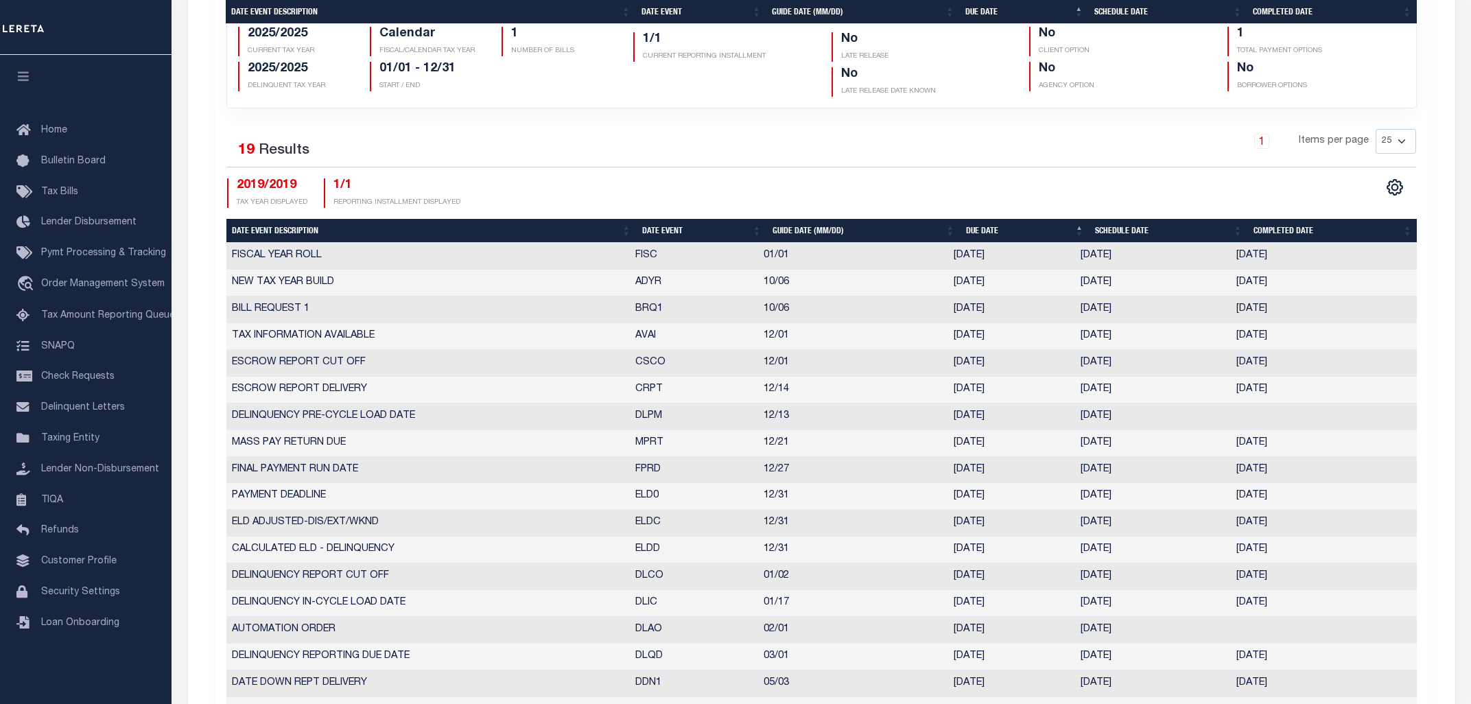
scroll to position [690, 0]
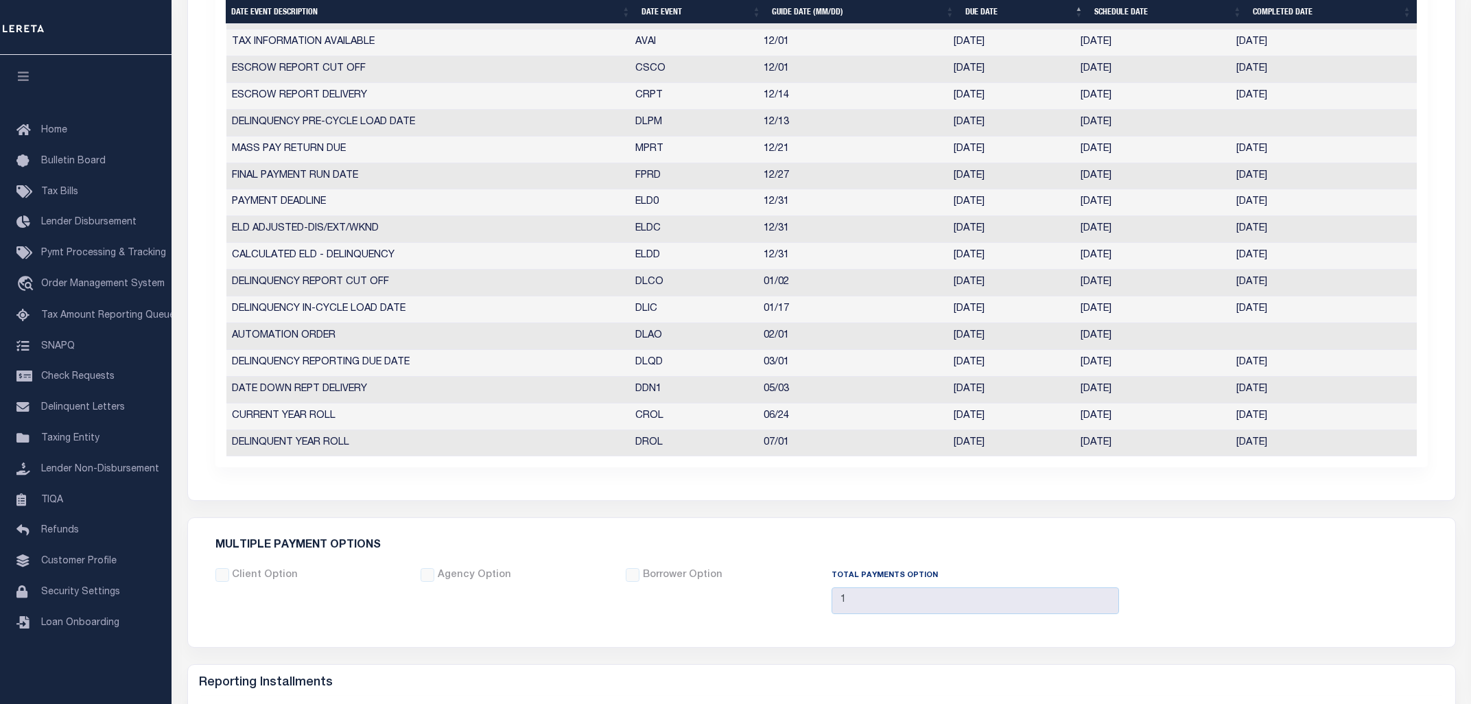
drag, startPoint x: 1148, startPoint y: 419, endPoint x: 1079, endPoint y: 419, distance: 69.3
click at [1079, 419] on td "06/24/2020" at bounding box center [1153, 416] width 156 height 27
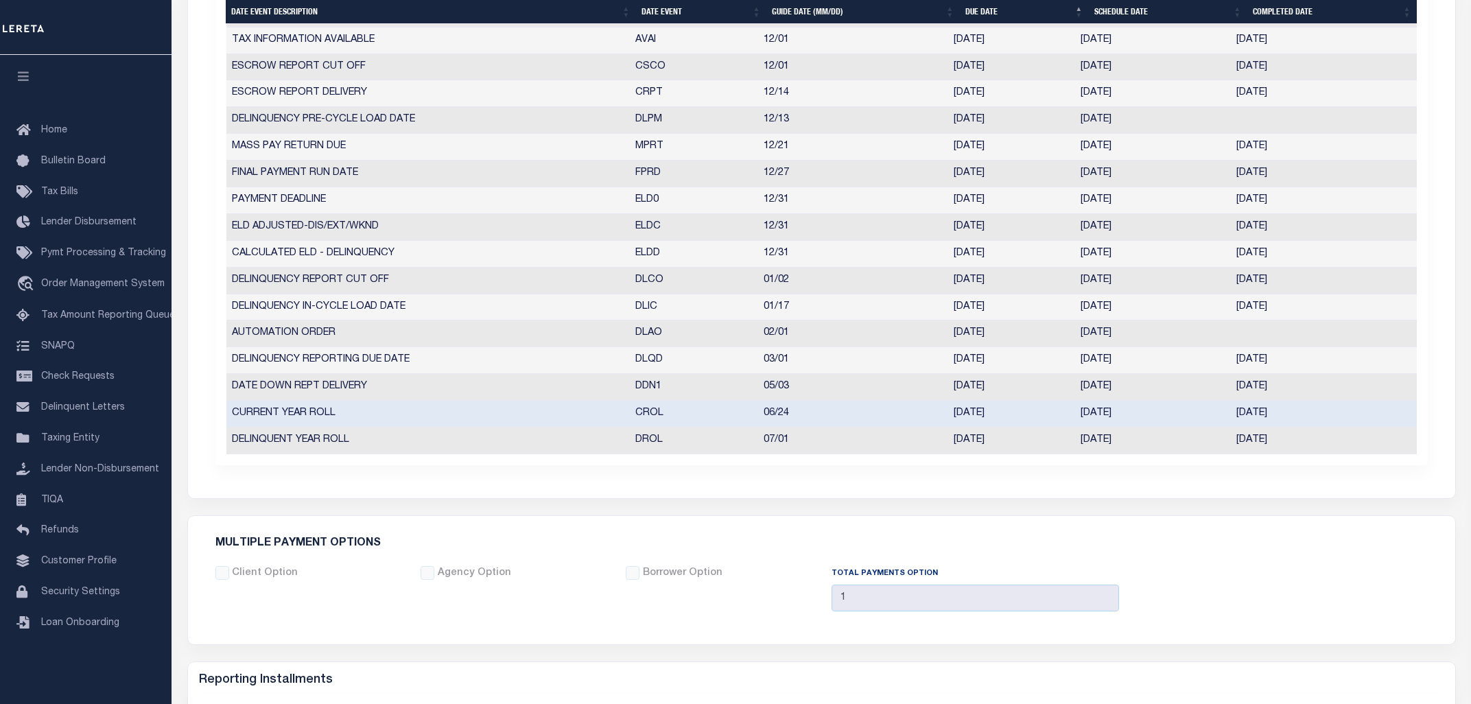
scroll to position [688, 0]
copy td "06/24/2020"
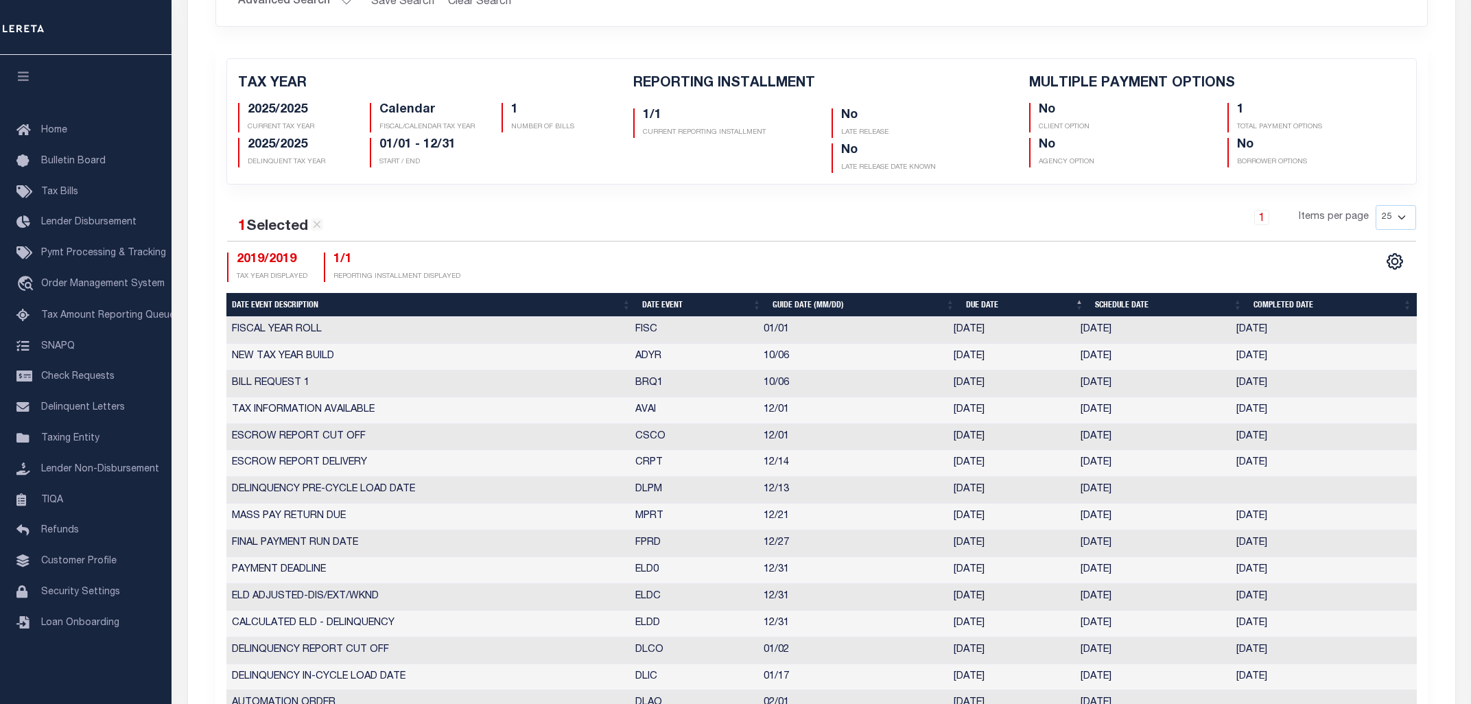
scroll to position [0, 0]
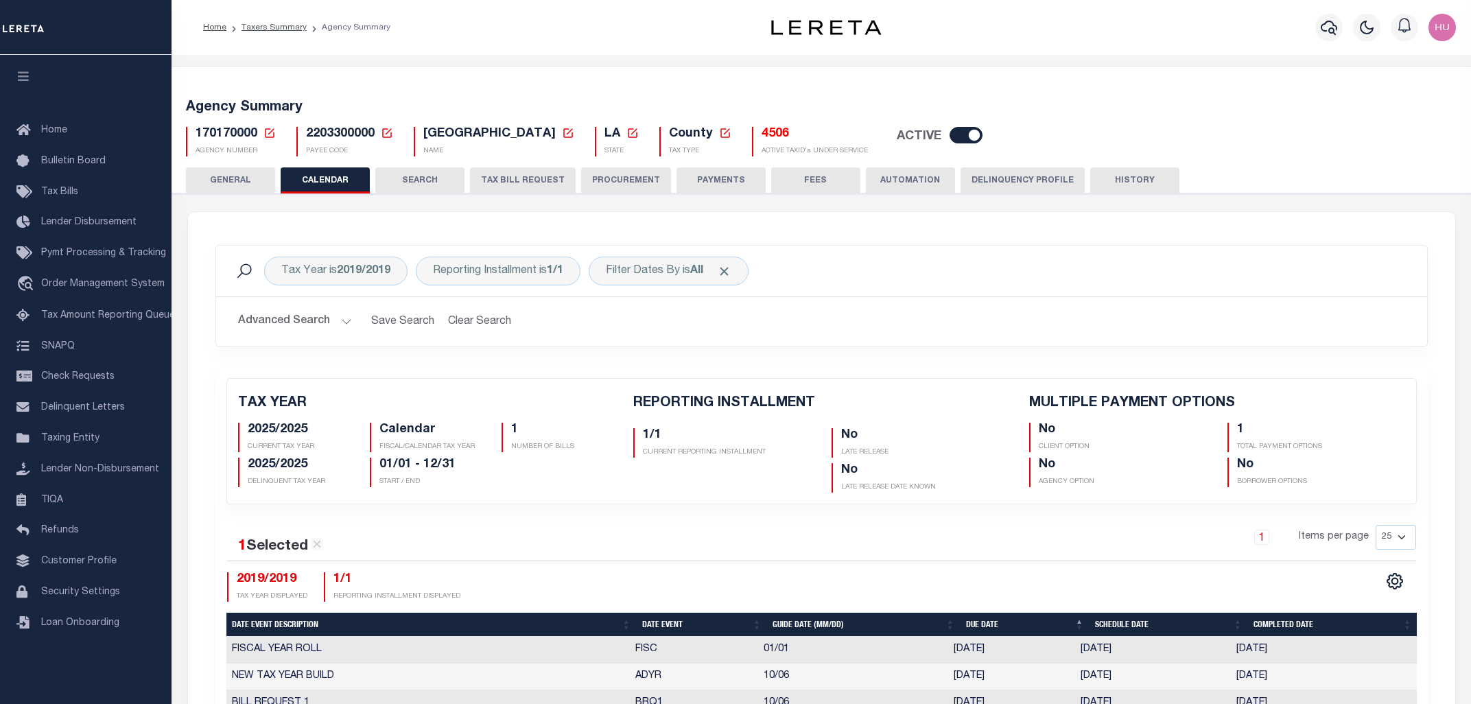
click at [578, 20] on div "Home Taxers Summary Agency Summary" at bounding box center [456, 27] width 528 height 29
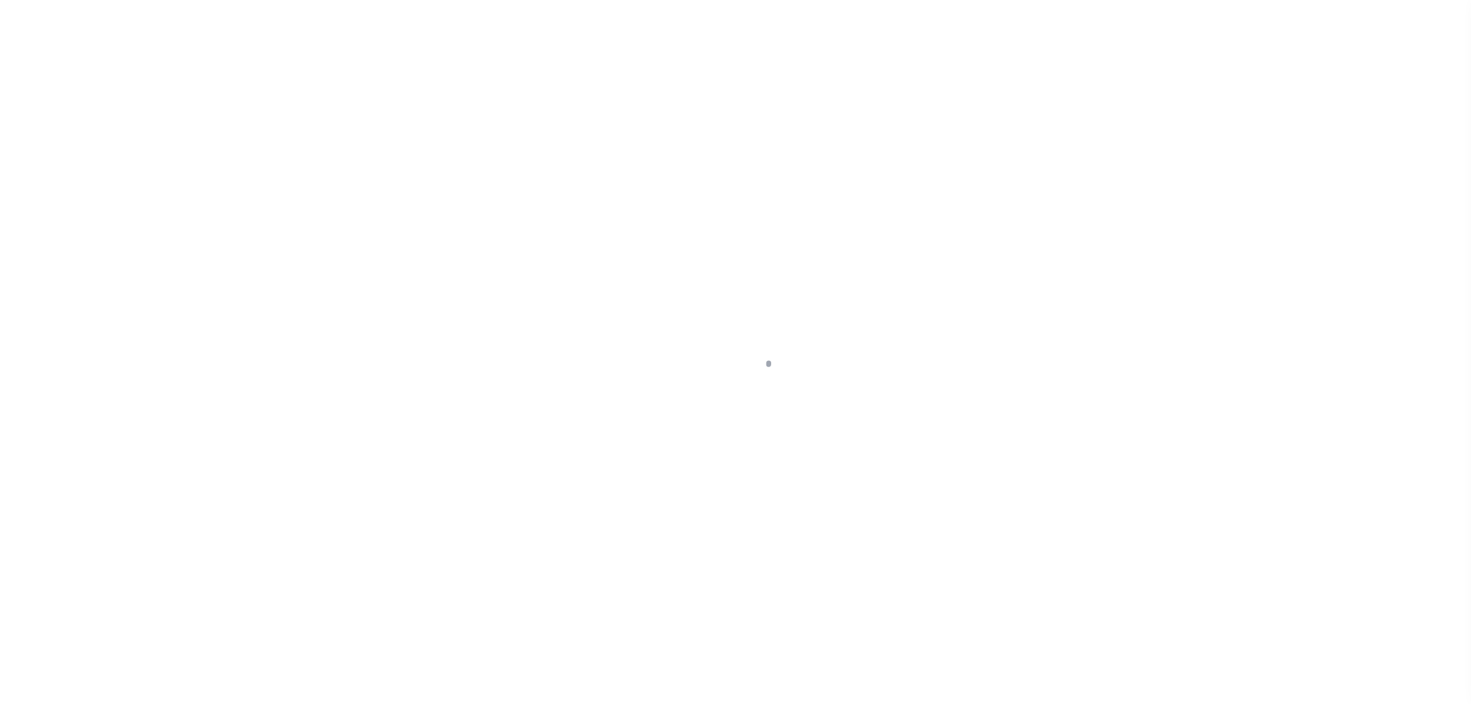
select select "Escrow"
type input "[STREET_ADDRESS]"
type input "640530"
select select
type input "Baton Rouge LA 70802"
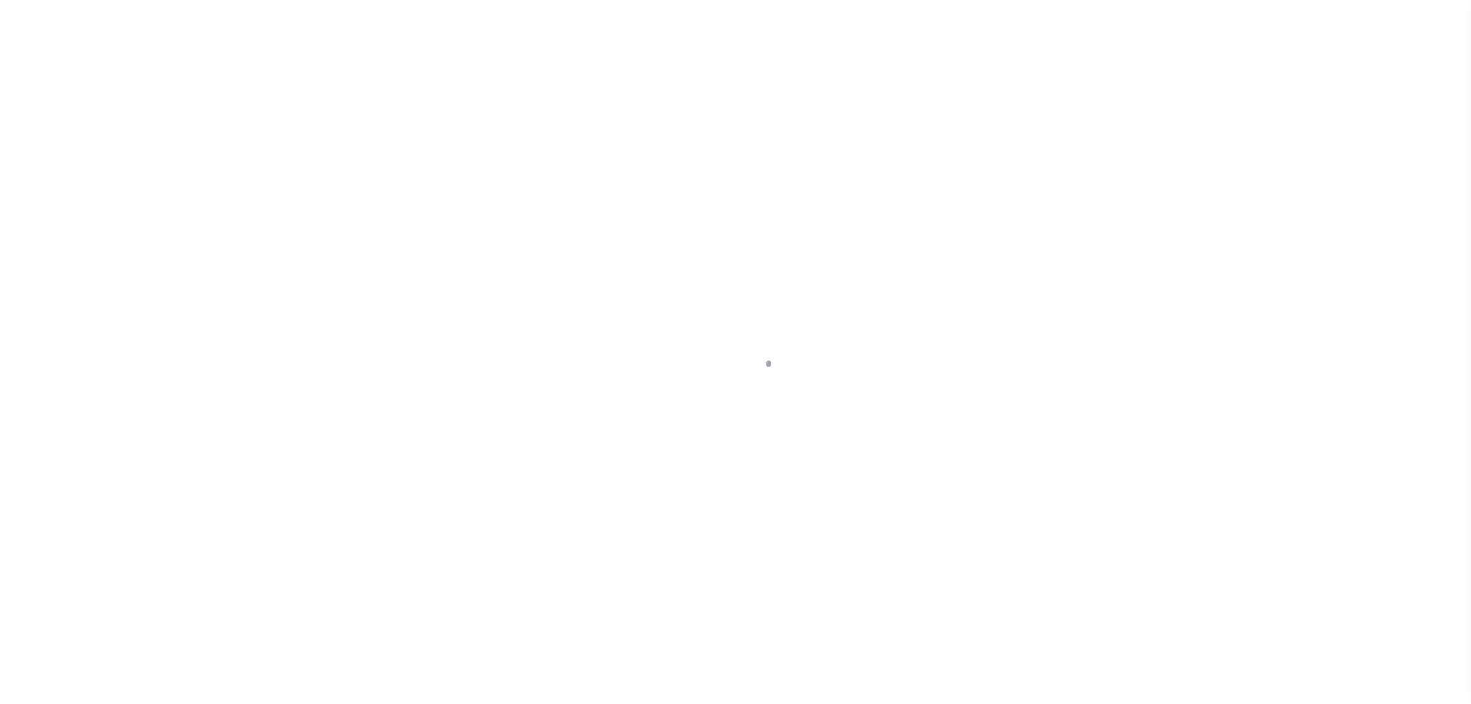
type input "40011540-1"
type input "LA"
select select
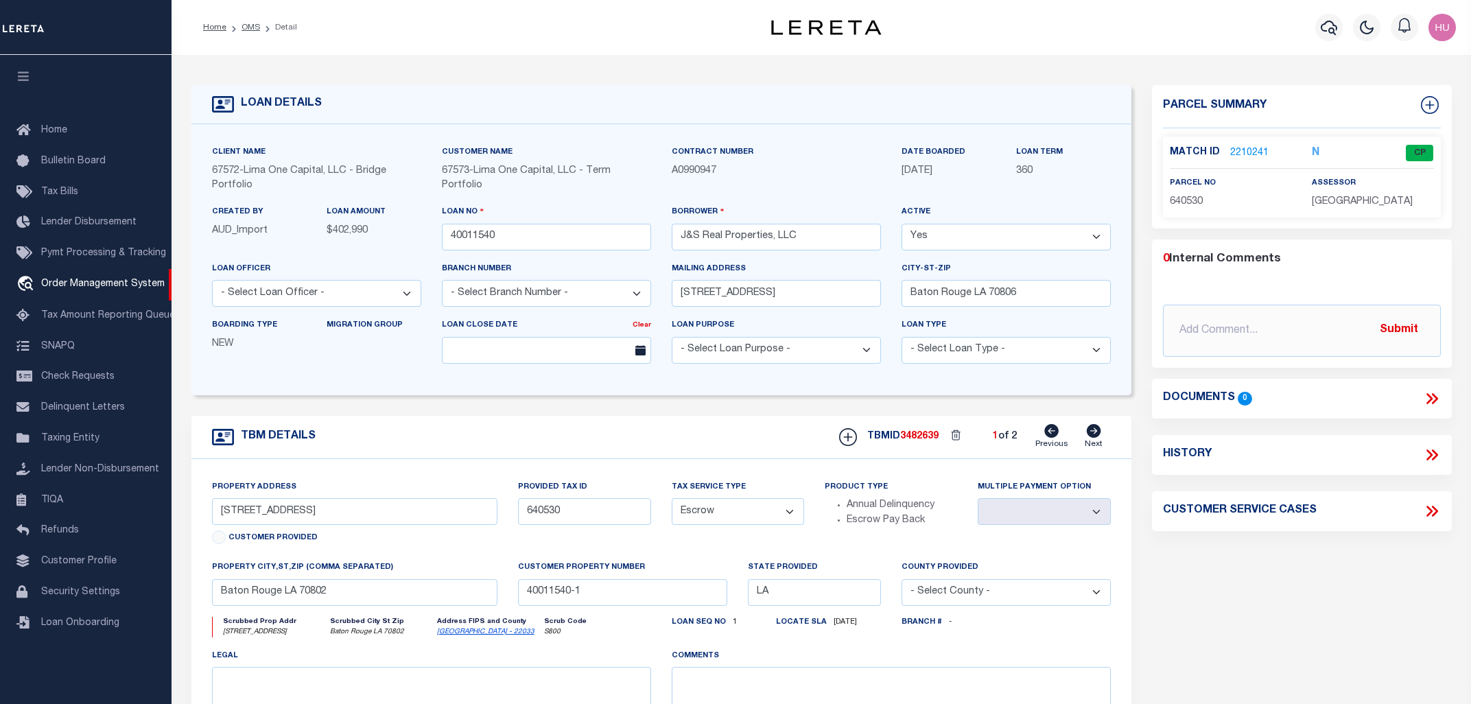
click at [1246, 147] on link "2210241" at bounding box center [1249, 153] width 38 height 14
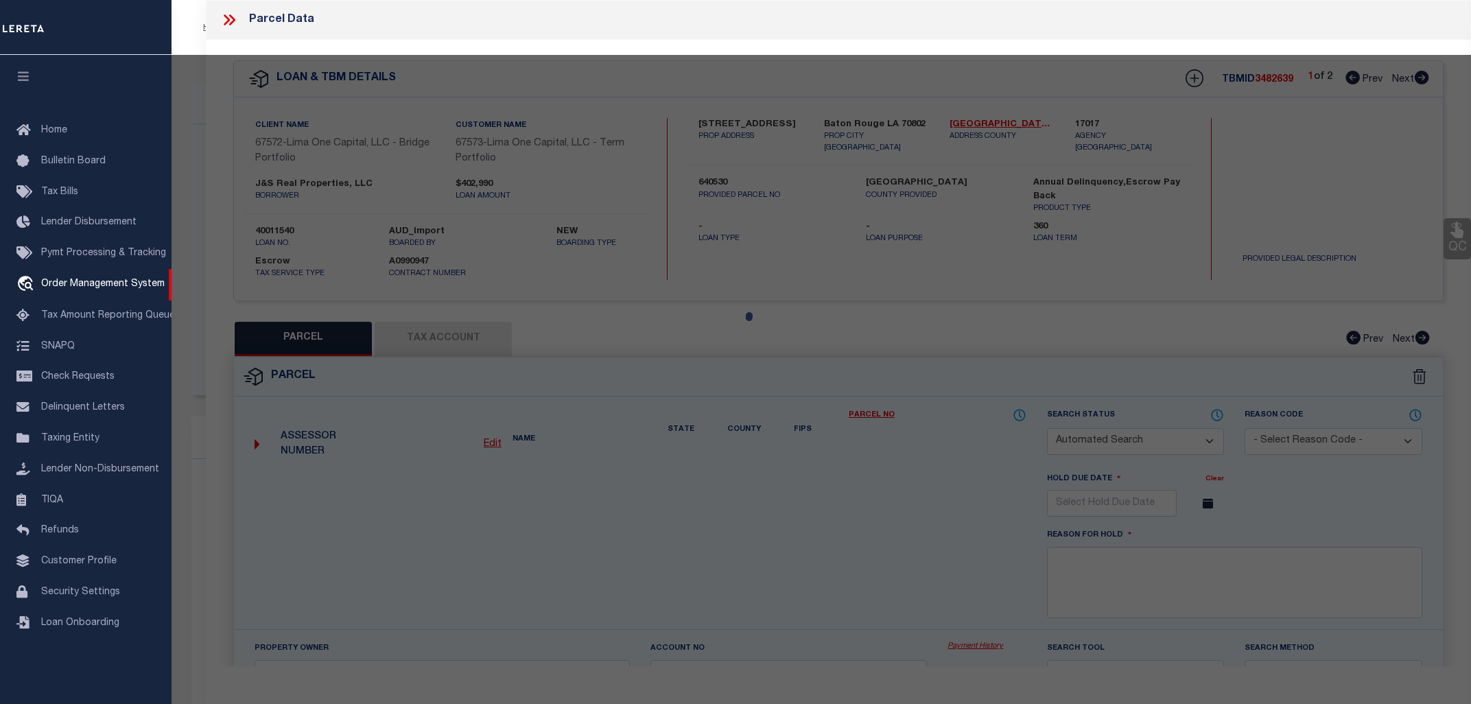
checkbox input "false"
select select "CP"
type input "[PERSON_NAME]"
select select "ATL"
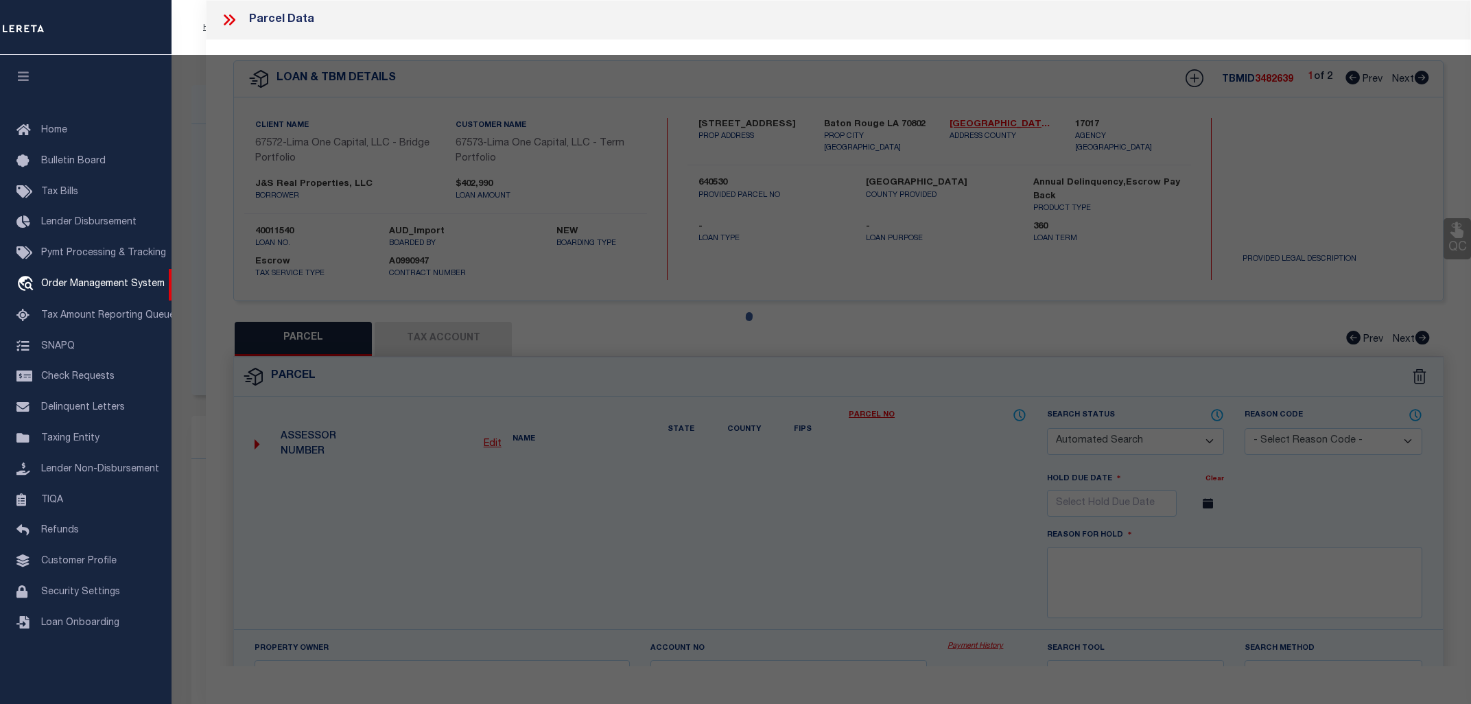
select select "ADD"
type input "[STREET_ADDRESS]"
checkbox input "false"
type input "[GEOGRAPHIC_DATA]"
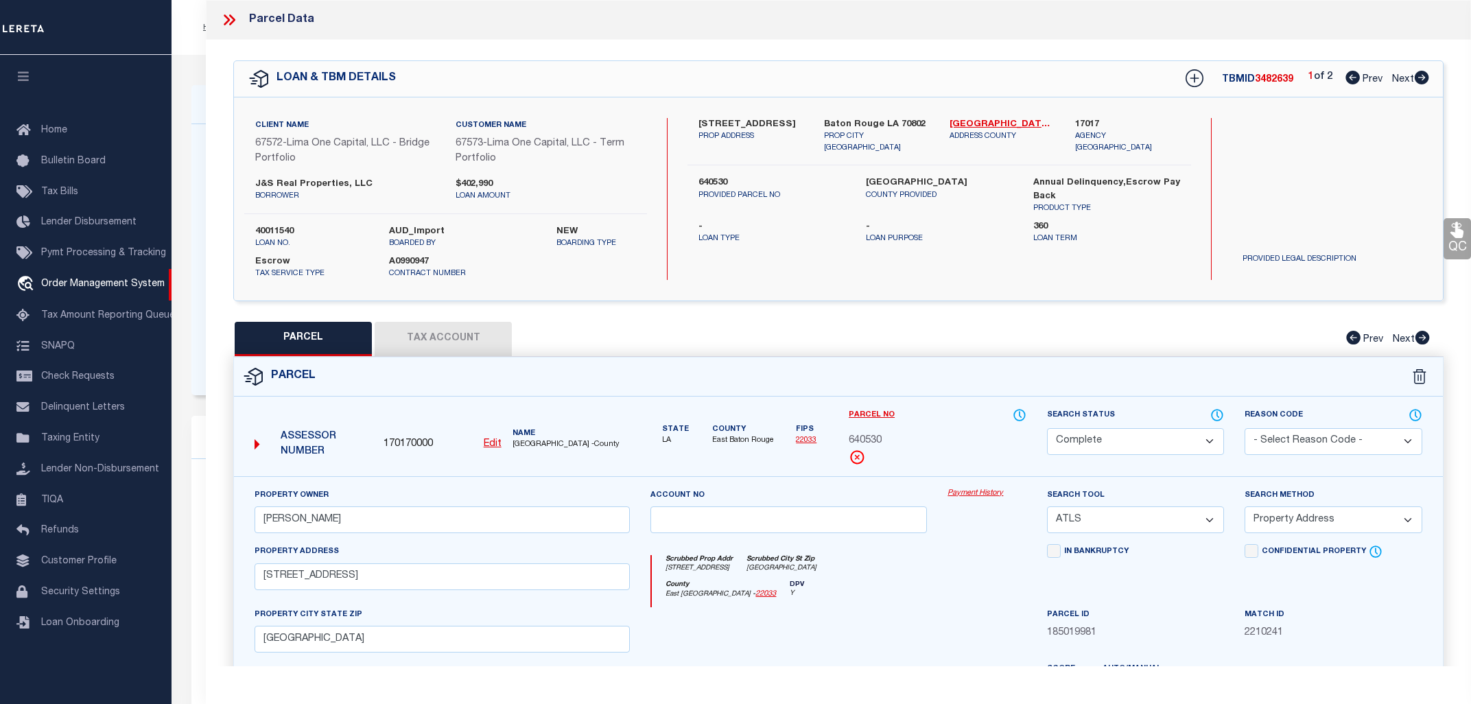
click at [475, 339] on button "Tax Account" at bounding box center [443, 339] width 137 height 34
select select "100"
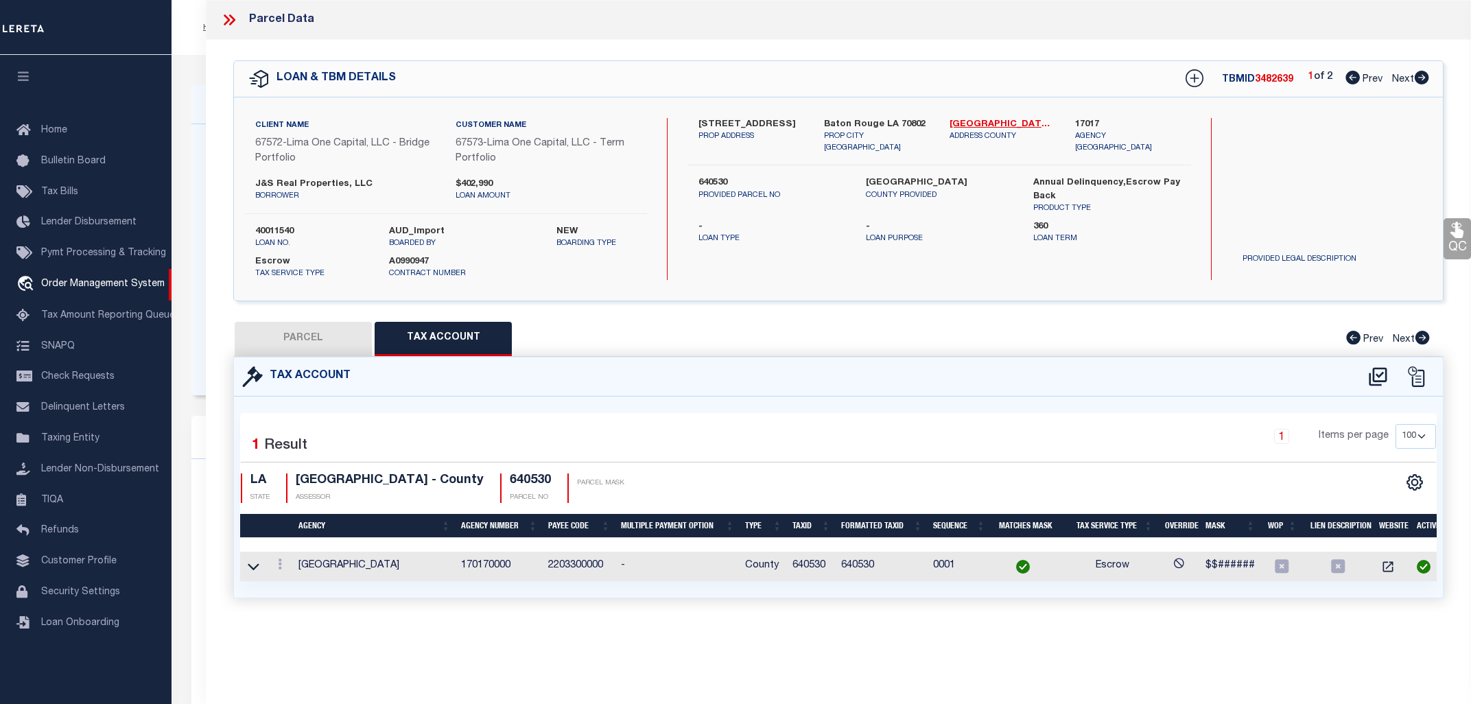
click at [572, 560] on td "2203300000" at bounding box center [579, 567] width 73 height 30
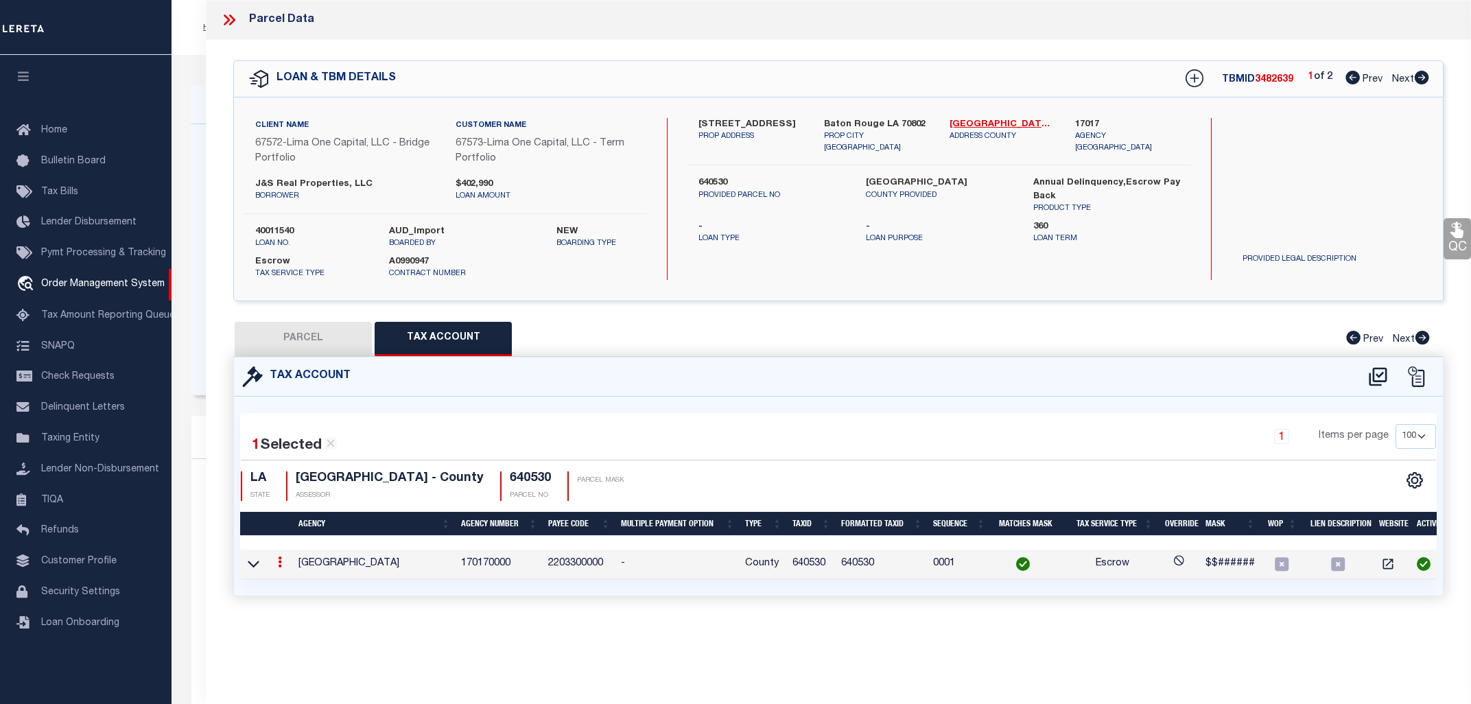
click at [572, 560] on td "2203300000" at bounding box center [579, 565] width 73 height 30
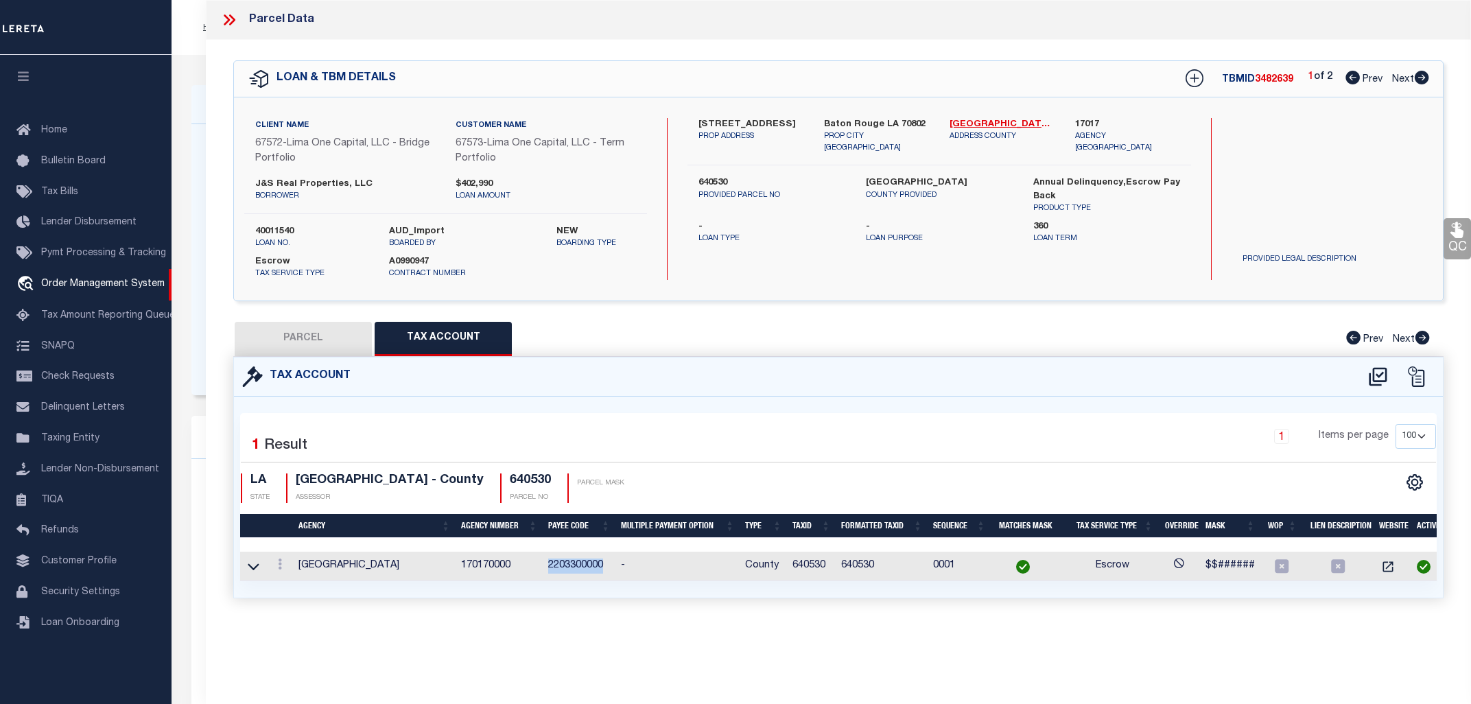
copy td "2203300000"
click at [679, 347] on div "PARCEL Tax Account Prev Next" at bounding box center [838, 339] width 1210 height 34
click at [683, 325] on div "PARCEL Tax Account Prev Next" at bounding box center [838, 339] width 1210 height 34
click at [751, 322] on div "PARCEL Tax Account Prev Next" at bounding box center [838, 339] width 1210 height 34
click at [290, 336] on button "PARCEL" at bounding box center [303, 339] width 137 height 34
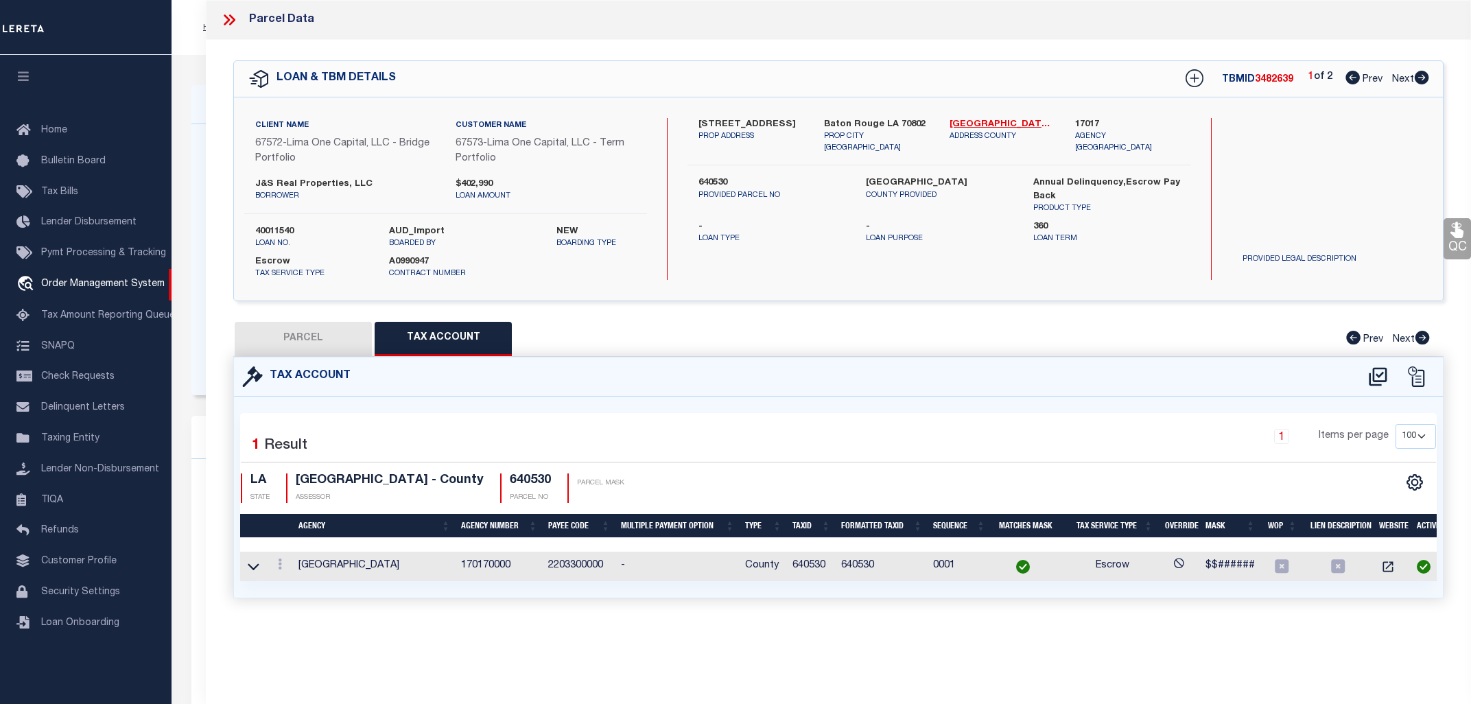
select select "AS"
select select
checkbox input "false"
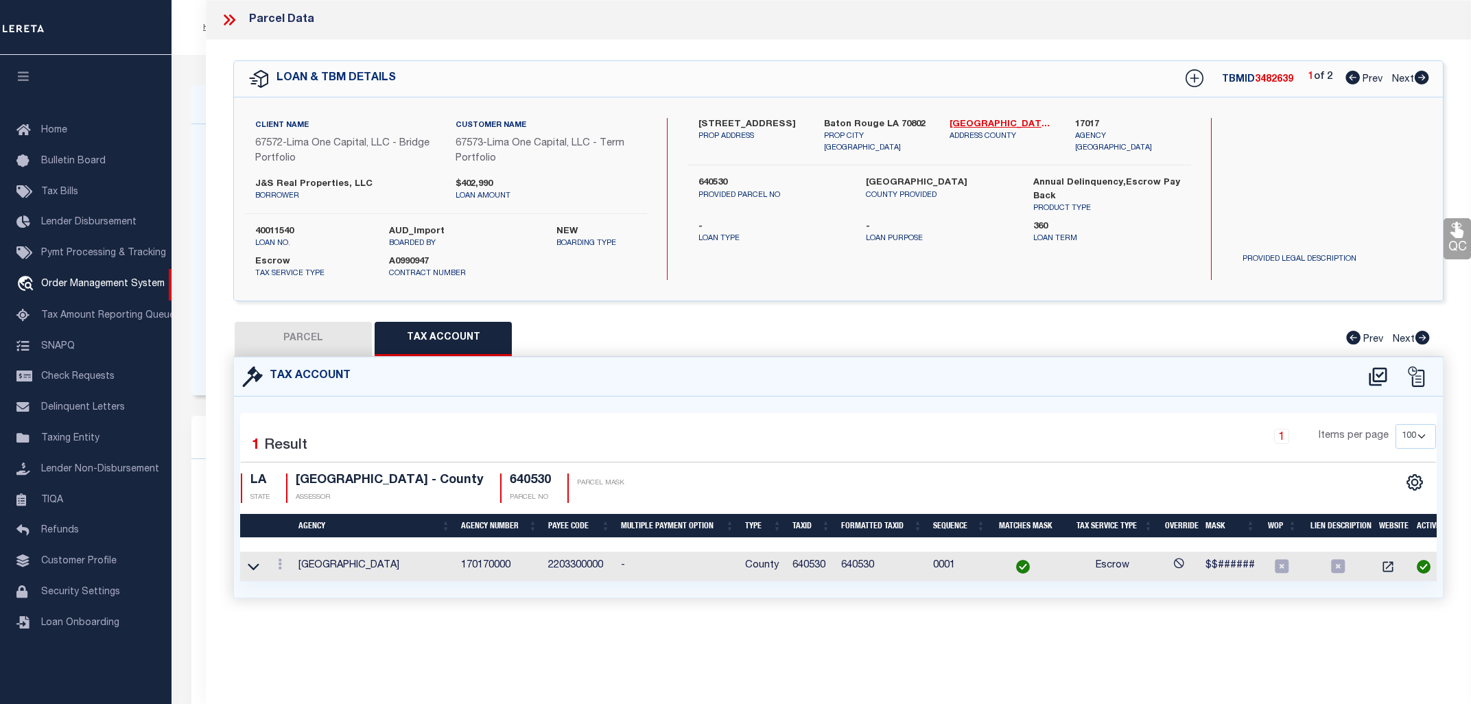
select select "CP"
type input "[PERSON_NAME]"
select select "ATL"
select select "ADD"
type input "[STREET_ADDRESS]"
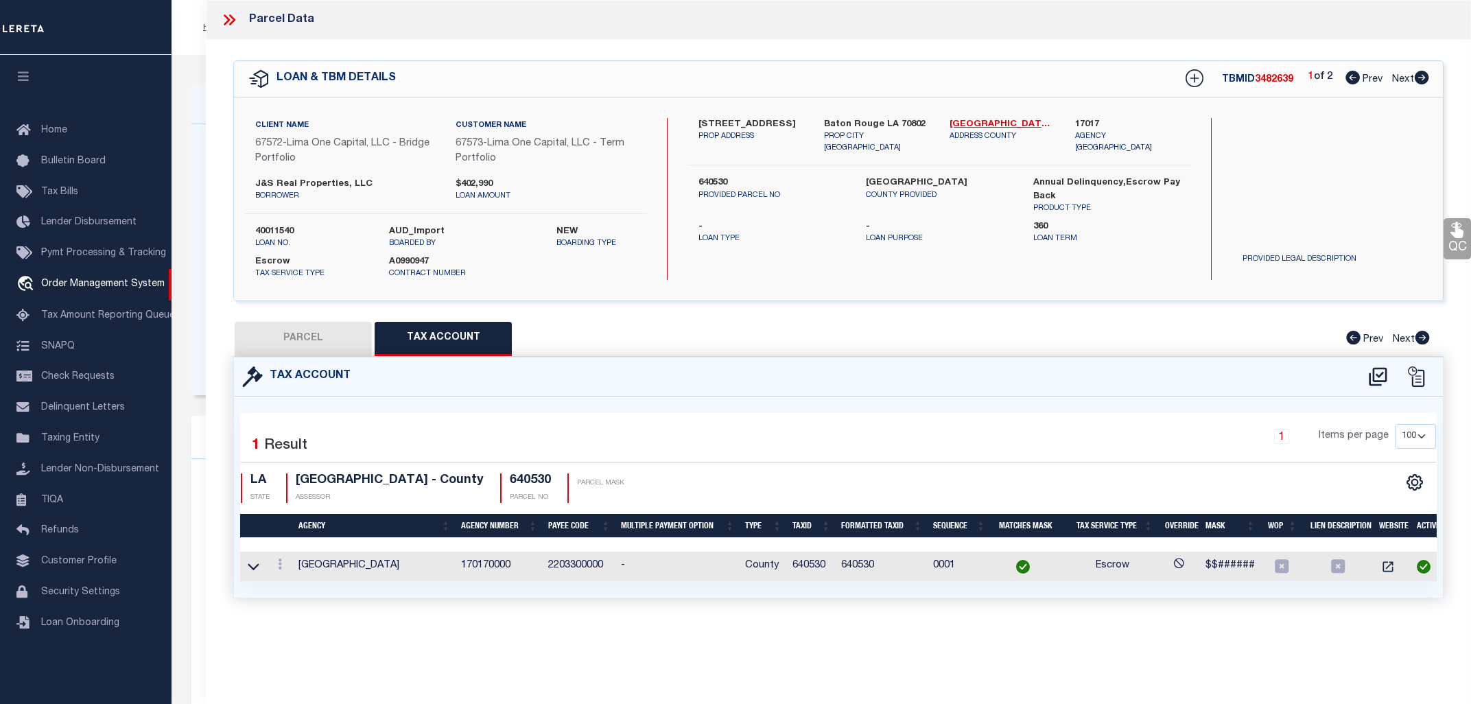
checkbox input "false"
type input "[GEOGRAPHIC_DATA]"
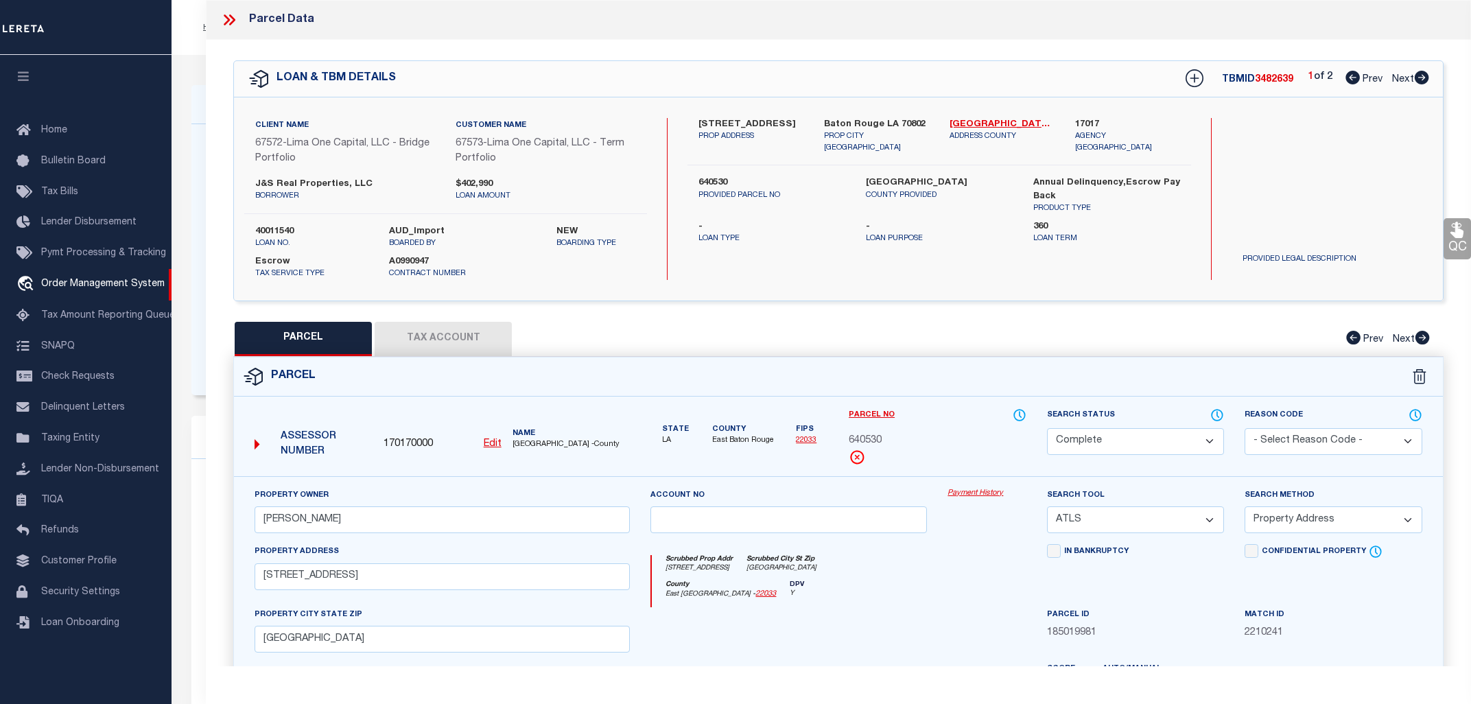
click at [228, 20] on icon at bounding box center [229, 20] width 18 height 18
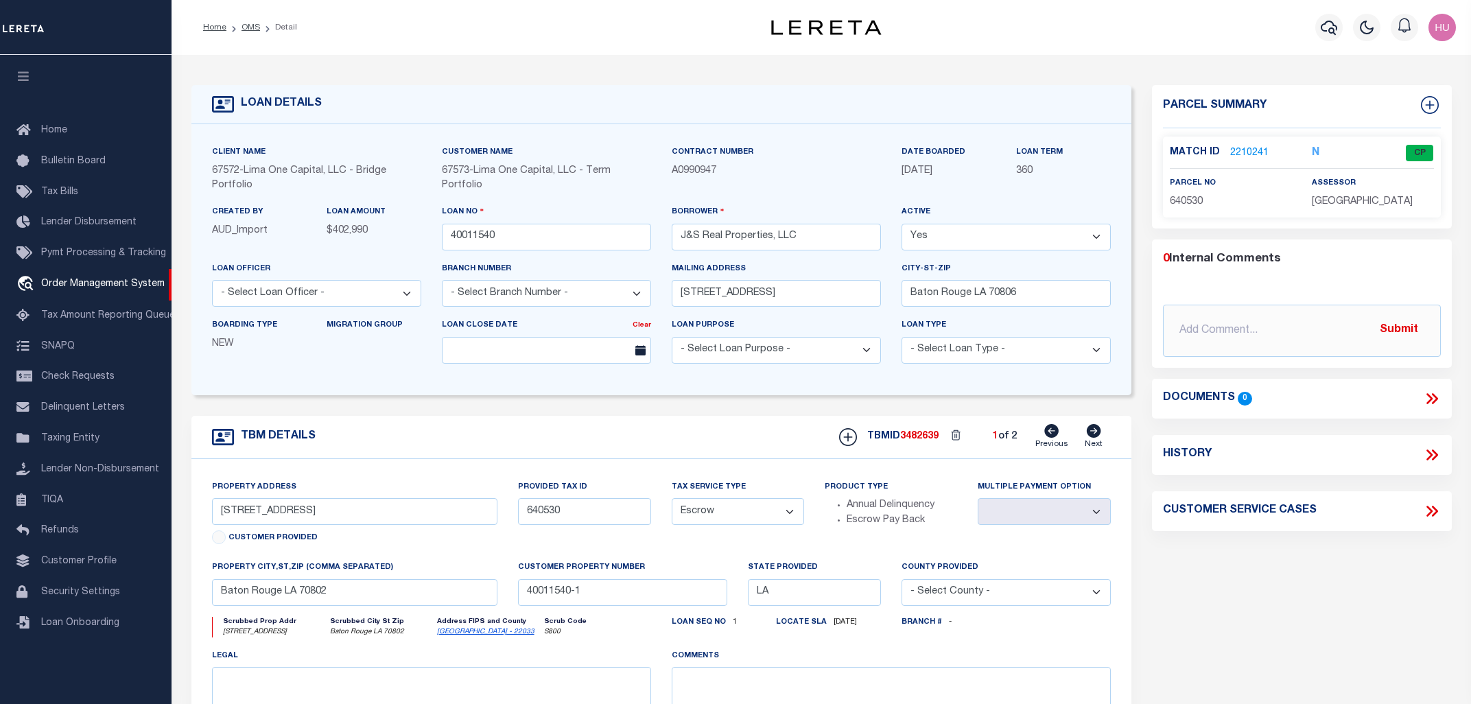
drag, startPoint x: 952, startPoint y: 168, endPoint x: 898, endPoint y: 172, distance: 54.4
click at [898, 172] on div "DATE BOARDED [DATE]" at bounding box center [948, 167] width 115 height 45
copy span "[DATE]"
click at [1240, 146] on link "2210241" at bounding box center [1249, 153] width 38 height 14
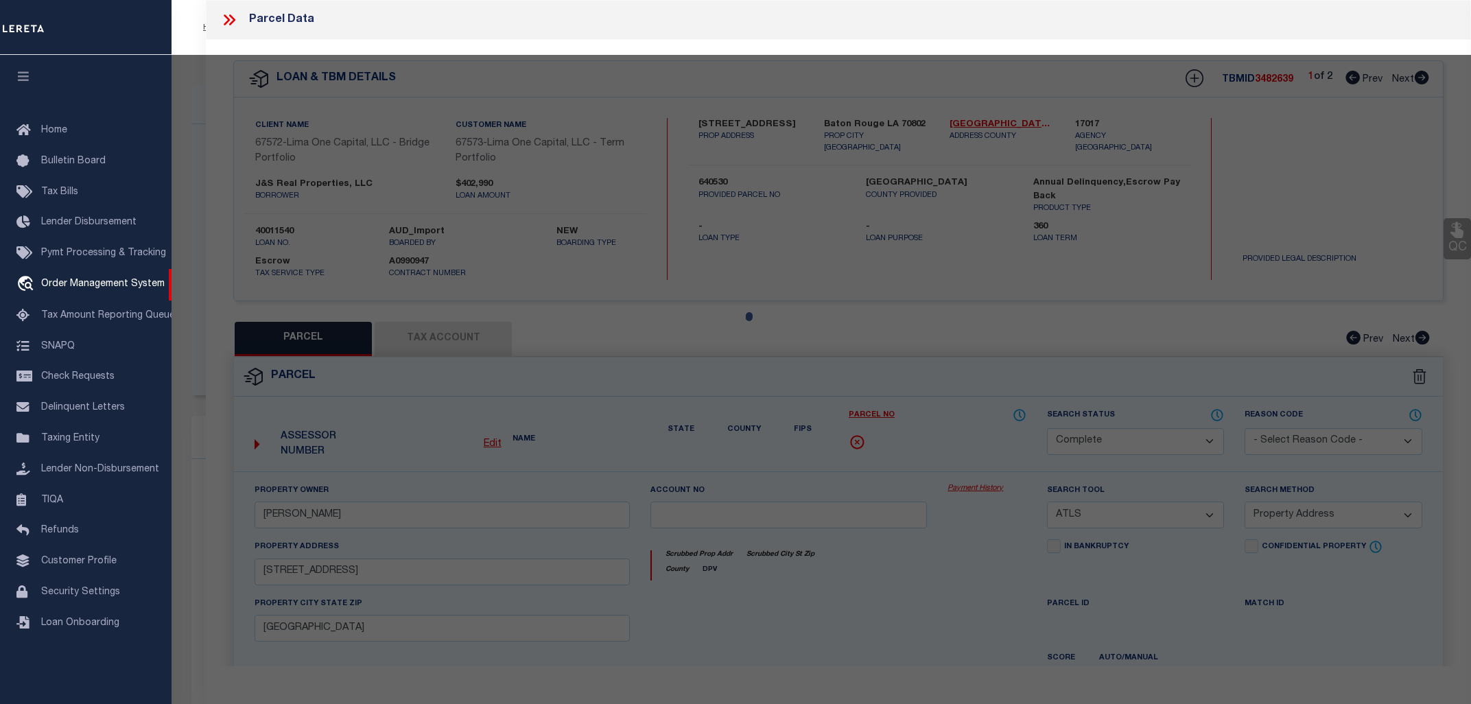
select select "AS"
select select
checkbox input "false"
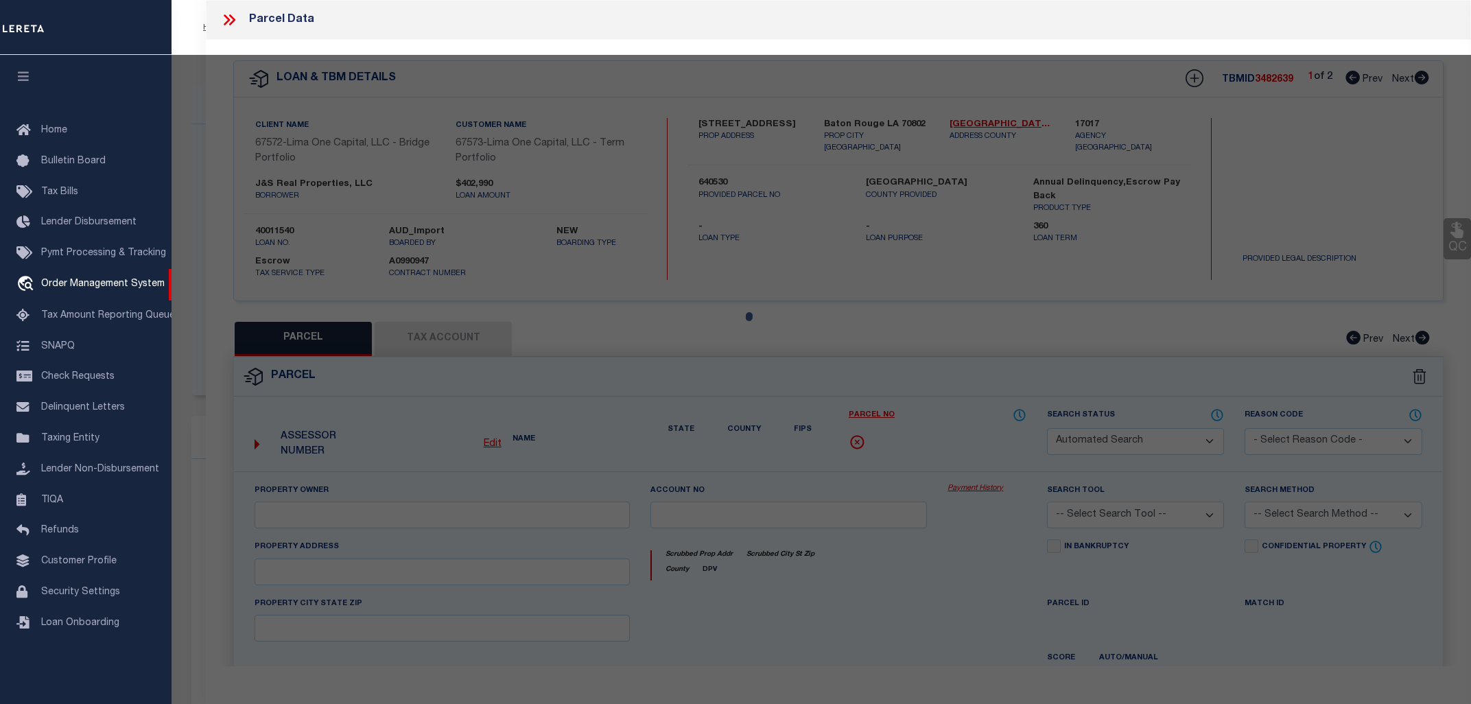
select select "CP"
type input "[PERSON_NAME]"
select select "ATL"
select select "ADD"
type input "[STREET_ADDRESS]"
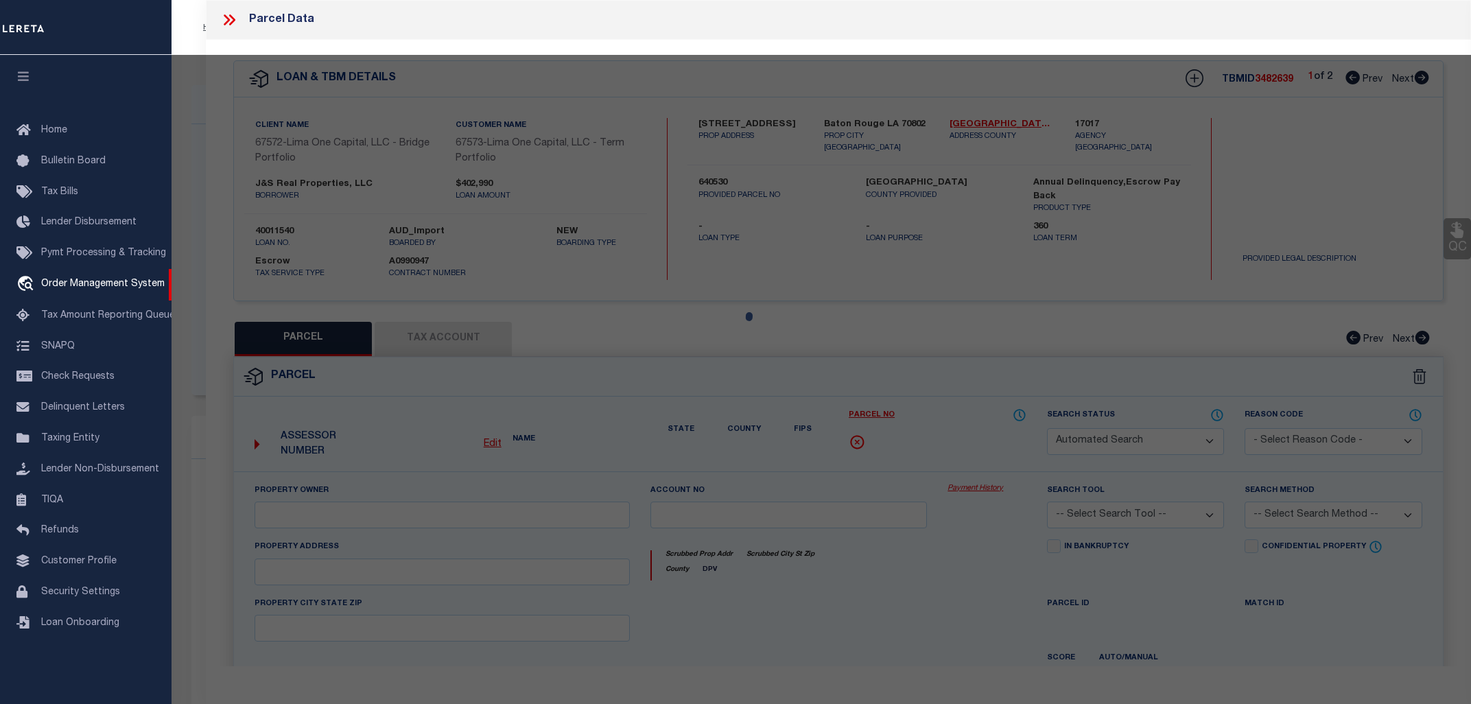
checkbox input "false"
type input "[GEOGRAPHIC_DATA]"
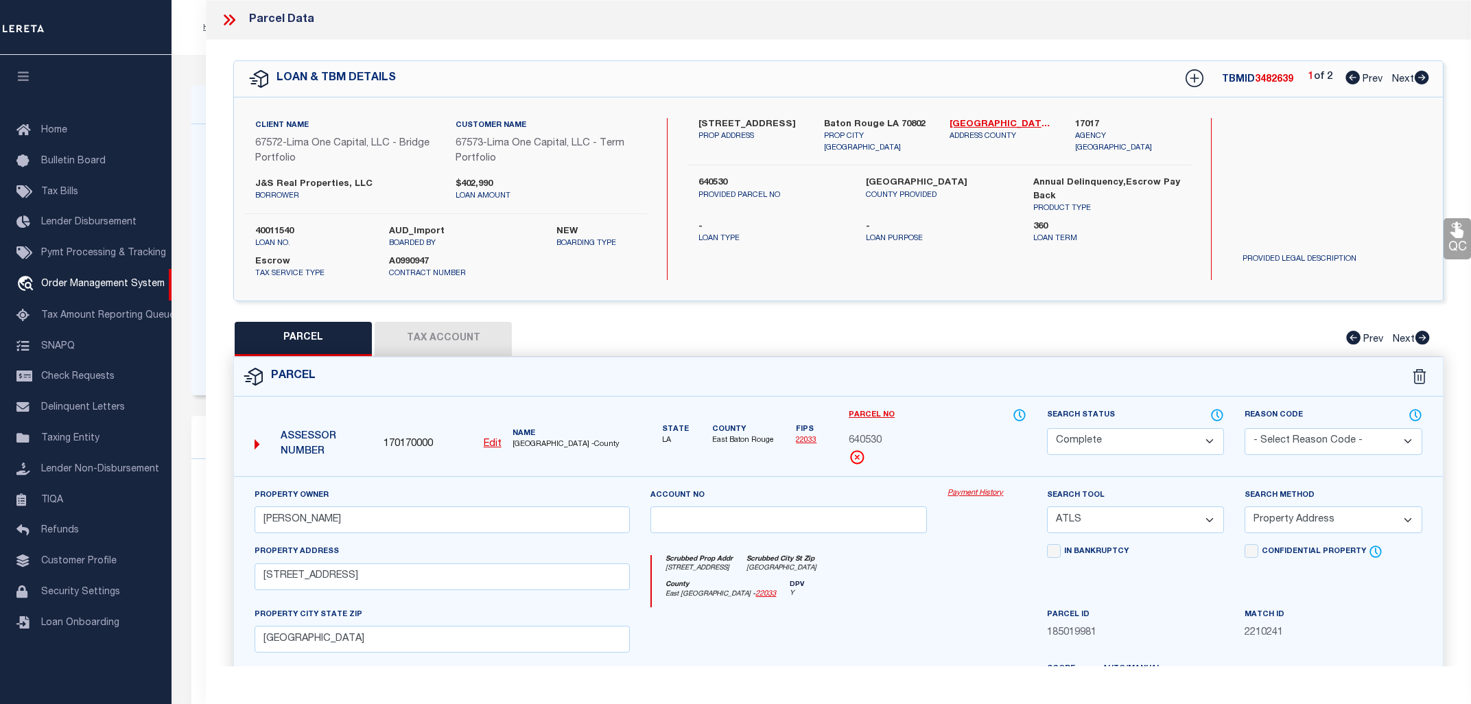
click at [972, 489] on link "Payment History" at bounding box center [987, 494] width 78 height 12
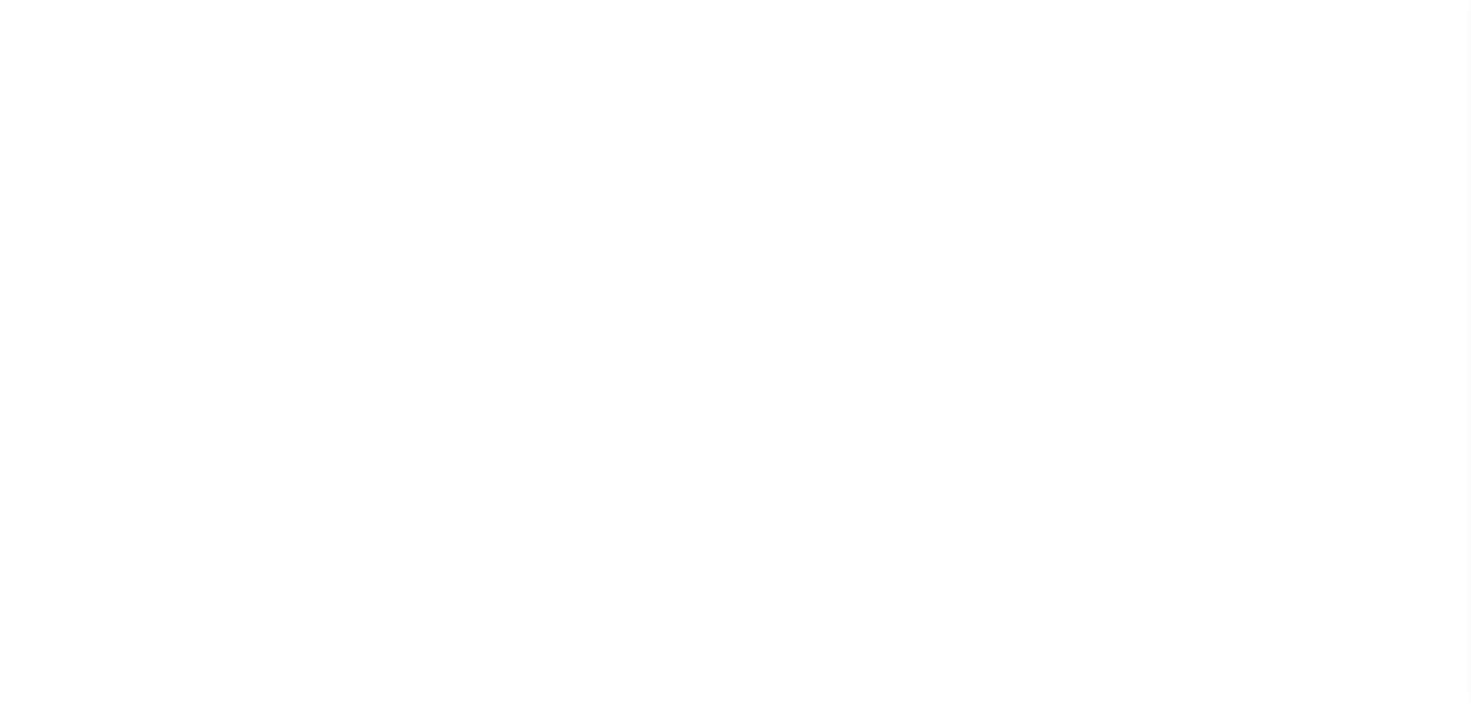
select select
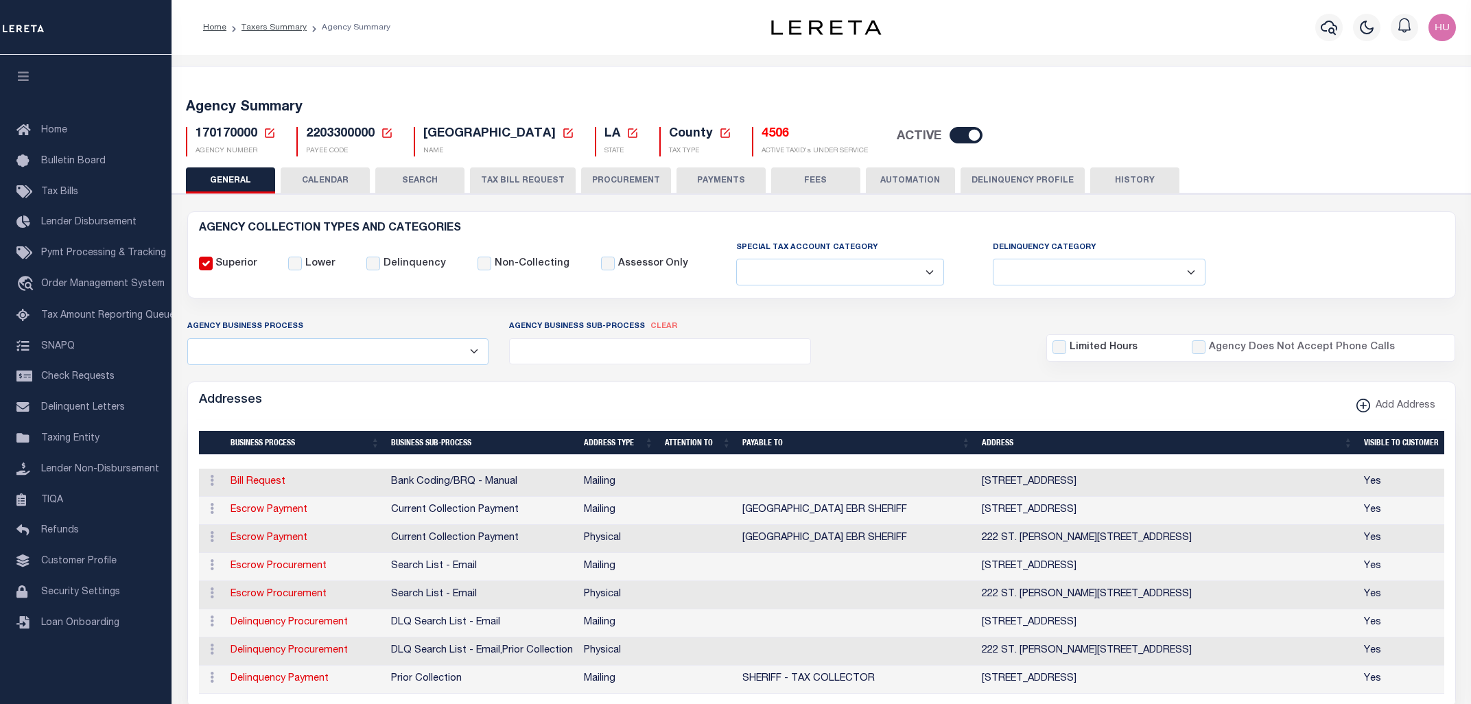
click at [327, 181] on button "CALENDAR" at bounding box center [325, 180] width 89 height 26
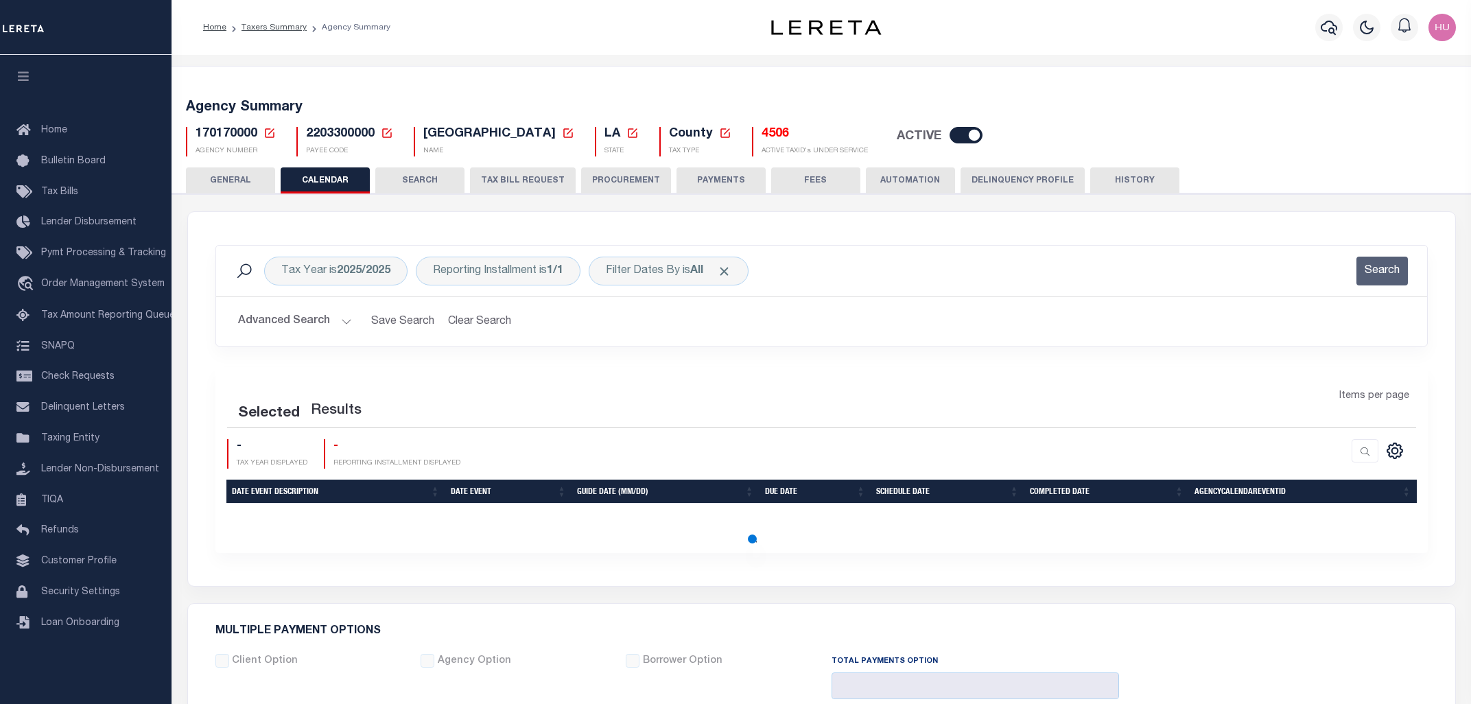
checkbox input "false"
type input "1"
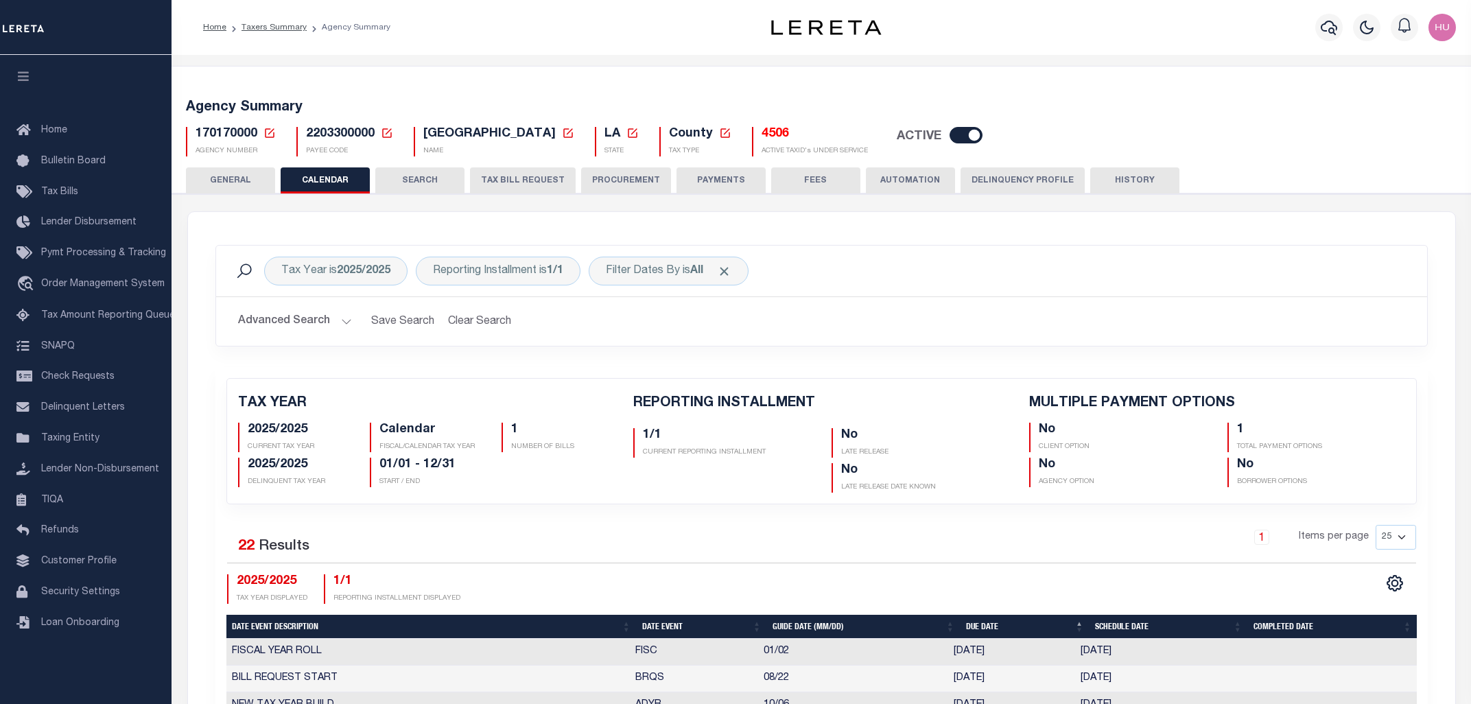
click at [373, 266] on b "2025/2025" at bounding box center [364, 271] width 54 height 11
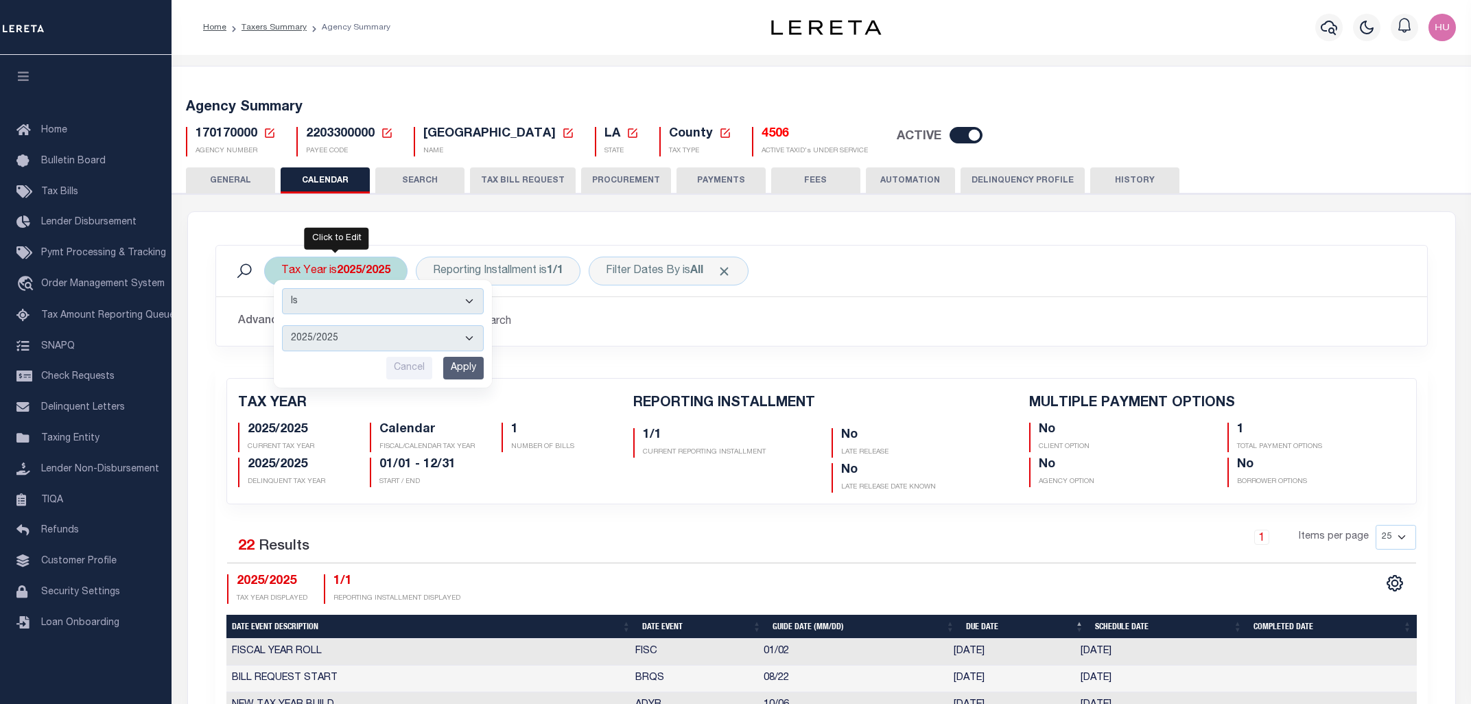
click at [282, 325] on select "2025/2025 2024/2024 2023/2023 2022/2022 2021/2021 2020/2020 2019/2019 2018/2018…" at bounding box center [383, 338] width 202 height 26
select select "2024/2024"
click option "2024/2024" at bounding box center [0, 0] width 0 height 0
click at [451, 367] on input "Apply" at bounding box center [463, 368] width 40 height 23
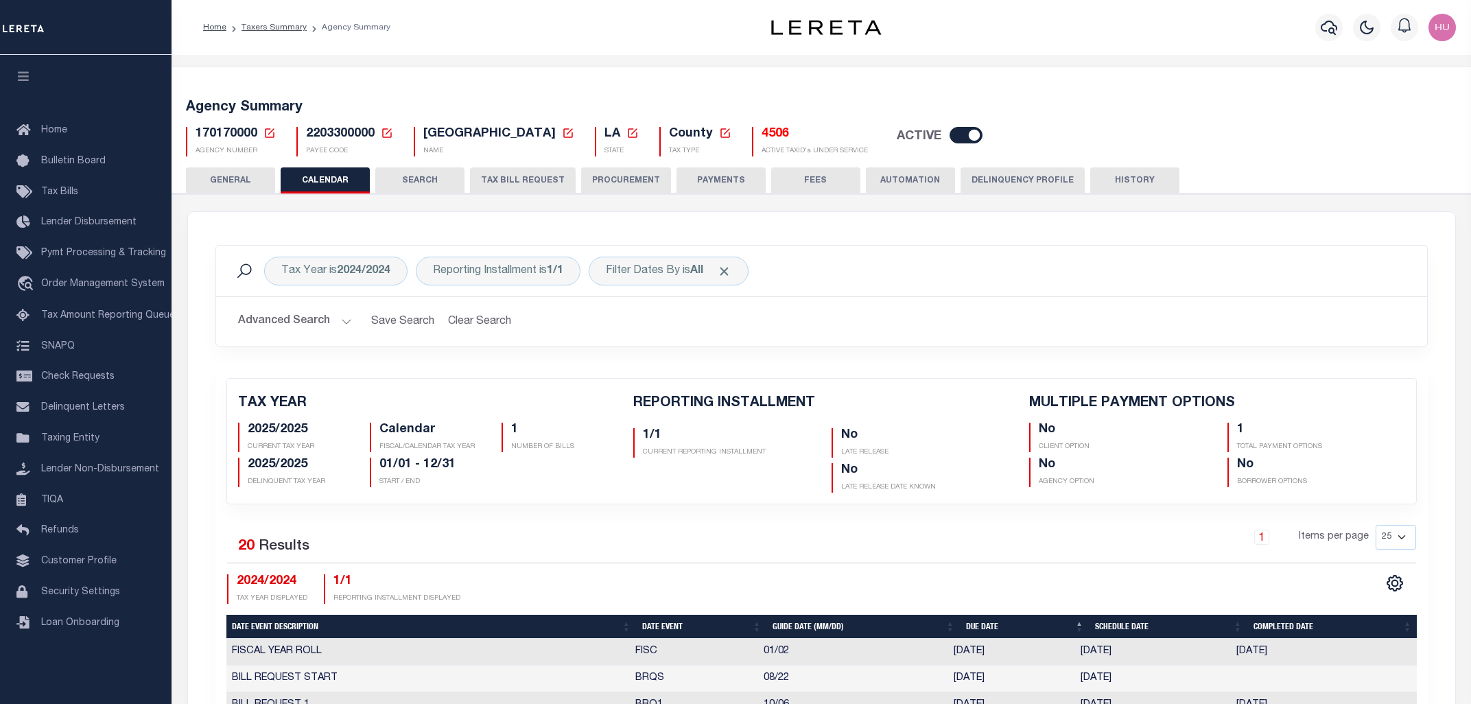
checkbox input "false"
click at [587, 312] on h2 "Advanced Search Save Search Clear Search PayeeReportingEventDatesGridWrapper_dy…" at bounding box center [821, 321] width 1189 height 27
click at [836, 245] on div "Tax Year is 2024/2024 Reporting Installment is 1/1 Filter Dates By is All Searc…" at bounding box center [821, 296] width 1212 height 102
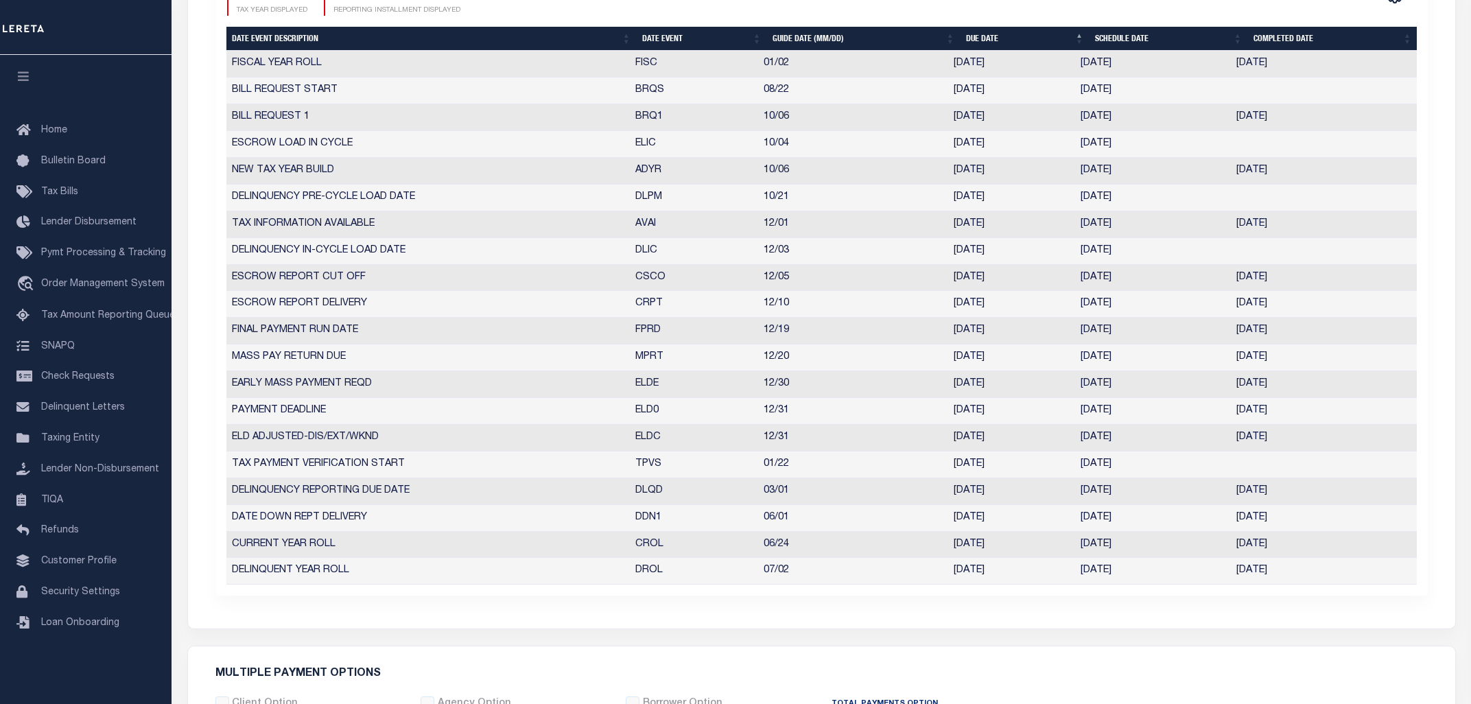
scroll to position [661, 0]
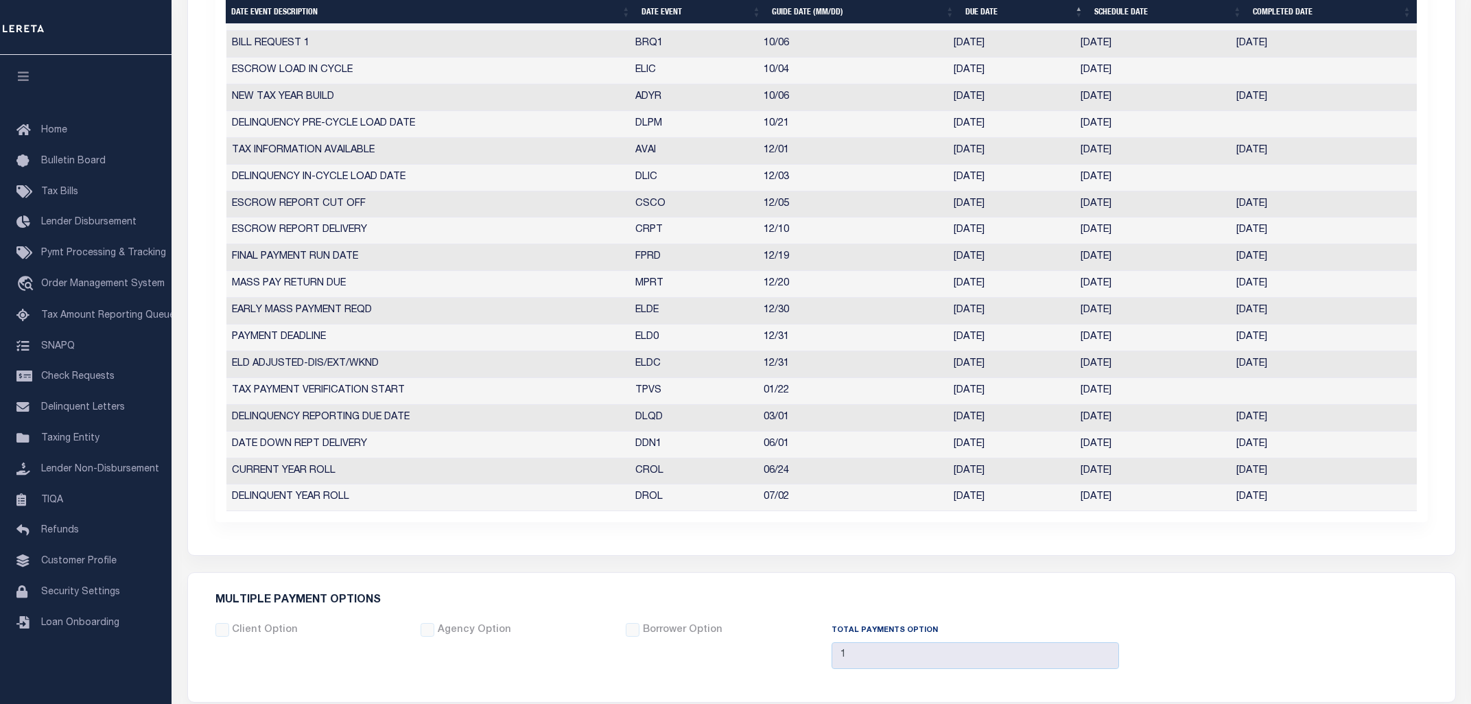
drag, startPoint x: 1141, startPoint y: 471, endPoint x: 1070, endPoint y: 474, distance: 71.4
click at [1070, 474] on tr "CURRENT YEAR ROLL CROL 06/24 [DATE] [DATE] [DATE] 7019290" at bounding box center [821, 471] width 1190 height 27
copy tr "[DATE]"
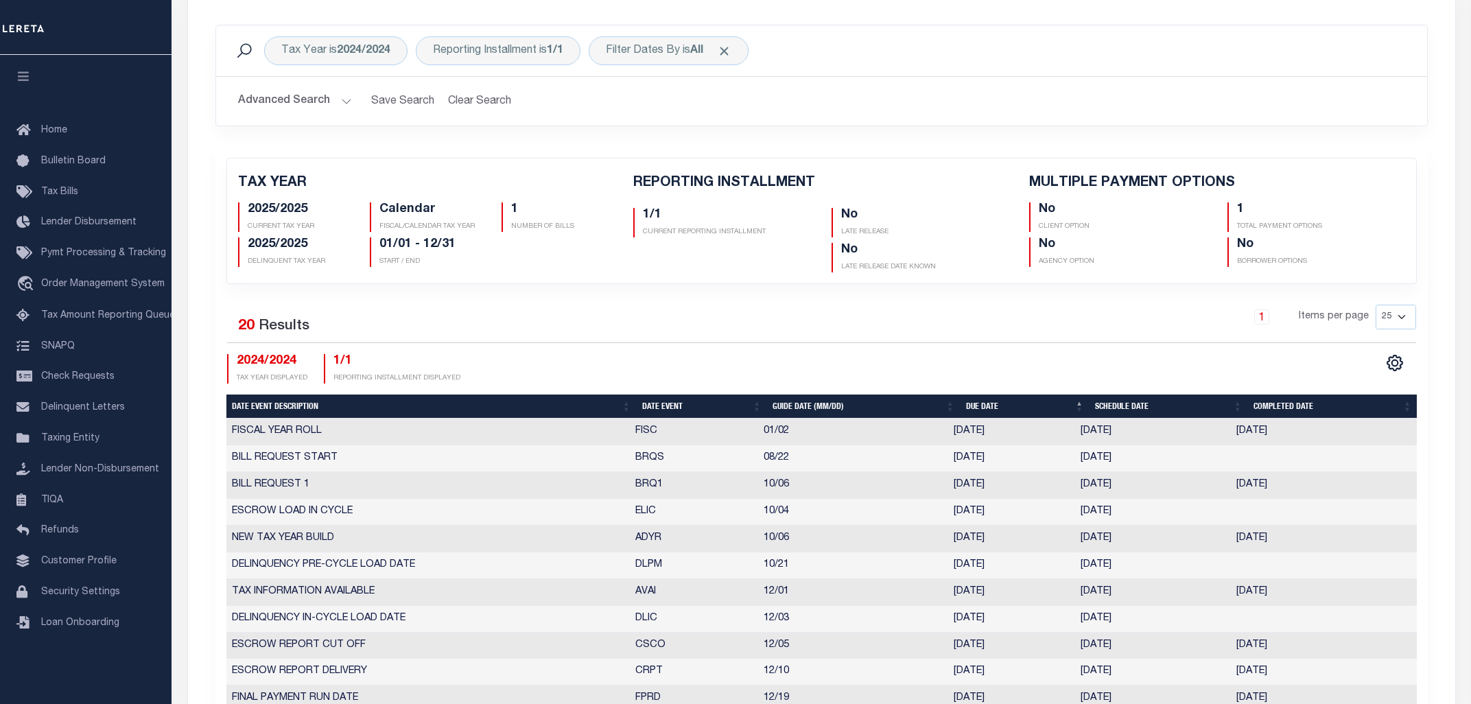
scroll to position [0, 0]
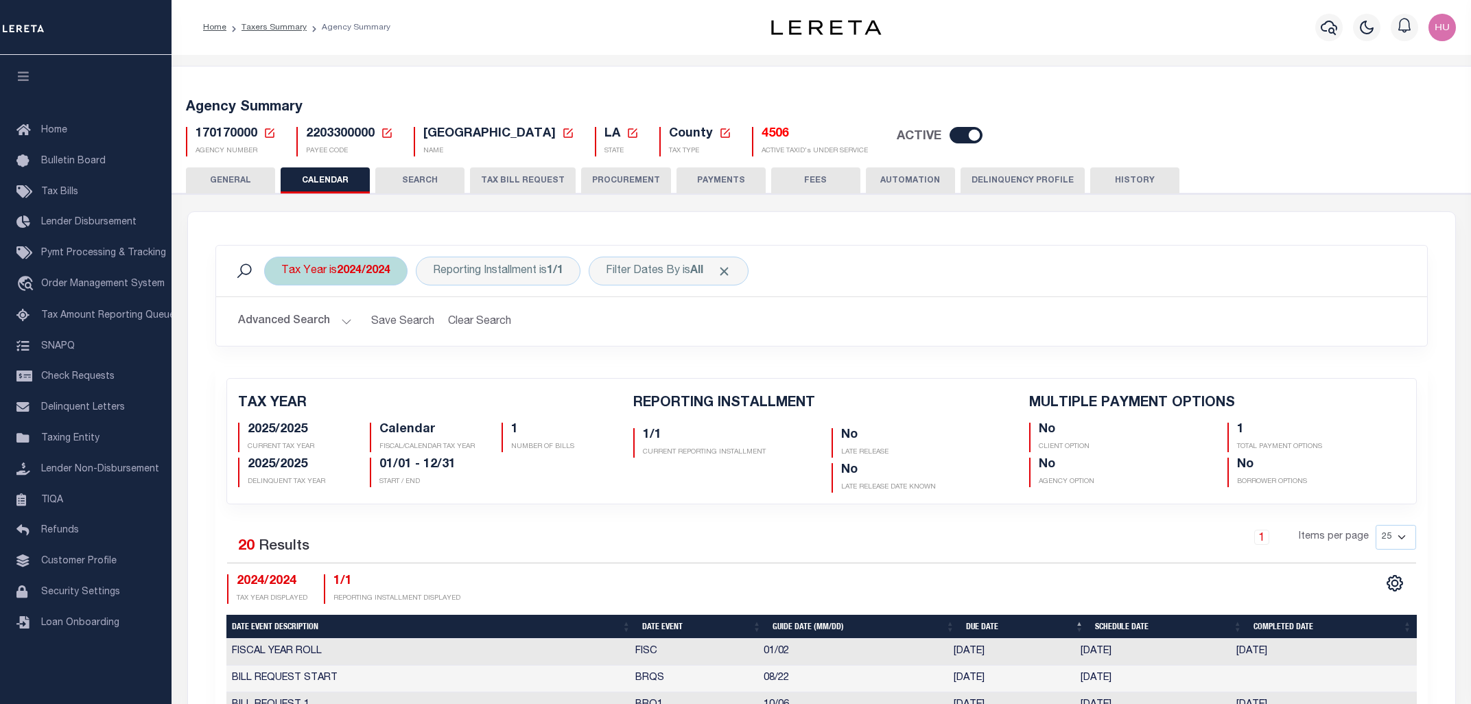
click at [359, 266] on b "2024/2024" at bounding box center [364, 271] width 54 height 11
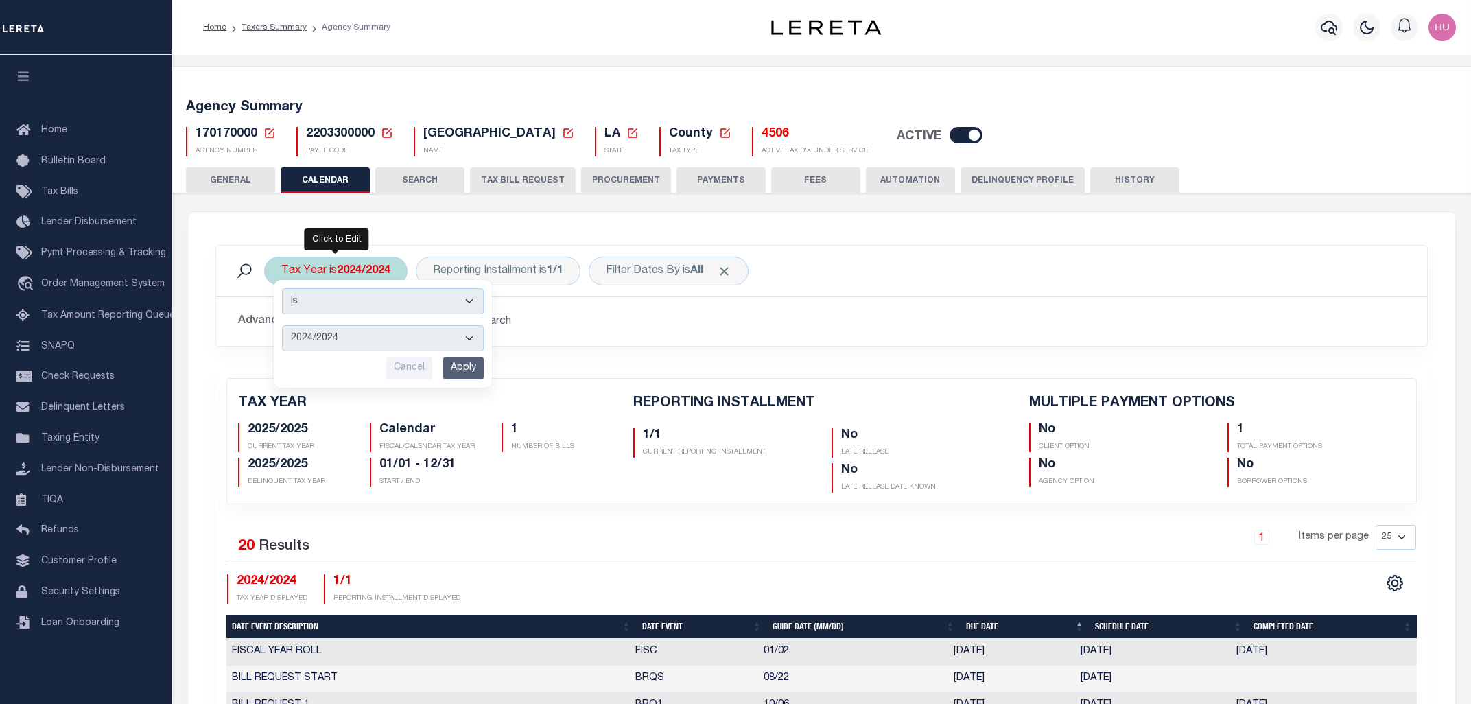
click at [282, 325] on select "2025/2025 2024/2024 2023/2023 2022/2022 2021/2021 2020/2020 2019/2019 2018/2018…" at bounding box center [383, 338] width 202 height 26
select select "2025/2025"
click option "2025/2025" at bounding box center [0, 0] width 0 height 0
click at [468, 372] on input "Apply" at bounding box center [463, 368] width 40 height 23
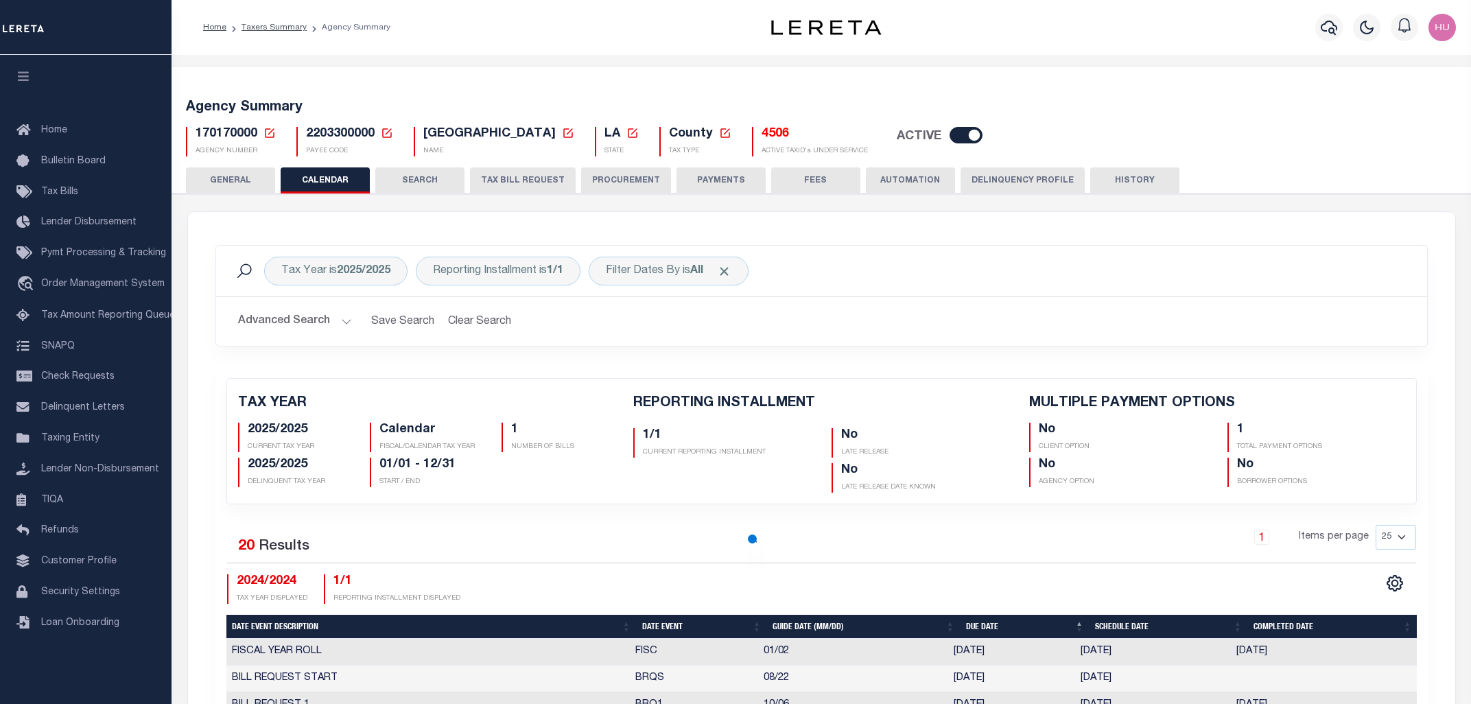
checkbox input "false"
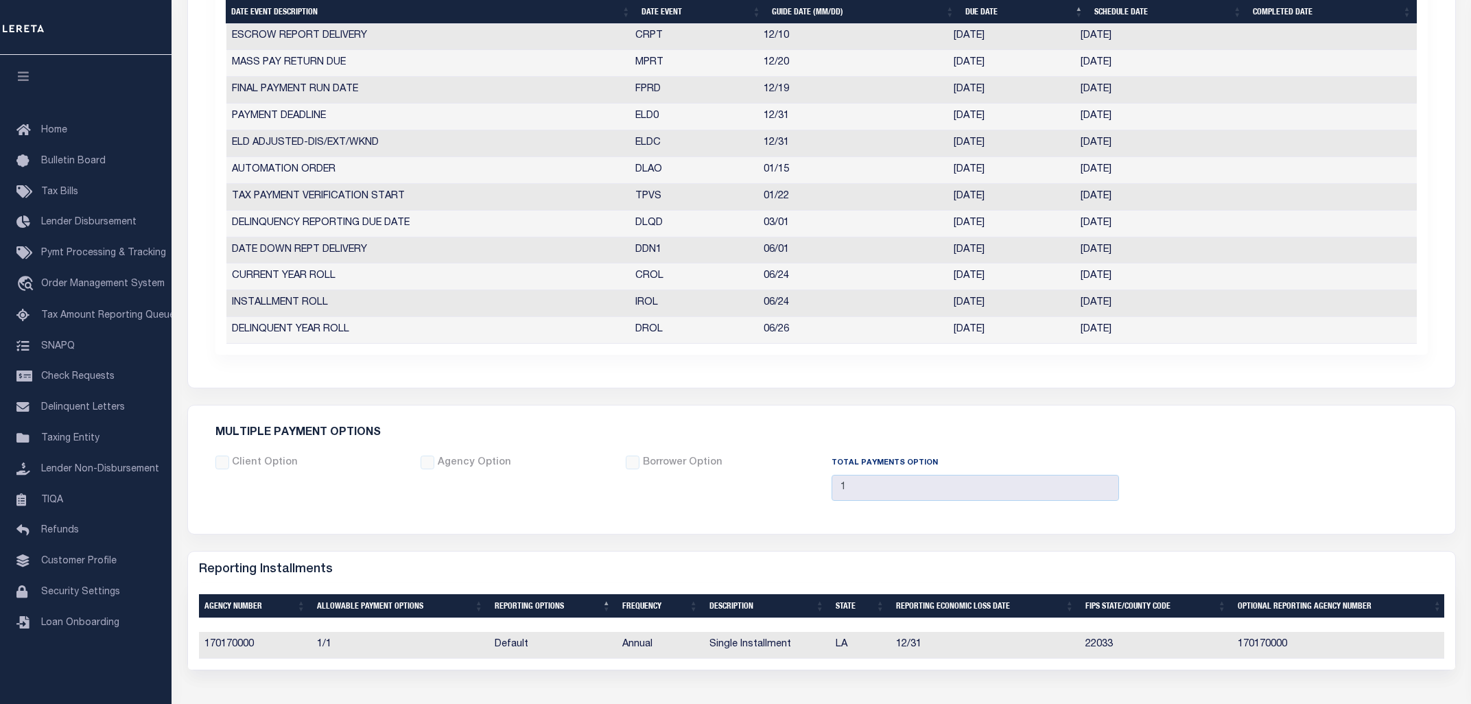
scroll to position [809, 0]
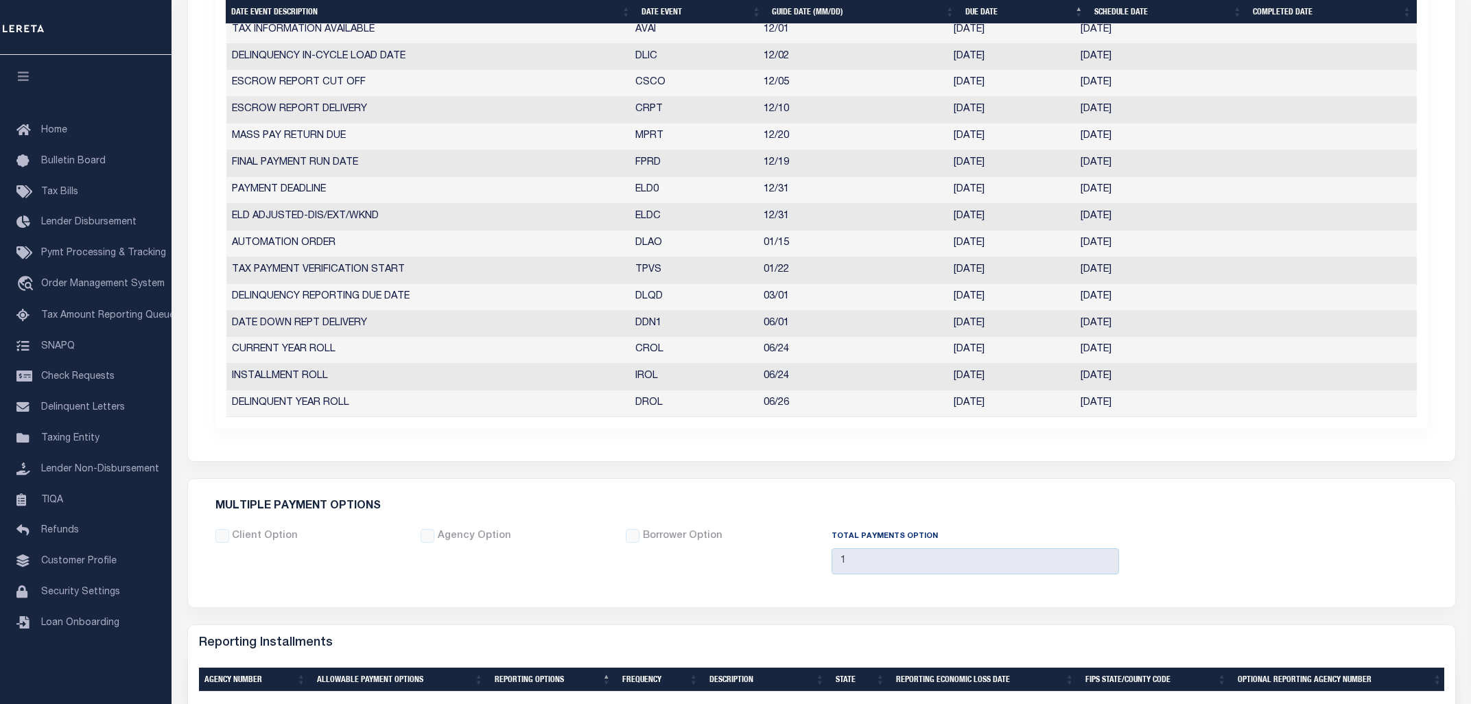
drag, startPoint x: 1131, startPoint y: 353, endPoint x: 1072, endPoint y: 353, distance: 59.7
click at [1072, 353] on tr "CURRENT YEAR ROLL CROL 06/24 06/24/2026 06/24/2026 4839003" at bounding box center [821, 350] width 1190 height 27
copy tr "06/24/2026"
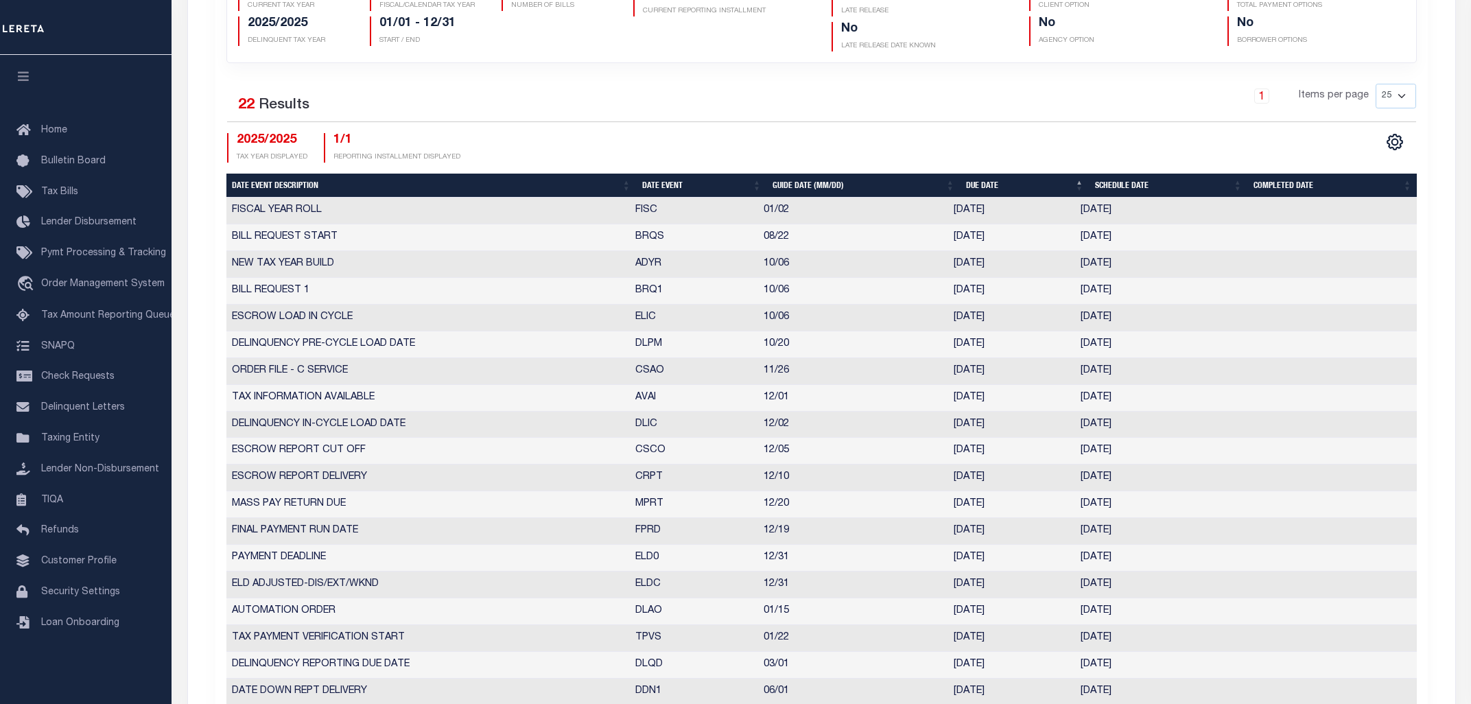
scroll to position [0, 0]
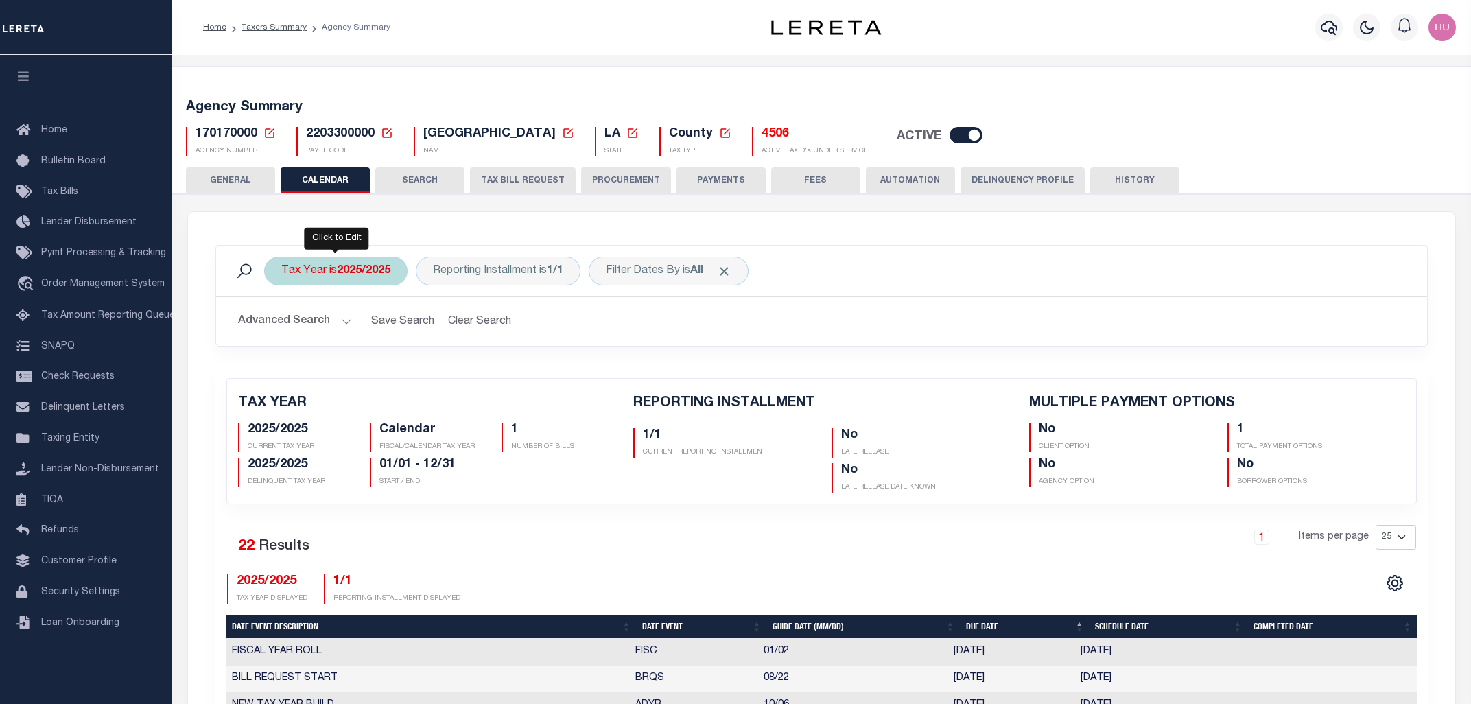
click at [337, 275] on div "Tax Year is 2025/2025" at bounding box center [335, 271] width 143 height 29
click at [282, 325] on select "2025/2025 2024/2024 2023/2023 2022/2022 2021/2021 2020/2020 2019/2019 2018/2018…" at bounding box center [383, 338] width 202 height 26
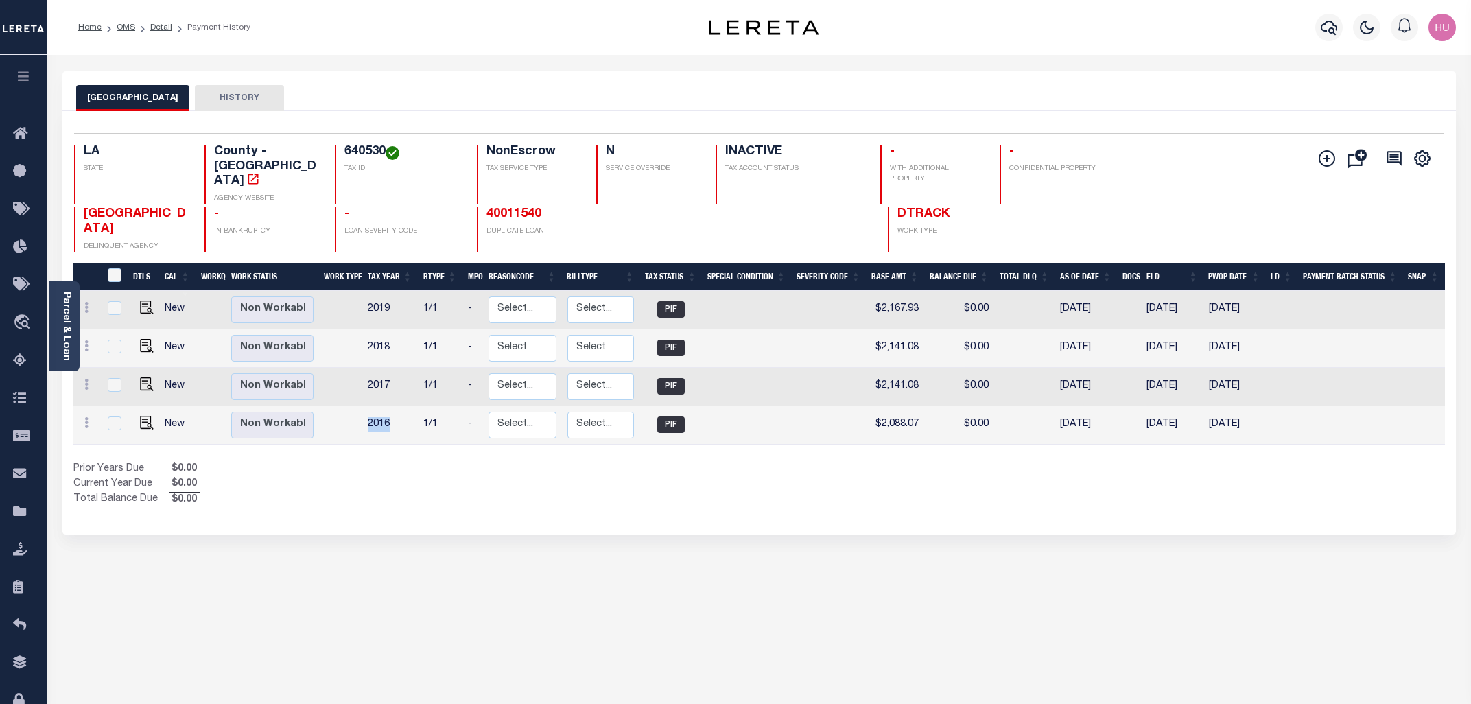
drag, startPoint x: 391, startPoint y: 407, endPoint x: 366, endPoint y: 409, distance: 24.8
click at [366, 409] on td "2016" at bounding box center [390, 425] width 56 height 38
checkbox input "true"
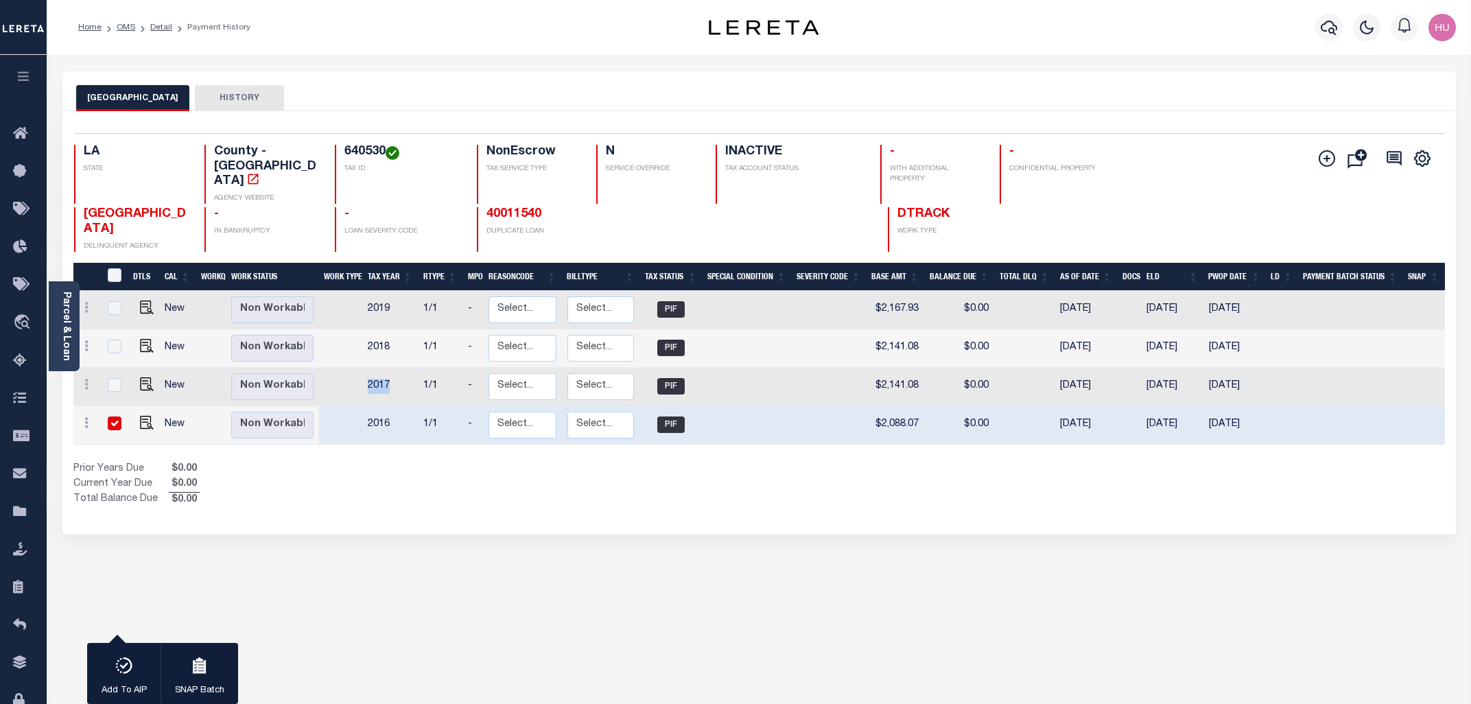
drag, startPoint x: 391, startPoint y: 367, endPoint x: 366, endPoint y: 367, distance: 24.7
click at [366, 368] on td "2017" at bounding box center [390, 387] width 56 height 38
checkbox input "true"
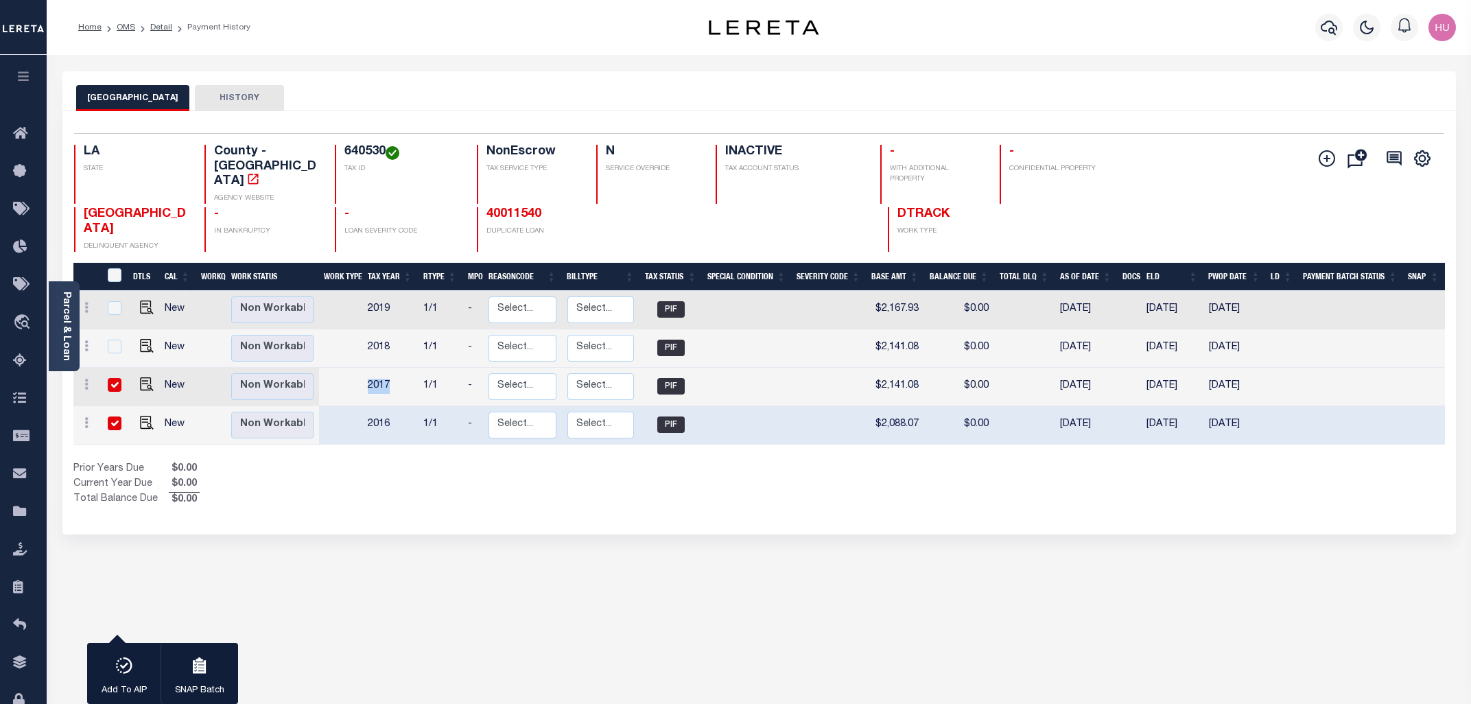
click at [375, 462] on div "Prior Years Due $0.00 Current Year Due $0.00 Total Balance Due $0.00" at bounding box center [416, 485] width 686 height 46
click at [146, 416] on img "" at bounding box center [147, 423] width 14 height 14
checkbox input "false"
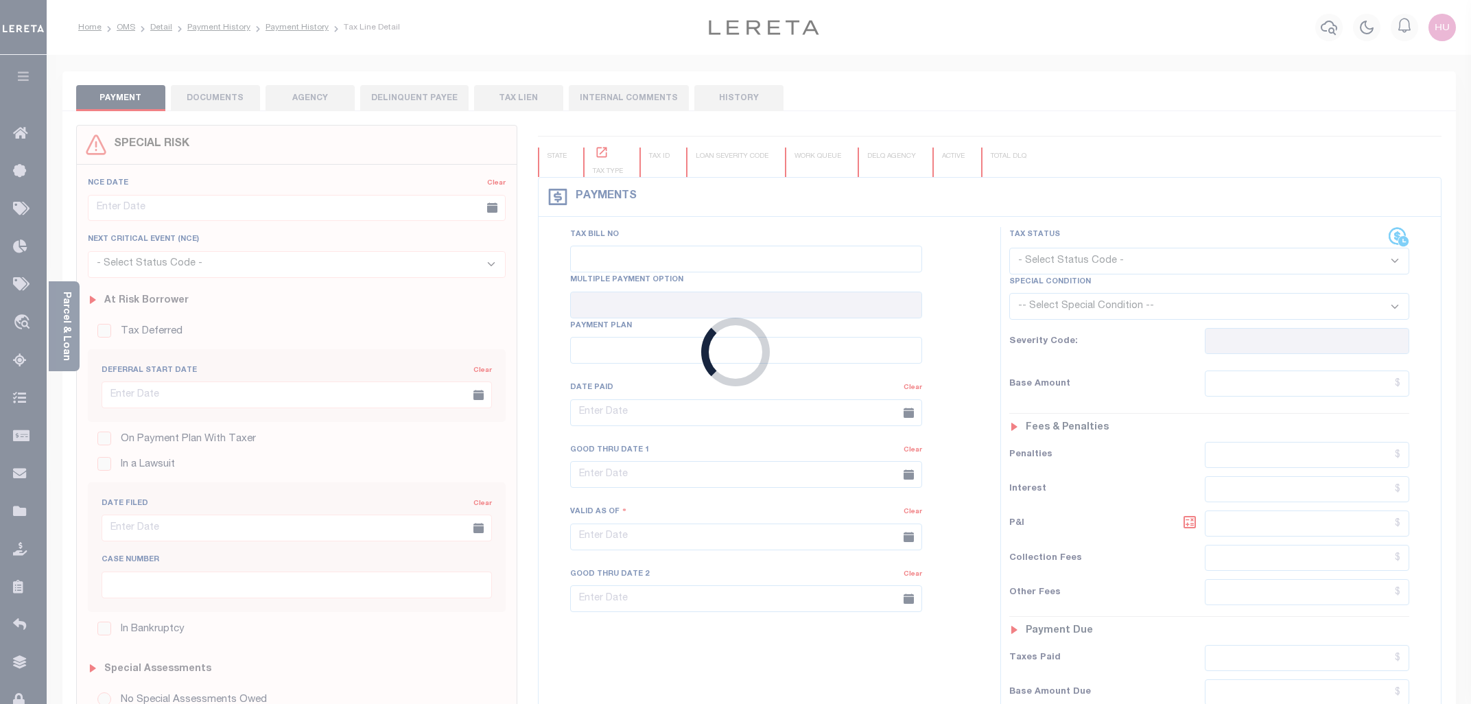
checkbox input "false"
type input "[DATE]"
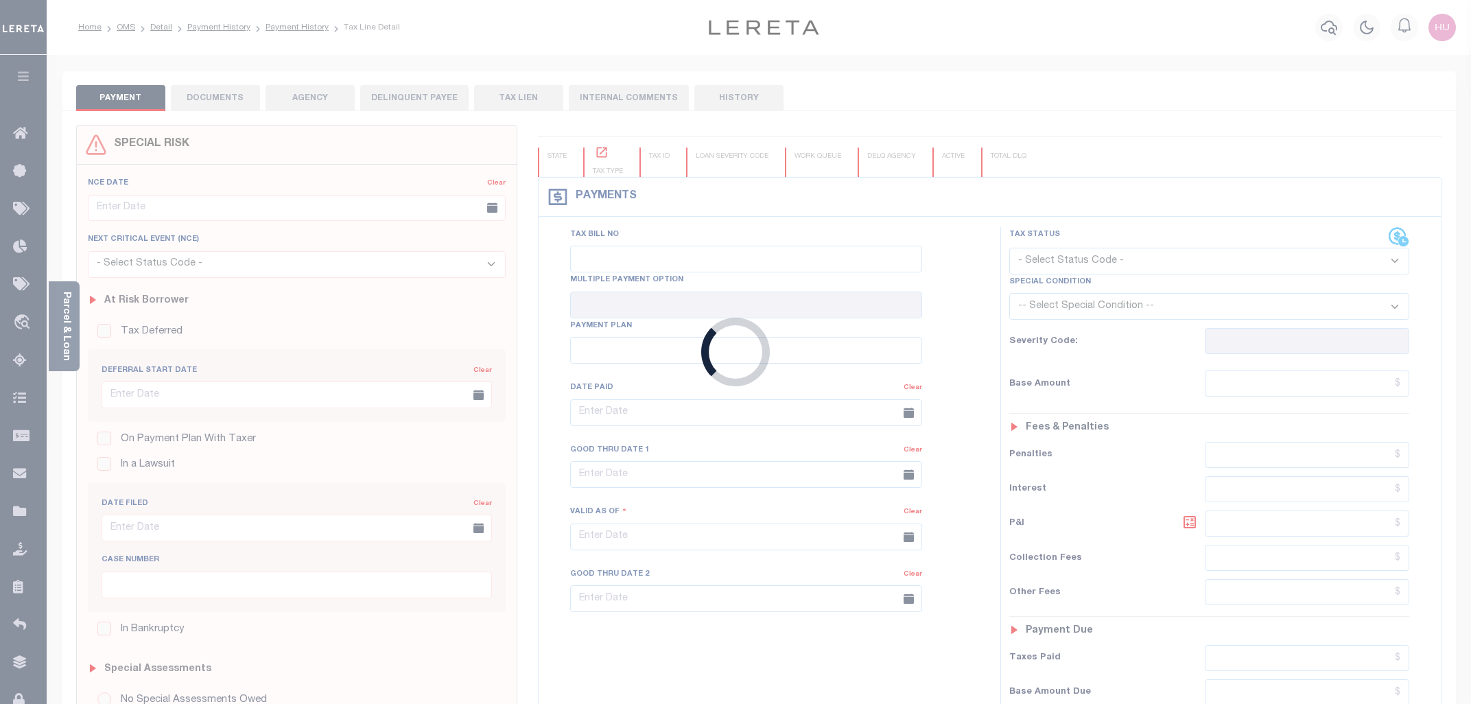
type input "[DATE]"
type input "$2,088.07"
type input "$0"
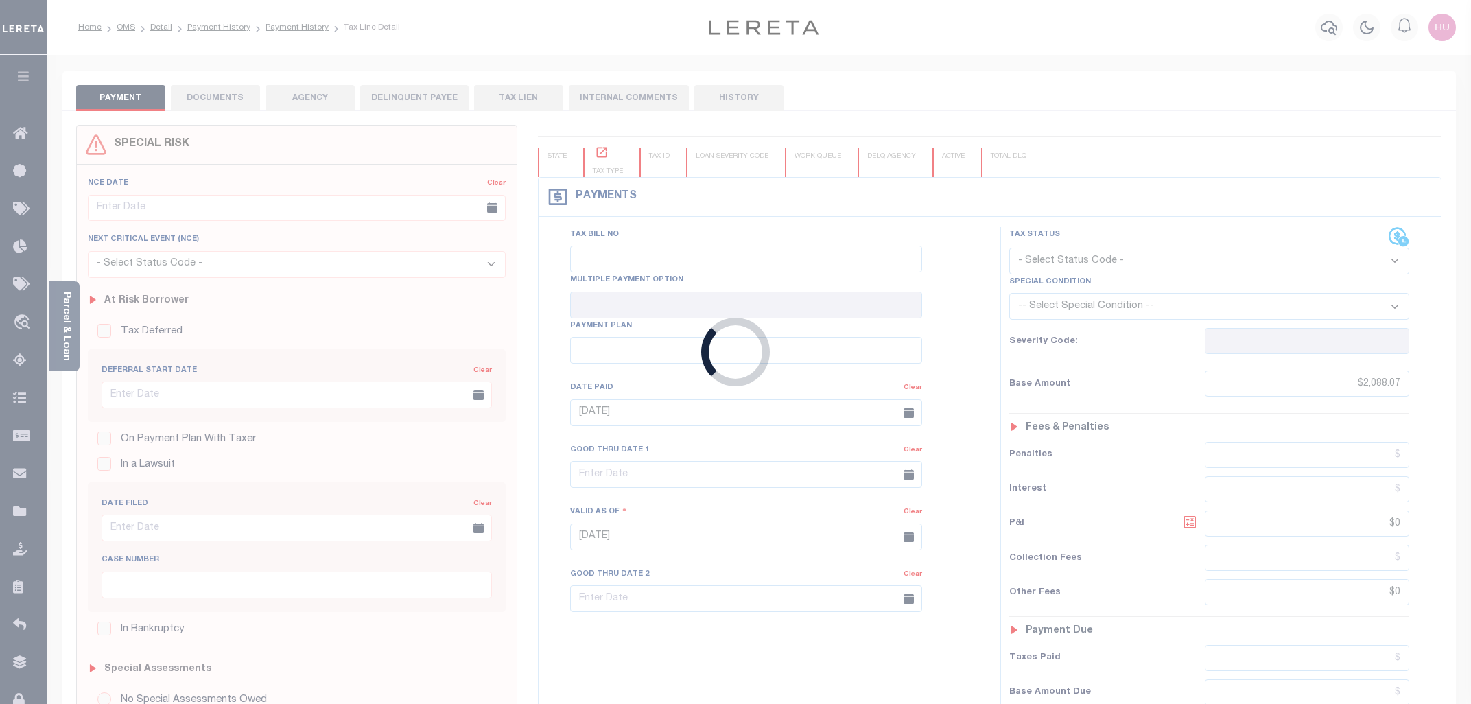
select select "PIF"
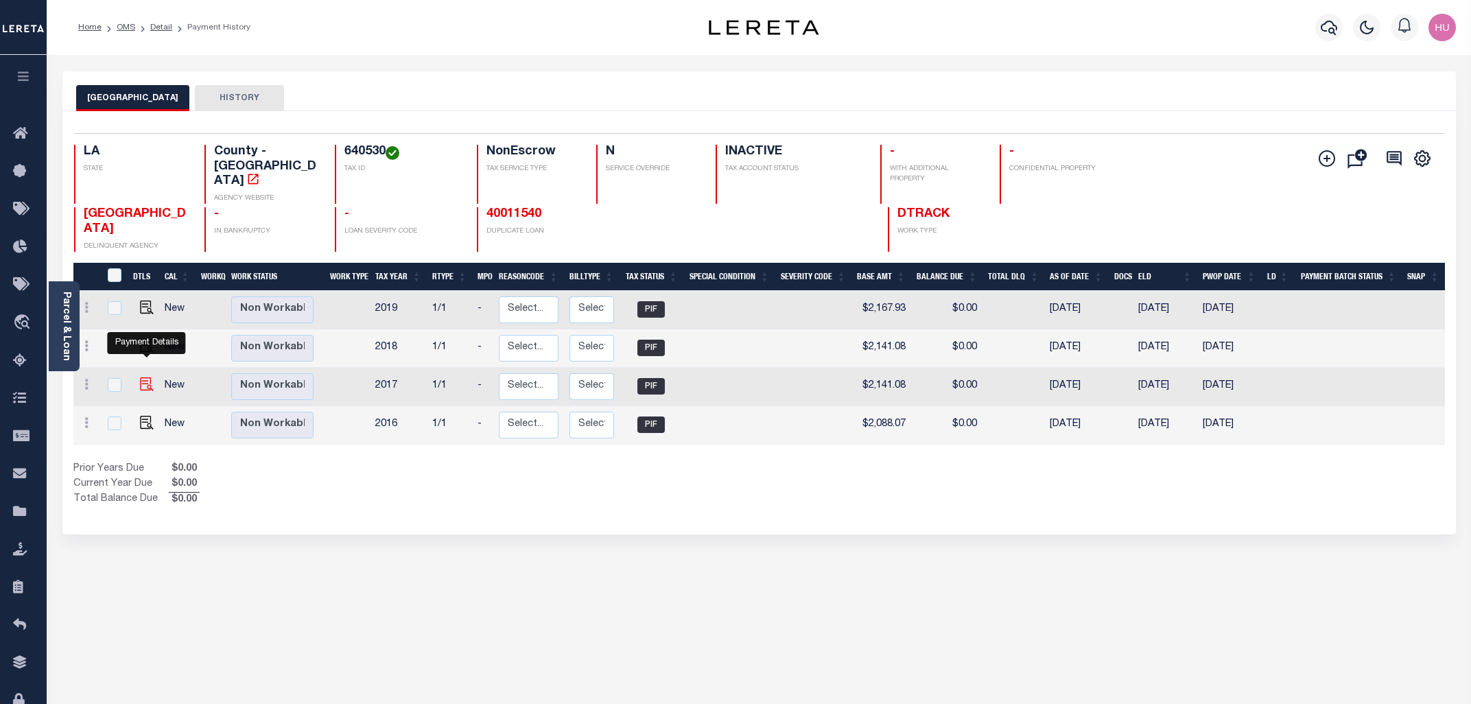
click at [143, 377] on img "" at bounding box center [147, 384] width 14 height 14
checkbox input "true"
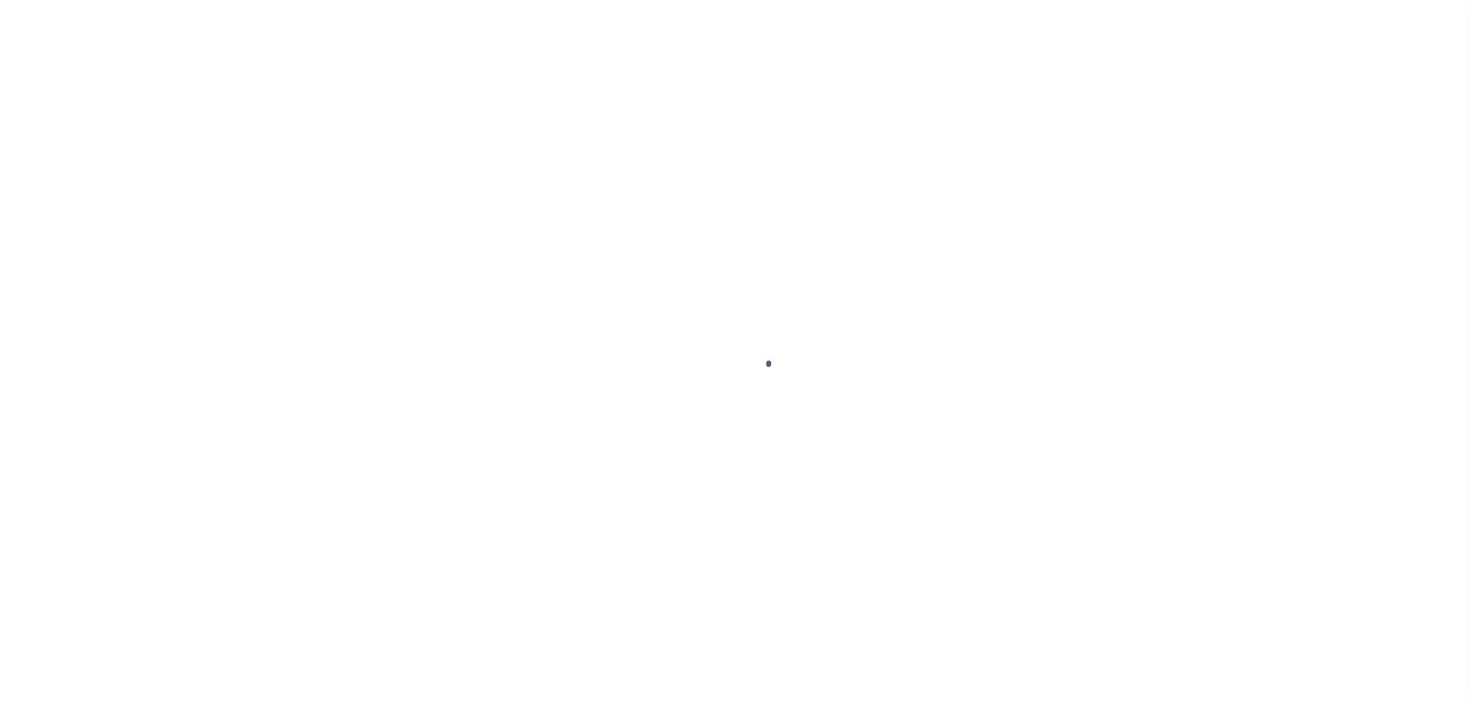
select select "PIF"
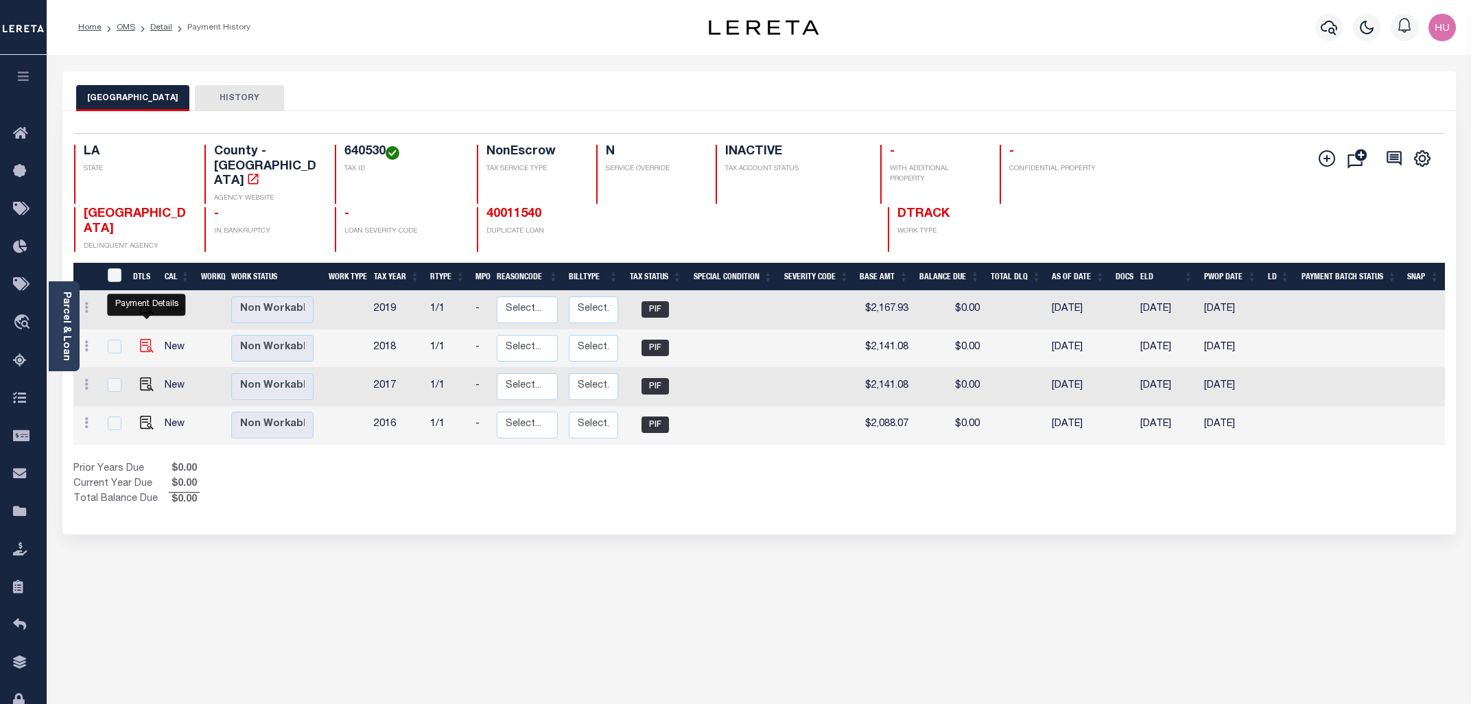
click at [148, 339] on img "" at bounding box center [147, 346] width 14 height 14
checkbox input "true"
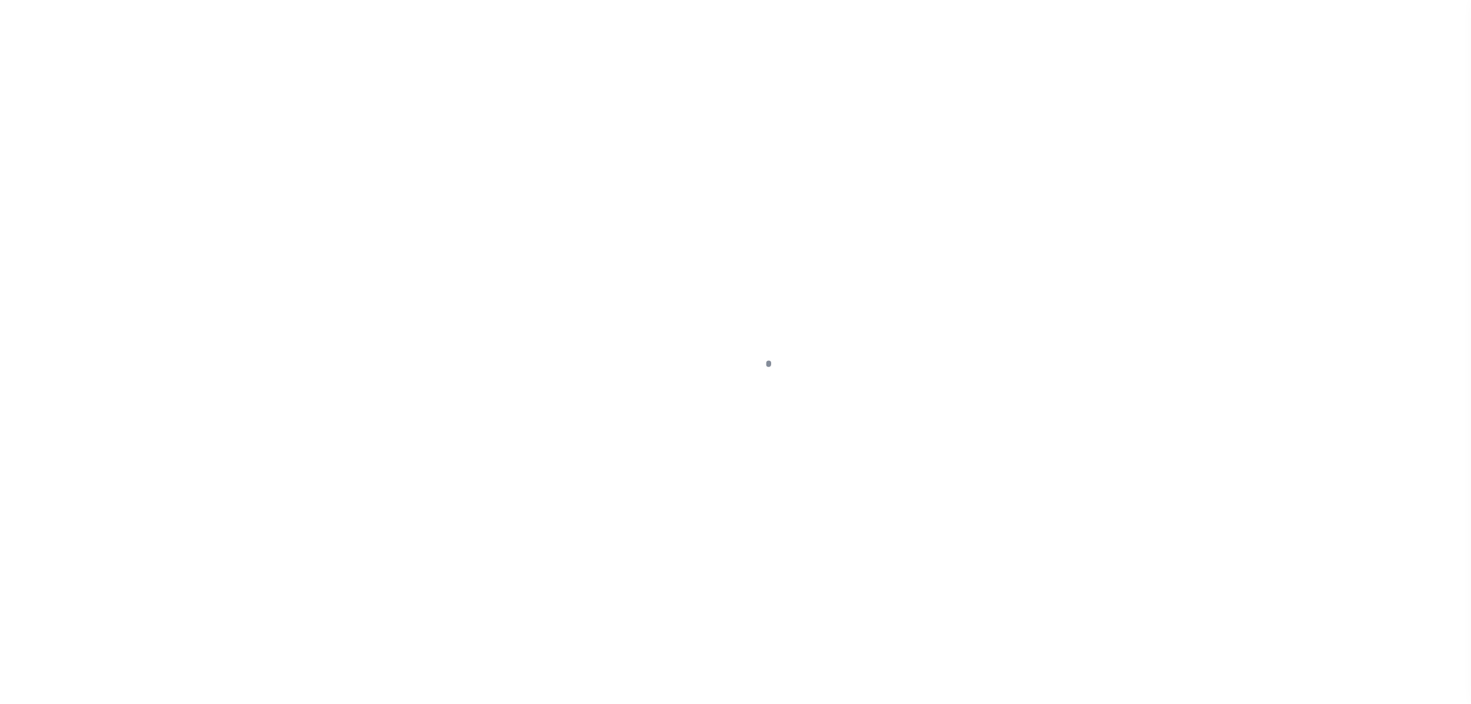
select select "PIF"
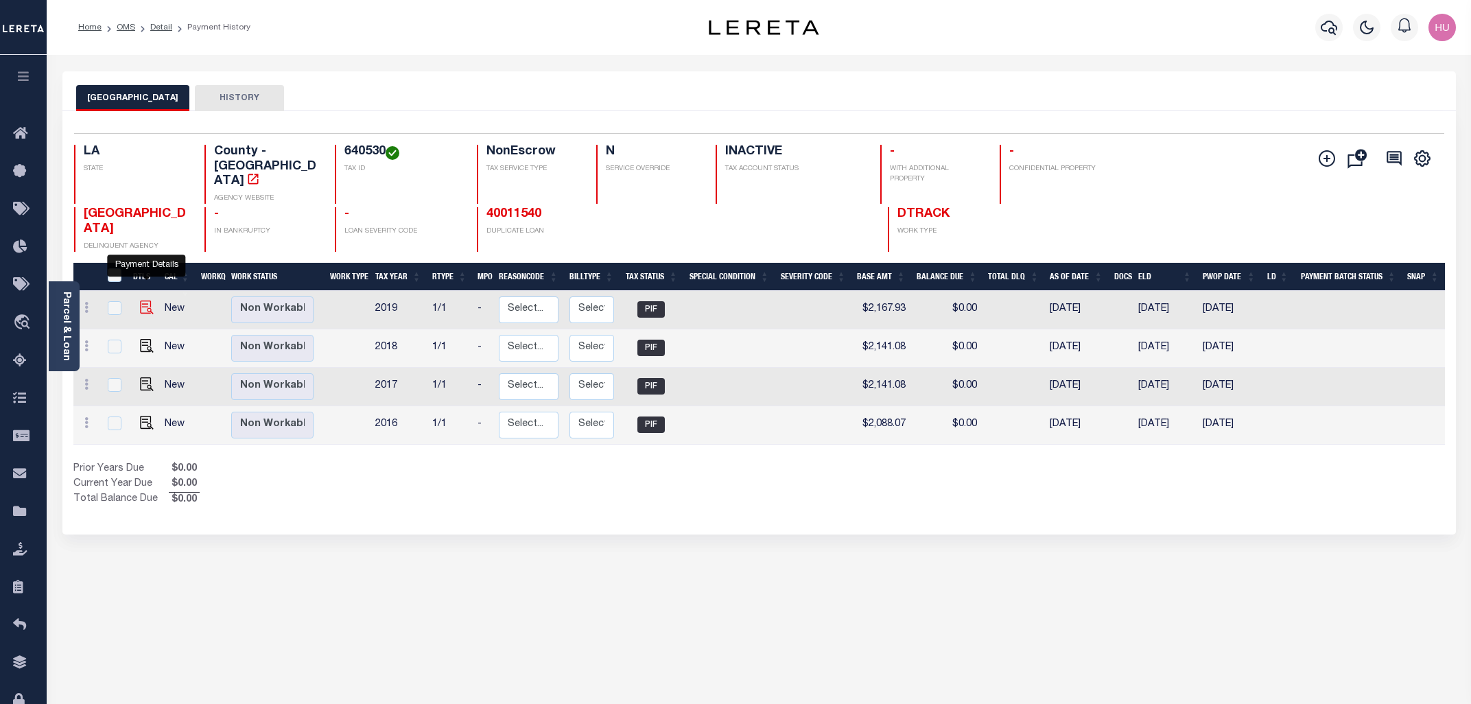
click at [145, 301] on img "" at bounding box center [147, 308] width 14 height 14
checkbox input "true"
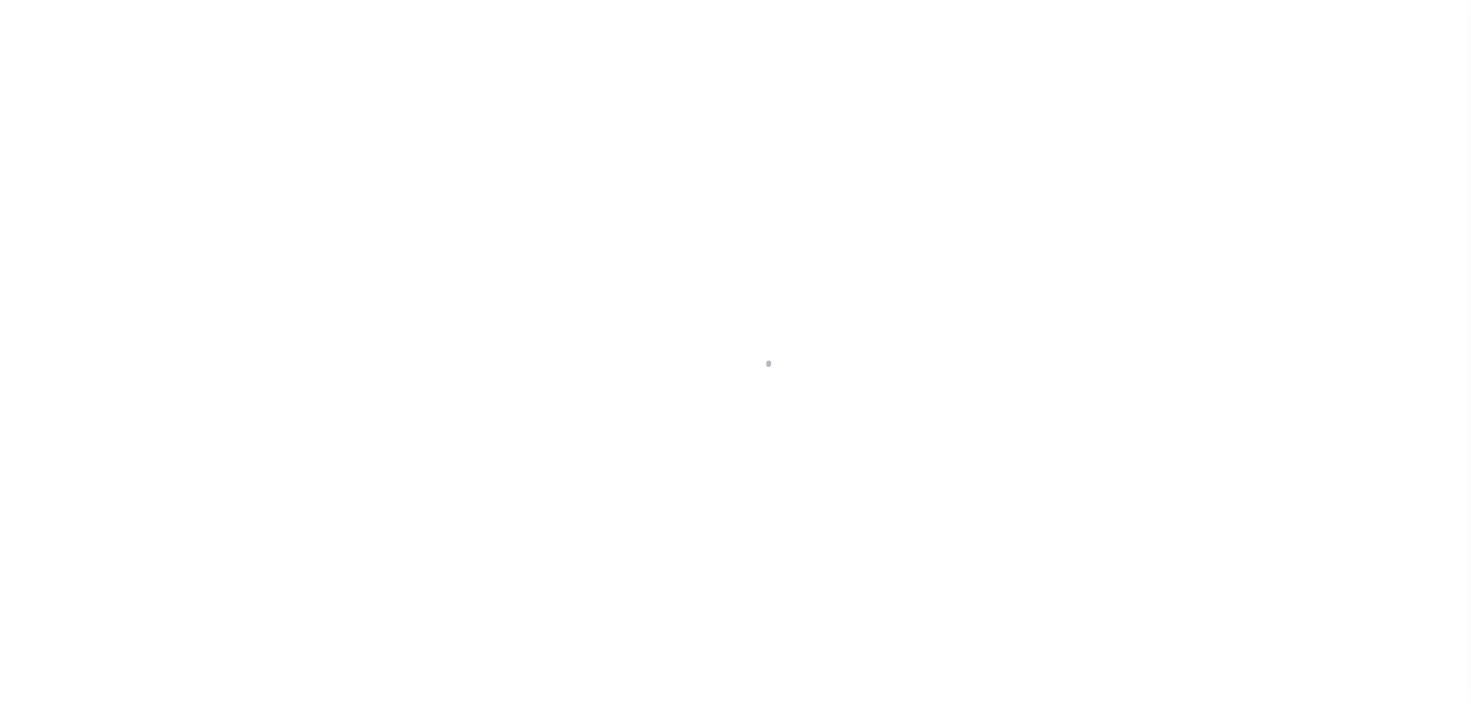
select select "PIF"
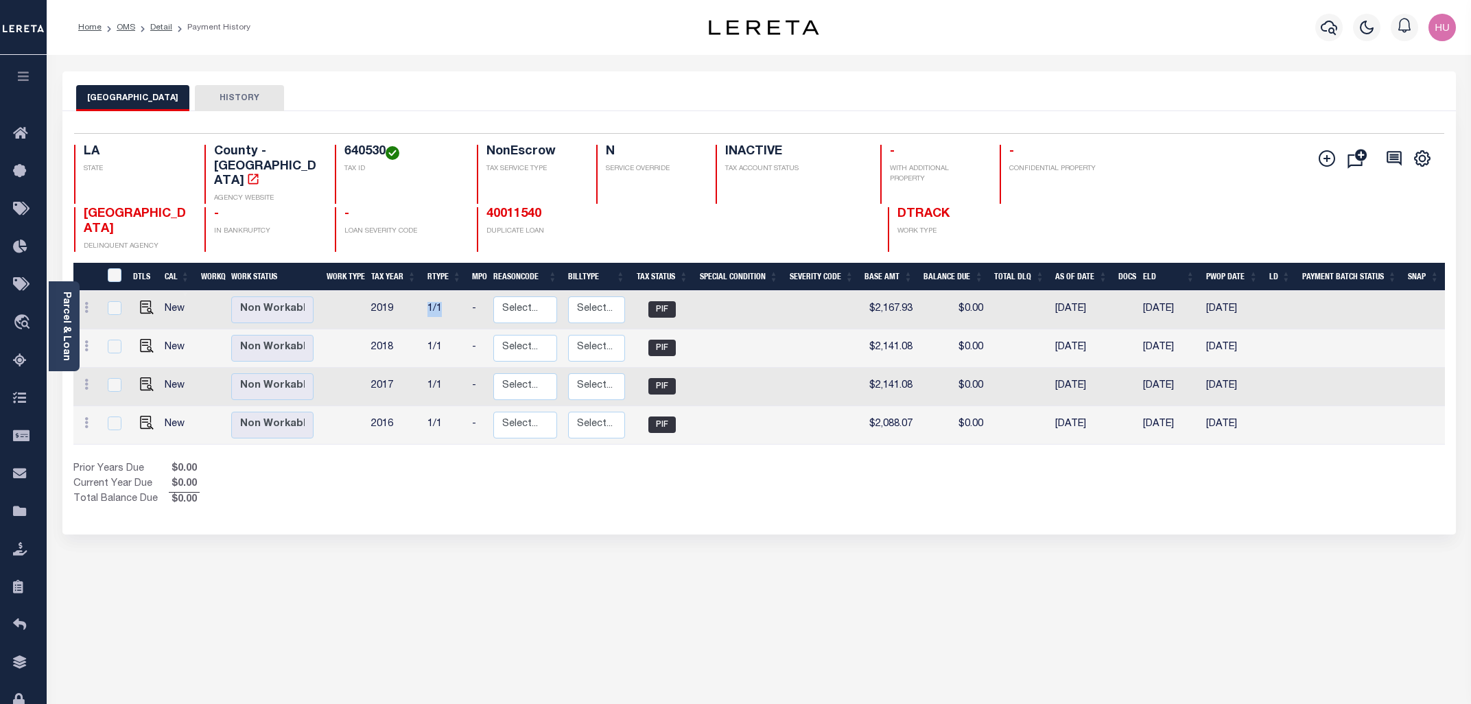
drag, startPoint x: 447, startPoint y: 282, endPoint x: 425, endPoint y: 287, distance: 21.8
click at [425, 291] on td "1/1" at bounding box center [444, 310] width 45 height 38
checkbox input "true"
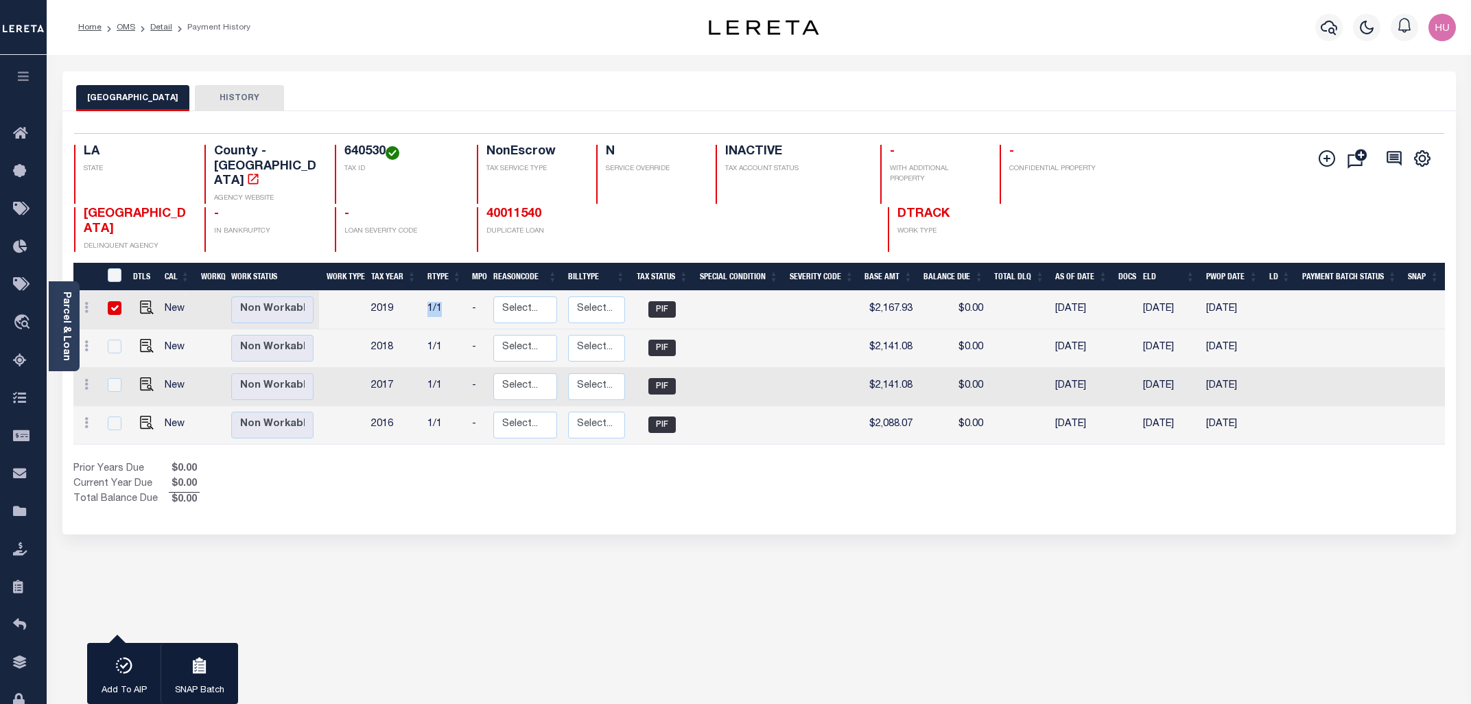
click at [512, 462] on div "Prior Years Due $0.00 Current Year Due $0.00 Total Balance Due $0.00" at bounding box center [416, 485] width 686 height 46
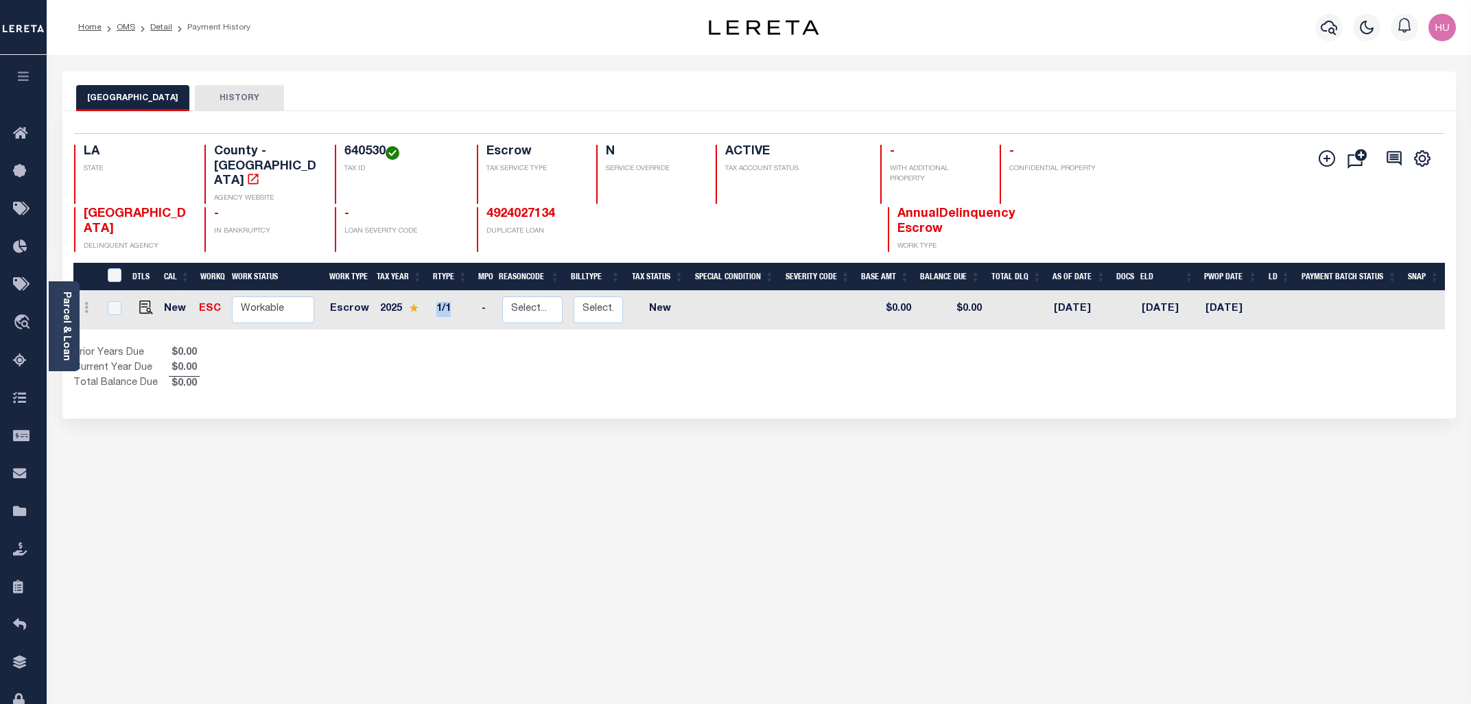
drag, startPoint x: 451, startPoint y: 290, endPoint x: 432, endPoint y: 291, distance: 18.6
click at [432, 291] on td "1/1" at bounding box center [453, 310] width 45 height 38
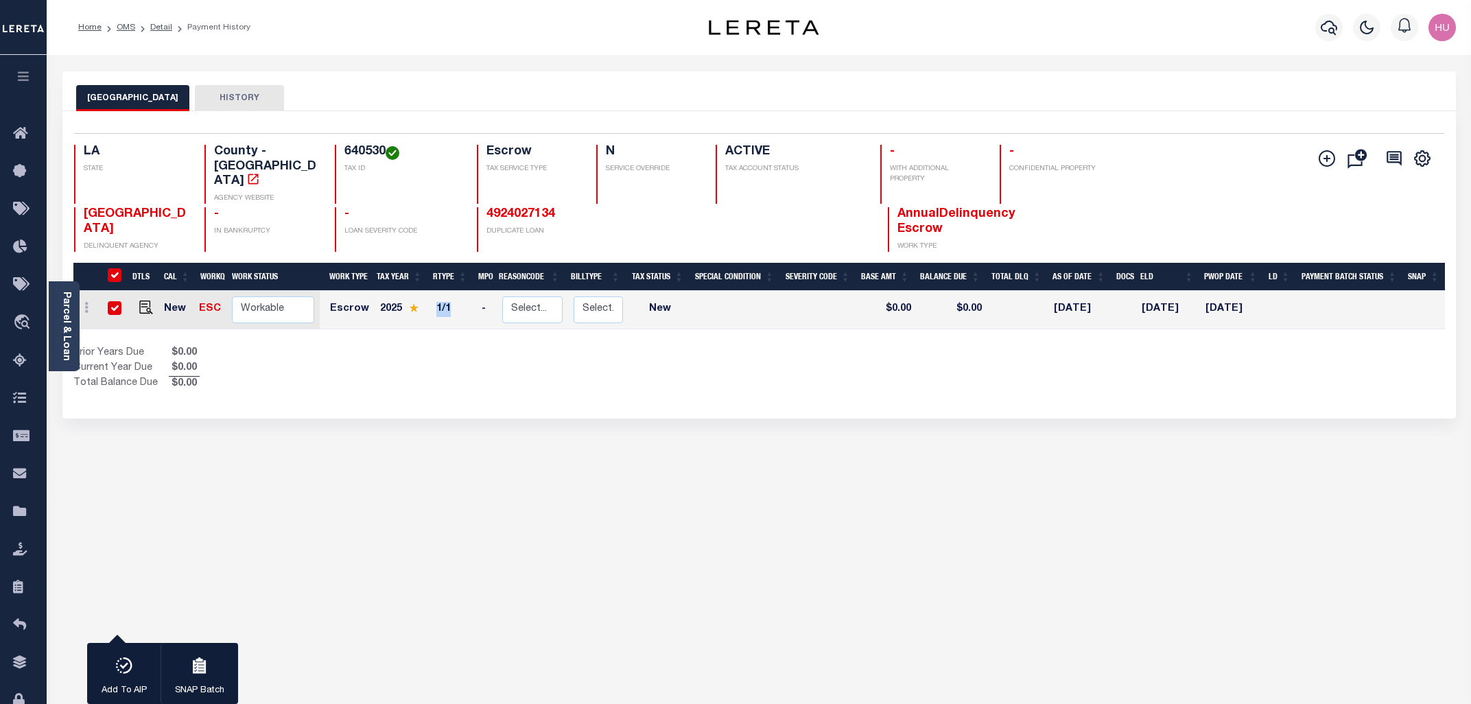
checkbox input "true"
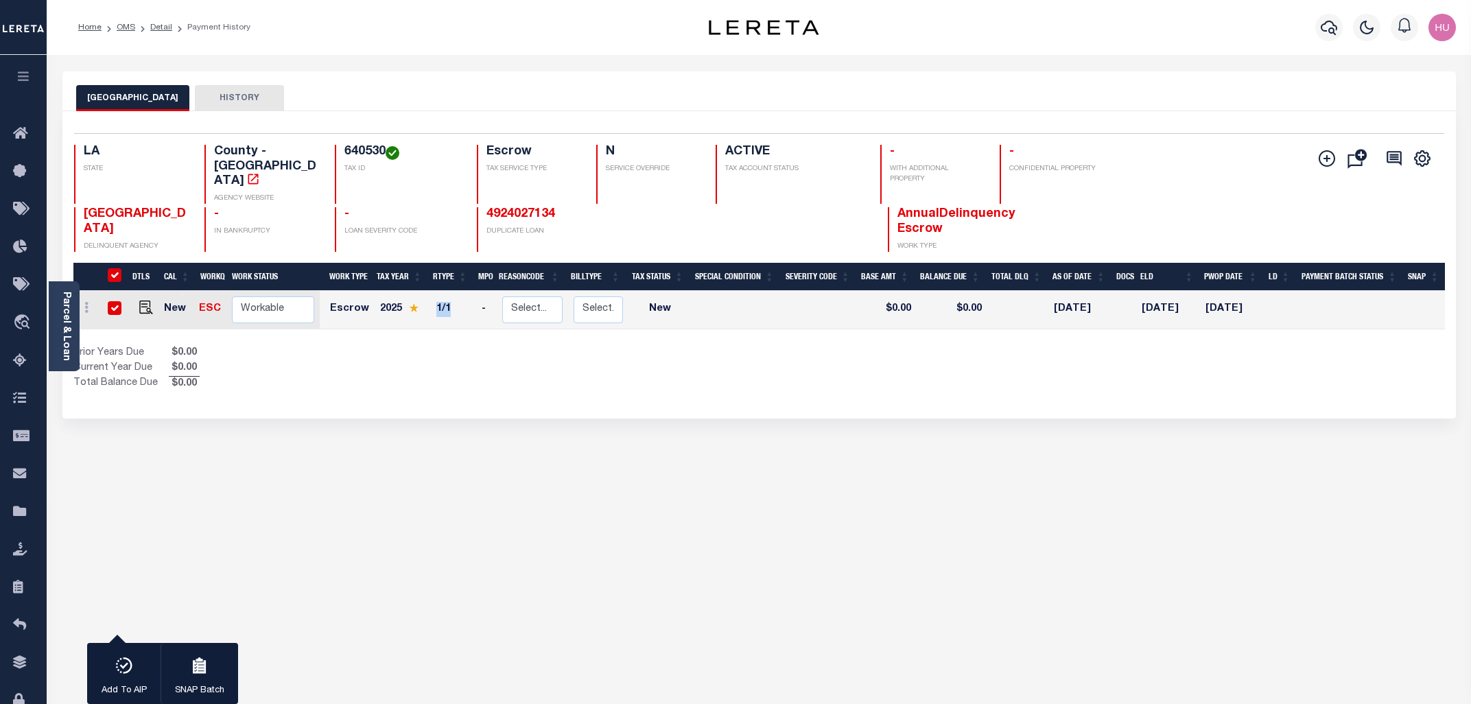
click at [562, 21] on div "Home OMS Detail Payment History" at bounding box center [357, 27] width 580 height 29
click at [782, 408] on div "EAST BATON ROUGE PARISH HISTORY 1 Selected 1 1" at bounding box center [759, 458] width 1414 height 775
drag, startPoint x: 214, startPoint y: 369, endPoint x: 109, endPoint y: 333, distance: 110.9
click at [109, 333] on div "1 Selected 1 Result 1 Items per page 25 50 100 LA STATE 640530" at bounding box center [759, 264] width 1394 height 307
click at [422, 386] on div "1 Selected 1 Result 1 Items per page 25 50 100 LA STATE 640530" at bounding box center [759, 264] width 1394 height 307
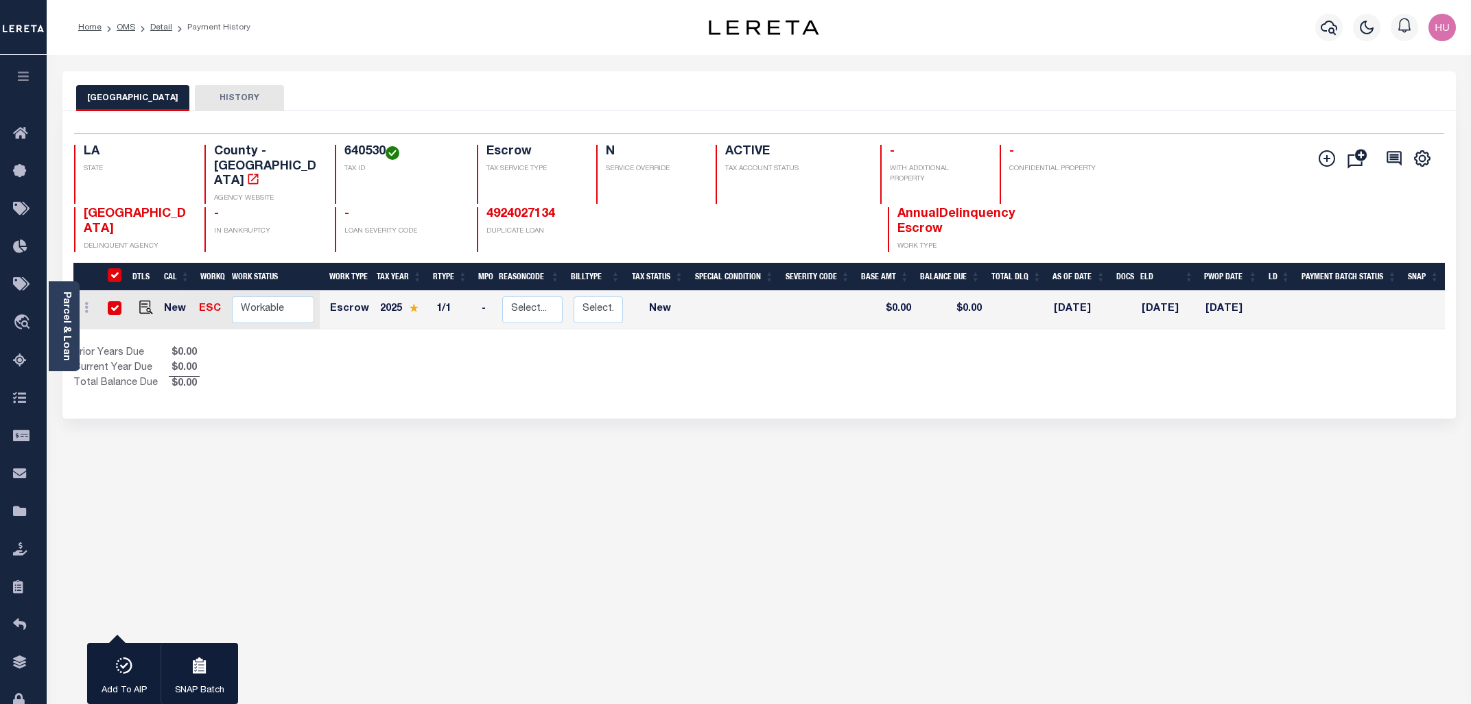
click at [368, 150] on h4 "640530" at bounding box center [402, 152] width 116 height 15
click at [1115, 573] on div "EAST BATON ROUGE PARISH HISTORY 1 Selected 1 1" at bounding box center [759, 458] width 1414 height 775
click at [160, 27] on link "Detail" at bounding box center [161, 27] width 22 height 8
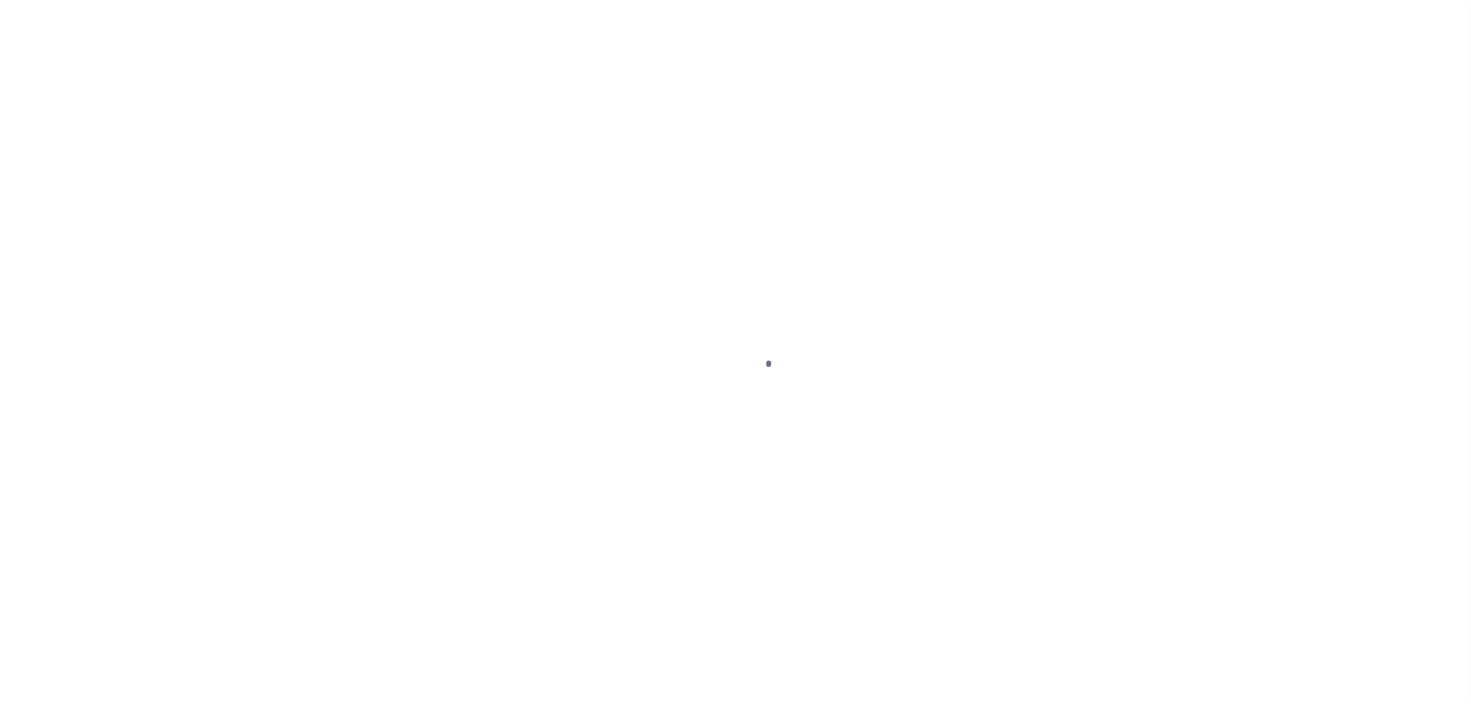
select select "Escrow"
type input "[STREET_ADDRESS]"
type input "640530"
select select
type input "Baton Rouge LA 70802"
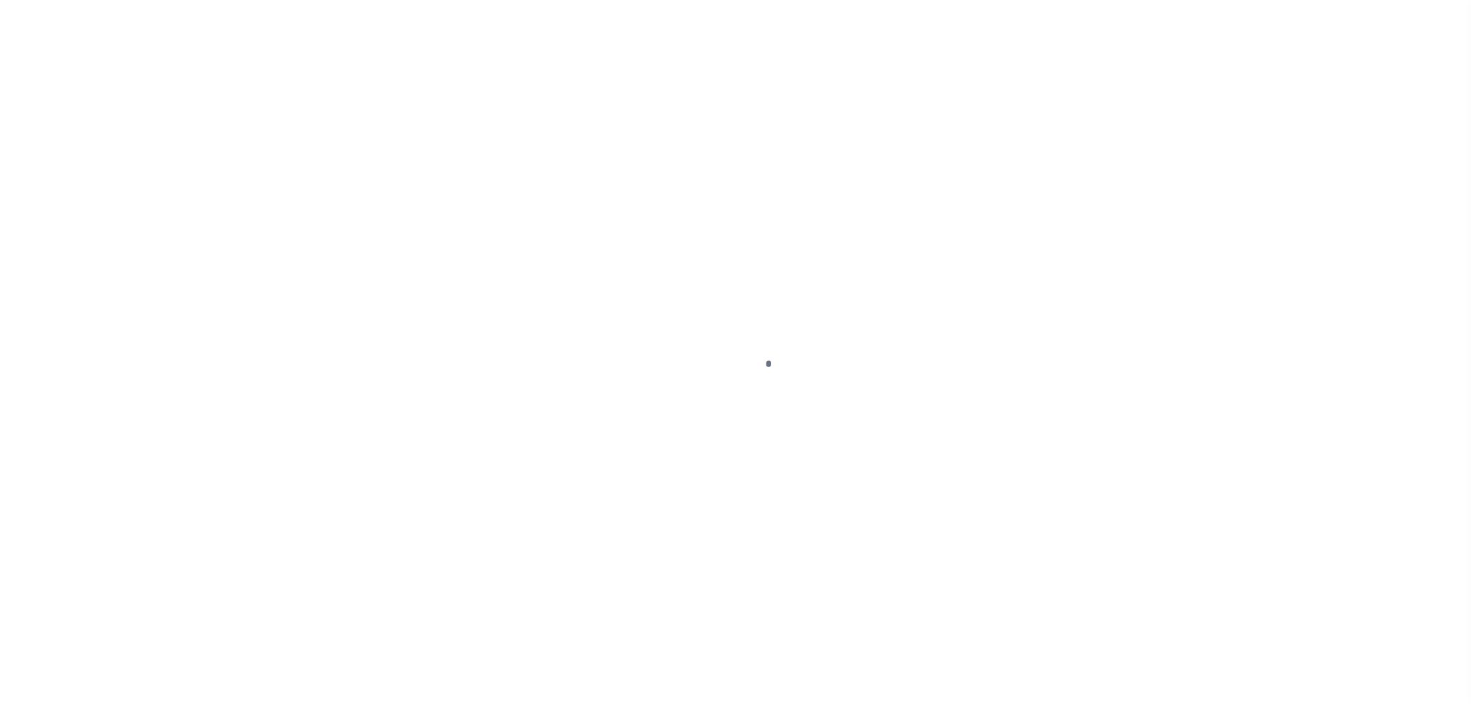
type input "40011540-1"
type input "LA"
select select
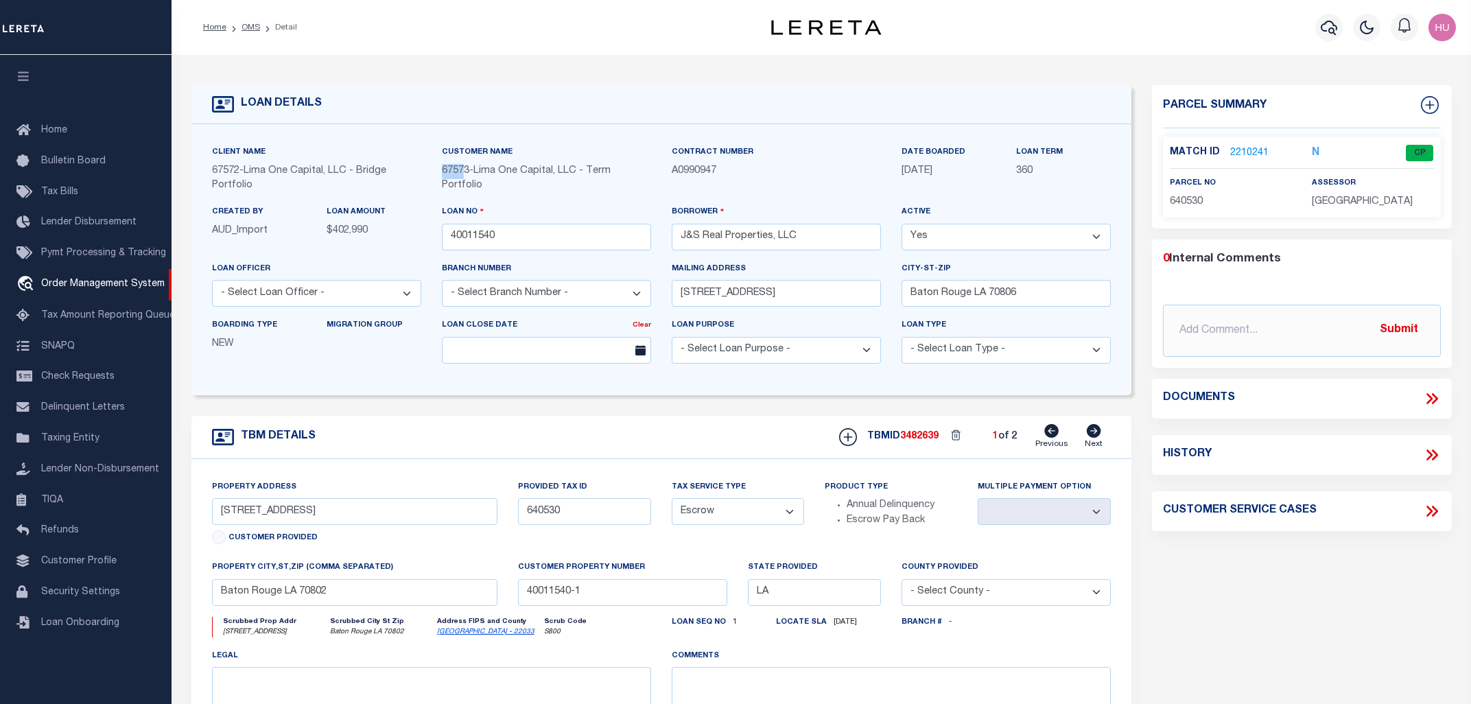
drag, startPoint x: 467, startPoint y: 170, endPoint x: 443, endPoint y: 170, distance: 24.0
click at [443, 170] on span "67573" at bounding box center [455, 171] width 27 height 10
click at [468, 172] on span "67573" at bounding box center [455, 171] width 27 height 10
click at [449, 169] on span "67573" at bounding box center [455, 171] width 27 height 10
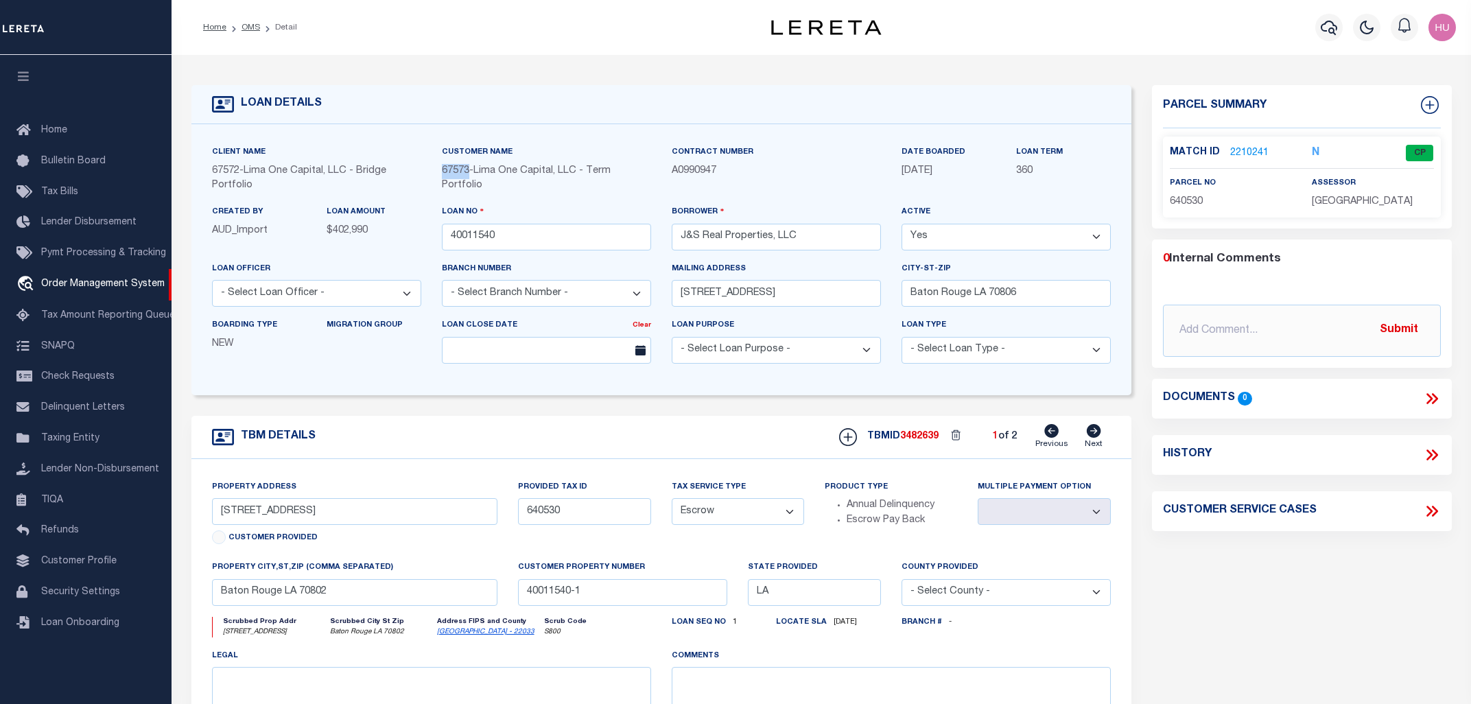
copy span "67573"
drag, startPoint x: 500, startPoint y: 244, endPoint x: 431, endPoint y: 244, distance: 69.3
click at [442, 244] on input "40011540" at bounding box center [546, 237] width 209 height 27
click at [1239, 150] on link "2210241" at bounding box center [1249, 153] width 38 height 14
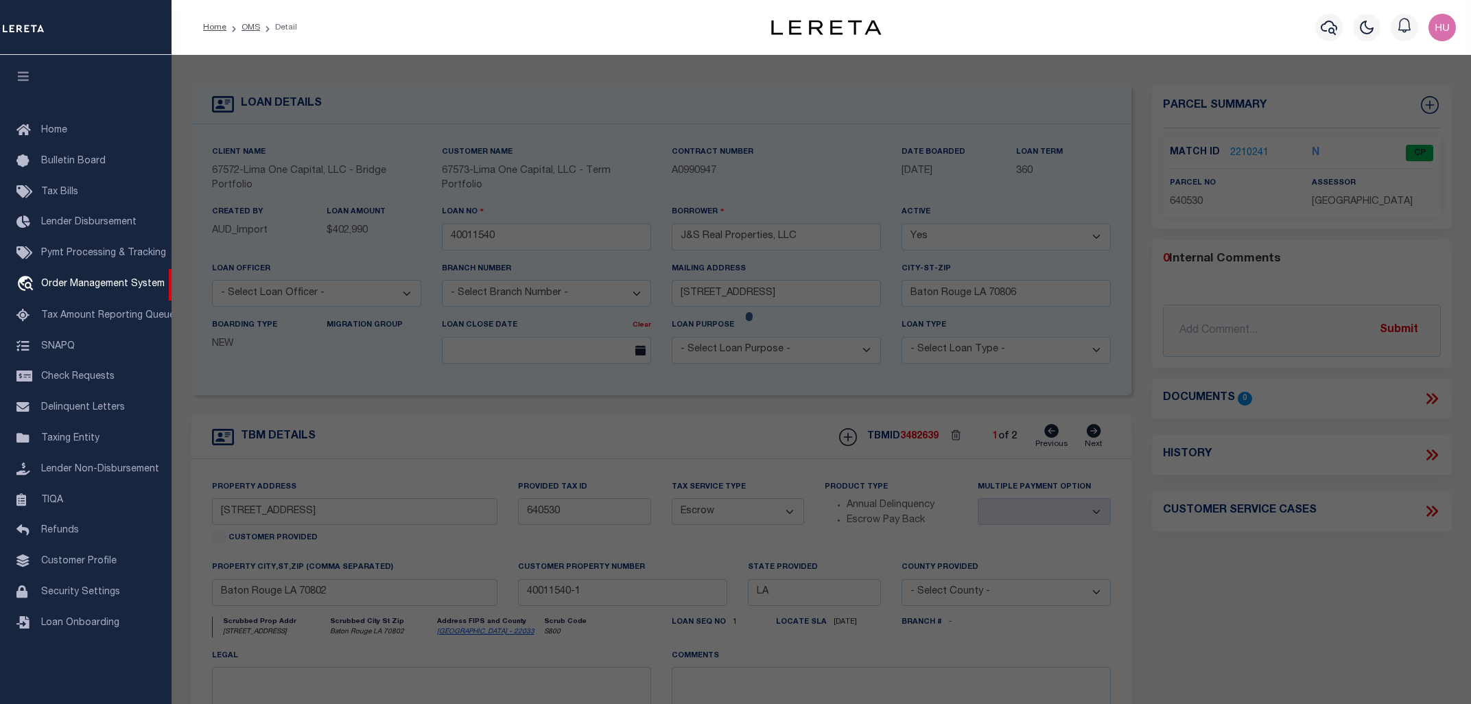
checkbox input "false"
select select "CP"
type input "[PERSON_NAME]"
select select "ATL"
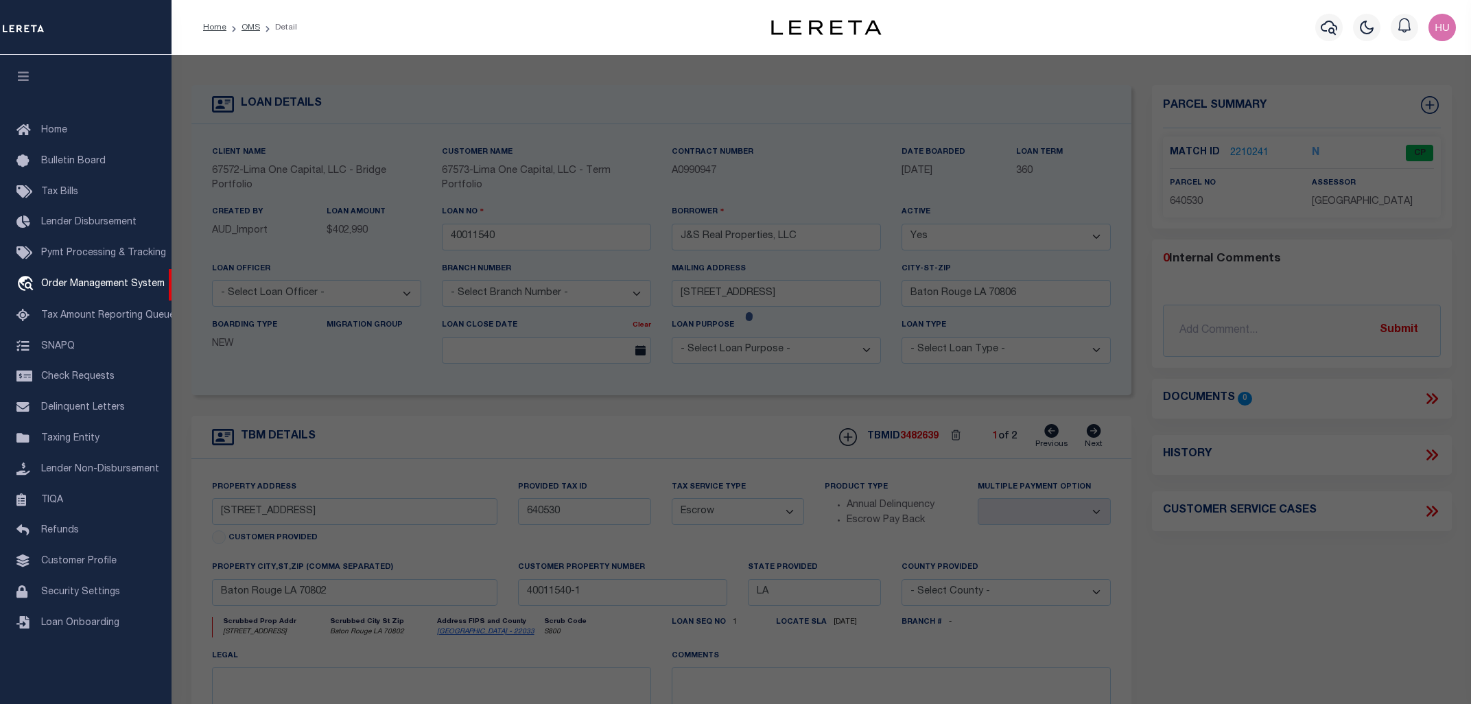
select select "ADD"
type input "[STREET_ADDRESS]"
checkbox input "false"
type input "[GEOGRAPHIC_DATA]"
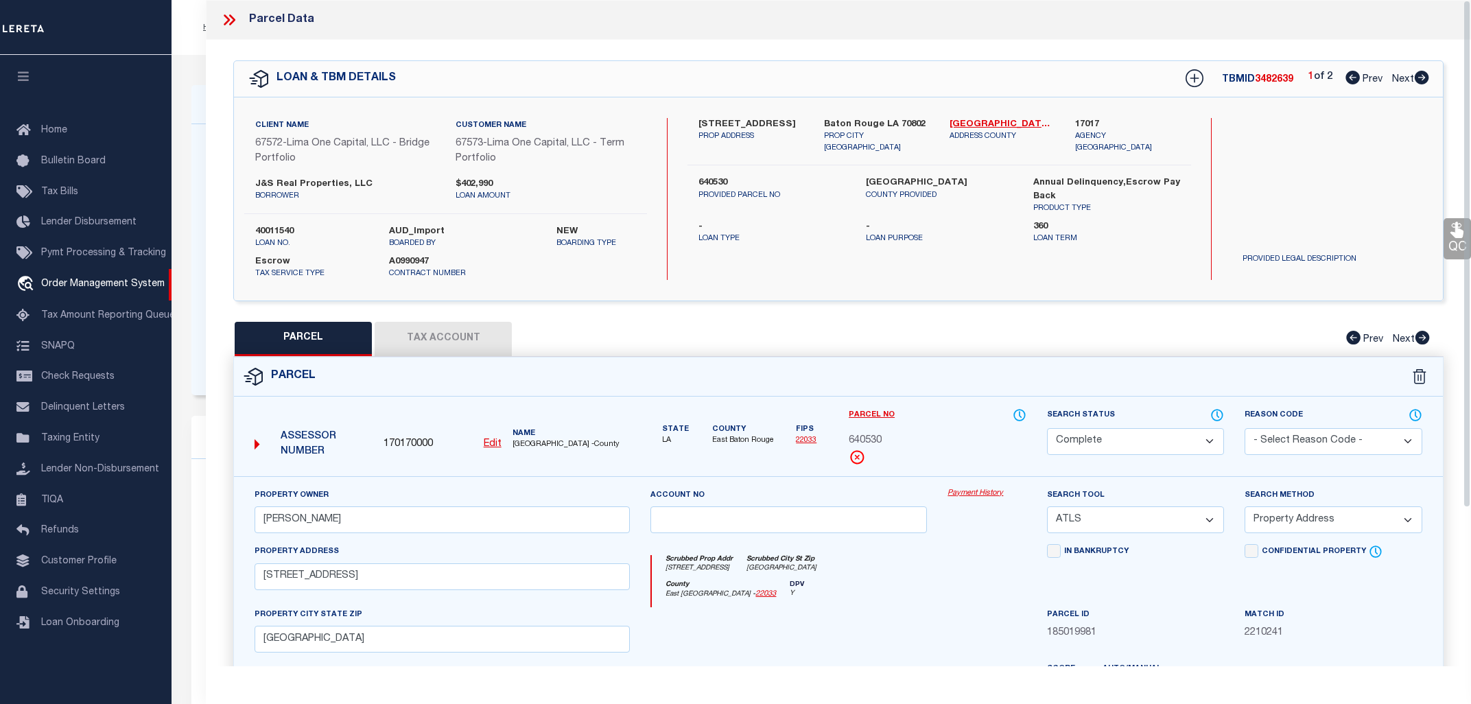
click at [963, 492] on link "Payment History" at bounding box center [987, 494] width 78 height 12
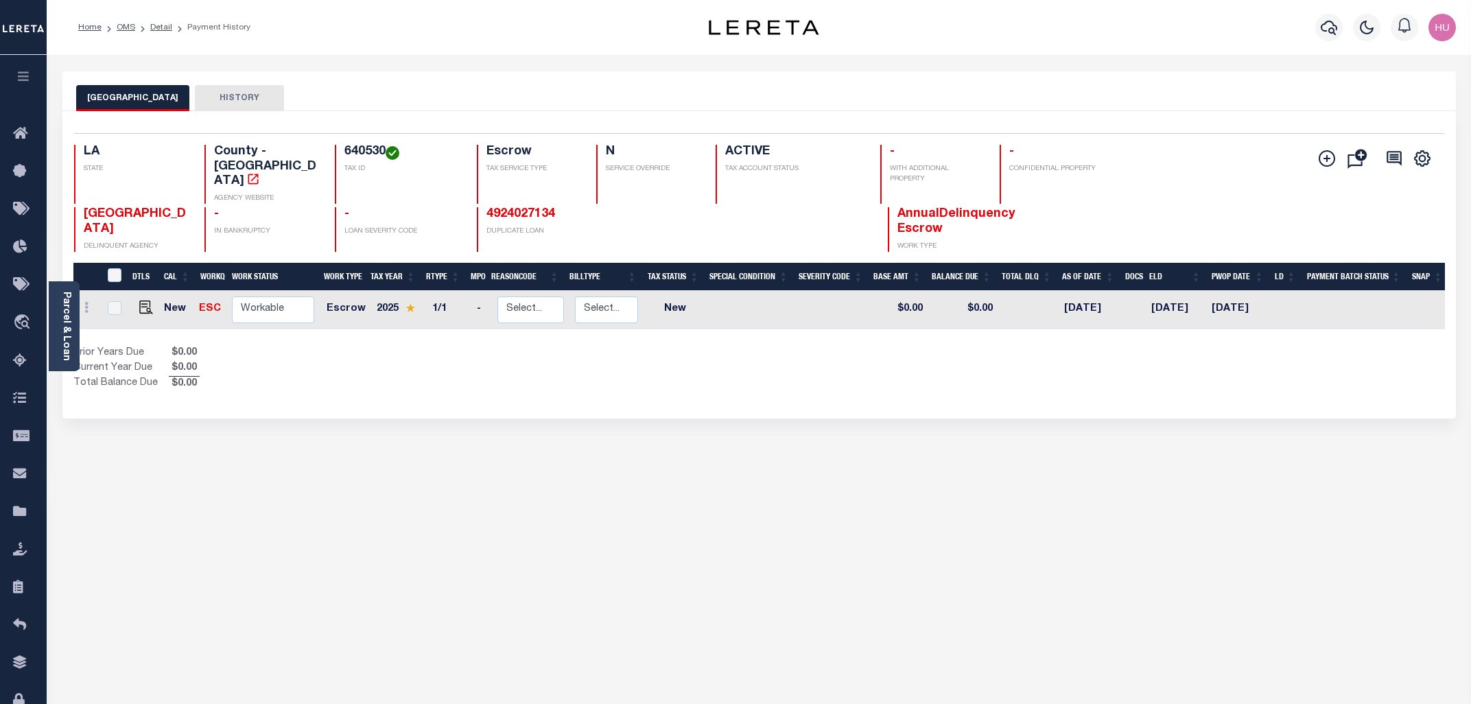
click at [740, 490] on div "EAST BATON ROUGE PARISH HISTORY Selected 1 Result" at bounding box center [759, 458] width 1414 height 775
click at [1319, 161] on icon "" at bounding box center [1327, 158] width 16 height 16
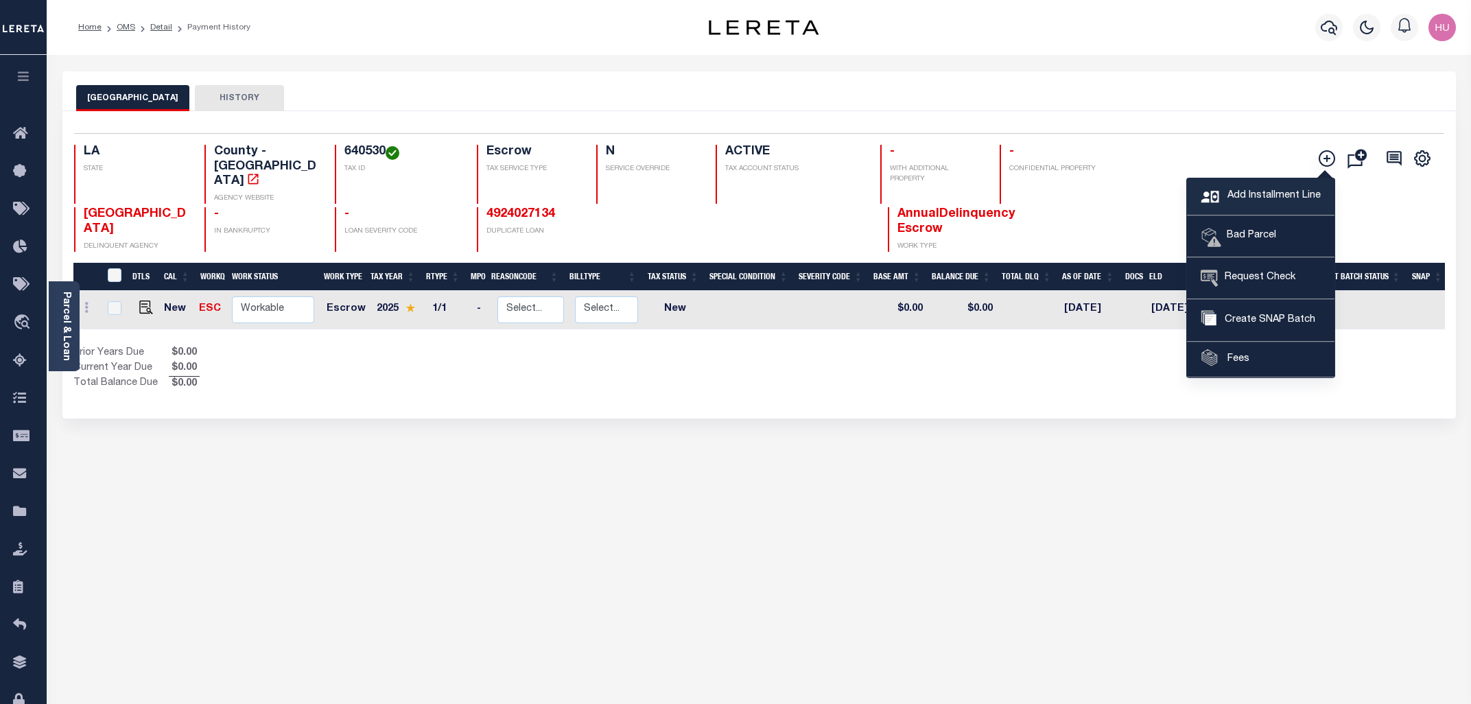
click at [1262, 187] on link "Add Installment Line" at bounding box center [1261, 196] width 148 height 37
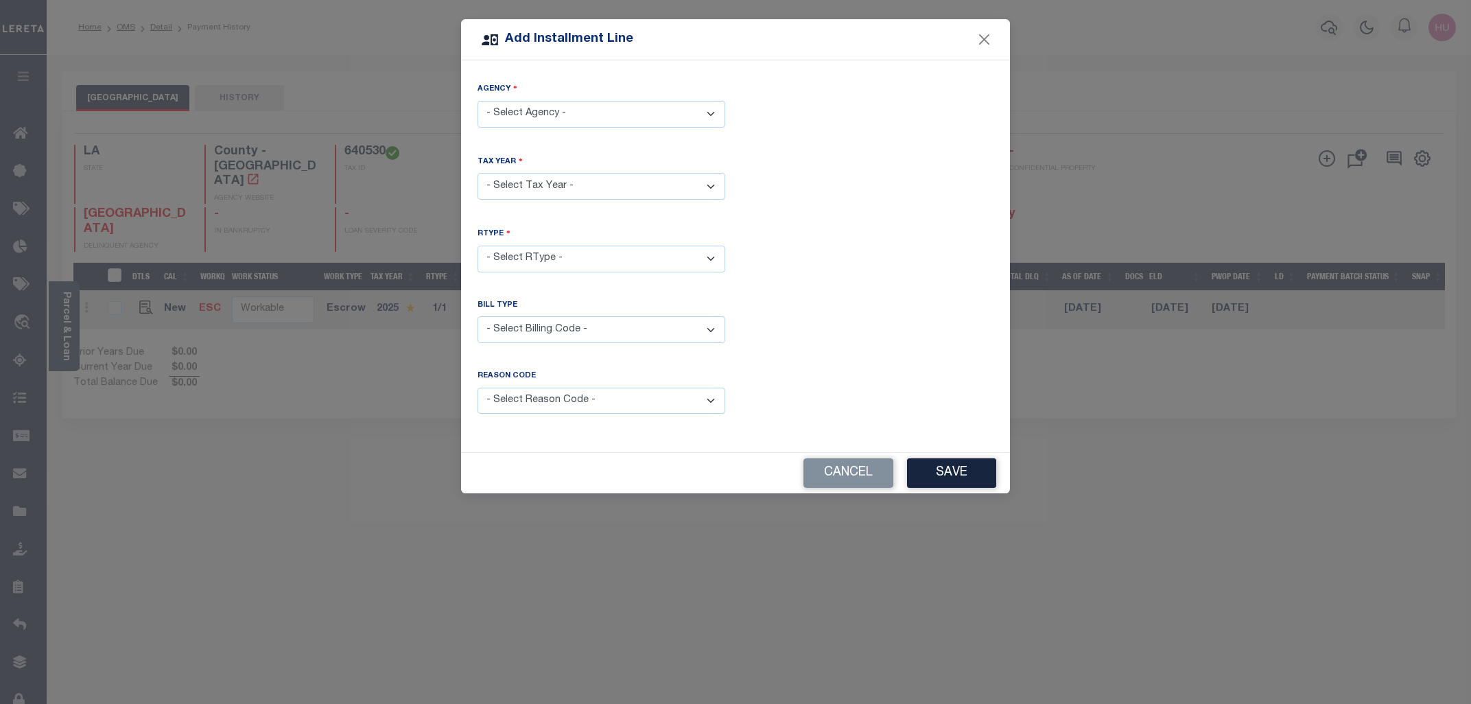
click at [478, 101] on select "- Select Agency - EAST BATON ROUGE PARISH - County" at bounding box center [602, 114] width 248 height 27
select select "2203300000"
click option "[GEOGRAPHIC_DATA] - County" at bounding box center [0, 0] width 0 height 0
click at [478, 173] on select "- Select Year - 2005 2006 2007 2008 2009 2010 2011 2012 2013 2014 2015 2016 201…" at bounding box center [602, 186] width 248 height 27
select select "2015"
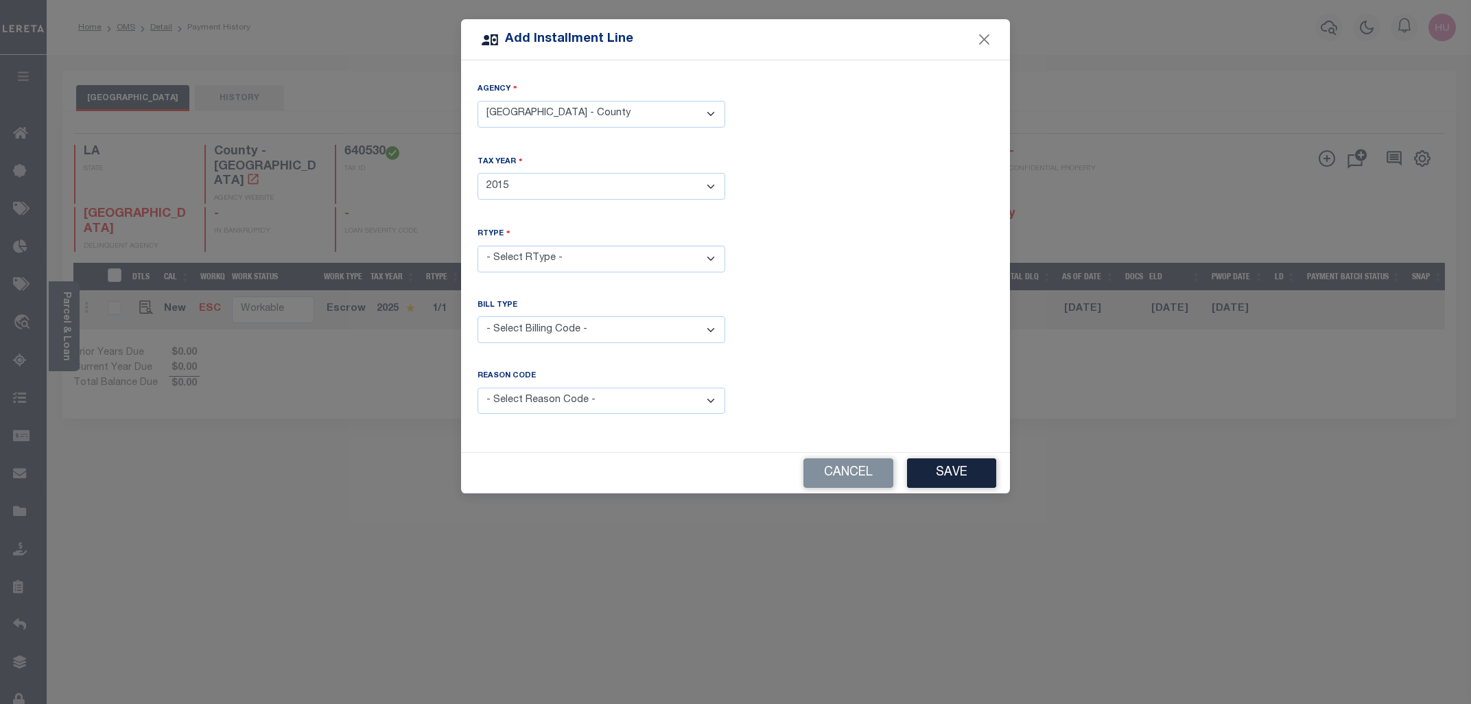
click option "2015" at bounding box center [0, 0] width 0 height 0
click at [478, 246] on select "- Select RType - 1/1" at bounding box center [602, 259] width 248 height 27
select select "0"
click option "1/1" at bounding box center [0, 0] width 0 height 0
click at [793, 296] on div "Agency - Select Agency - EAST BATON ROUGE PARISH - County Tax Year - Select Yea…" at bounding box center [735, 256] width 549 height 392
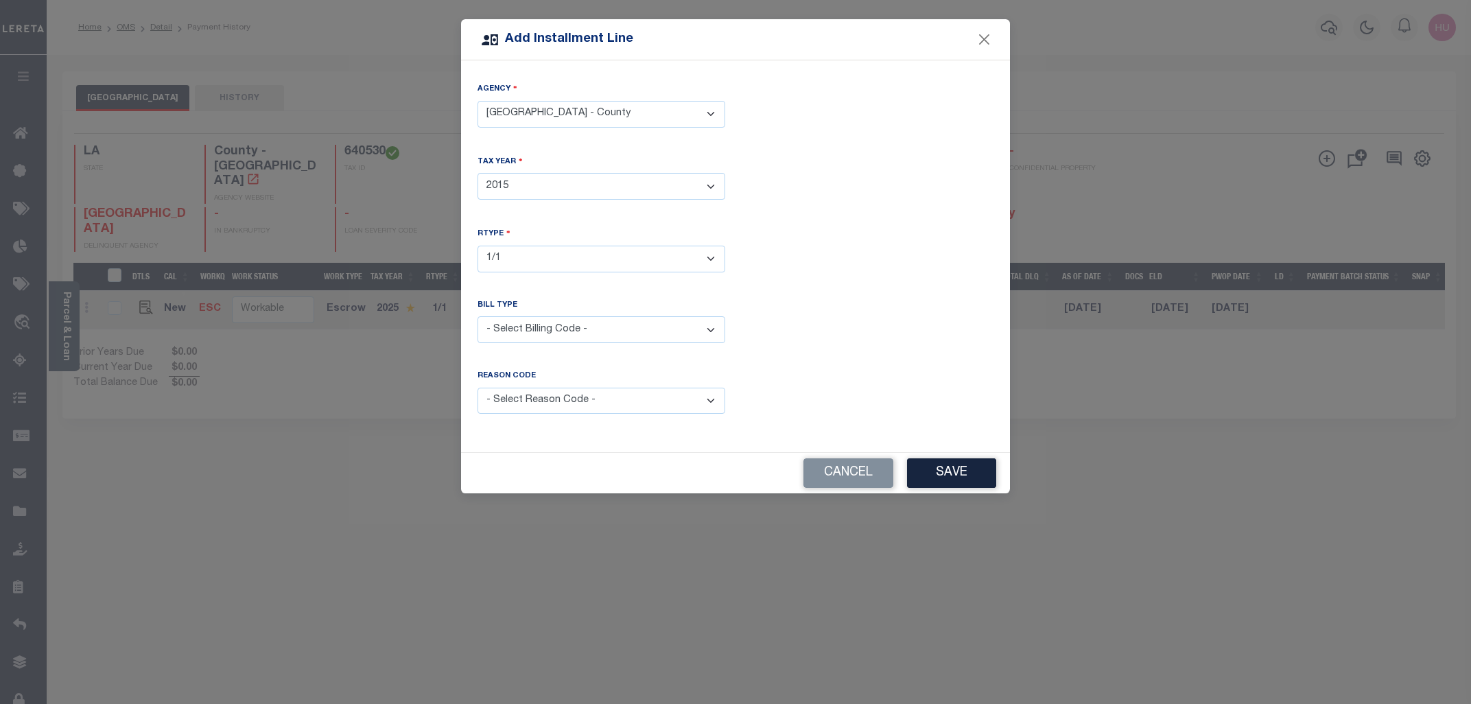
click at [478, 388] on select "- Select Reason Code - Payment Reversal Taxable Value Change Assessment Change …" at bounding box center [602, 401] width 248 height 27
select select "9"
click option "Tax Correction" at bounding box center [0, 0] width 0 height 0
click at [926, 471] on button "Save" at bounding box center [951, 473] width 89 height 30
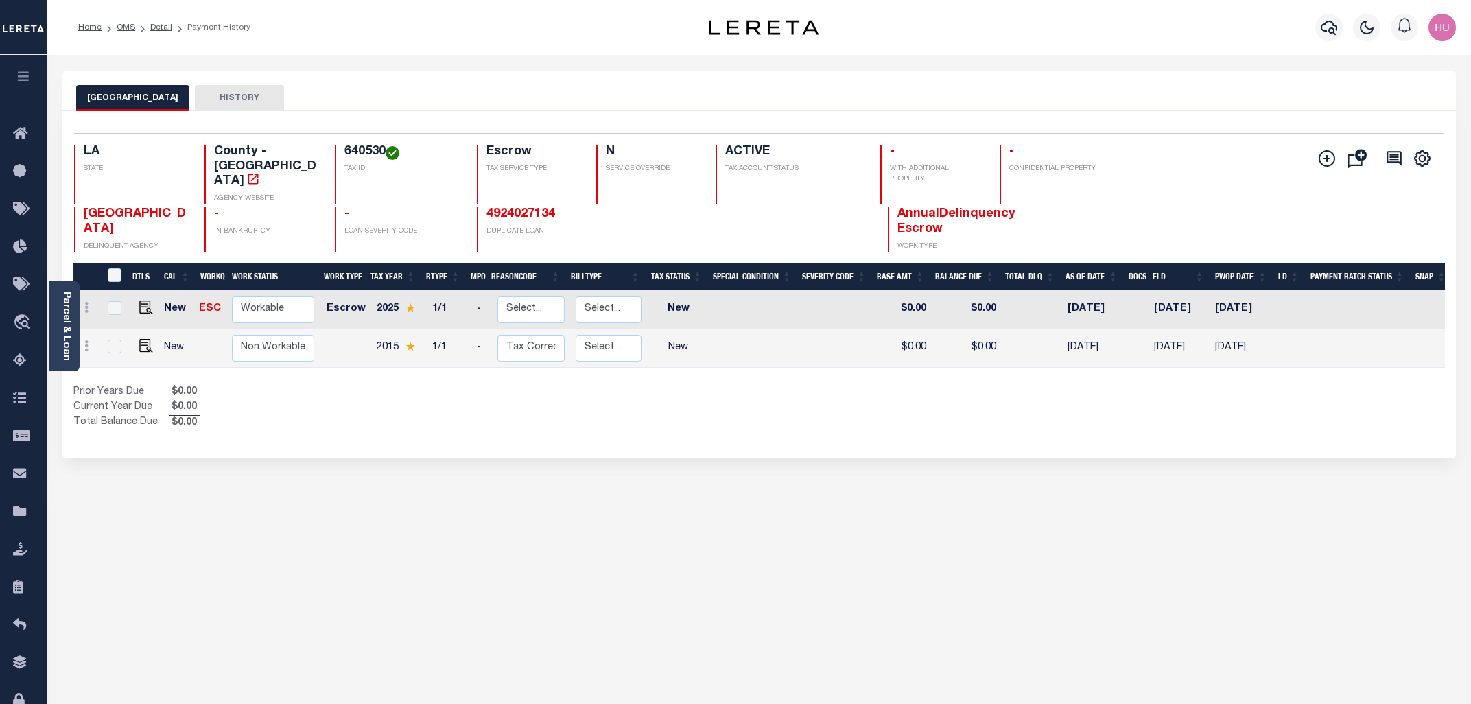
click at [631, 408] on div "Prior Years Due $0.00 Current Year Due $0.00 Total Balance Due $0.00" at bounding box center [416, 408] width 686 height 46
click at [655, 64] on div "Parcel & Loan Loan Details 40011540 LOAN NO NEW" at bounding box center [759, 450] width 1414 height 791
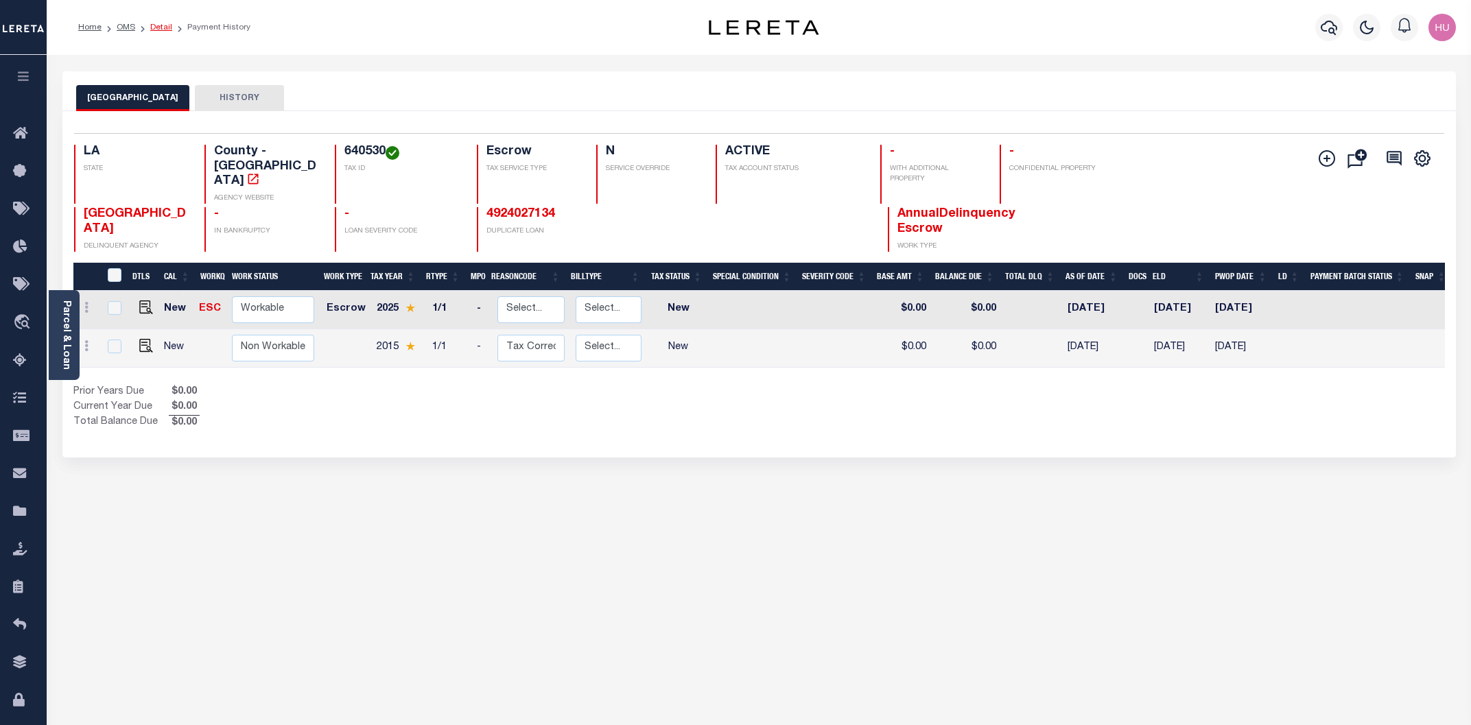
click at [160, 27] on link "Detail" at bounding box center [161, 27] width 22 height 8
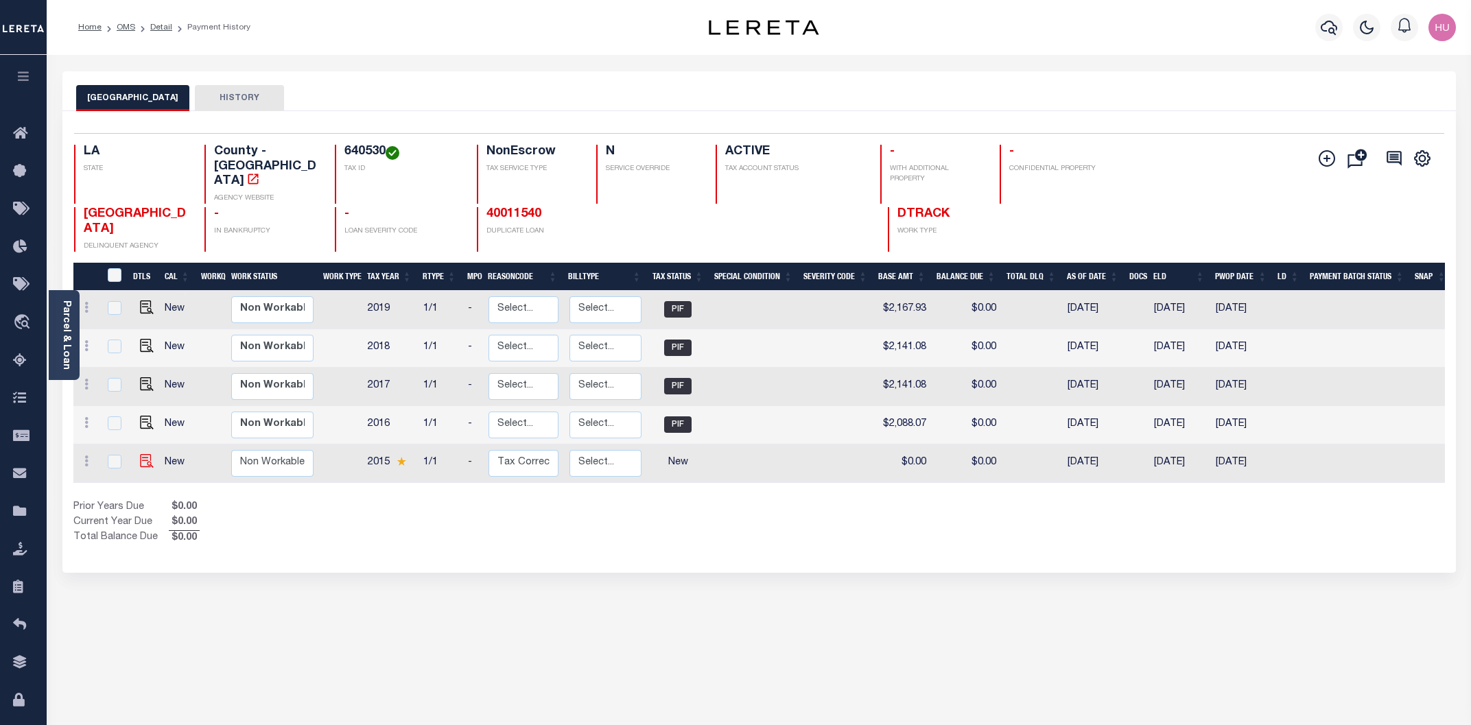
click at [141, 454] on img at bounding box center [147, 461] width 14 height 14
checkbox input "true"
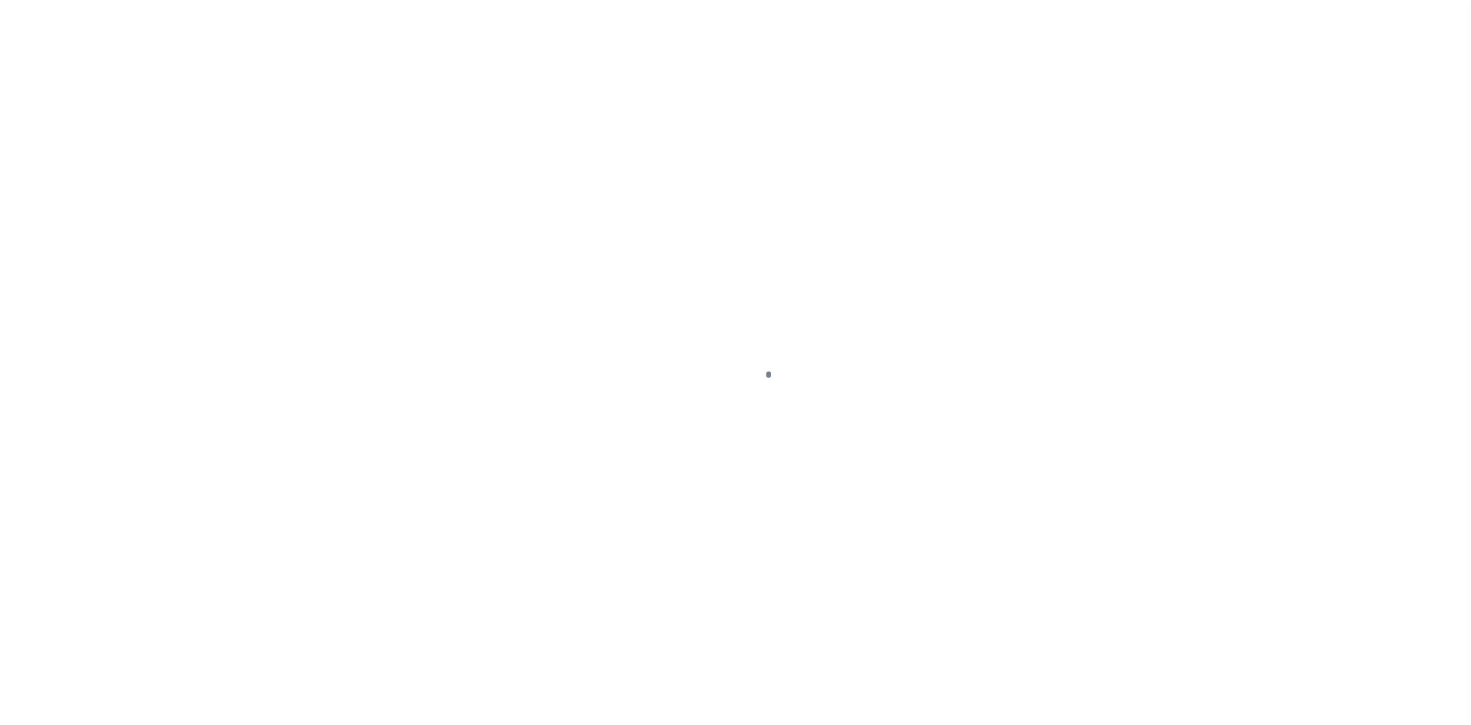
select select "NW2"
select select "Escrow"
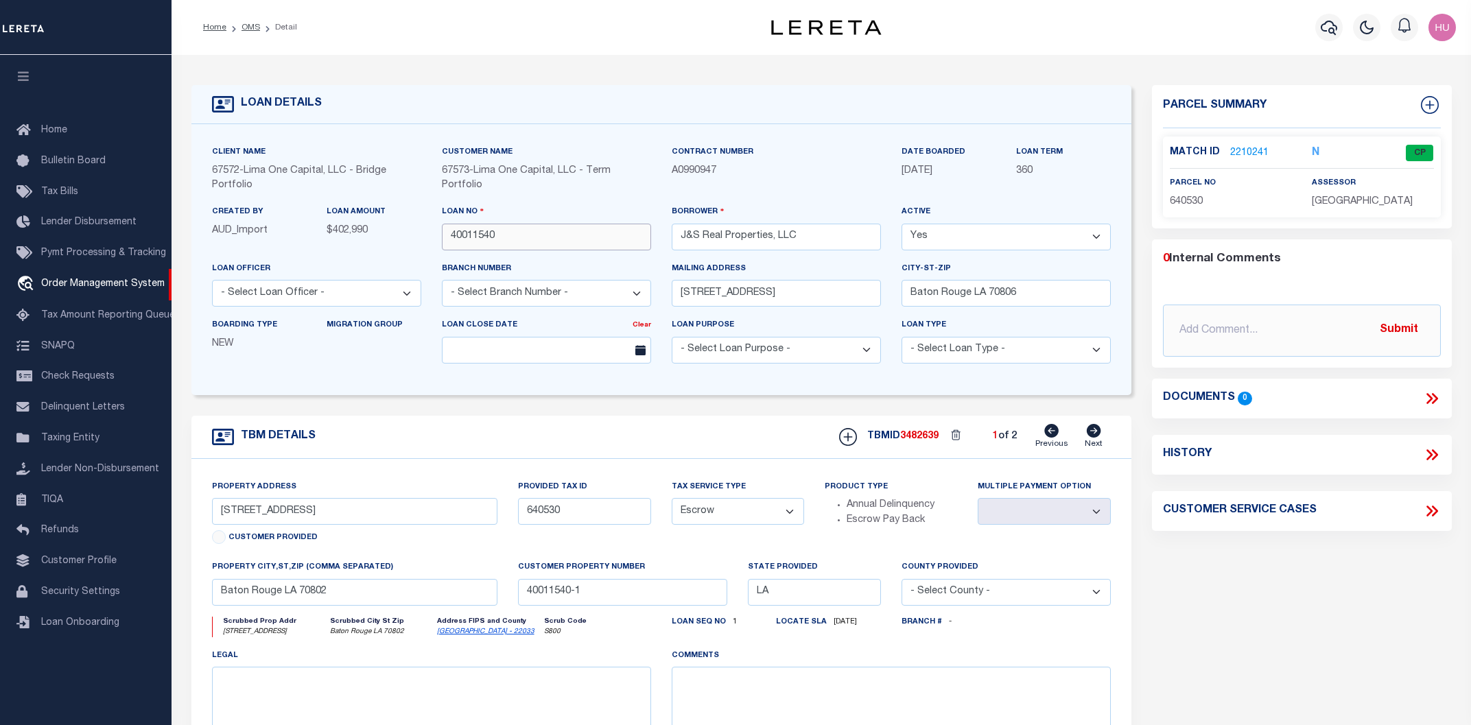
click at [482, 237] on input "40011540" at bounding box center [546, 237] width 209 height 27
drag, startPoint x: 479, startPoint y: 185, endPoint x: 441, endPoint y: 175, distance: 39.8
click at [441, 175] on div "Customer Name 67573 - Lima One Capital, LLC - Term Portfolio" at bounding box center [547, 175] width 230 height 60
copy span "67573 - Lima One Capital, LLC - Term Portfolio"
